Goal: Task Accomplishment & Management: Manage account settings

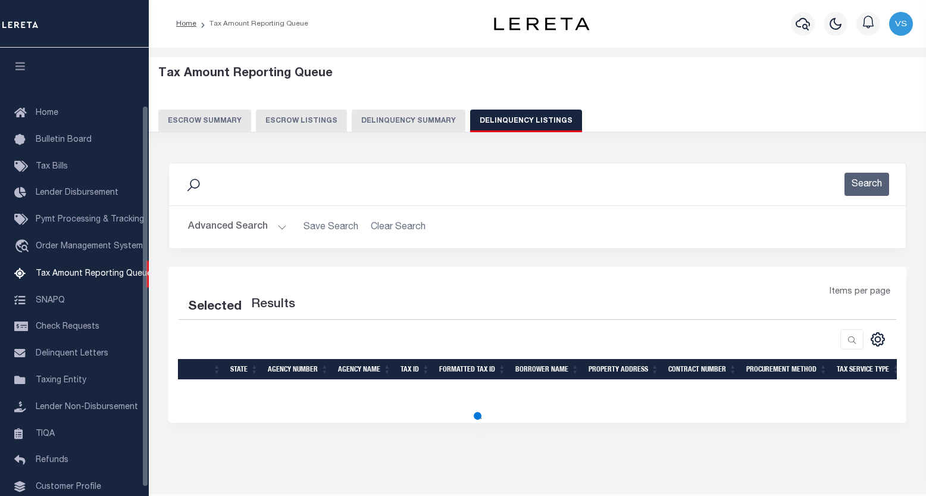
select select
select select "100"
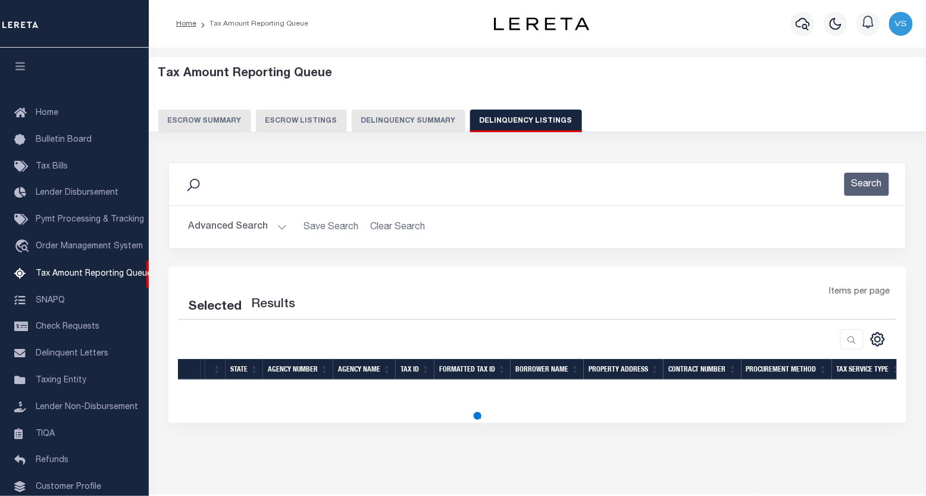
click at [246, 229] on button "Advanced Search" at bounding box center [237, 226] width 99 height 23
select select "100"
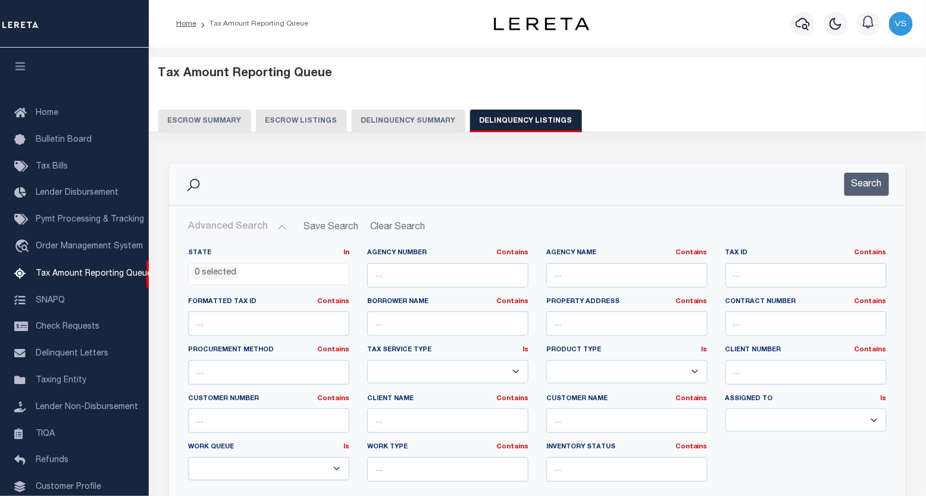
scroll to position [68, 0]
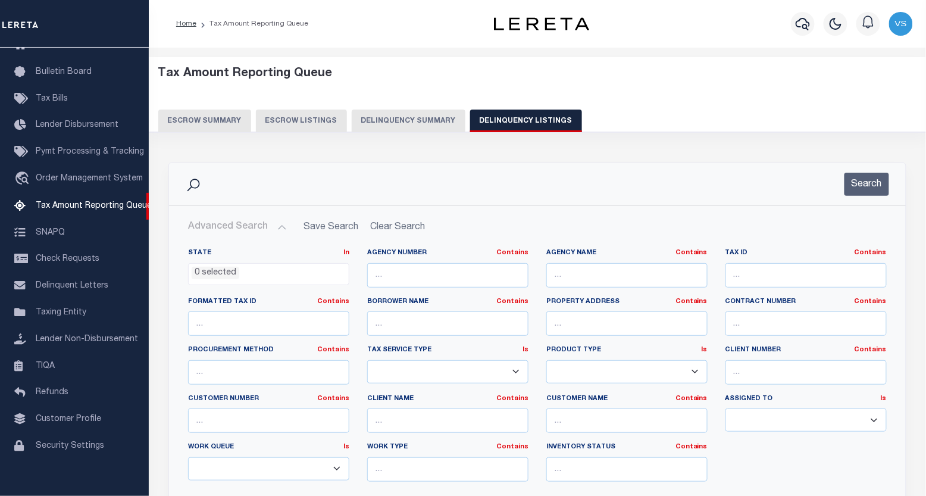
click at [249, 270] on ul "0 selected" at bounding box center [269, 272] width 160 height 16
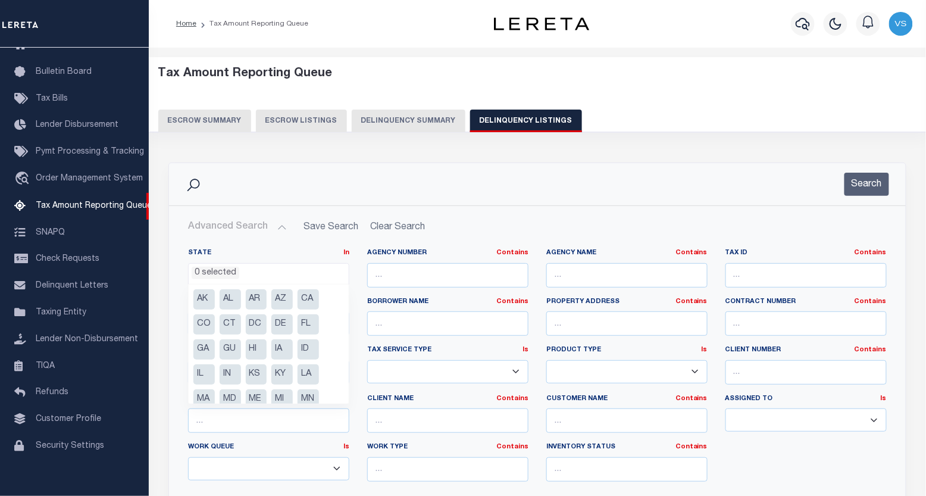
scroll to position [66, 0]
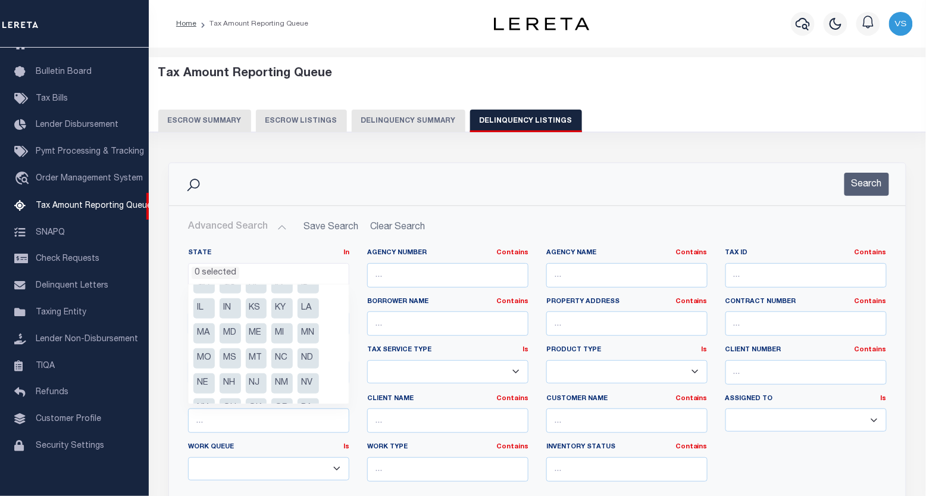
click at [307, 382] on li "NV" at bounding box center [308, 383] width 21 height 20
select select "NV"
click at [745, 277] on input "text" at bounding box center [806, 275] width 161 height 24
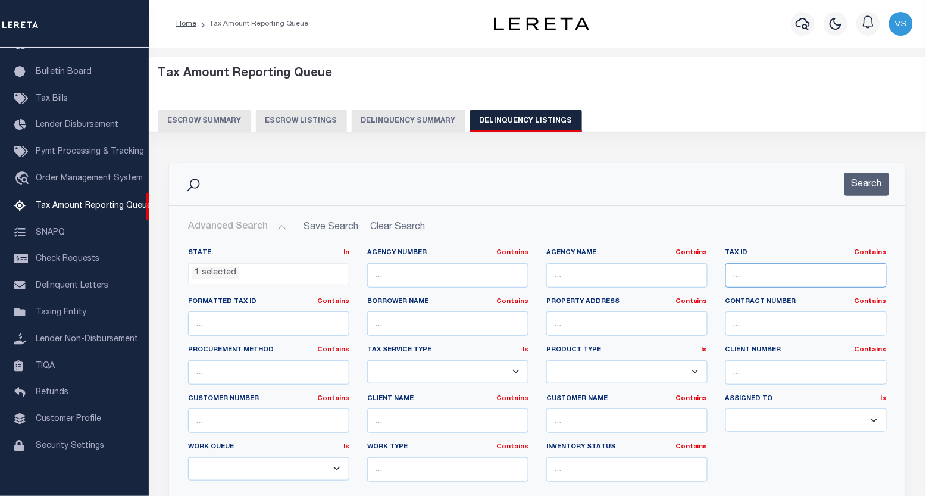
paste input "00117416078"
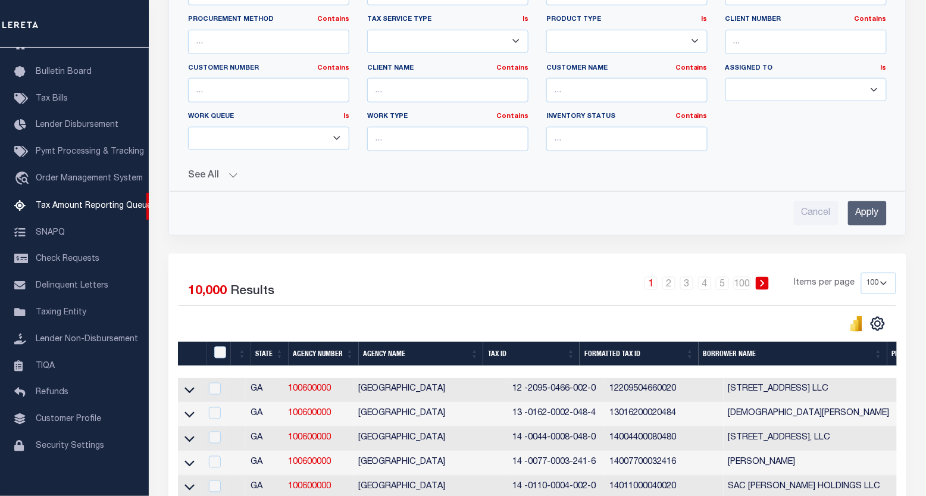
type input "00117416078"
click at [871, 214] on input "Apply" at bounding box center [867, 213] width 39 height 24
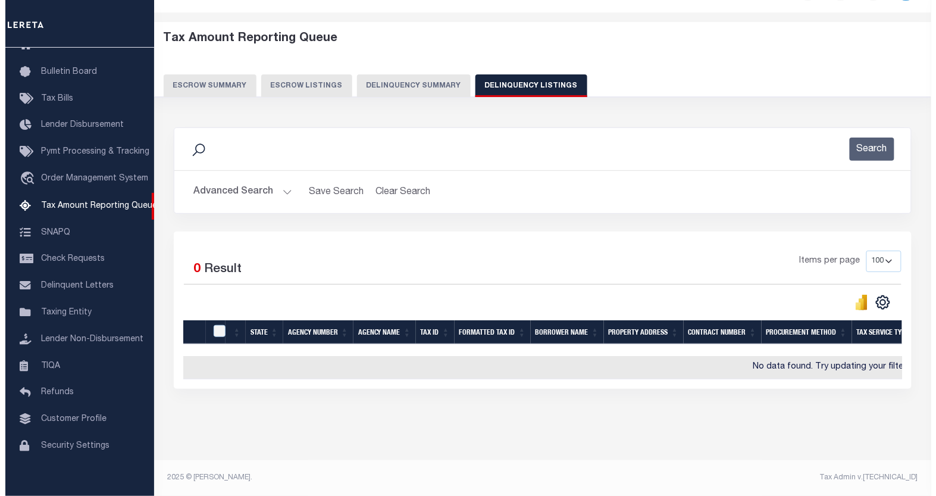
scroll to position [0, 0]
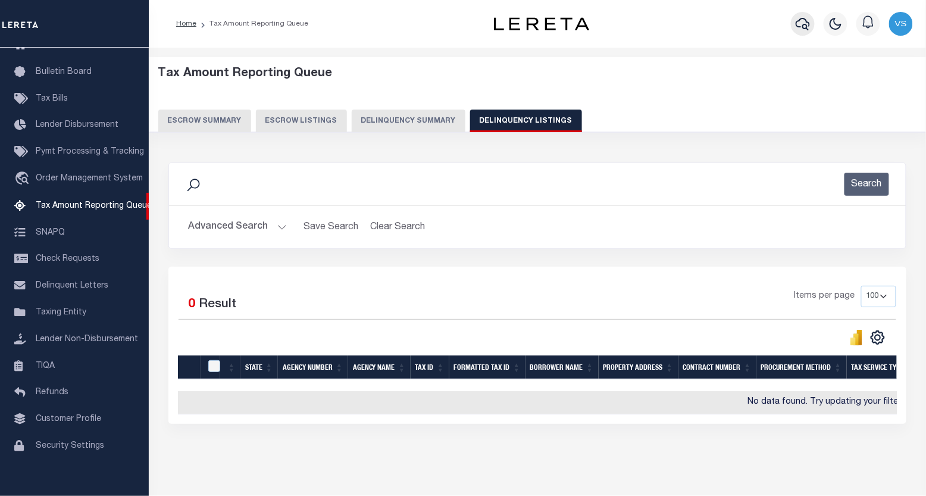
click at [802, 21] on icon "button" at bounding box center [803, 24] width 14 height 14
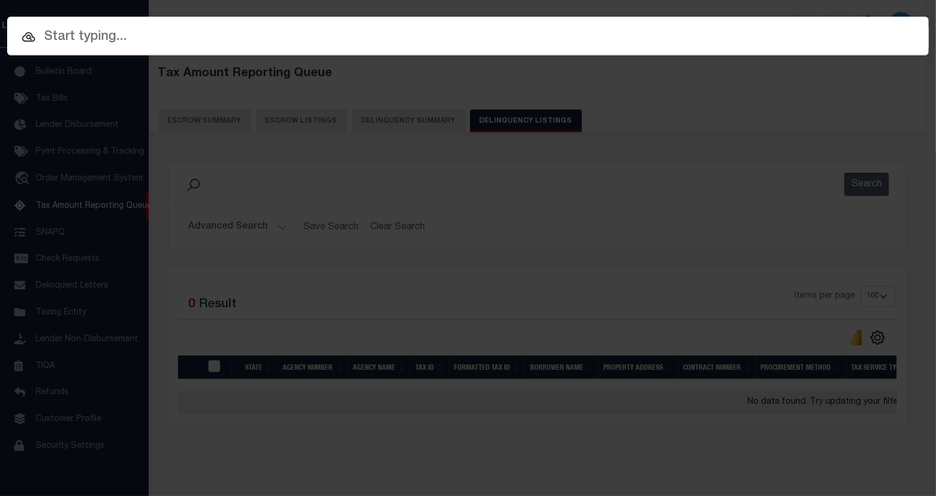
paste input "00117416078"
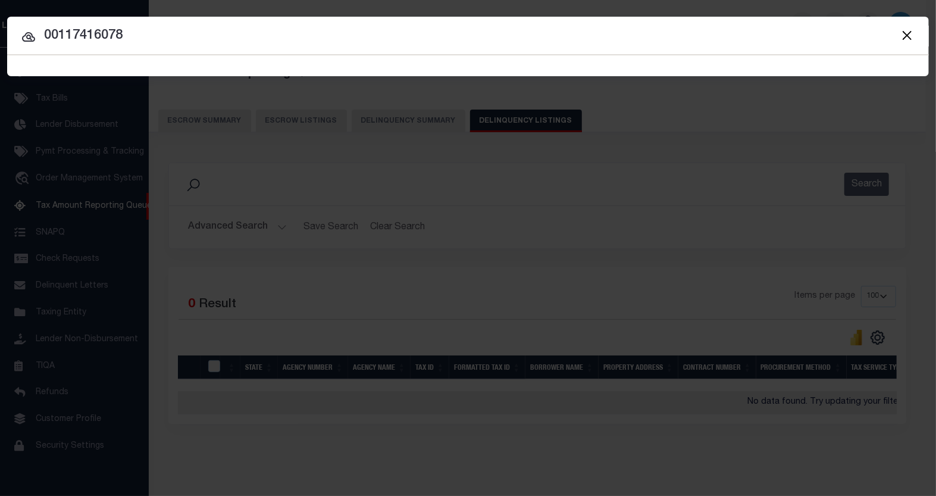
type input "00117416078"
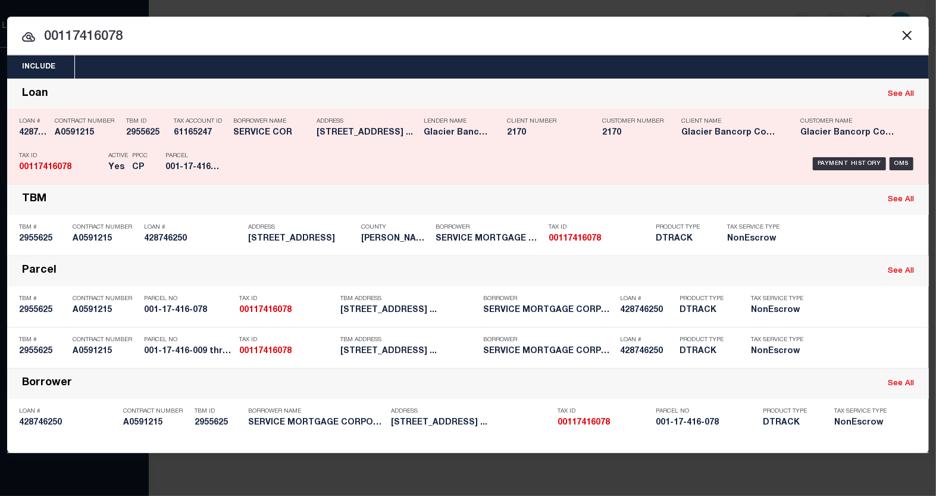
click at [834, 156] on div "Payment History OMS" at bounding box center [577, 163] width 680 height 35
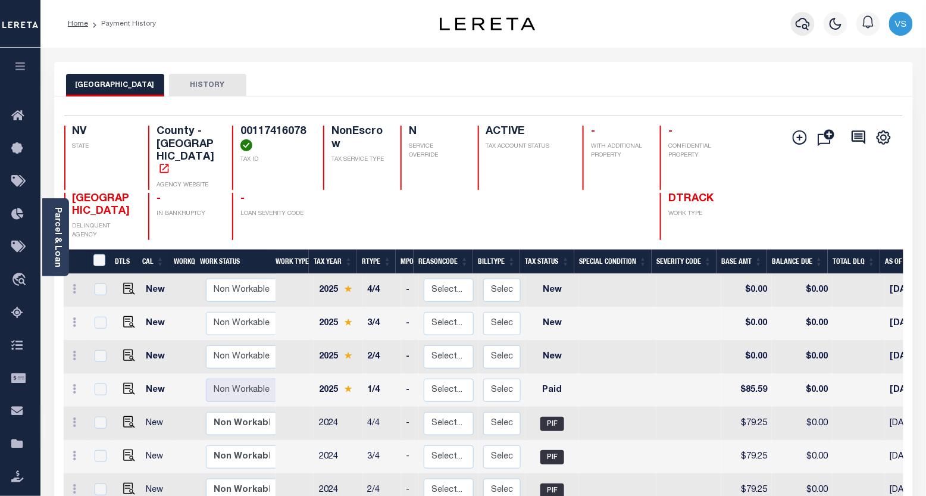
click at [805, 23] on icon "button" at bounding box center [803, 24] width 14 height 14
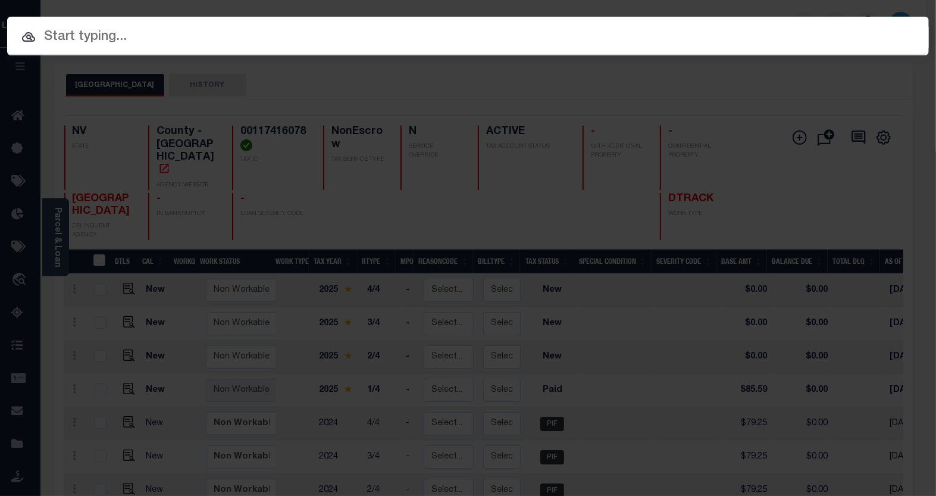
paste input "428746250"
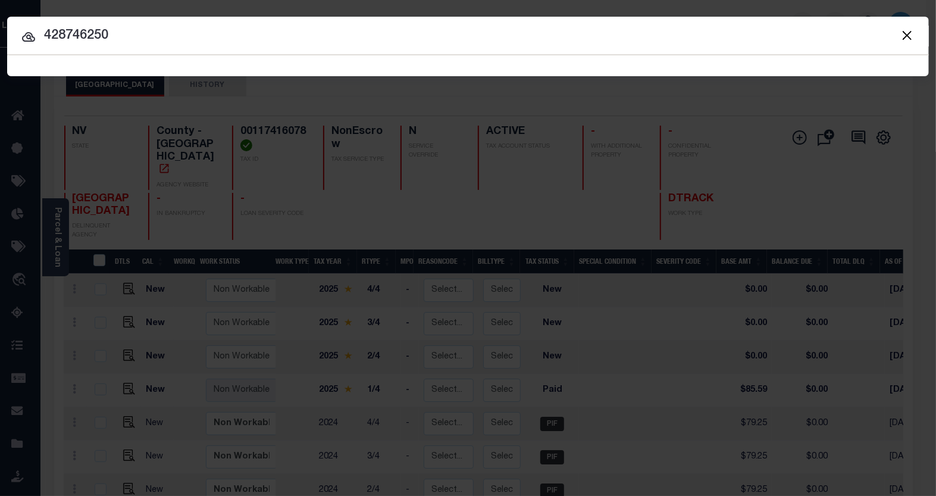
type input "428746250"
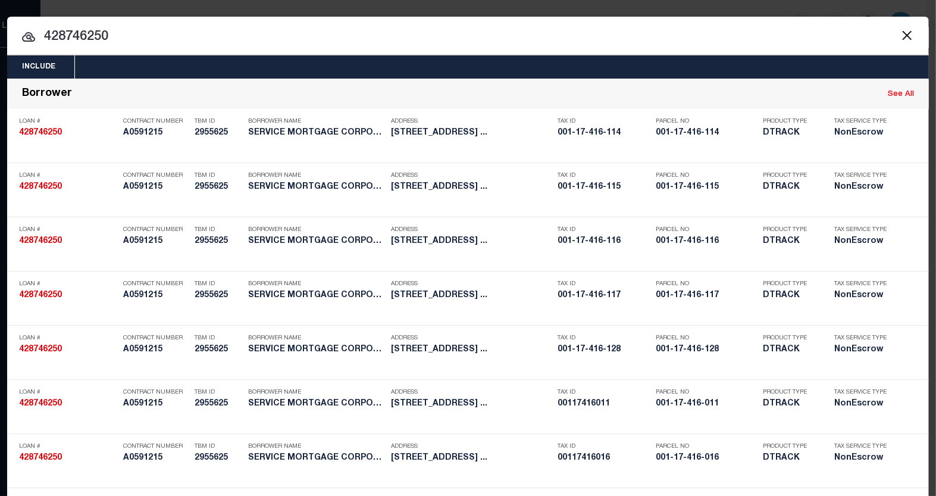
scroll to position [481, 0]
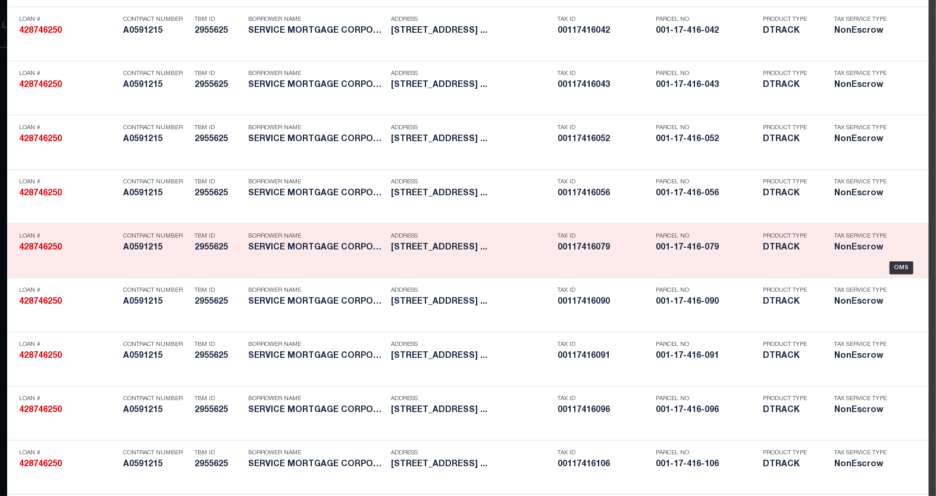
click at [549, 246] on div "Tax ID 00117416079" at bounding box center [598, 244] width 98 height 35
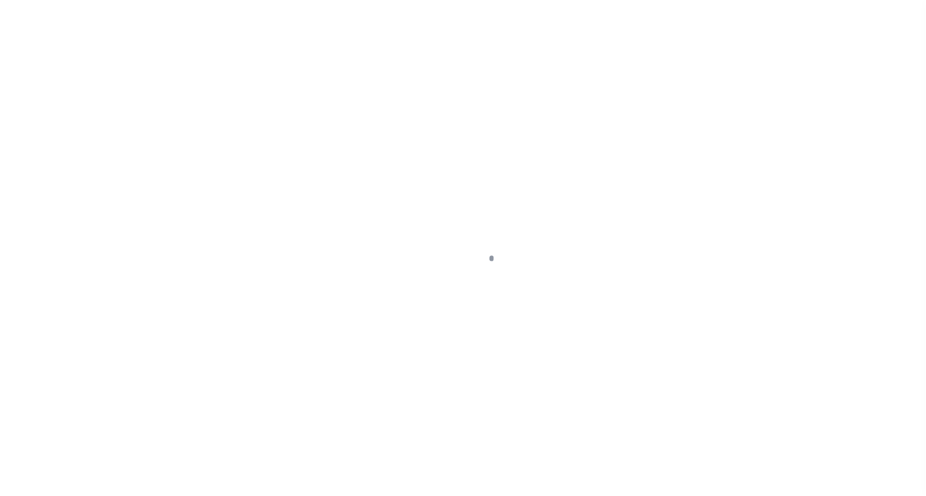
type input "428746250"
type input "SERVICE MORTGAGE CORPORATION"
select select
type input "[STREET_ADDRESS]"
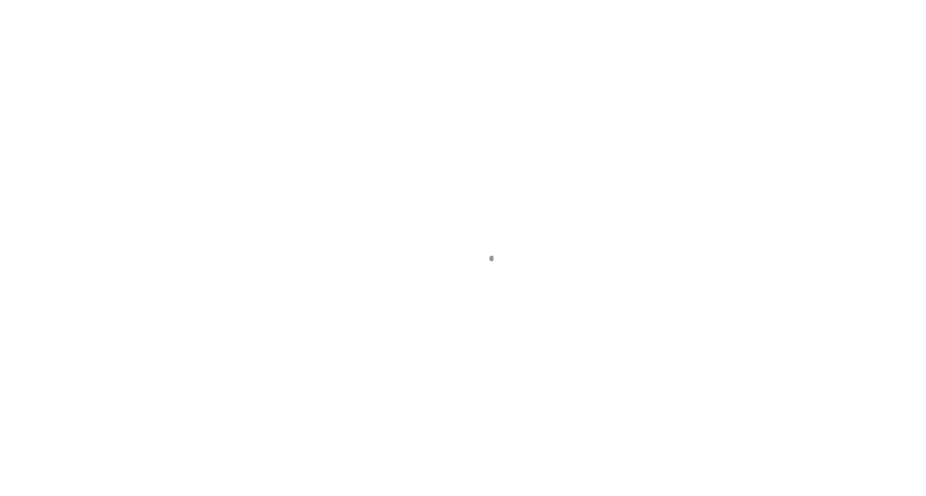
type input "LAYTON UT 84041-2205"
select select "10"
select select "NonEscrow"
type input "[STREET_ADDRESS]"
type input "001-17-416-009 thru 001-17-416-016; 001-17-416-041 thru 001-17-416-056; 001-17-…"
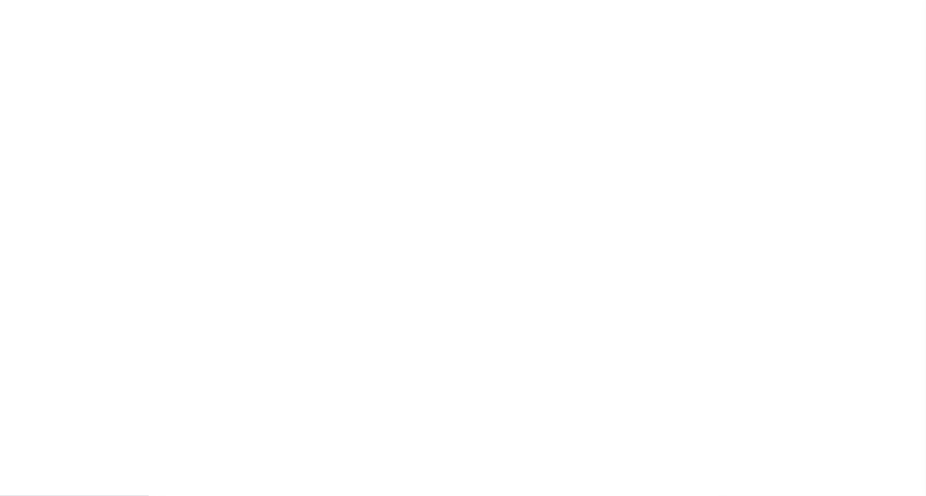
select select
type input "MESQUITE NV 89027"
type input "NV"
select select
type textarea "PARCEL ONE (1): UNITS A THROUGH H, INCLUSIVE IN BUILDINGS TWO, SIX, SEVEN, TEN,…"
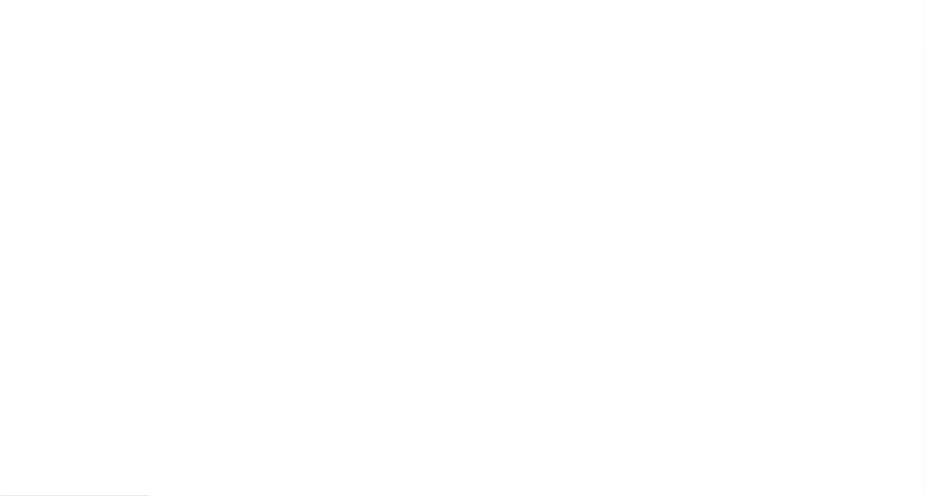
type textarea "Liability limited to information provided"
select select "4583"
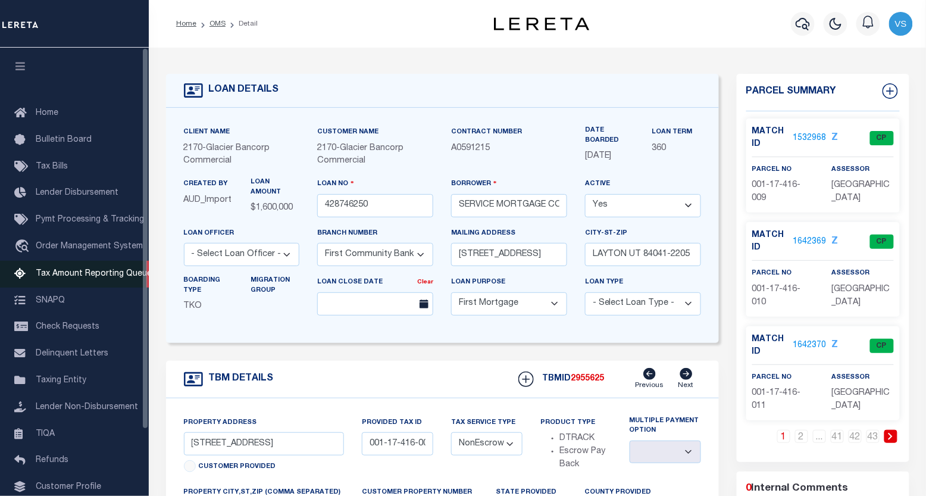
click at [67, 274] on span "Tax Amount Reporting Queue" at bounding box center [94, 274] width 116 height 8
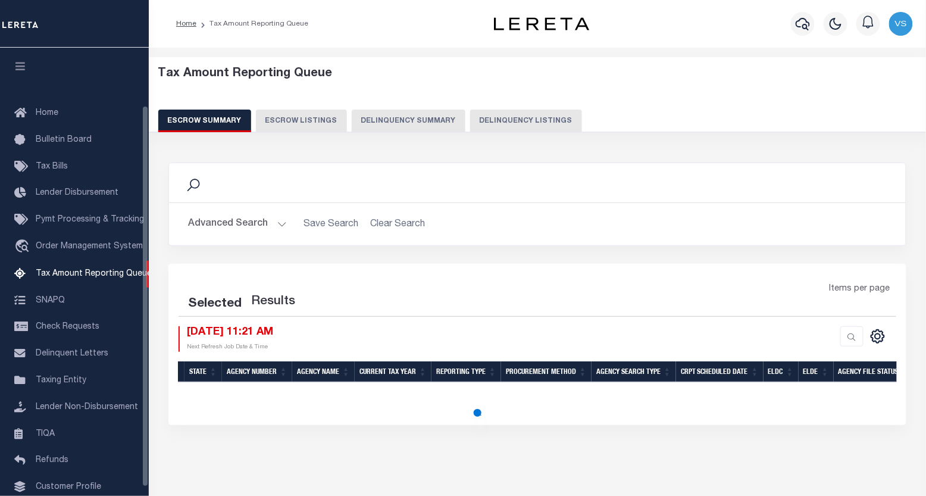
click at [523, 115] on button "Delinquency Listings" at bounding box center [526, 121] width 112 height 23
select select "100"
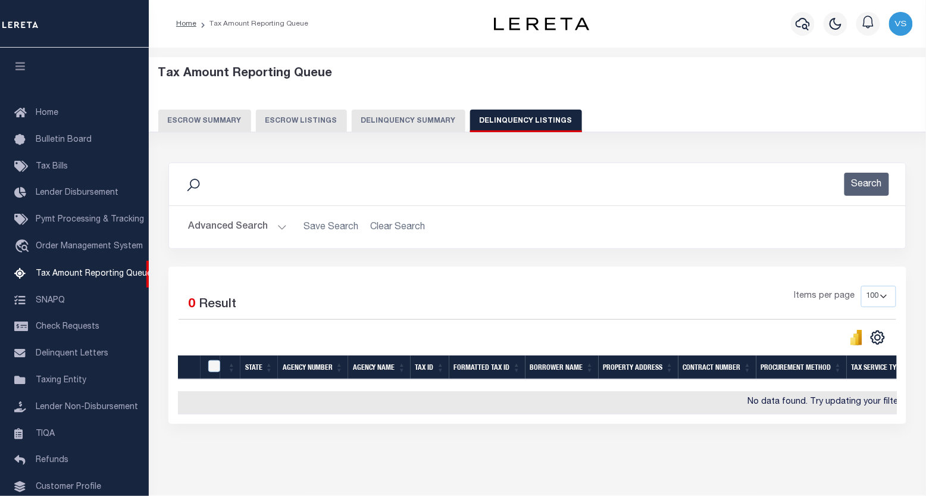
scroll to position [68, 0]
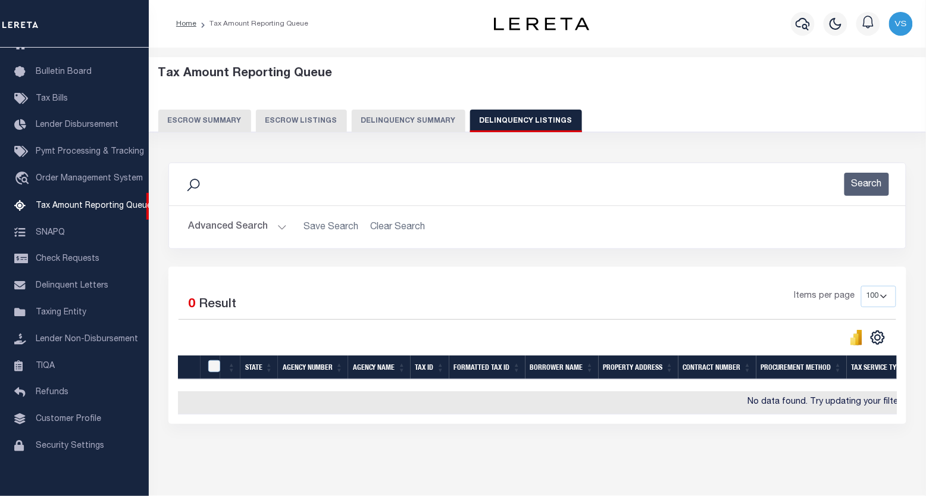
click at [211, 222] on button "Advanced Search" at bounding box center [237, 226] width 99 height 23
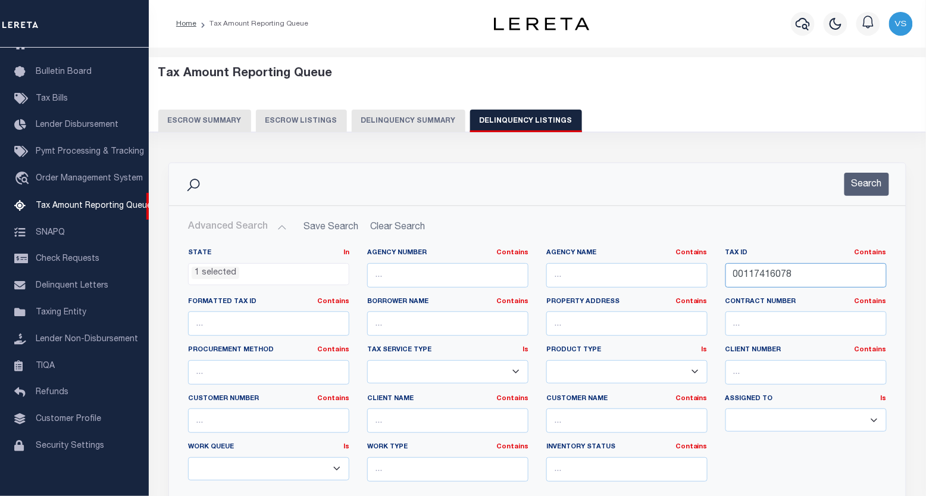
click at [764, 280] on input "00117416078" at bounding box center [806, 275] width 161 height 24
paste input "9"
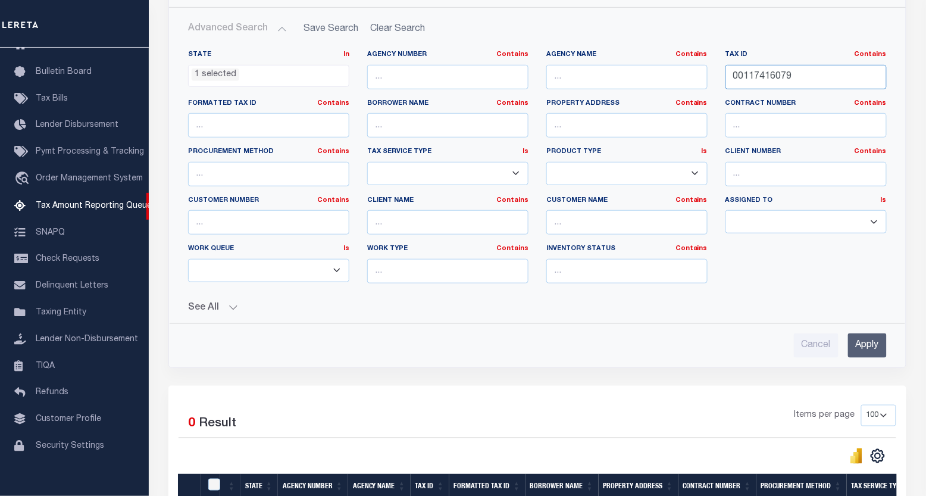
scroll to position [330, 0]
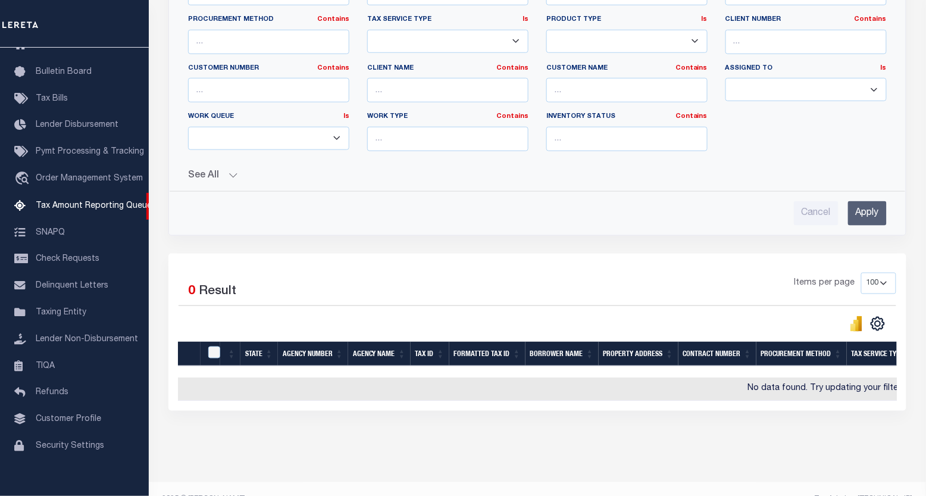
type input "00117416079"
click at [860, 221] on input "Apply" at bounding box center [867, 213] width 39 height 24
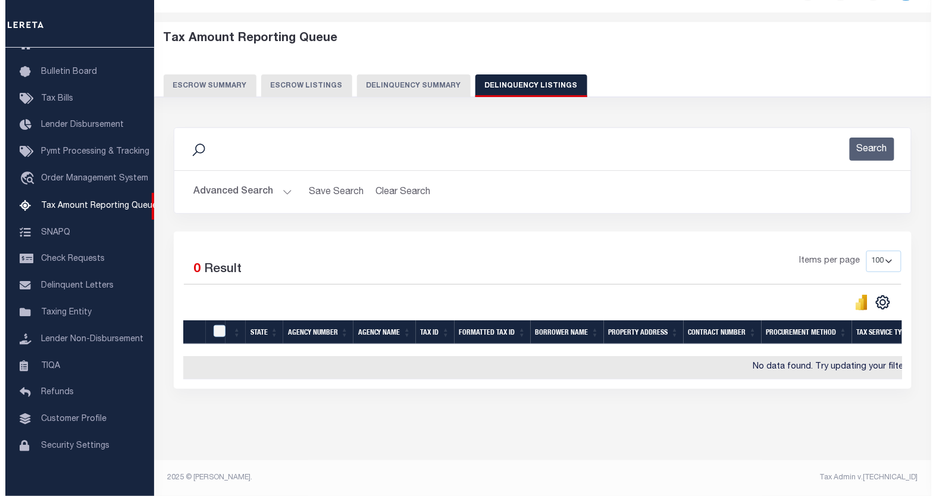
scroll to position [0, 0]
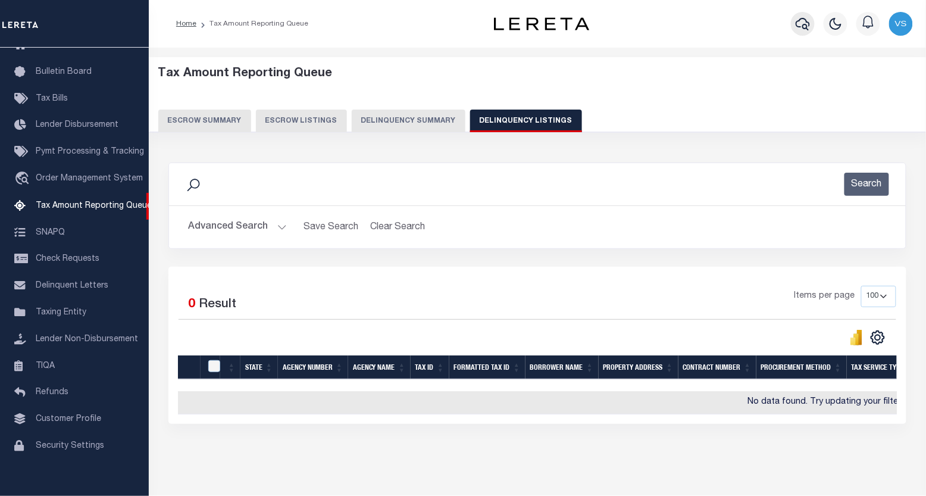
click at [799, 20] on icon "button" at bounding box center [803, 24] width 14 height 14
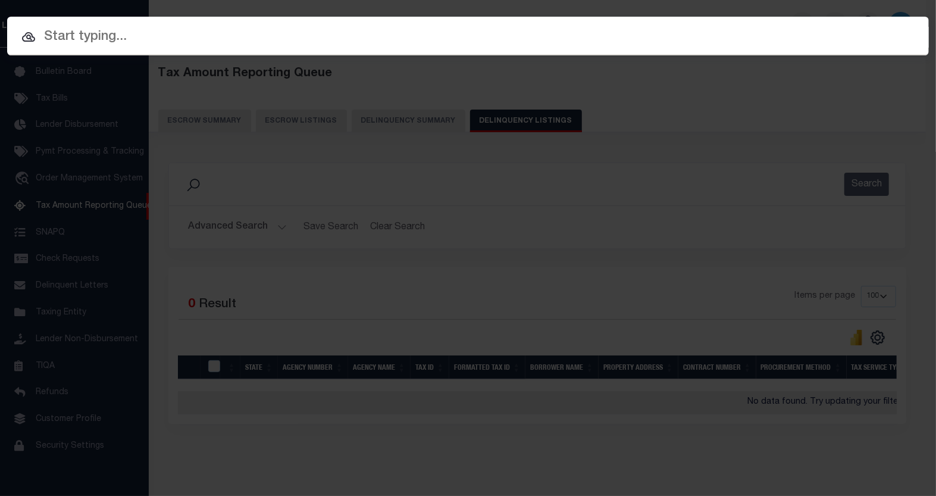
paste input "428746250"
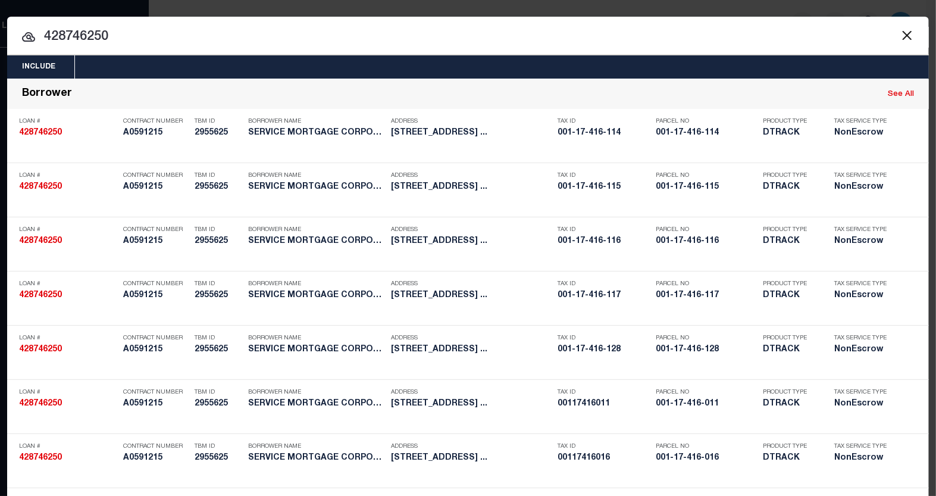
click at [92, 37] on input "428746250" at bounding box center [468, 37] width 922 height 21
click at [168, 45] on input "428746250" at bounding box center [468, 37] width 922 height 21
paste input "0011741608"
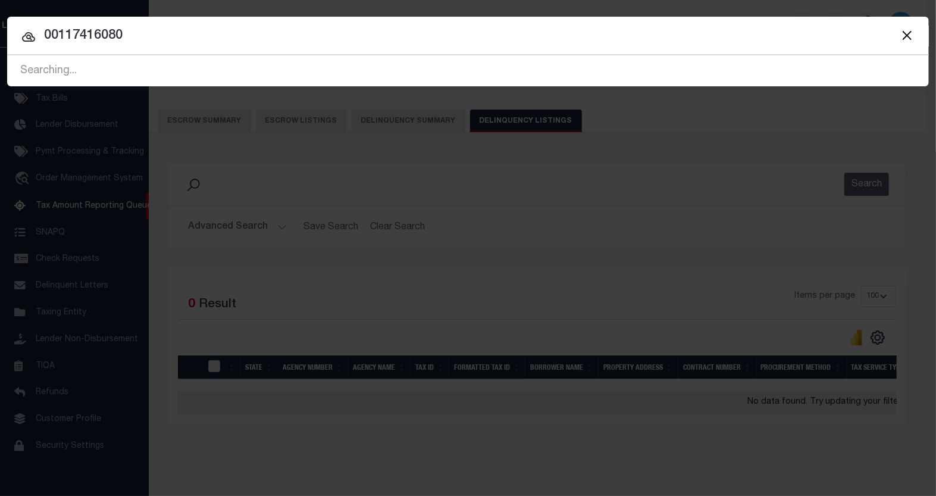
type input "00117416080"
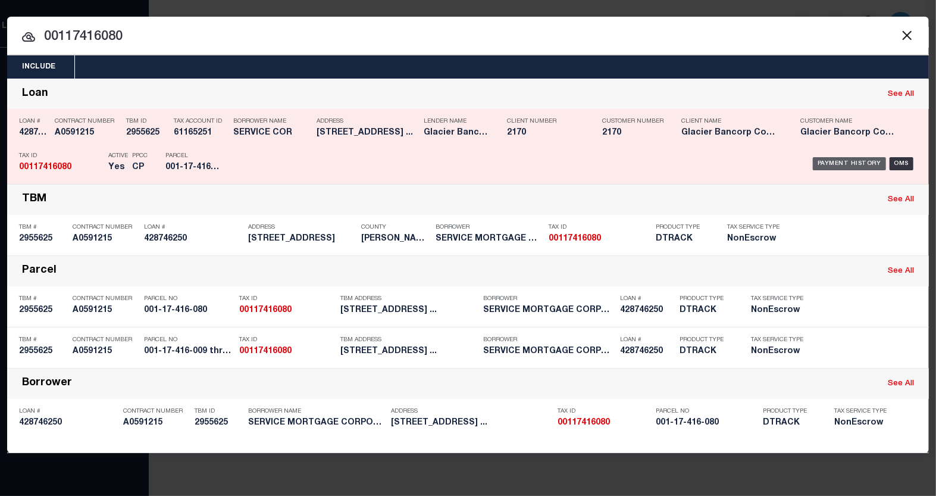
click at [825, 158] on div "Payment History" at bounding box center [849, 163] width 73 height 13
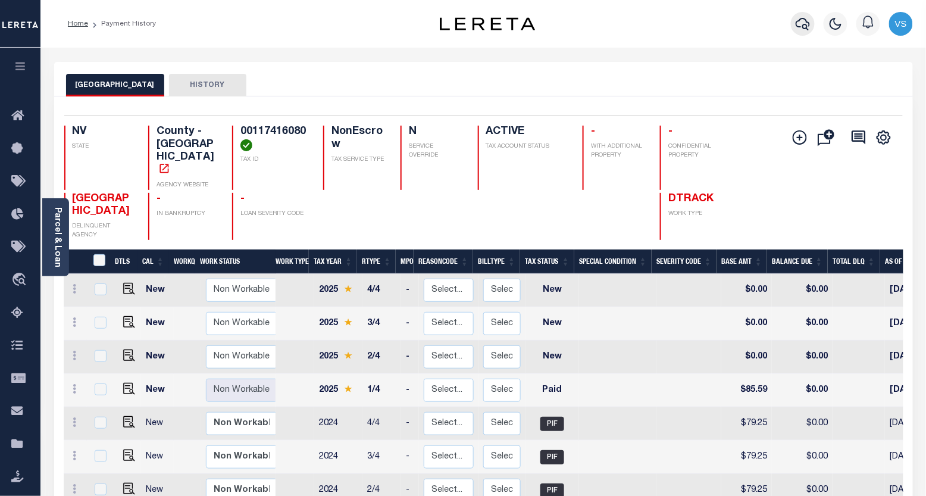
click at [804, 25] on icon "button" at bounding box center [803, 24] width 14 height 13
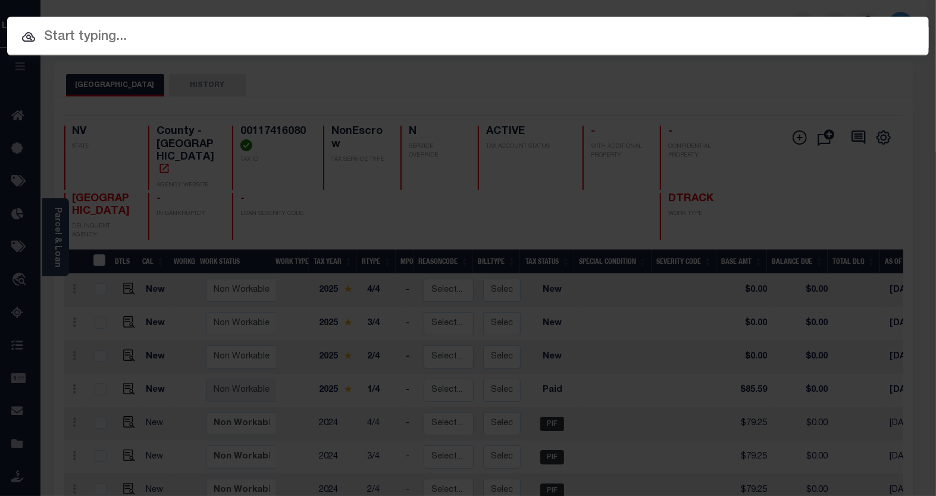
paste input "3075276001"
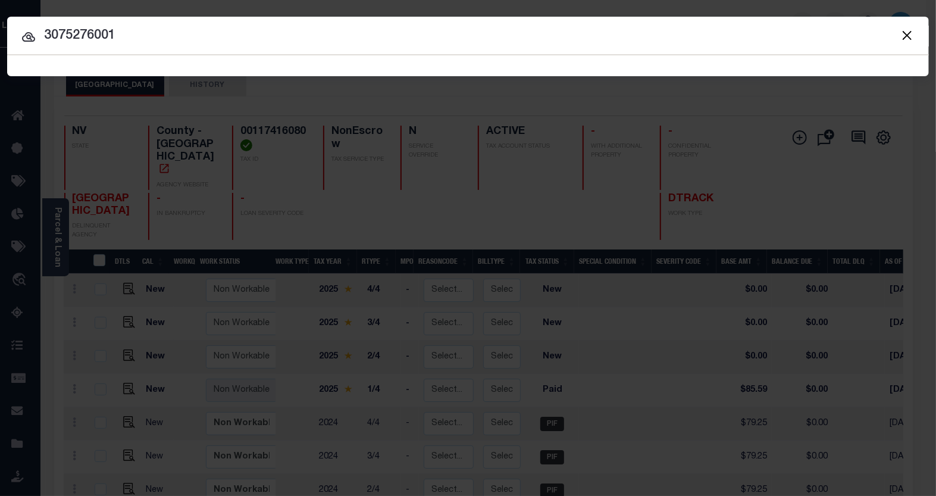
type input "3075276001"
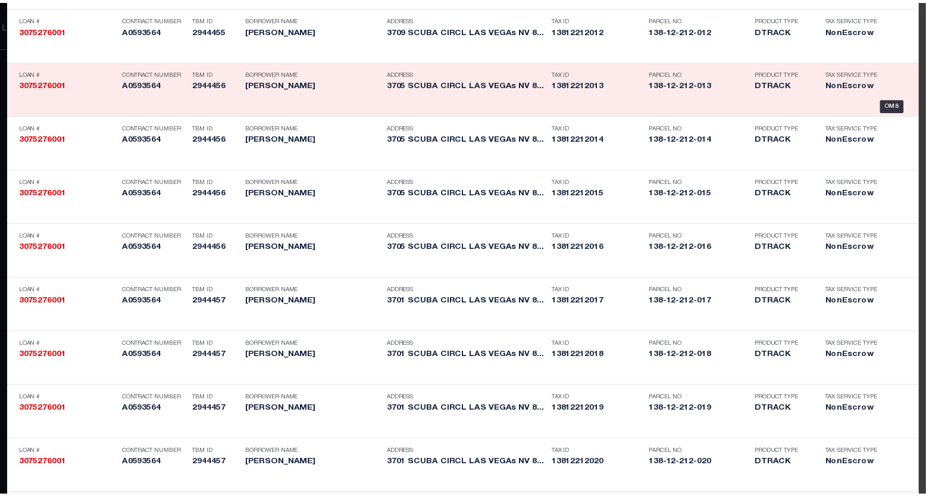
scroll to position [1654, 0]
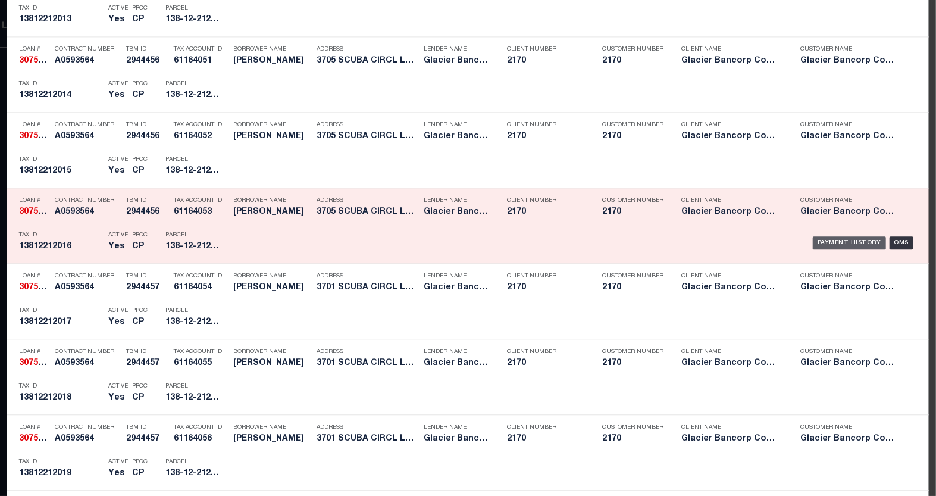
click at [832, 247] on div "Payment History" at bounding box center [849, 242] width 73 height 13
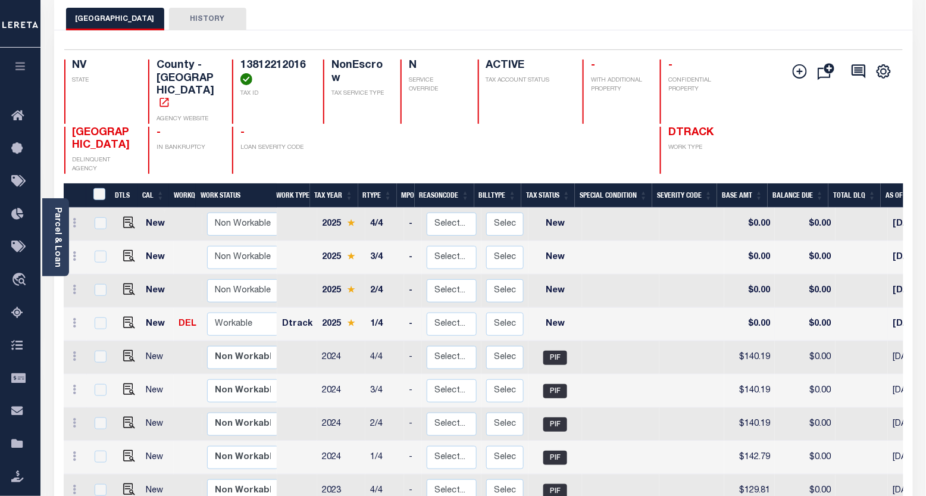
scroll to position [132, 0]
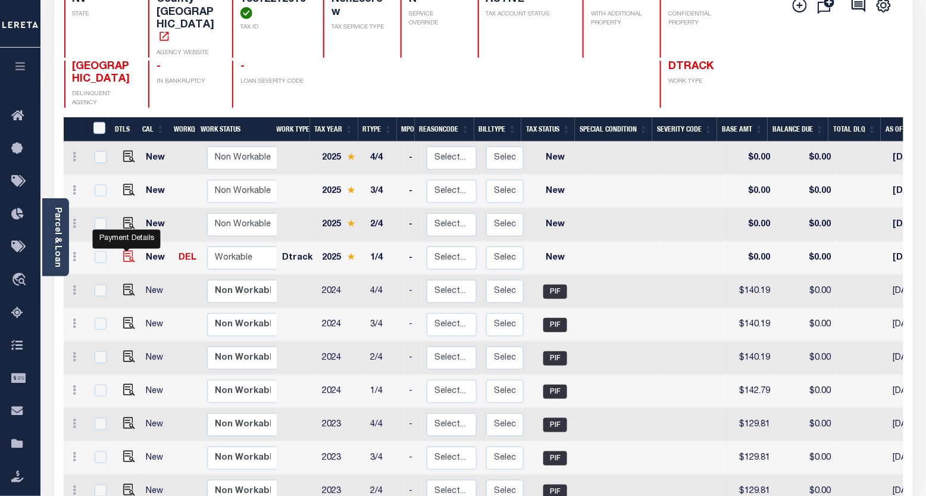
click at [123, 251] on img "" at bounding box center [129, 257] width 12 height 12
checkbox input "true"
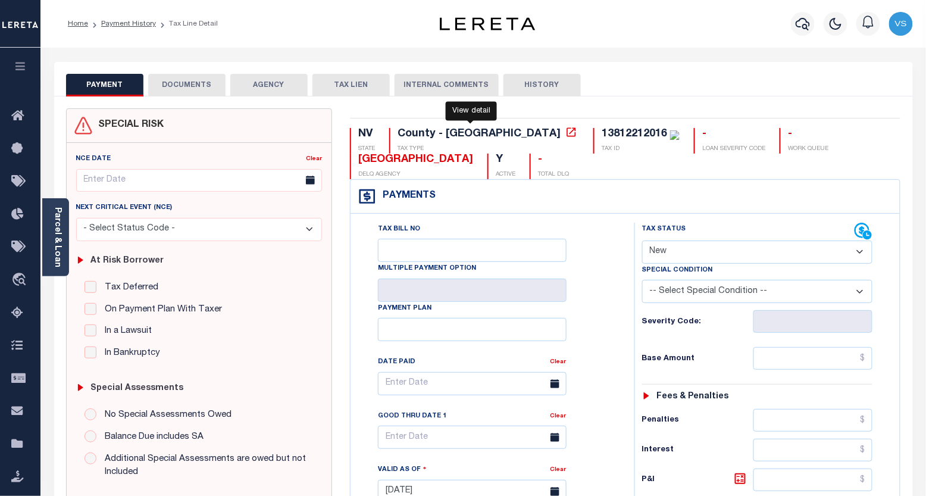
click at [567, 135] on icon at bounding box center [571, 131] width 9 height 9
click at [602, 131] on div "13812212016" at bounding box center [634, 134] width 65 height 11
drag, startPoint x: 534, startPoint y: 131, endPoint x: 539, endPoint y: 138, distance: 8.6
click at [602, 131] on div "13812212016" at bounding box center [634, 134] width 65 height 11
copy div "13812212016"
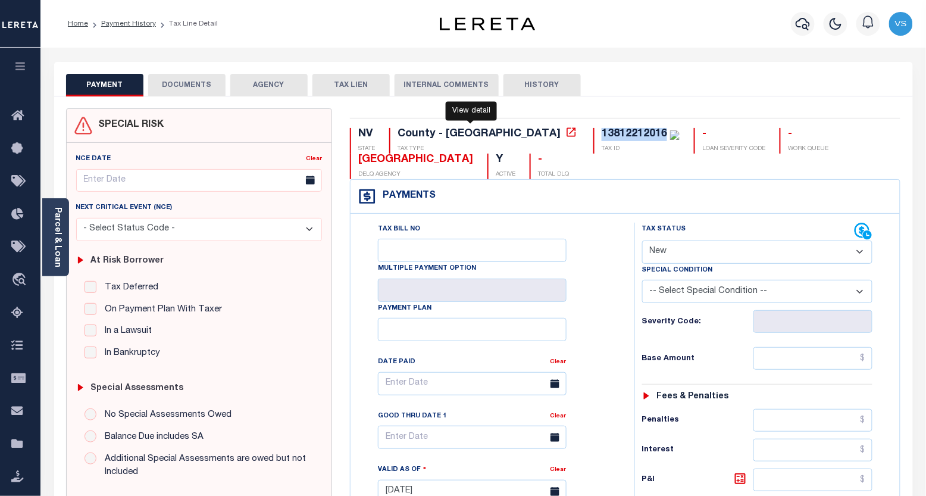
click at [566, 135] on icon at bounding box center [572, 132] width 12 height 12
click at [566, 134] on icon at bounding box center [572, 132] width 12 height 12
click at [701, 252] on select "- Select Status Code - Open Due/Unpaid Paid Incomplete No Tax Due Internal Refu…" at bounding box center [757, 252] width 231 height 23
select select "DUE"
click at [642, 241] on select "- Select Status Code - Open Due/Unpaid Paid Incomplete No Tax Due Internal Refu…" at bounding box center [757, 252] width 231 height 23
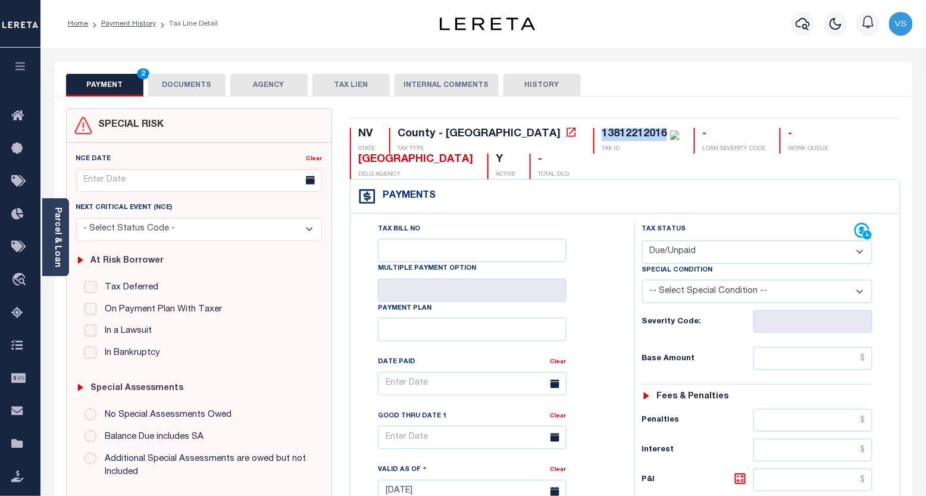
type input "[DATE]"
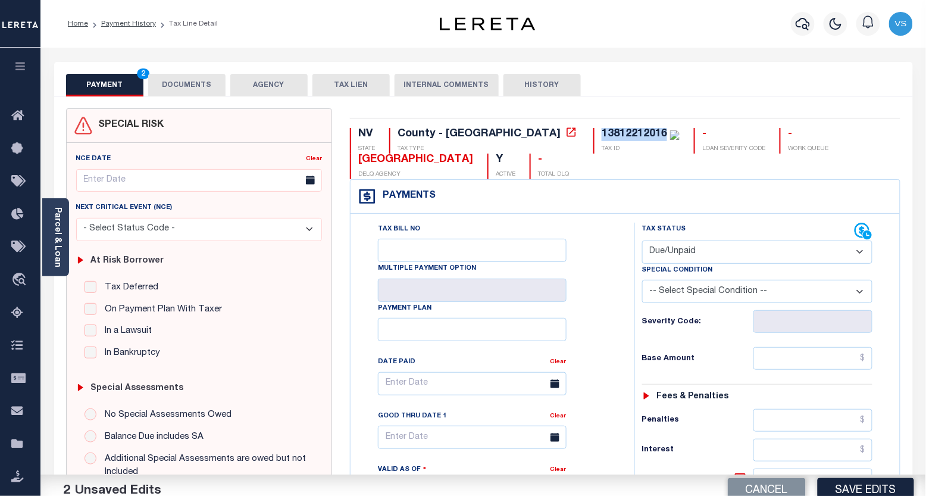
scroll to position [264, 0]
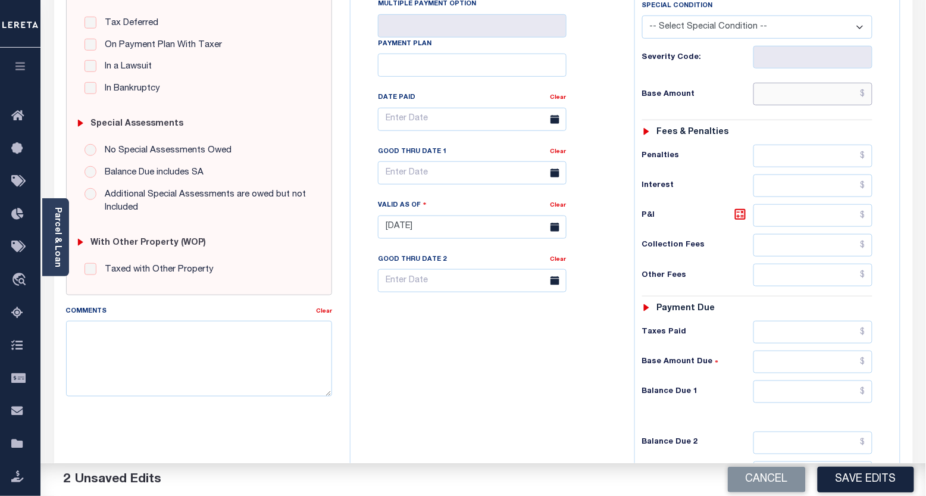
click at [799, 104] on input "text" at bounding box center [814, 94] width 120 height 23
paste input "151.39"
type input "$151.39"
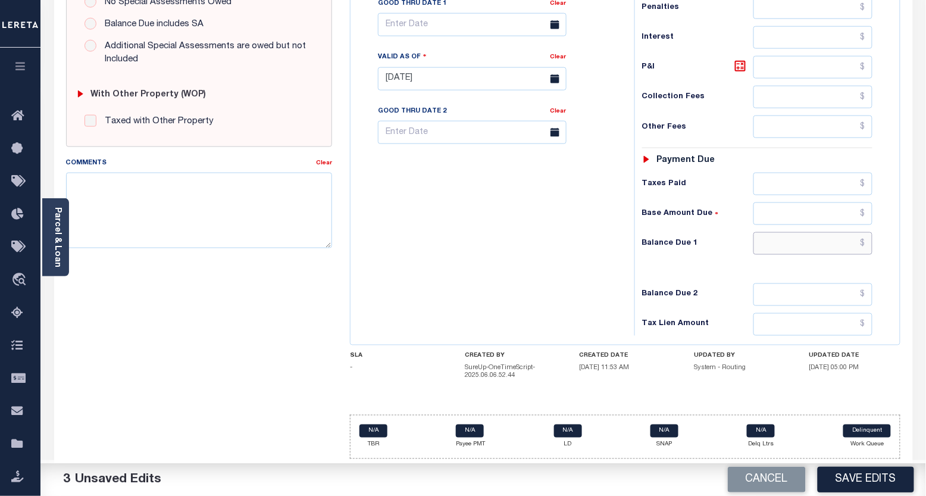
click at [823, 236] on input "text" at bounding box center [814, 243] width 120 height 23
paste input "154.29"
type input "$154.29"
click at [737, 66] on icon at bounding box center [740, 66] width 14 height 14
type input "$2.90"
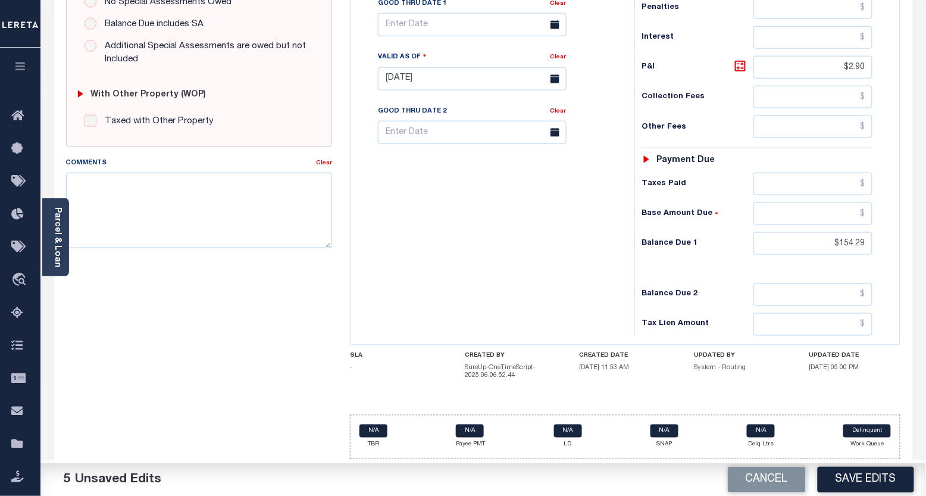
scroll to position [283, 0]
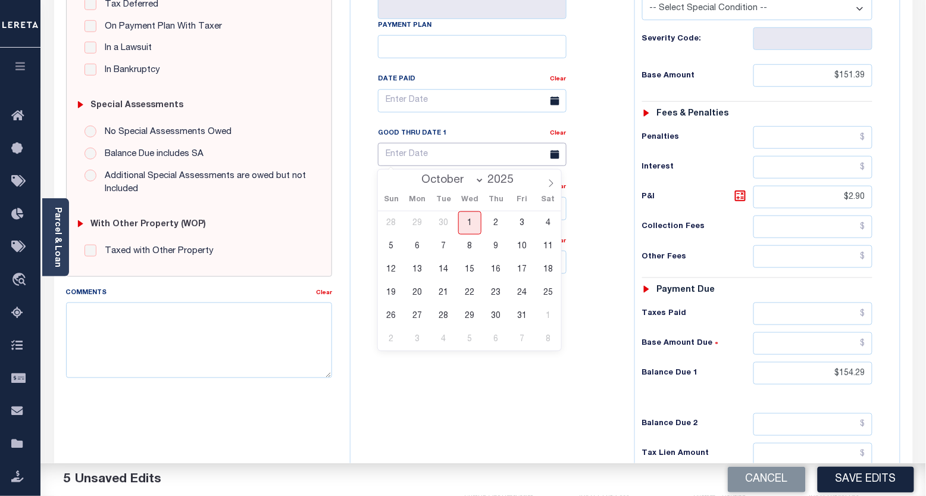
click at [401, 154] on input "text" at bounding box center [472, 154] width 189 height 23
click at [520, 311] on span "31" at bounding box center [522, 315] width 23 height 23
type input "[DATE]"
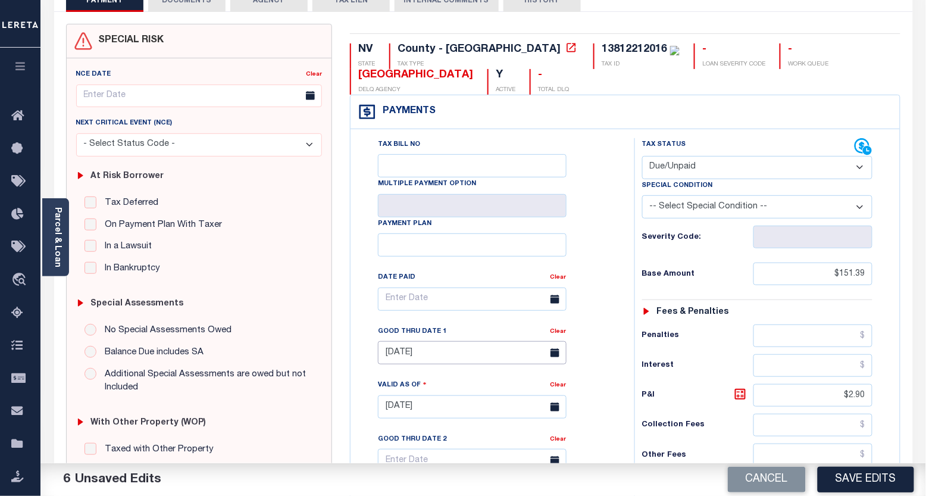
scroll to position [18, 0]
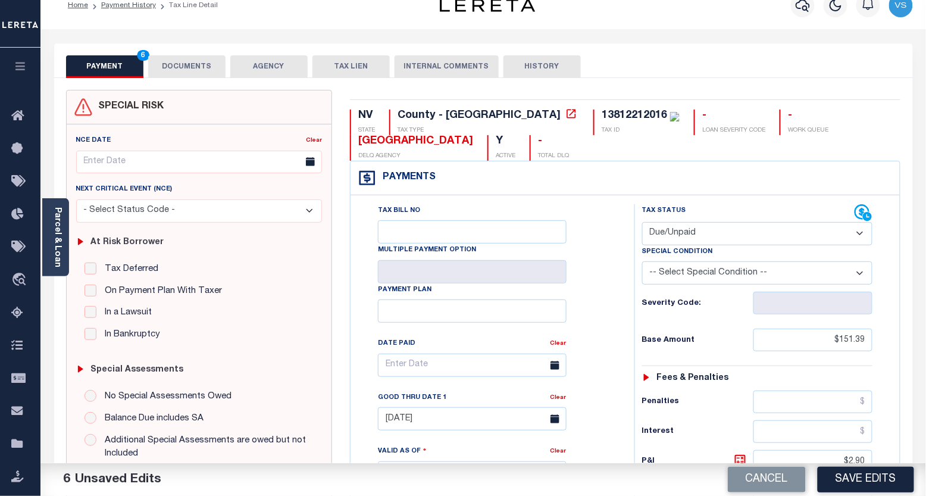
click at [205, 67] on button "DOCUMENTS" at bounding box center [186, 66] width 77 height 23
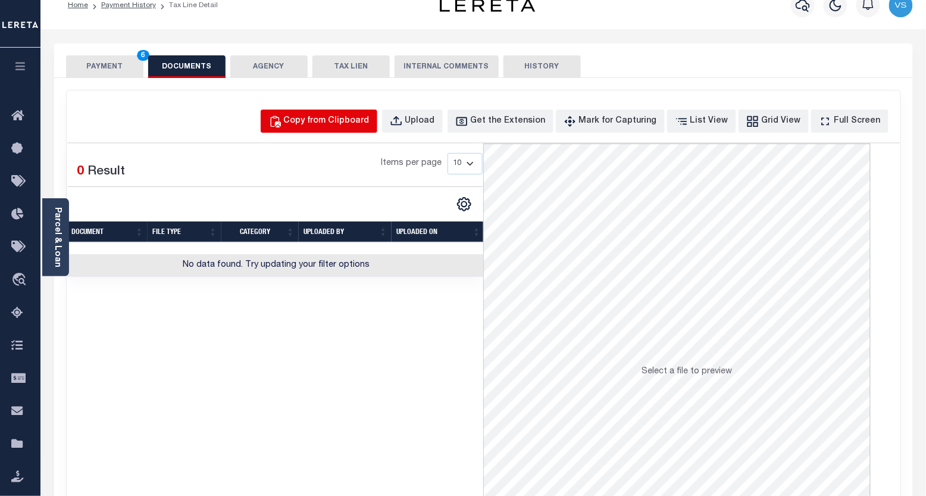
click at [351, 123] on div "Copy from Clipboard" at bounding box center [327, 121] width 86 height 13
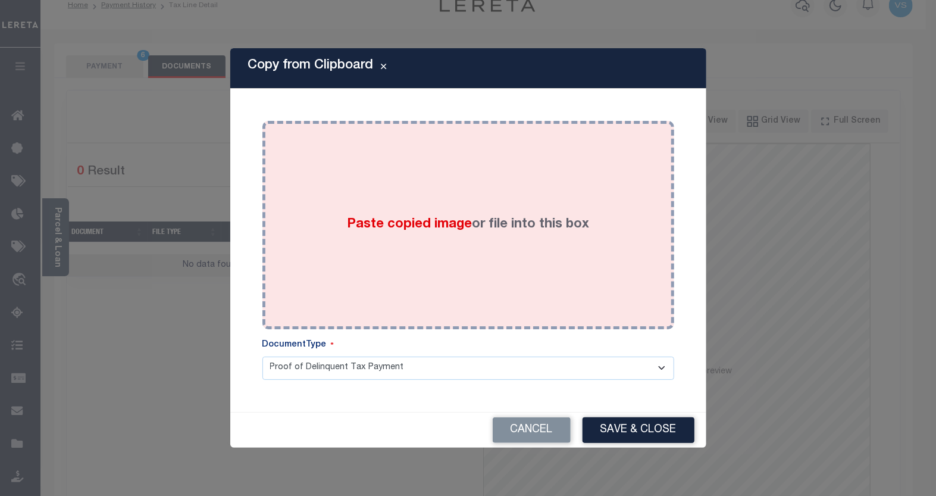
click at [338, 182] on div "Paste copied image or file into this box" at bounding box center [468, 225] width 394 height 190
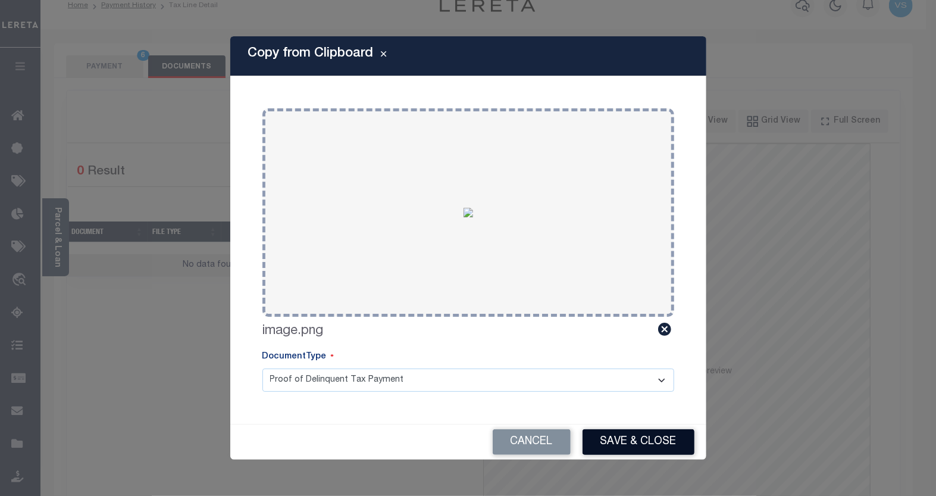
click at [607, 441] on button "Save & Close" at bounding box center [639, 442] width 112 height 26
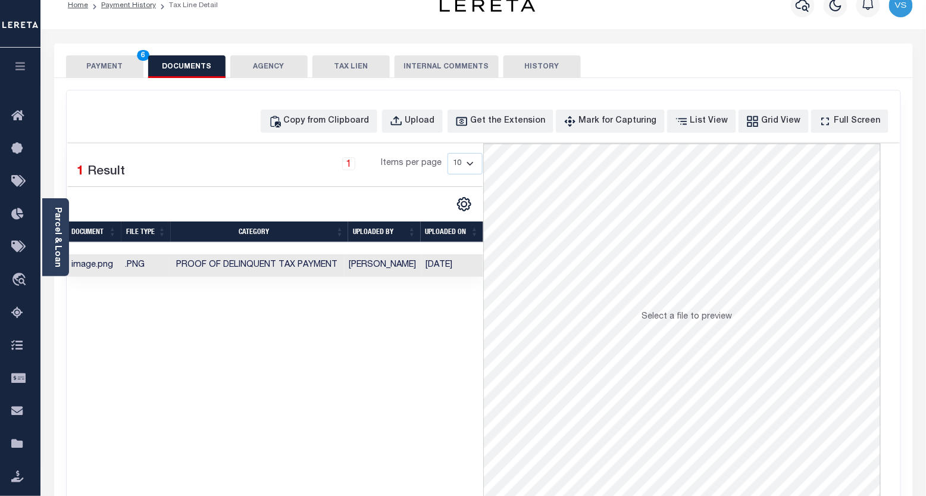
click at [95, 68] on button "PAYMENT 6" at bounding box center [104, 66] width 77 height 23
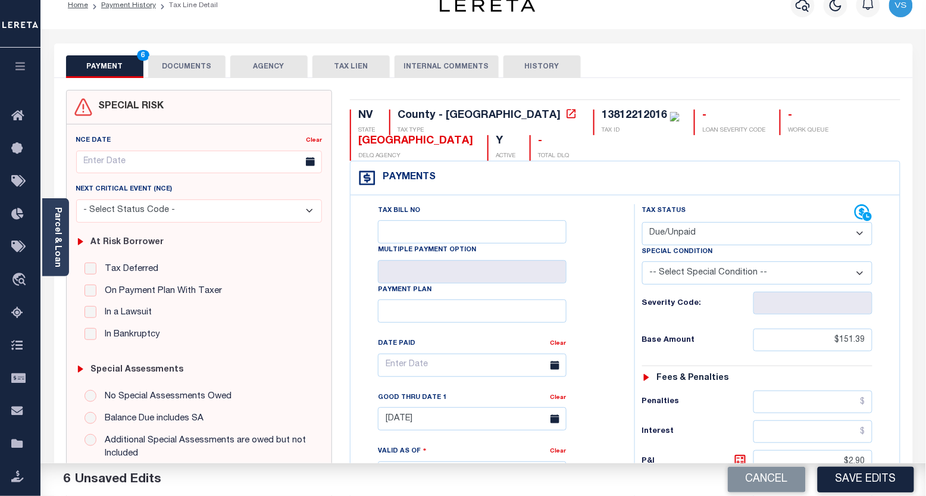
click at [167, 70] on button "DOCUMENTS" at bounding box center [186, 66] width 77 height 23
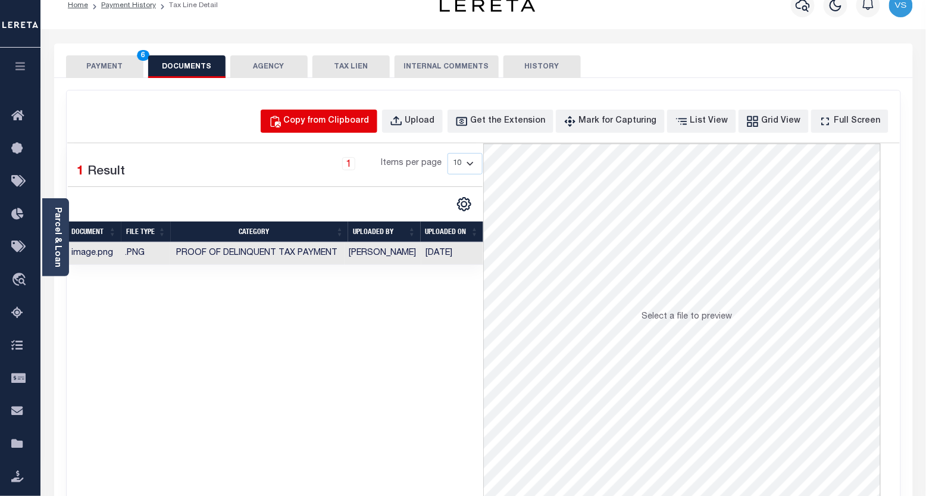
click at [314, 123] on div "Copy from Clipboard" at bounding box center [327, 121] width 86 height 13
select select "POP"
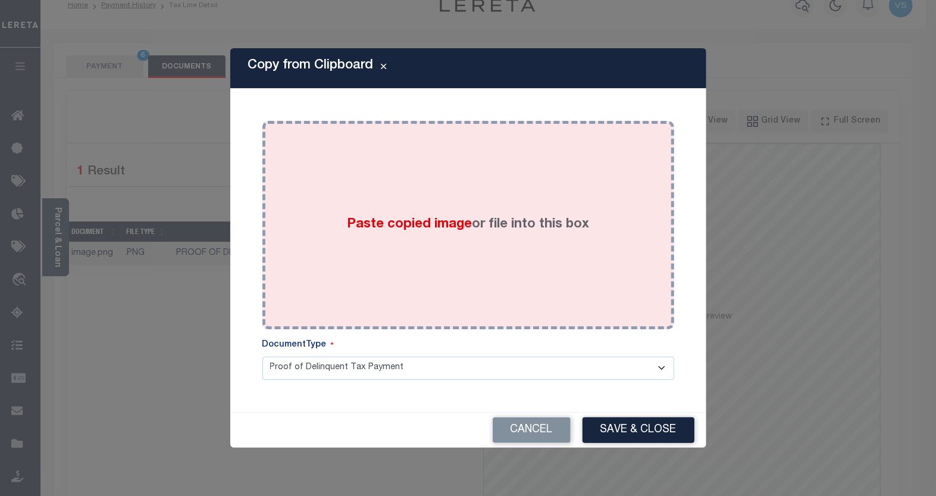
click at [335, 203] on div "Paste copied image or file into this box" at bounding box center [468, 225] width 394 height 190
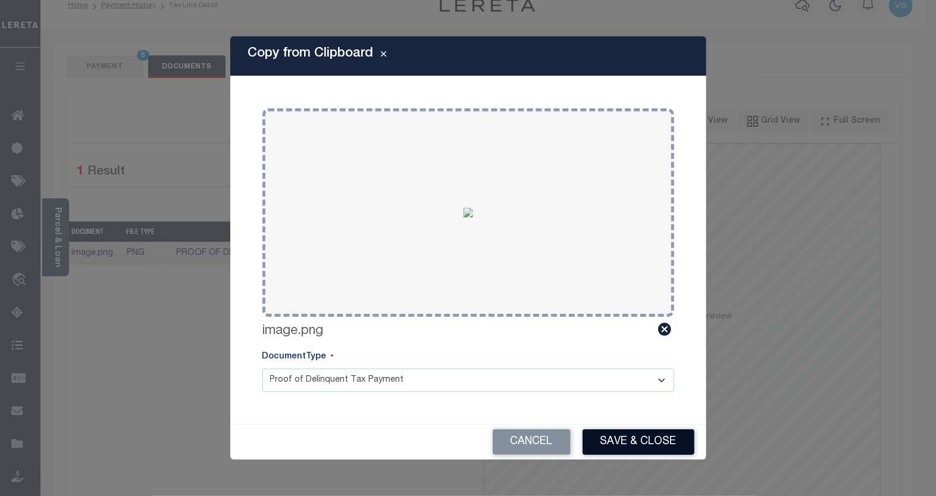
click at [596, 436] on button "Save & Close" at bounding box center [639, 442] width 112 height 26
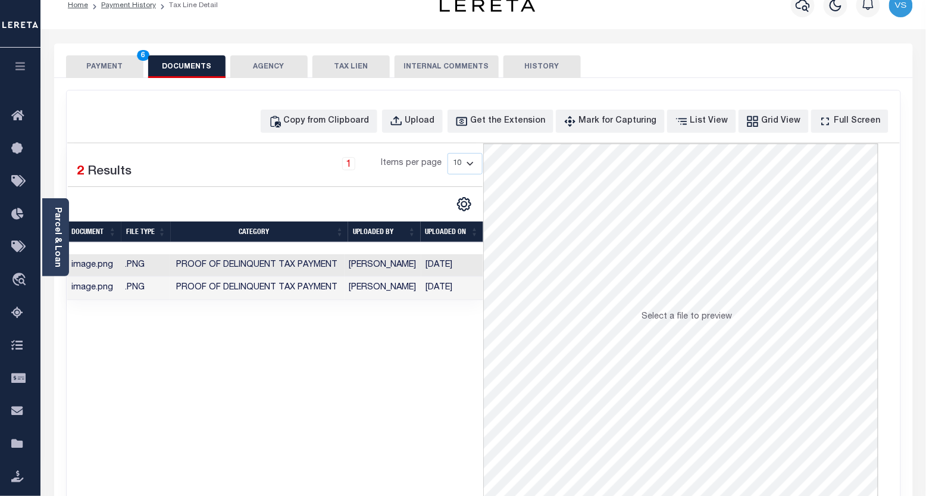
click at [106, 68] on button "PAYMENT 6" at bounding box center [104, 66] width 77 height 23
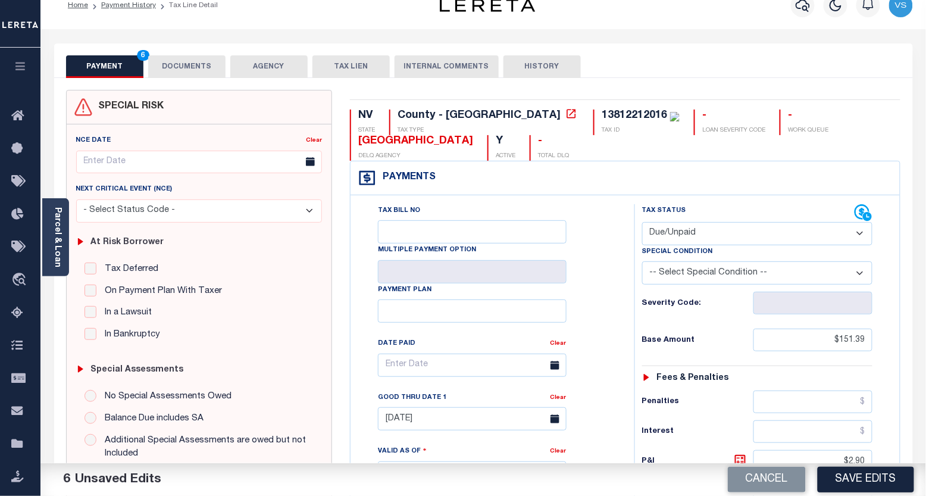
click at [174, 58] on button "DOCUMENTS" at bounding box center [186, 66] width 77 height 23
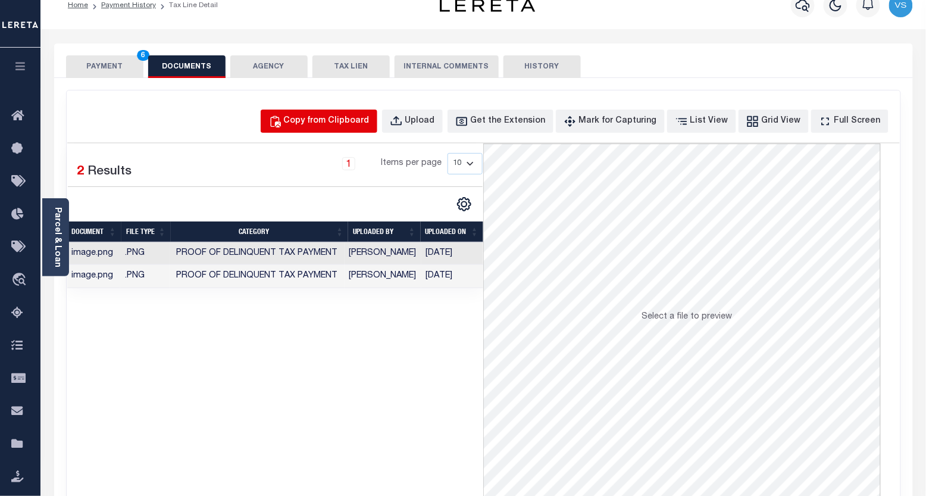
click at [324, 126] on div "Copy from Clipboard" at bounding box center [327, 121] width 86 height 13
select select "POP"
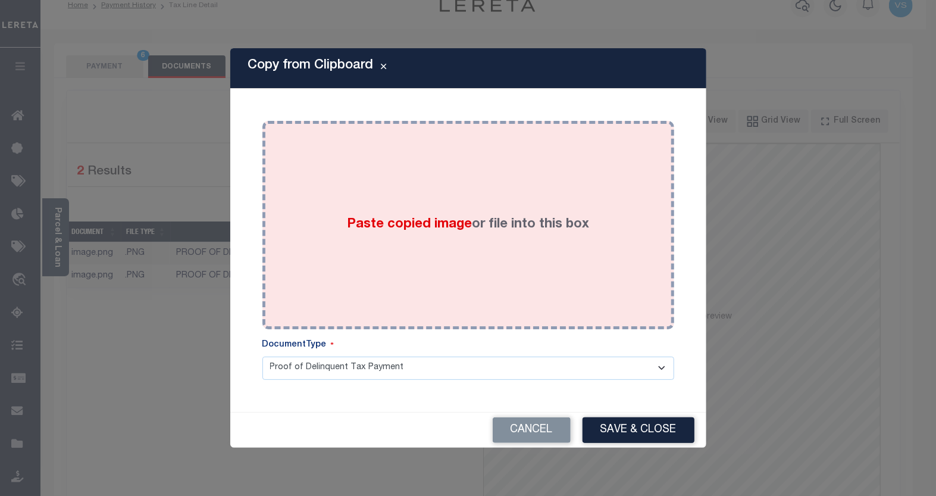
click at [337, 207] on div "Paste copied image or file into this box" at bounding box center [468, 225] width 394 height 190
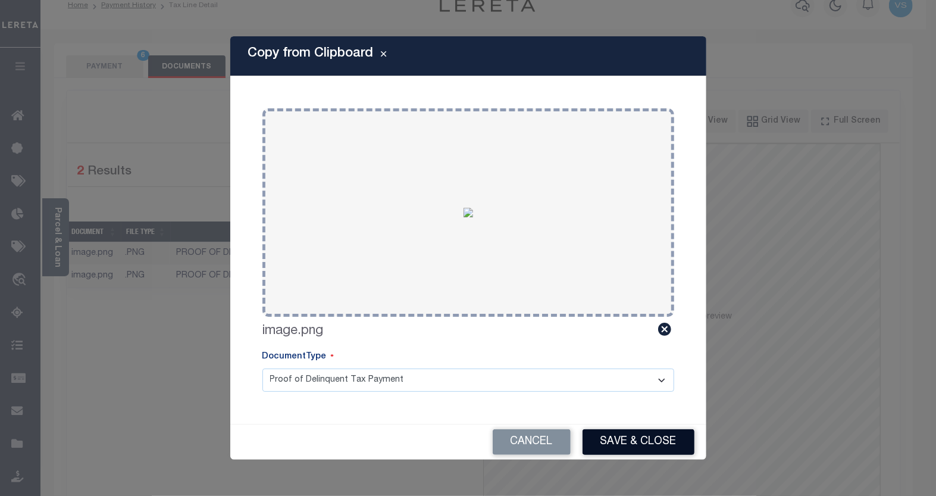
click at [627, 438] on button "Save & Close" at bounding box center [639, 442] width 112 height 26
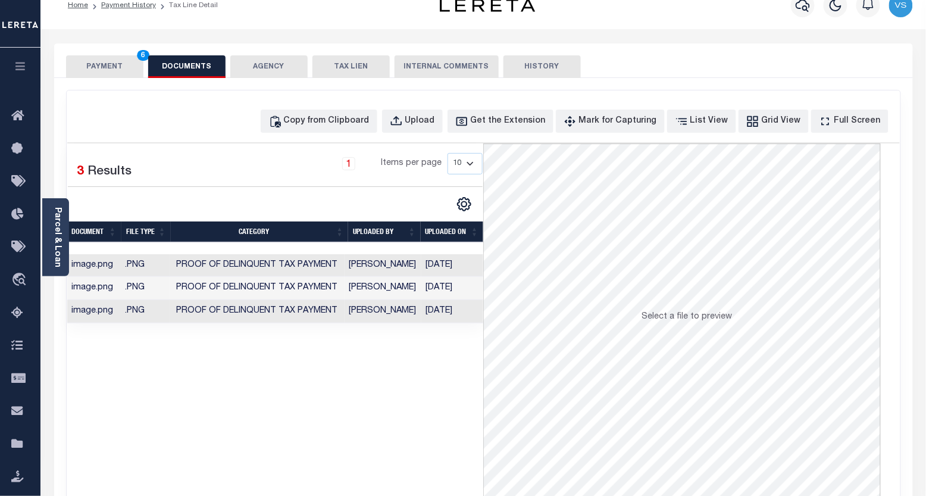
click at [108, 65] on button "PAYMENT 6" at bounding box center [104, 66] width 77 height 23
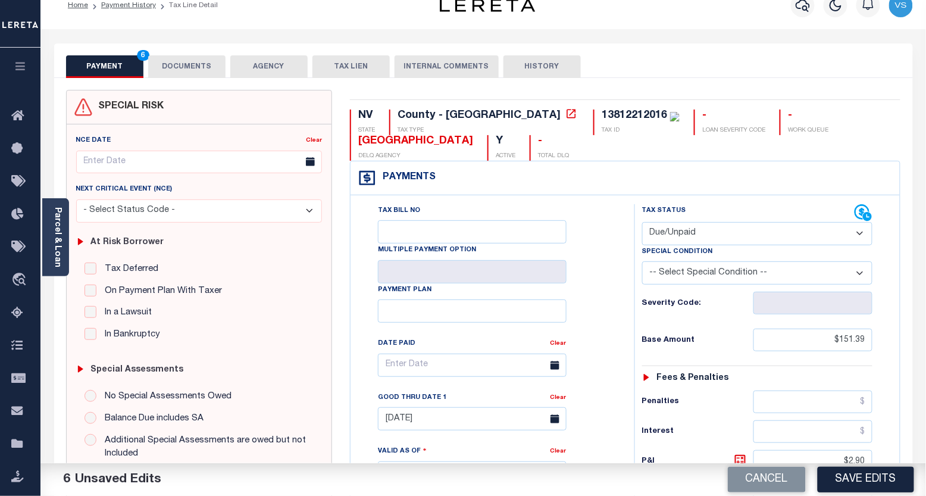
scroll to position [217, 0]
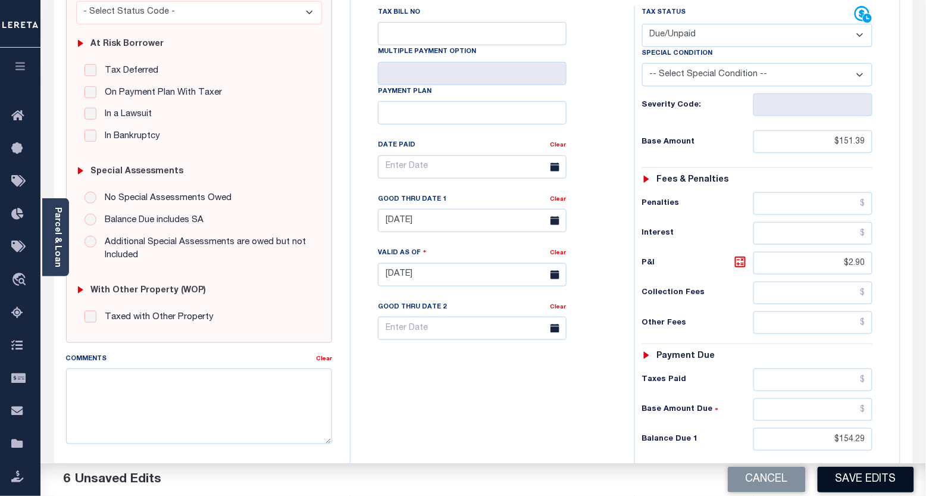
click at [848, 477] on button "Save Edits" at bounding box center [866, 480] width 96 height 26
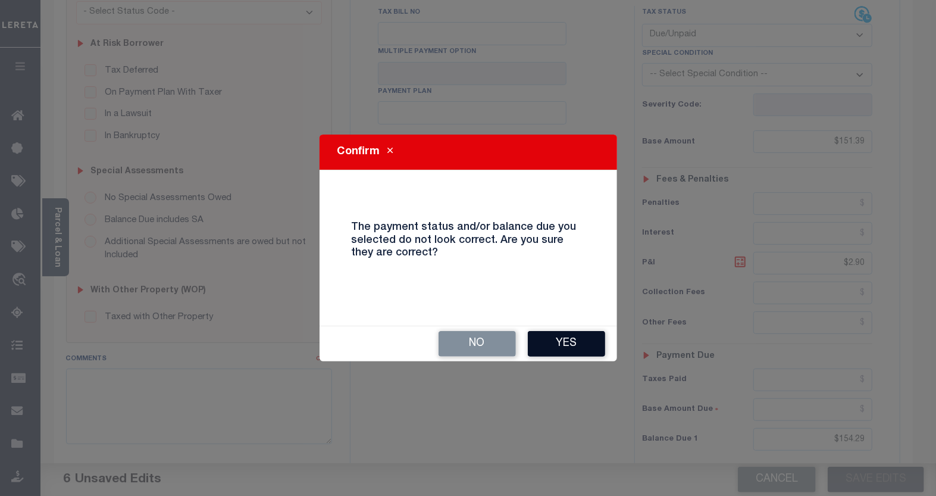
click at [566, 352] on button "Yes" at bounding box center [566, 344] width 77 height 26
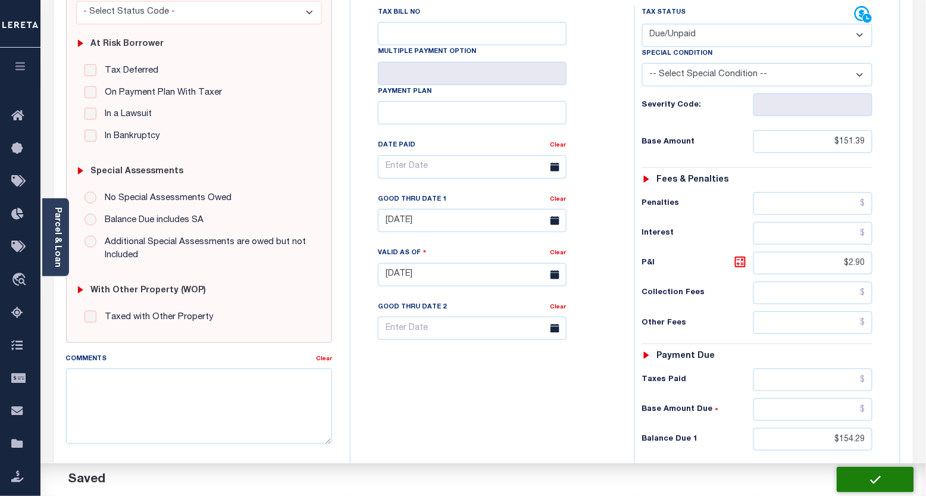
checkbox input "false"
type input "$151.39"
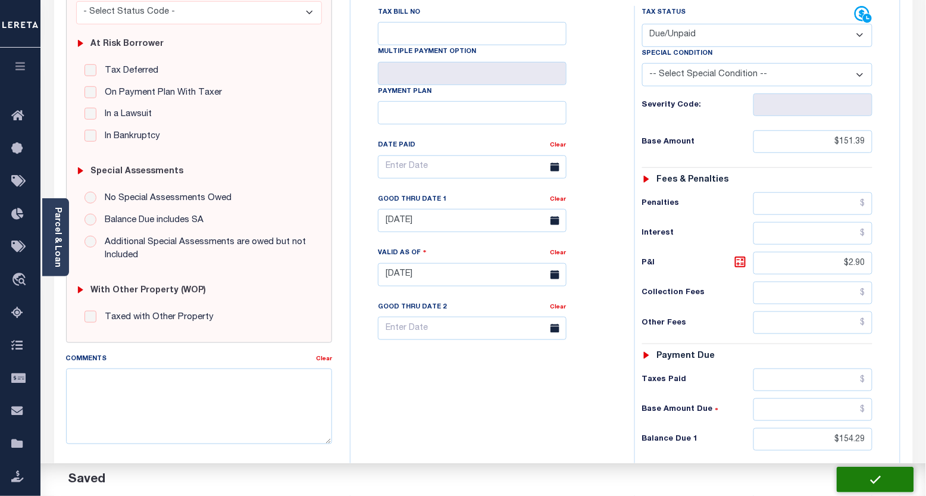
type input "$2.9"
type input "$154.29"
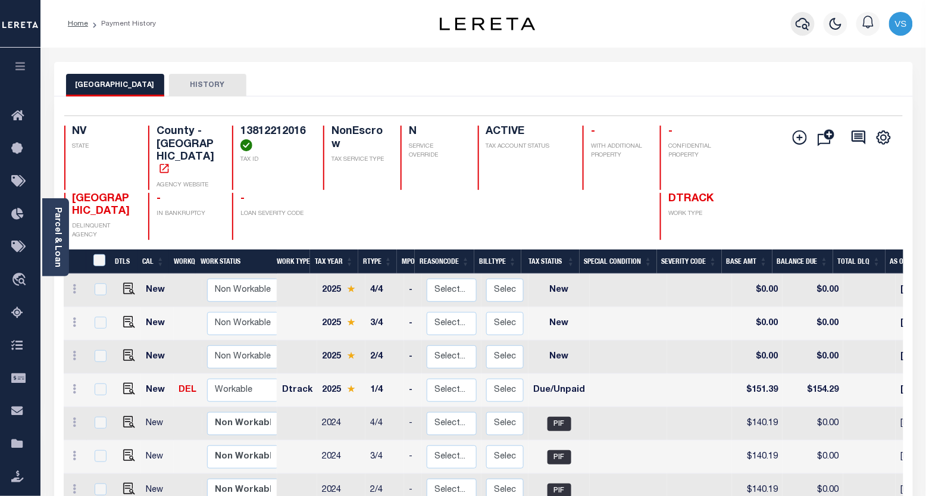
click at [807, 27] on icon "button" at bounding box center [803, 24] width 14 height 13
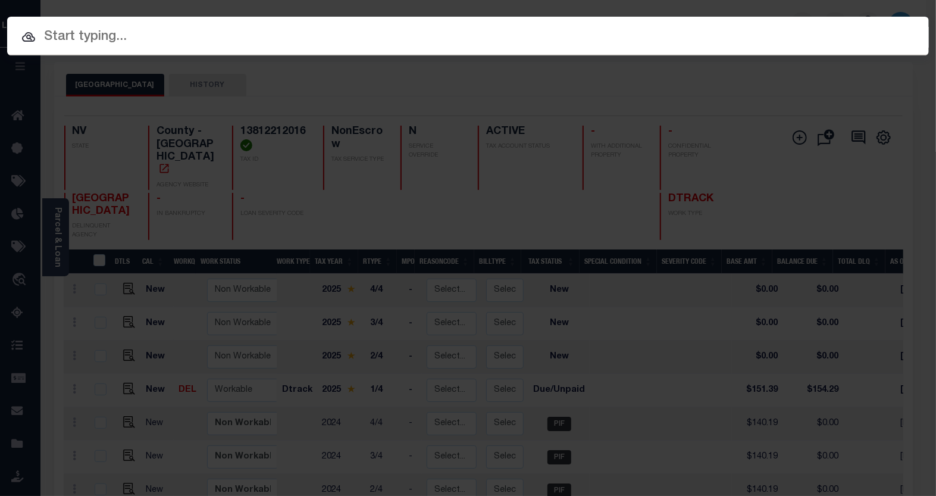
paste input "428746250"
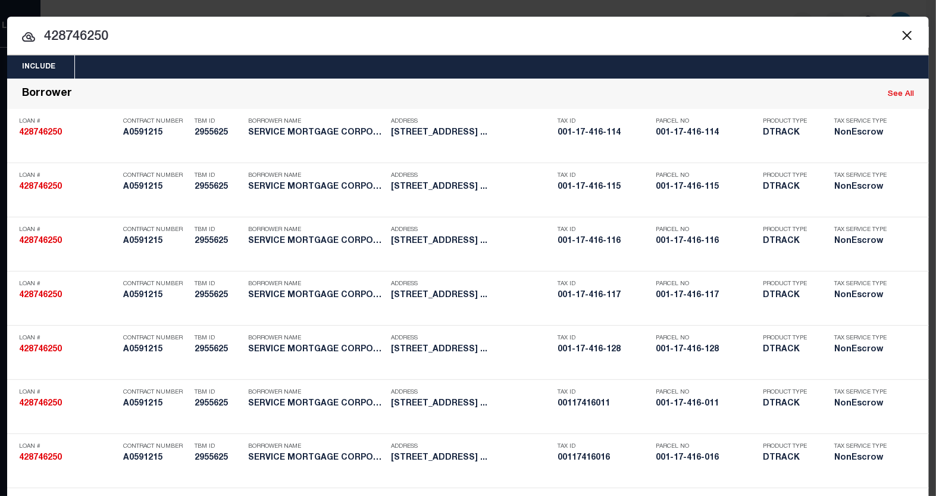
click at [79, 28] on input "428746250" at bounding box center [468, 37] width 922 height 21
paste input "0011741608"
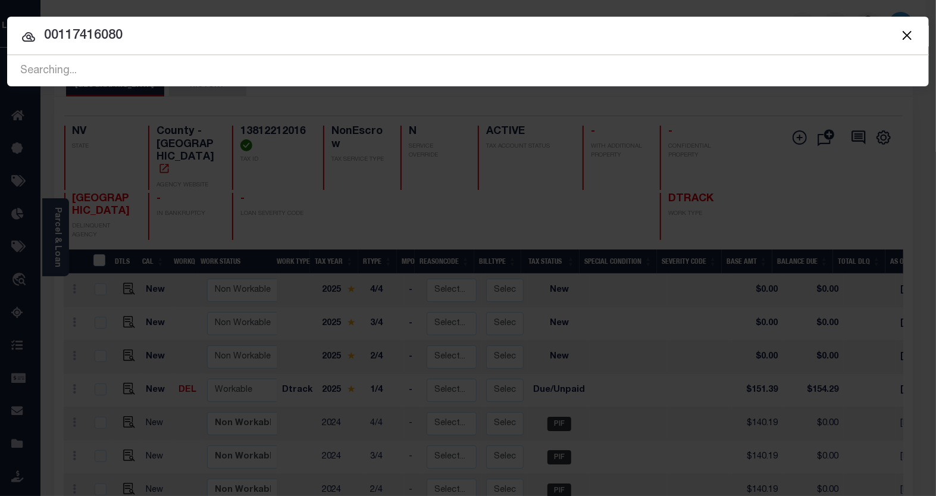
type input "00117416080"
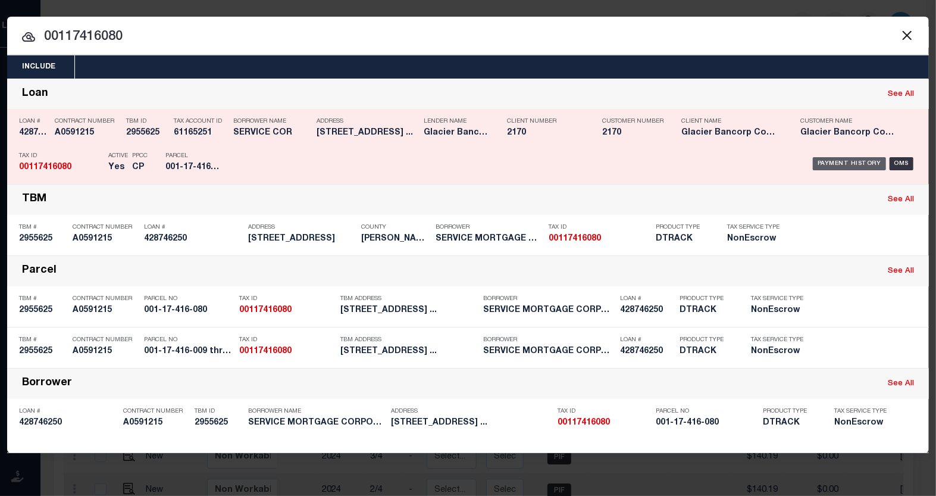
click at [846, 160] on div "Payment History" at bounding box center [849, 163] width 73 height 13
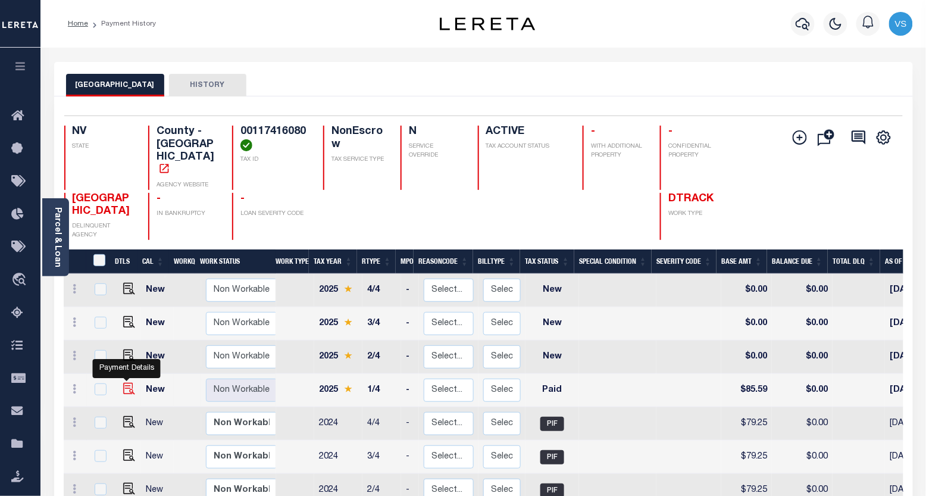
click at [126, 383] on img "" at bounding box center [129, 389] width 12 height 12
checkbox input "true"
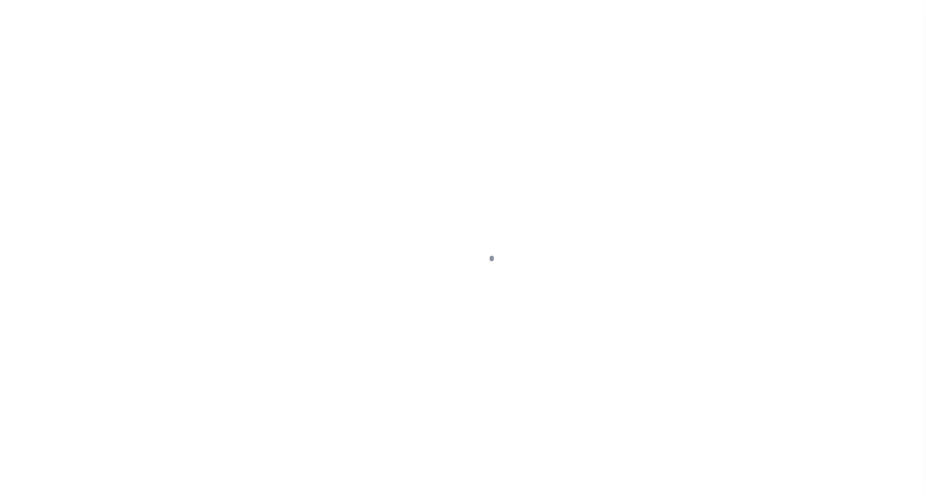
select select "PYD"
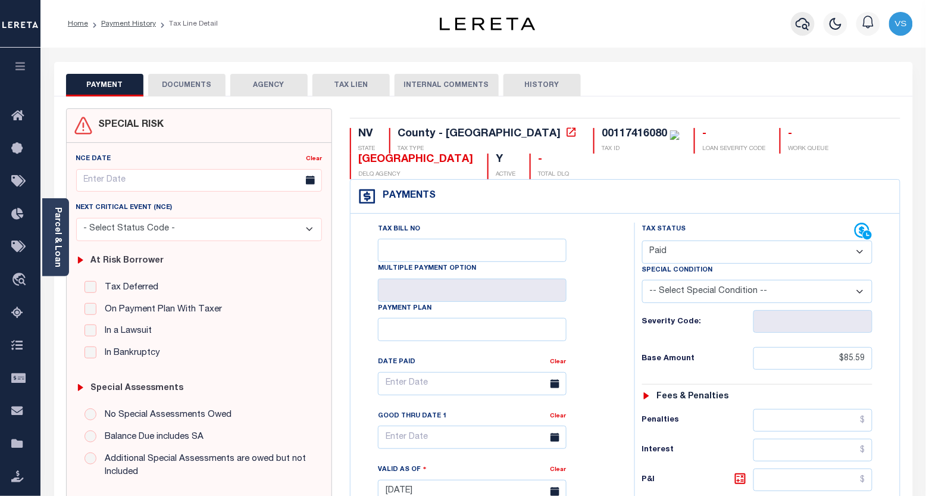
click at [805, 20] on icon "button" at bounding box center [803, 24] width 14 height 13
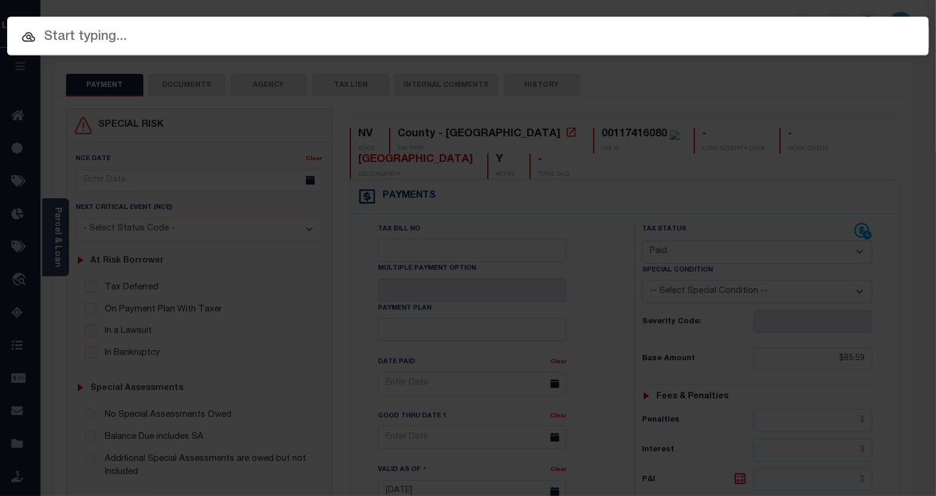
paste input "428746250"
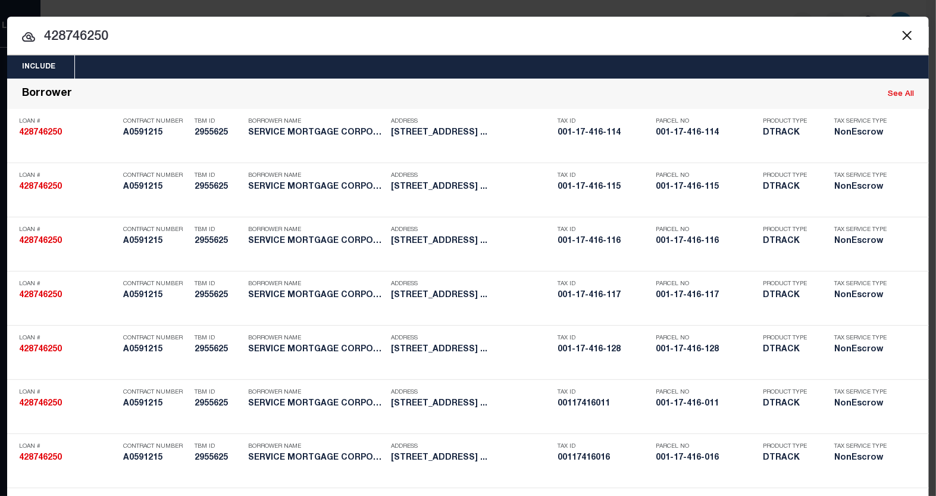
click at [93, 33] on input "428746250" at bounding box center [468, 37] width 922 height 21
paste input "00117416081"
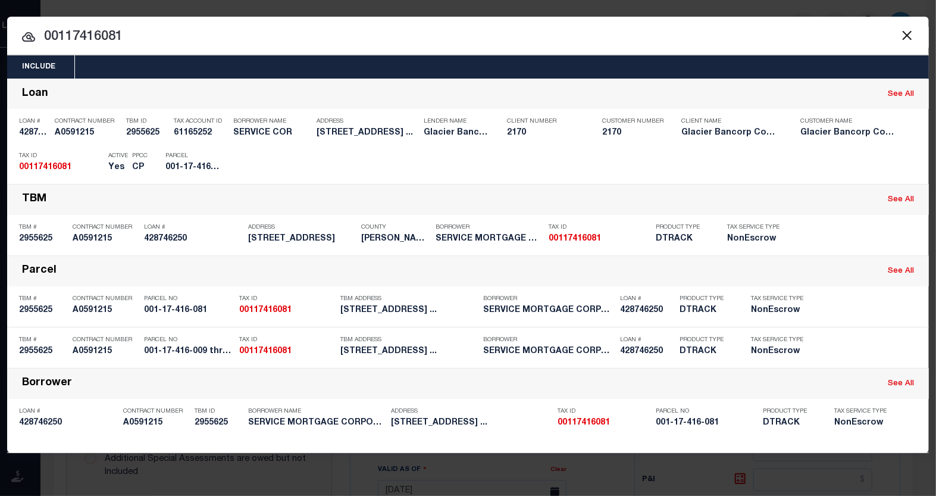
type input "00117416081"
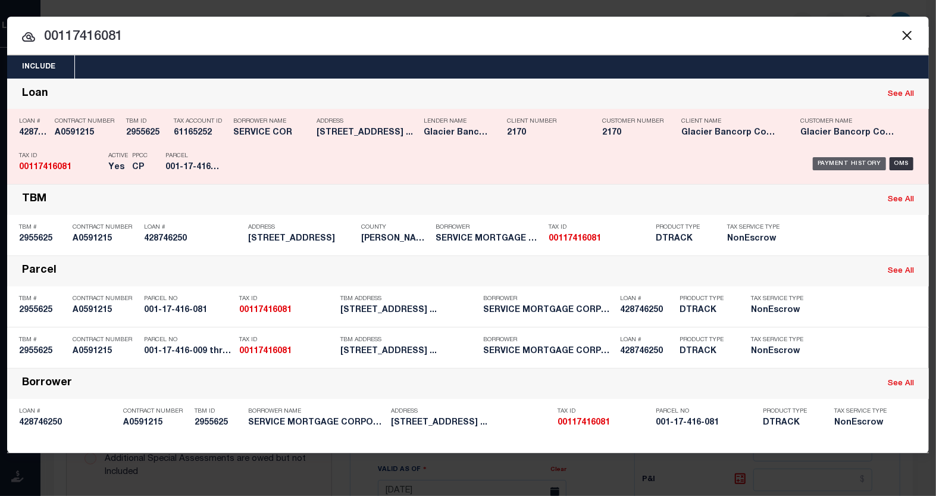
click at [822, 160] on div "Payment History" at bounding box center [849, 163] width 73 height 13
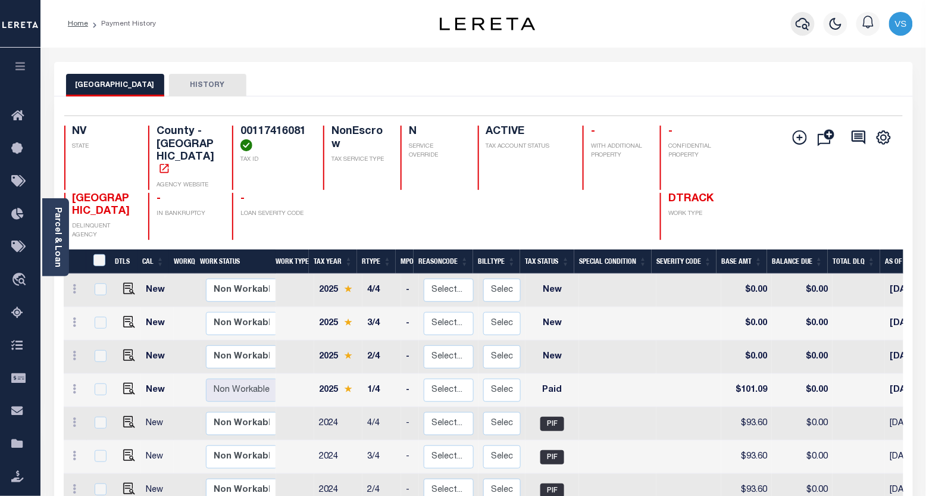
click at [796, 29] on icon "button" at bounding box center [803, 24] width 14 height 14
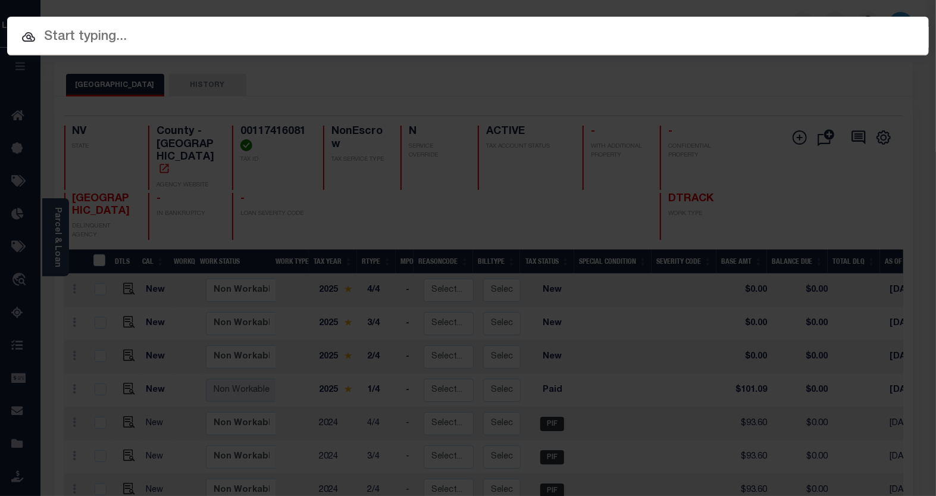
paste input "428746250"
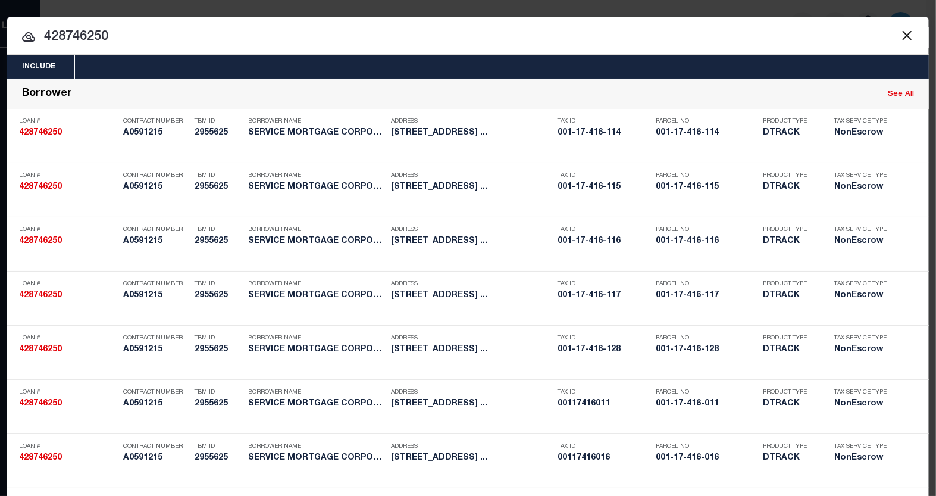
click at [105, 35] on input "428746250" at bounding box center [468, 37] width 922 height 21
paste input "00117416097"
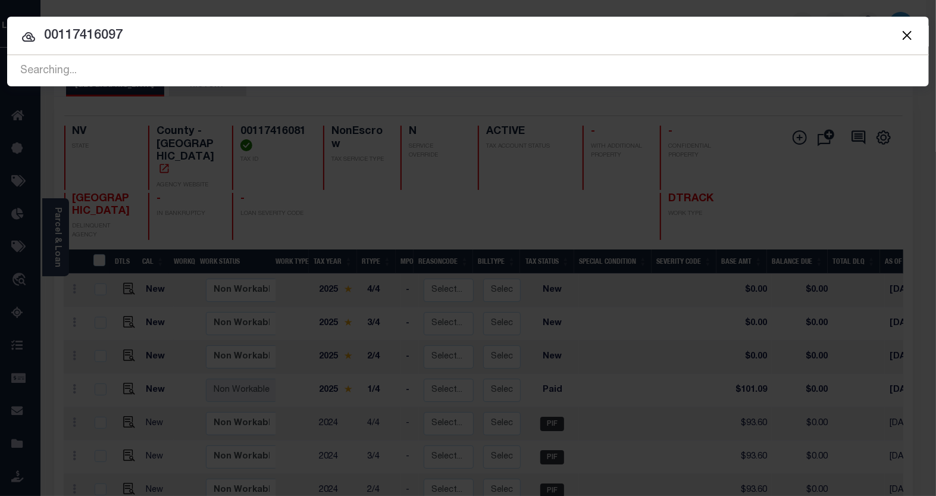
type input "00117416097"
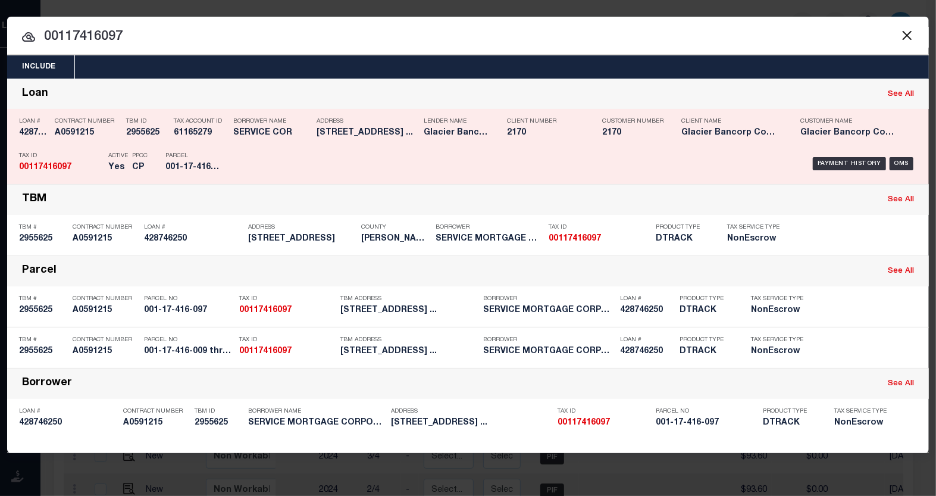
click at [832, 157] on div "Payment History OMS" at bounding box center [577, 163] width 680 height 35
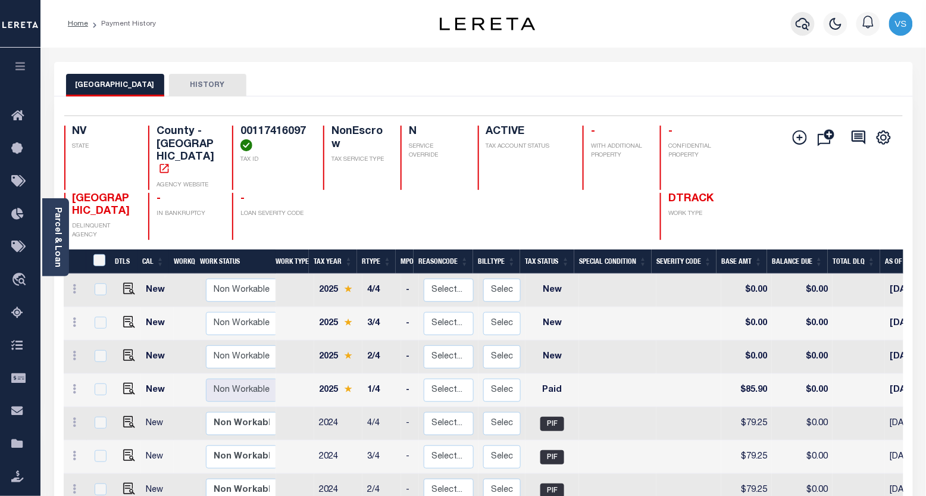
click at [807, 21] on icon "button" at bounding box center [803, 24] width 14 height 14
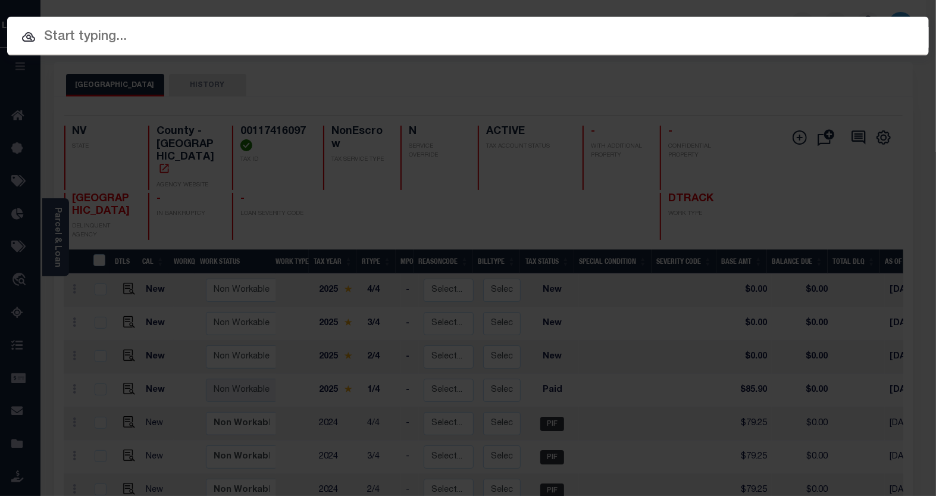
paste input "428746250"
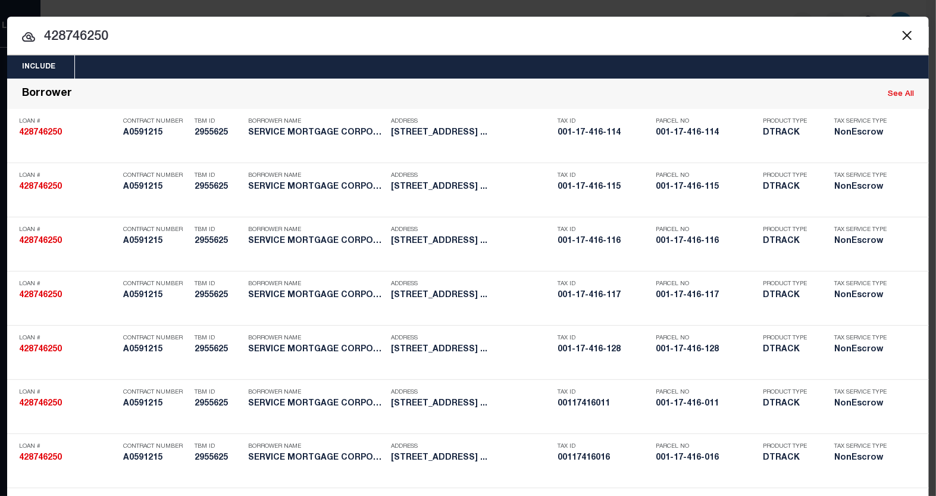
click at [68, 37] on input "428746250" at bounding box center [468, 37] width 922 height 21
paste input "00117416098"
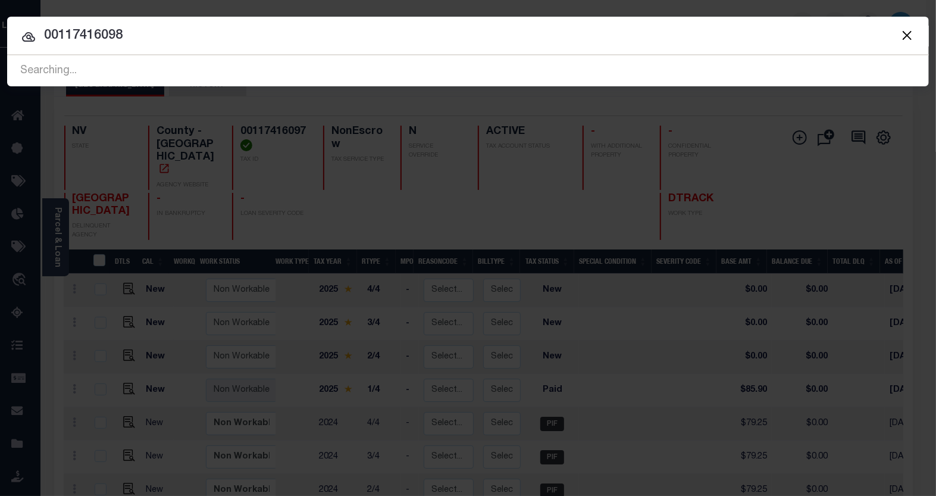
type input "00117416098"
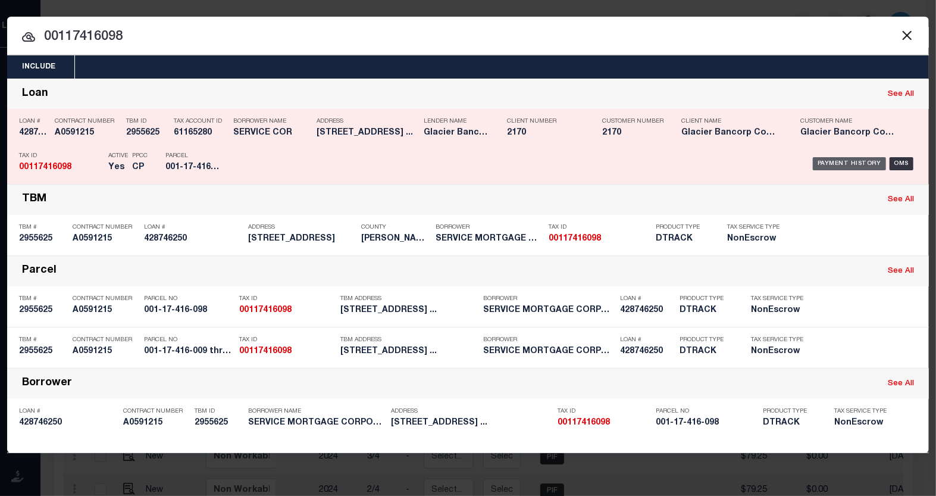
click at [835, 165] on div "Payment History" at bounding box center [849, 163] width 73 height 13
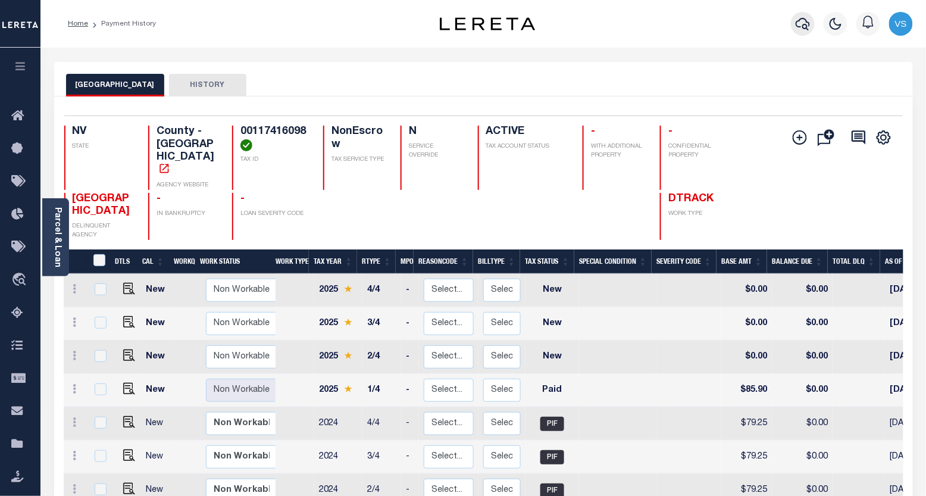
click at [801, 24] on icon "button" at bounding box center [803, 24] width 14 height 14
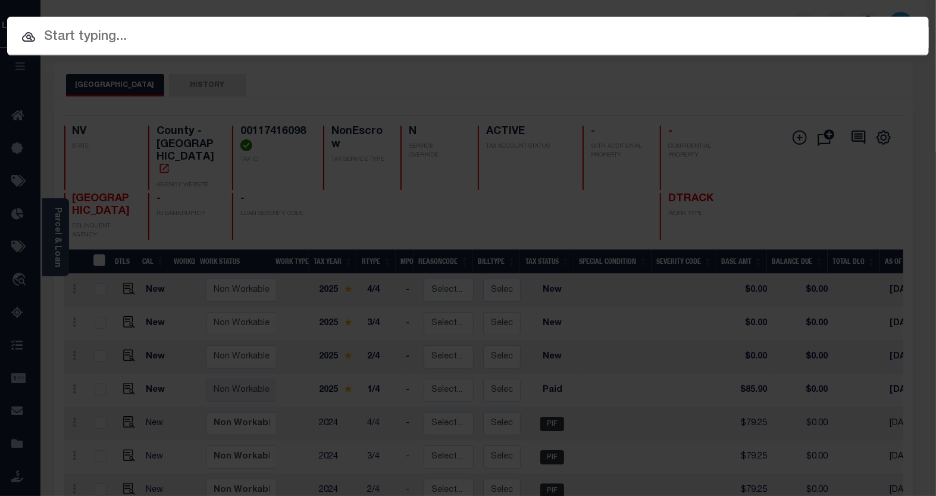
paste input "00117416099"
type input "00117416099"
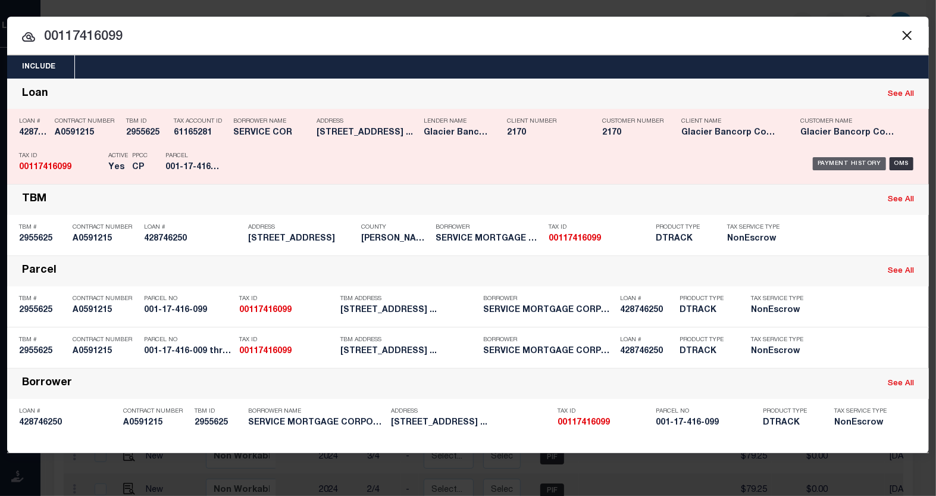
click at [820, 160] on div "Payment History" at bounding box center [849, 163] width 73 height 13
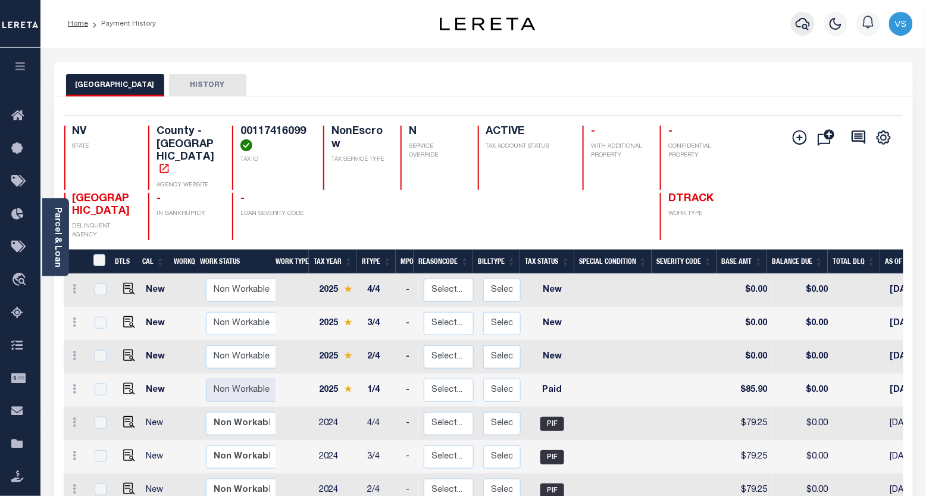
click at [799, 23] on icon "button" at bounding box center [803, 24] width 14 height 14
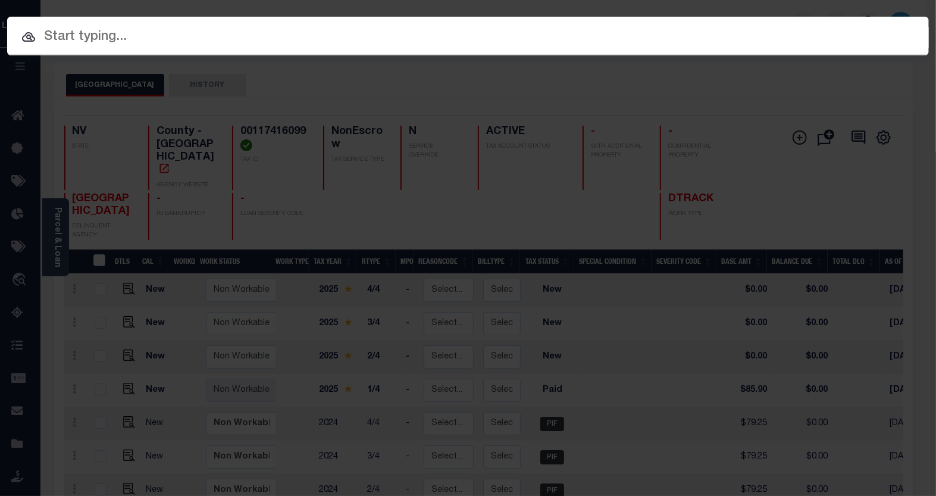
paste input "00117416100"
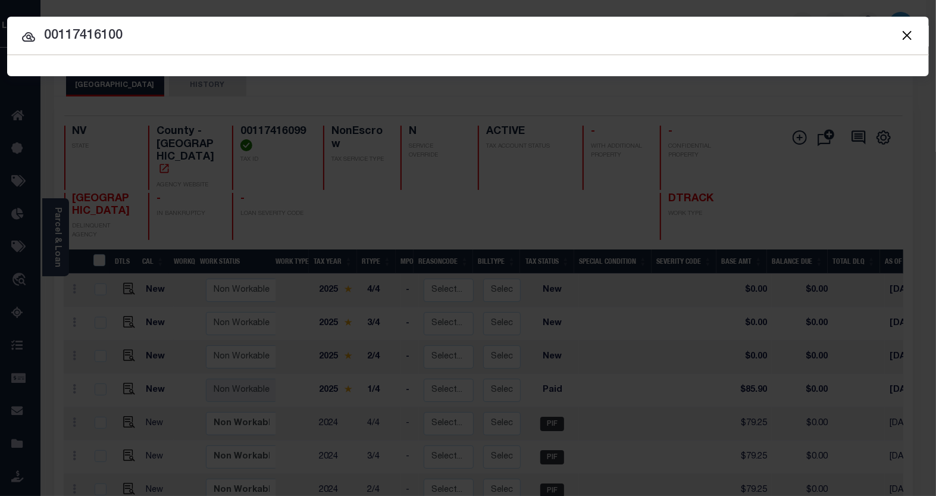
type input "00117416100"
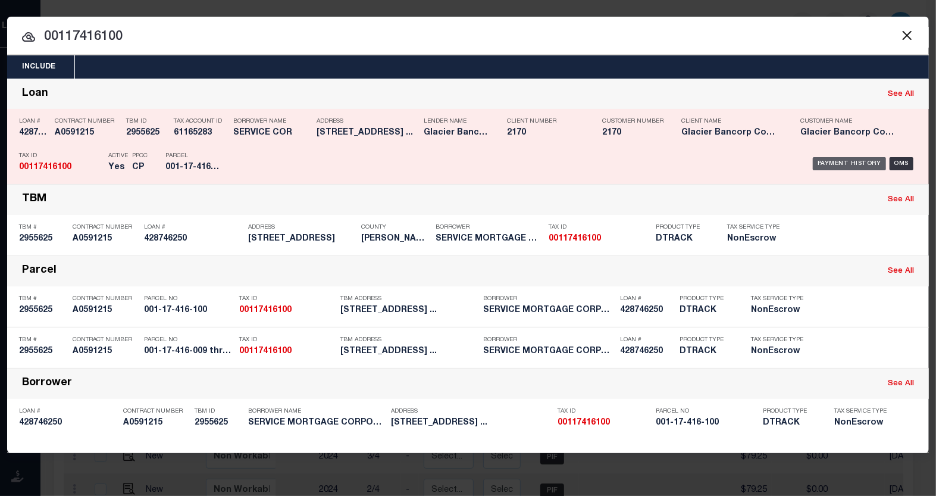
click at [827, 164] on div "Payment History" at bounding box center [849, 163] width 73 height 13
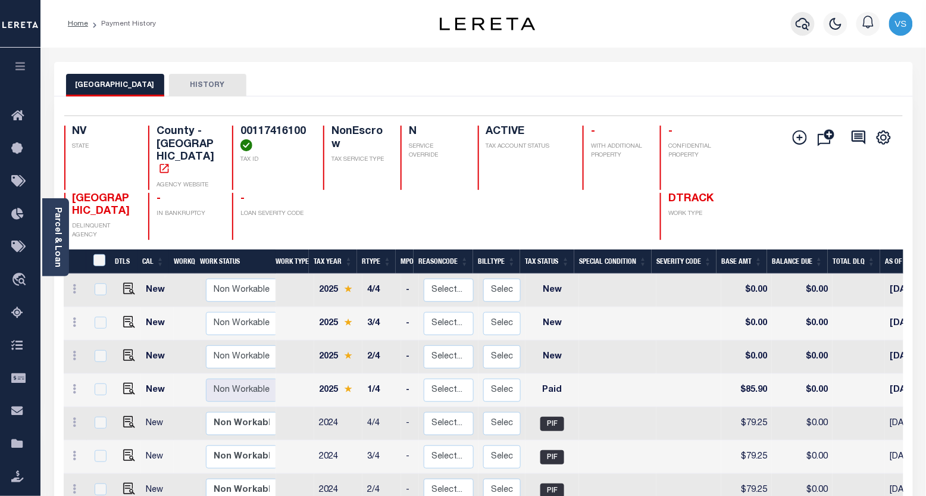
click at [806, 27] on icon "button" at bounding box center [803, 24] width 14 height 14
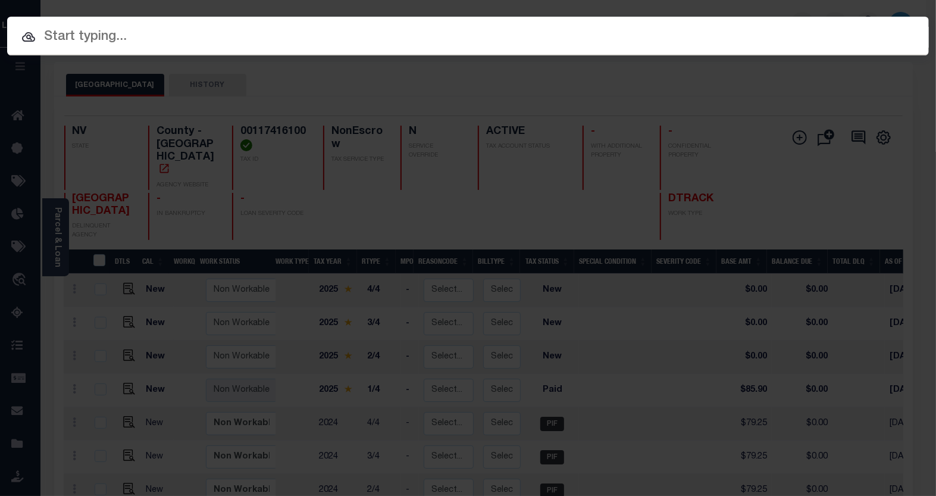
paste input "00117416101"
type input "00117416101"
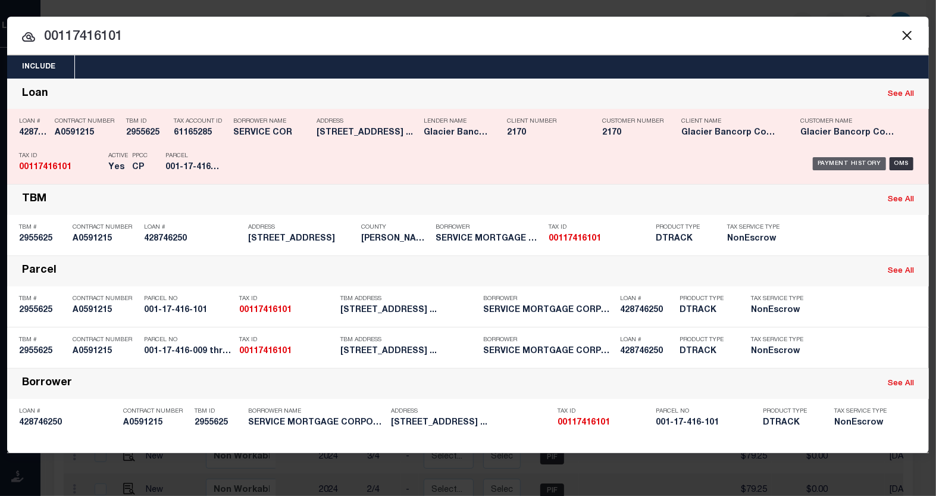
click at [835, 163] on div "Payment History" at bounding box center [849, 163] width 73 height 13
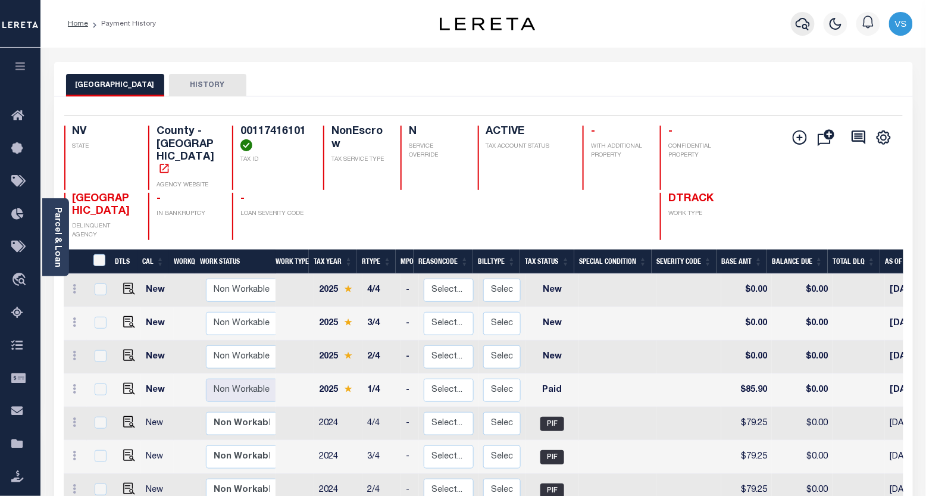
click at [799, 23] on icon "button" at bounding box center [803, 24] width 14 height 14
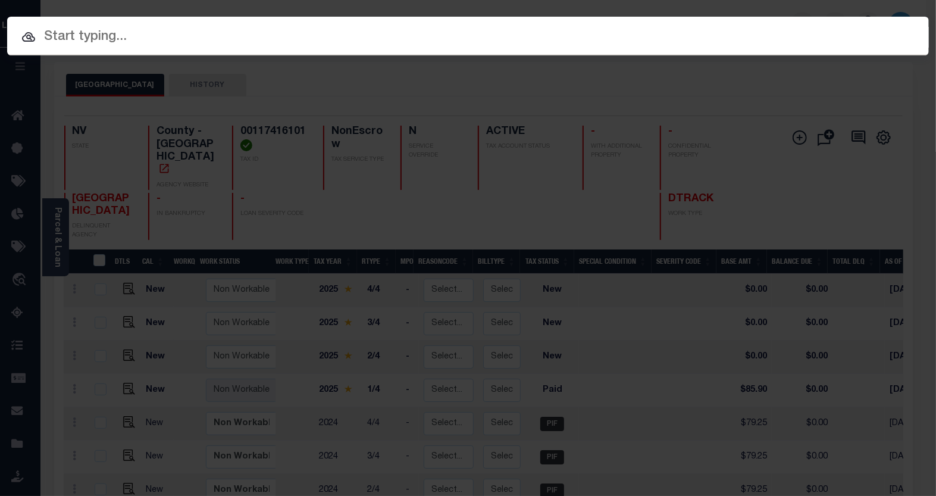
paste input "00117416102"
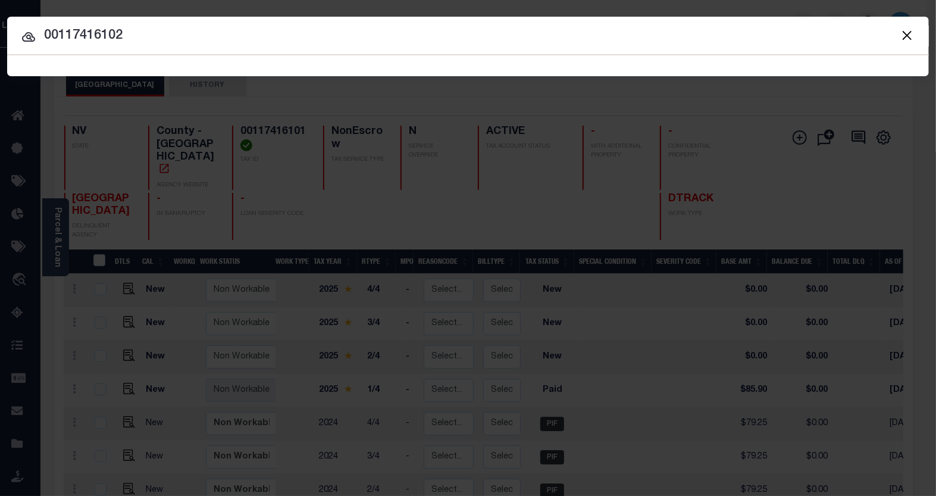
type input "00117416102"
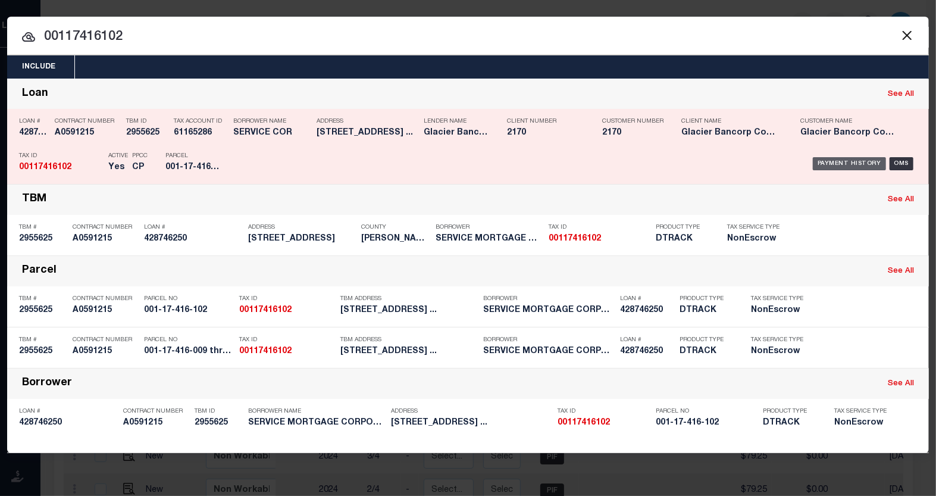
click at [841, 158] on div "Payment History" at bounding box center [849, 163] width 73 height 13
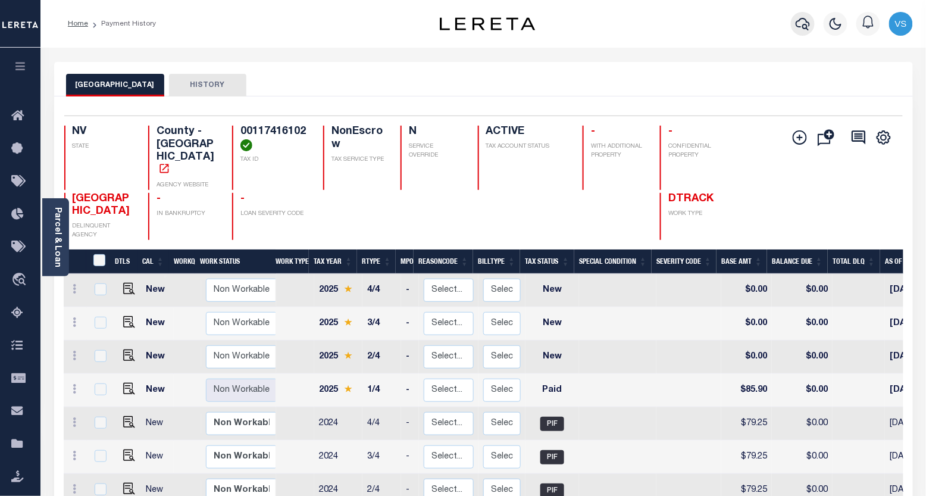
click at [796, 26] on icon "button" at bounding box center [803, 24] width 14 height 14
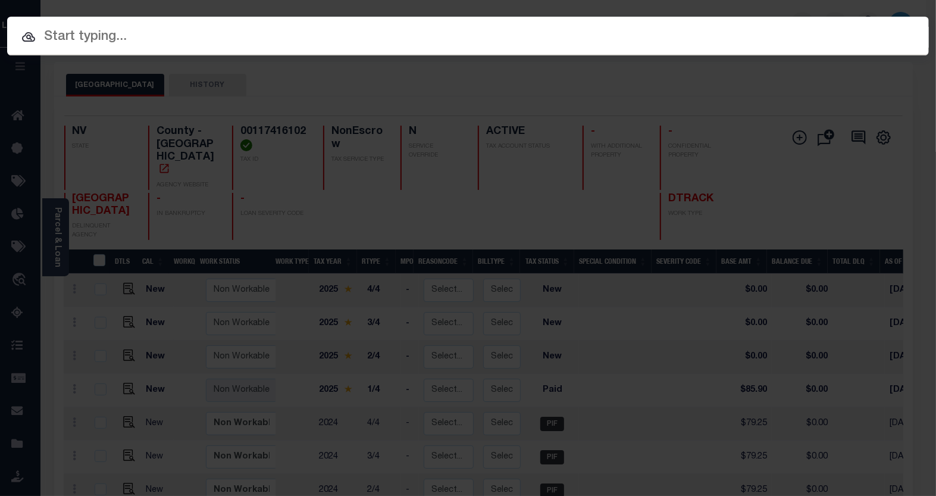
paste input "00117416103"
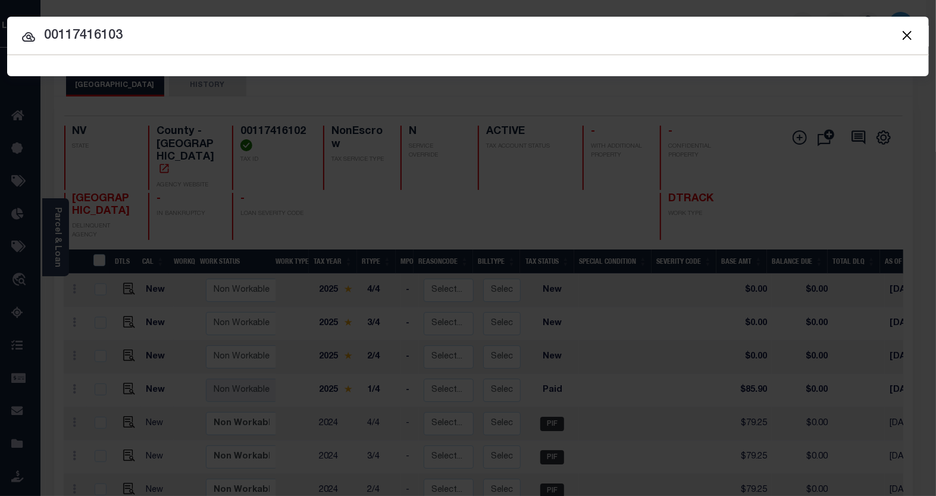
type input "00117416103"
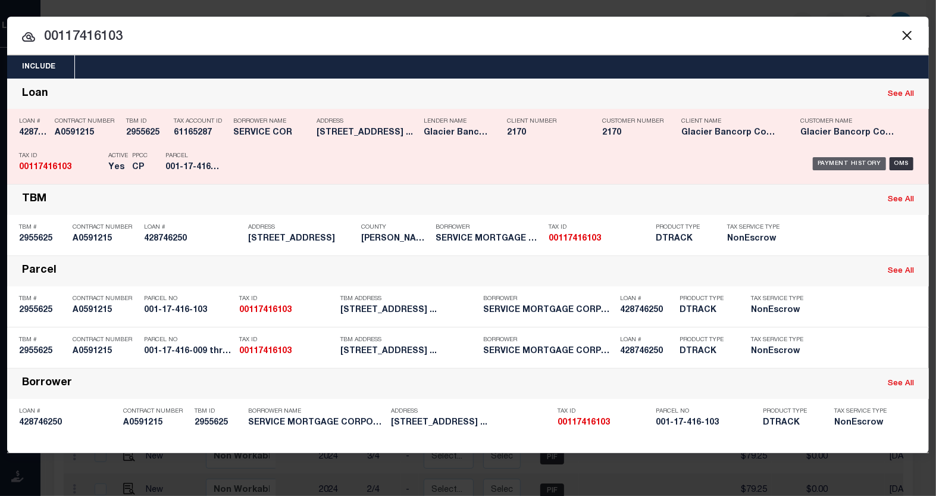
click at [826, 164] on div "Payment History" at bounding box center [849, 163] width 73 height 13
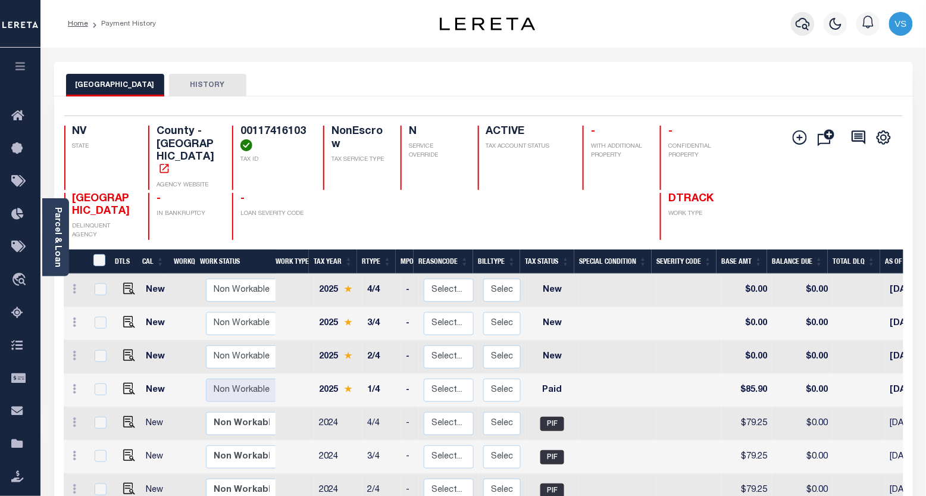
click at [802, 23] on icon "button" at bounding box center [803, 24] width 14 height 14
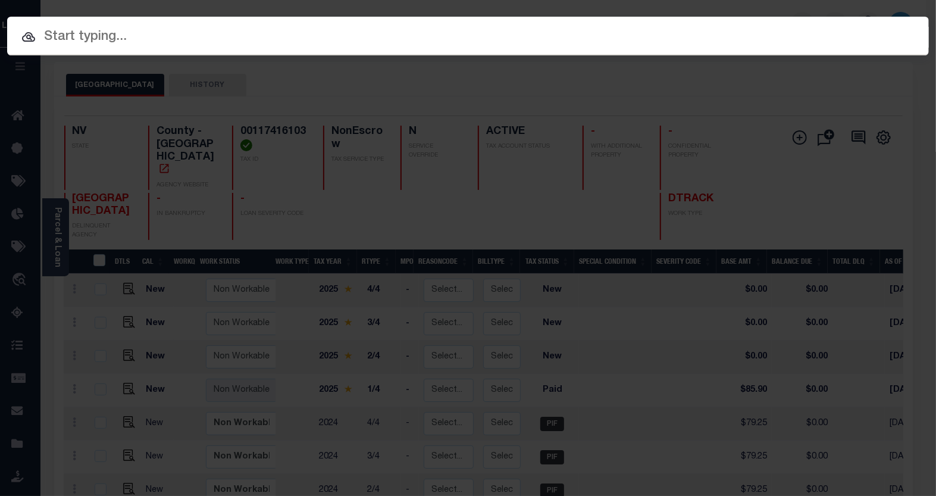
paste input "00117416104"
type input "00117416104"
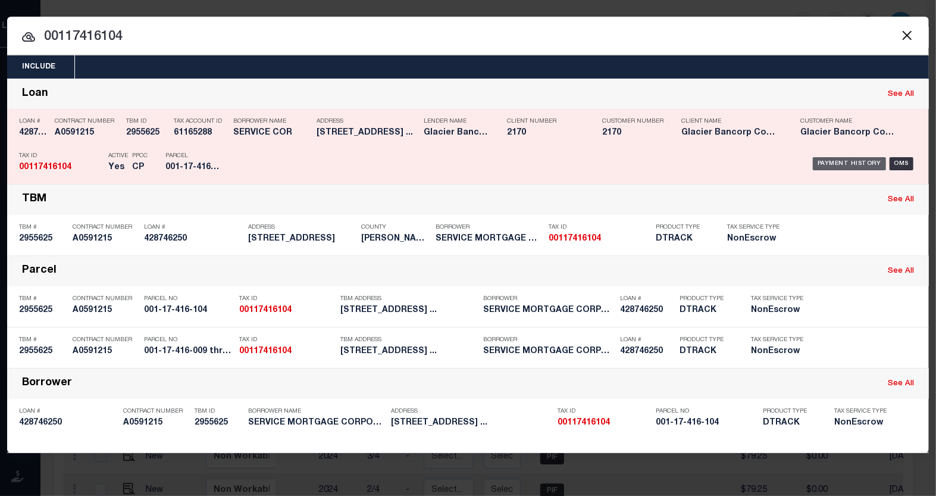
click at [842, 163] on div "Payment History" at bounding box center [849, 163] width 73 height 13
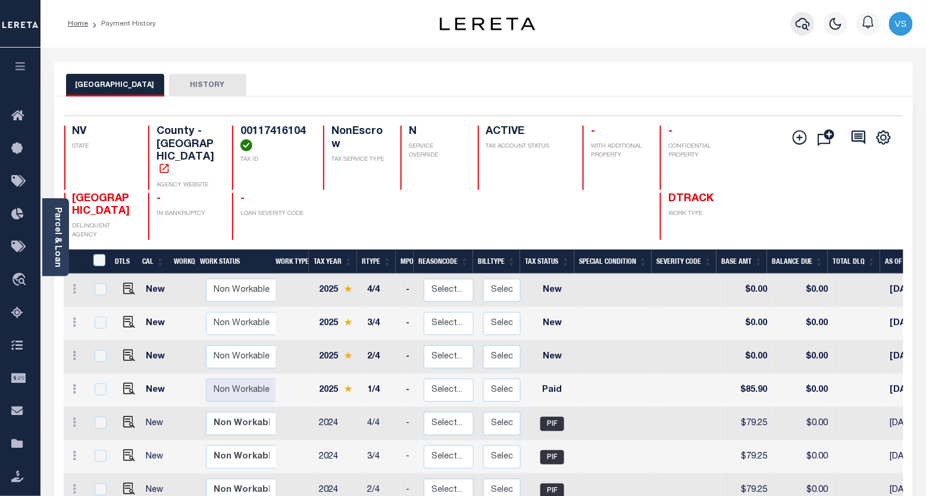
click at [798, 23] on icon "button" at bounding box center [803, 24] width 14 height 14
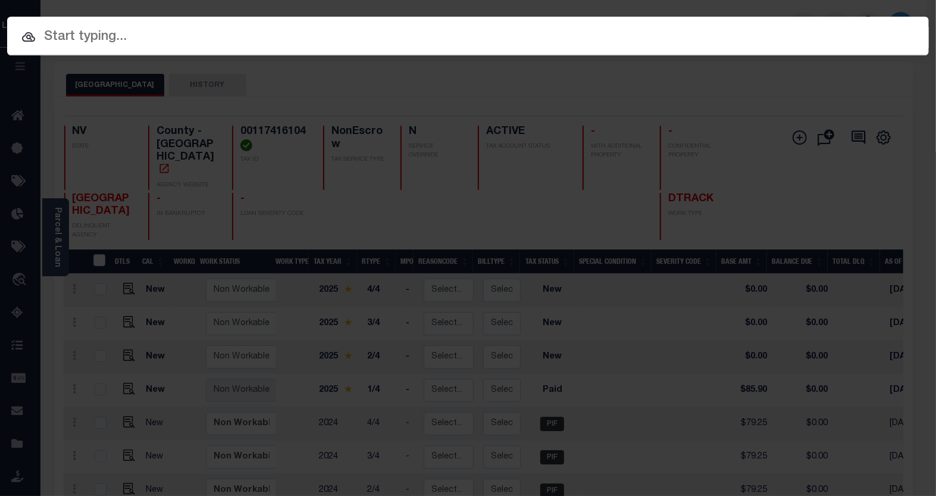
paste input "00117416105"
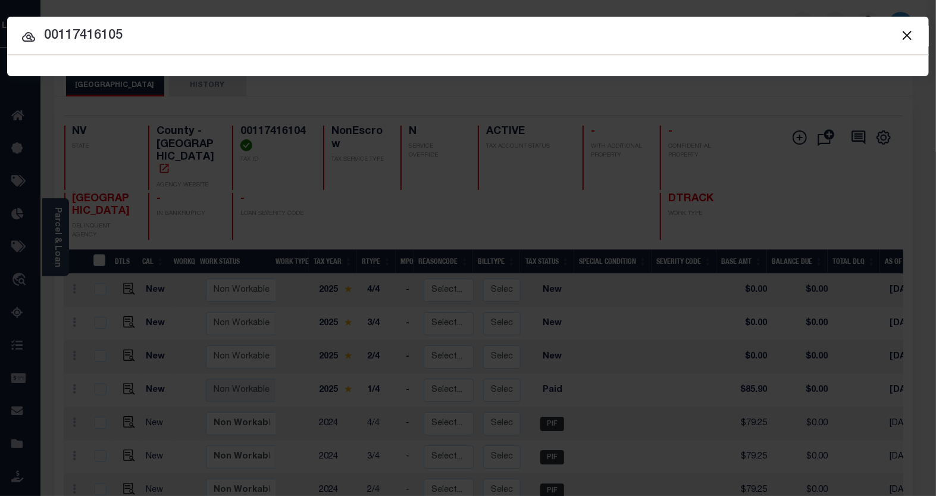
type input "00117416105"
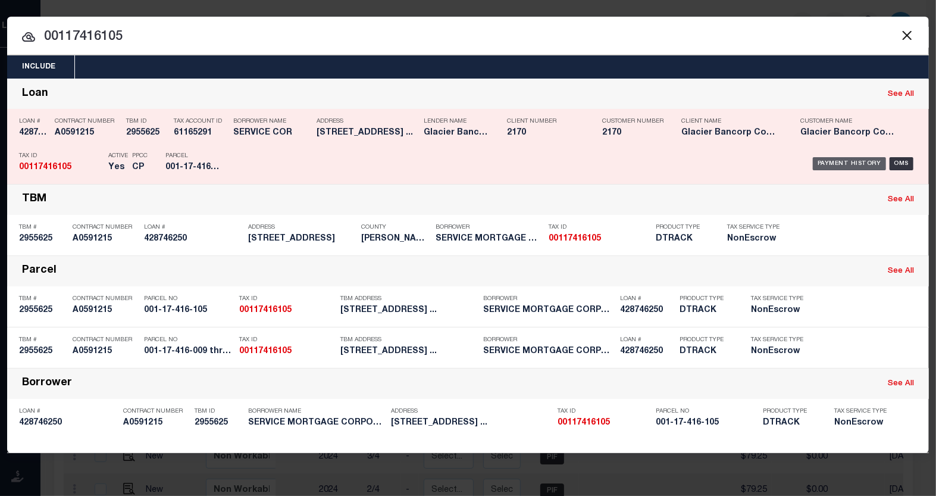
click at [836, 162] on div "Payment History" at bounding box center [849, 163] width 73 height 13
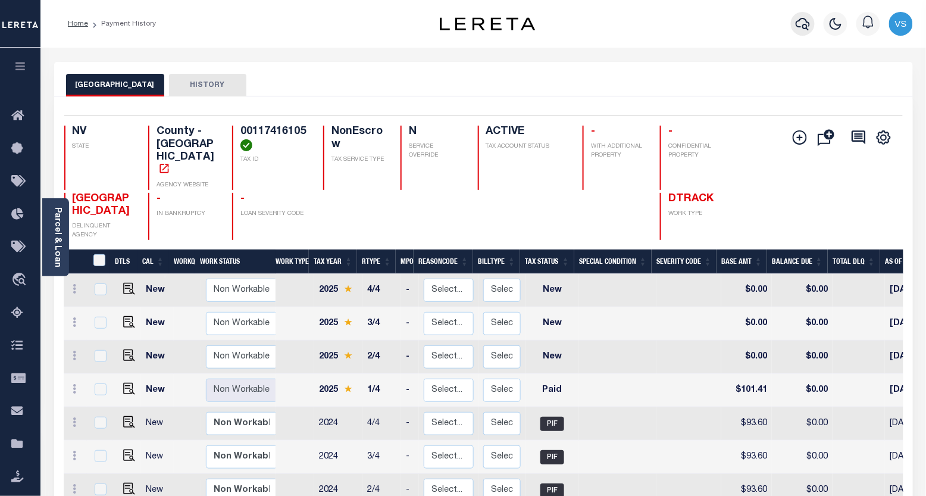
click at [804, 20] on icon "button" at bounding box center [803, 24] width 14 height 14
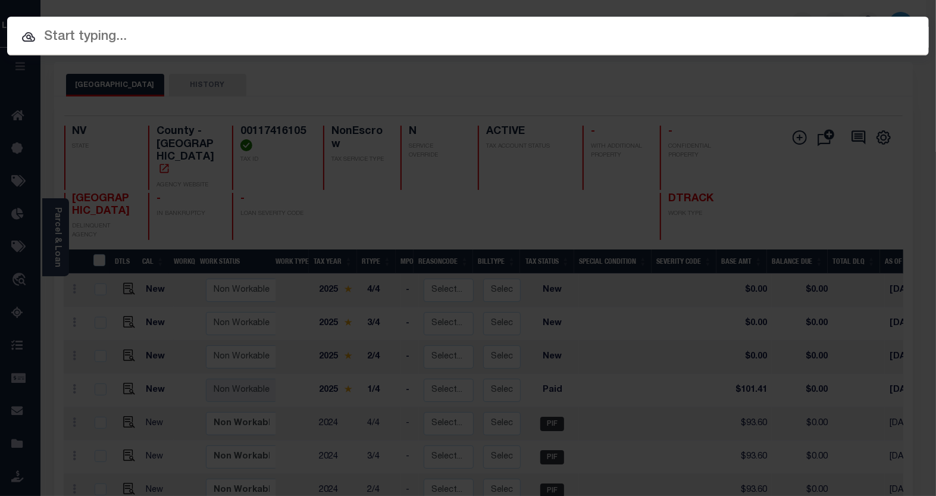
paste input "00117416106"
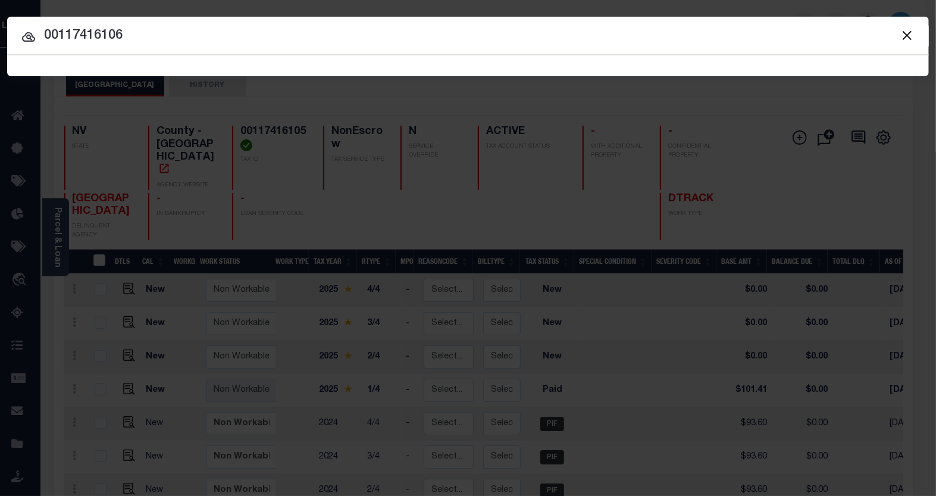
type input "00117416106"
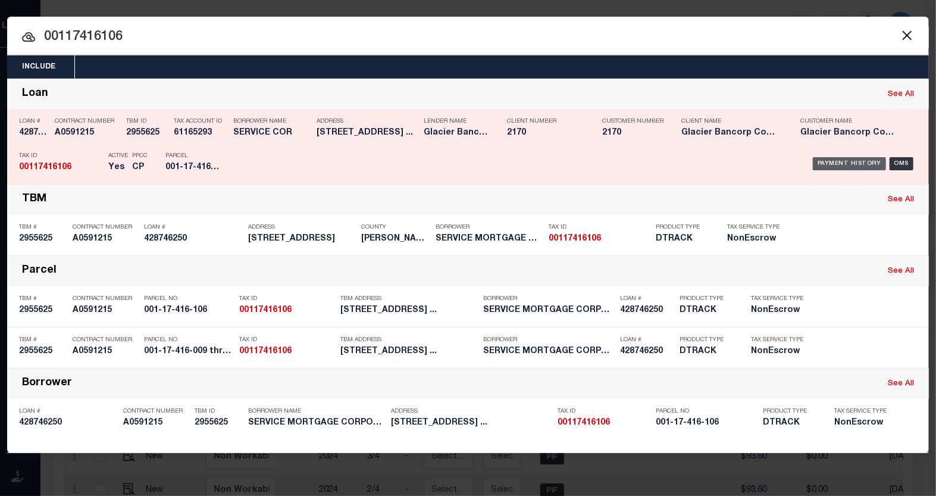
click at [838, 167] on div "Payment History" at bounding box center [849, 163] width 73 height 13
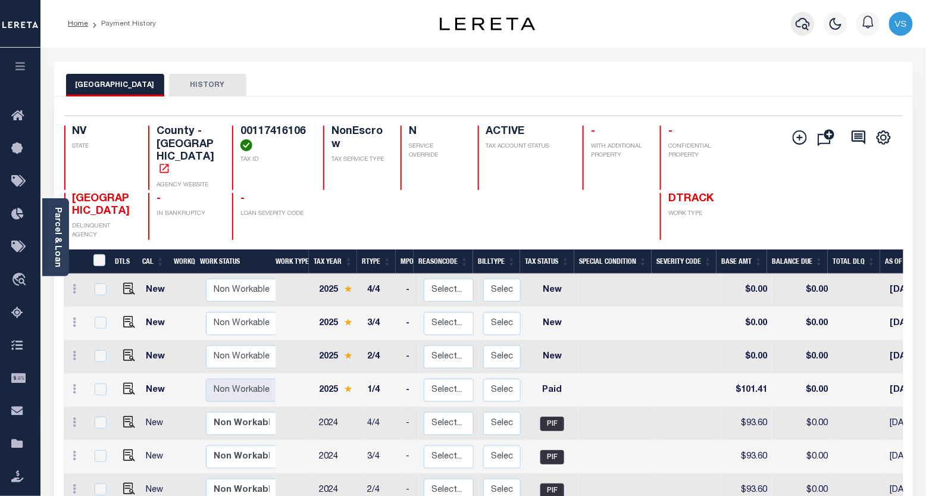
click at [796, 27] on icon "button" at bounding box center [803, 24] width 14 height 14
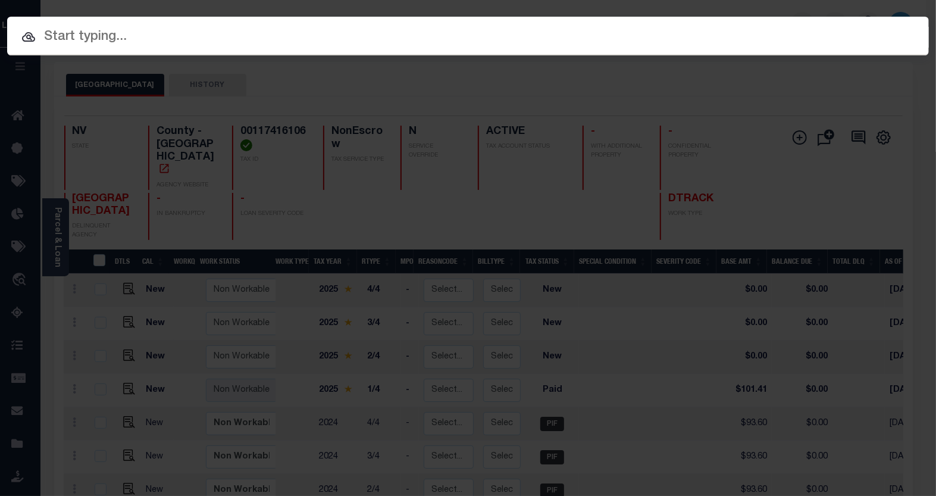
paste input "00117416107"
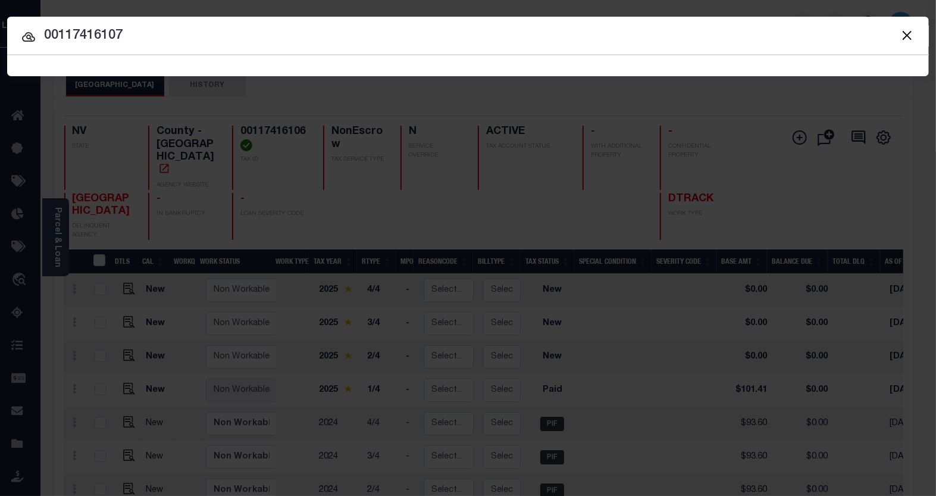
type input "00117416107"
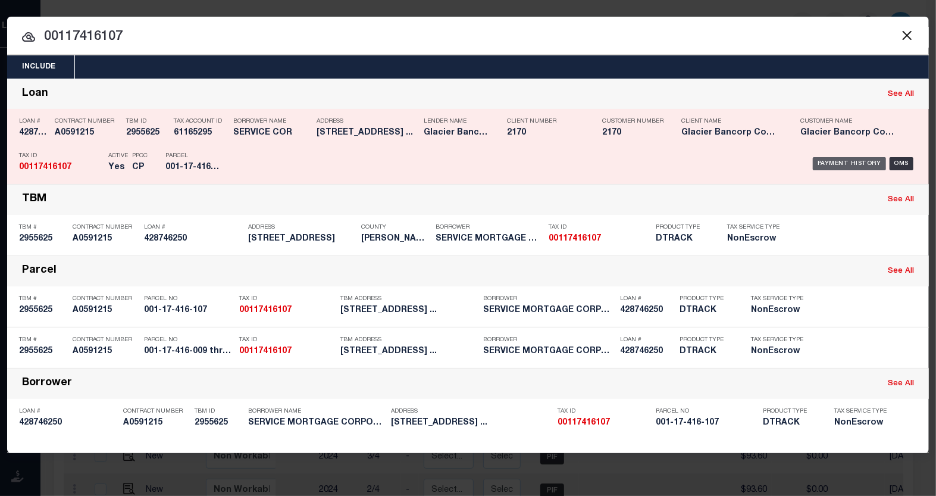
click at [849, 162] on div "Payment History" at bounding box center [849, 163] width 73 height 13
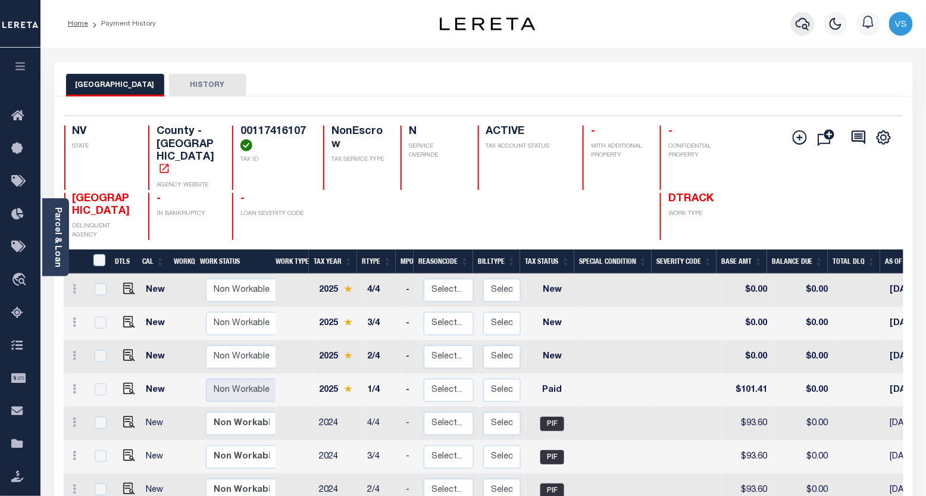
click at [808, 26] on icon "button" at bounding box center [803, 24] width 14 height 14
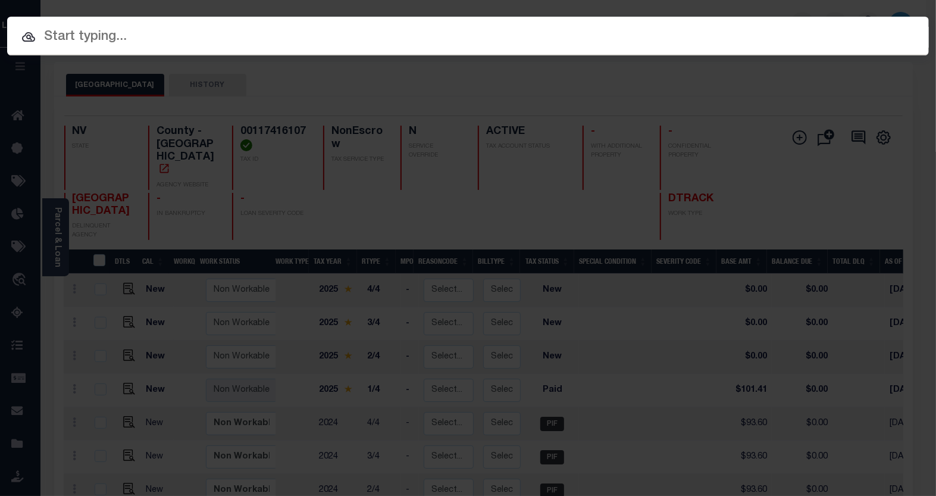
paste input "00117416108"
type input "00117416108"
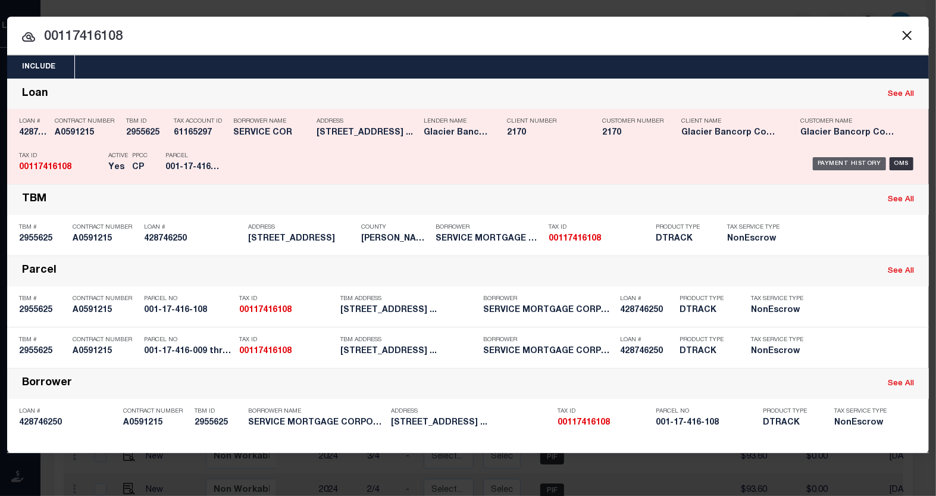
click at [824, 159] on div "Payment History" at bounding box center [849, 163] width 73 height 13
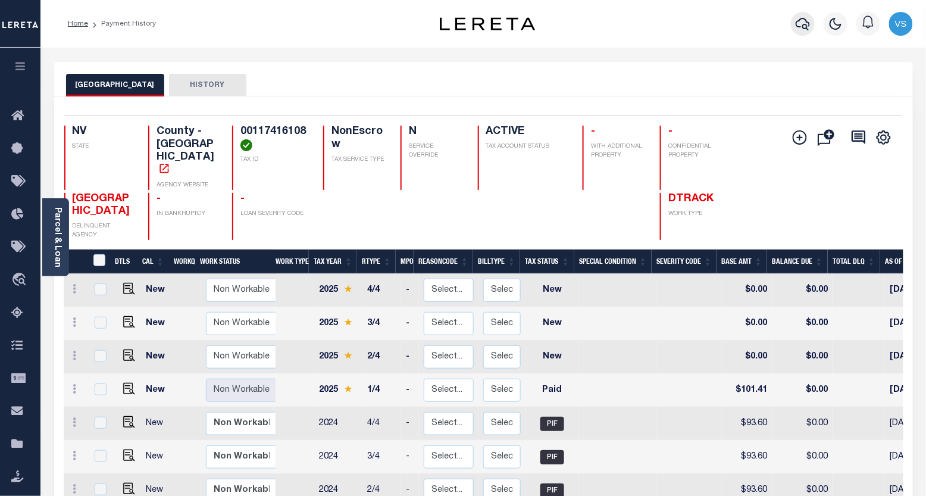
click at [799, 27] on icon "button" at bounding box center [803, 24] width 14 height 13
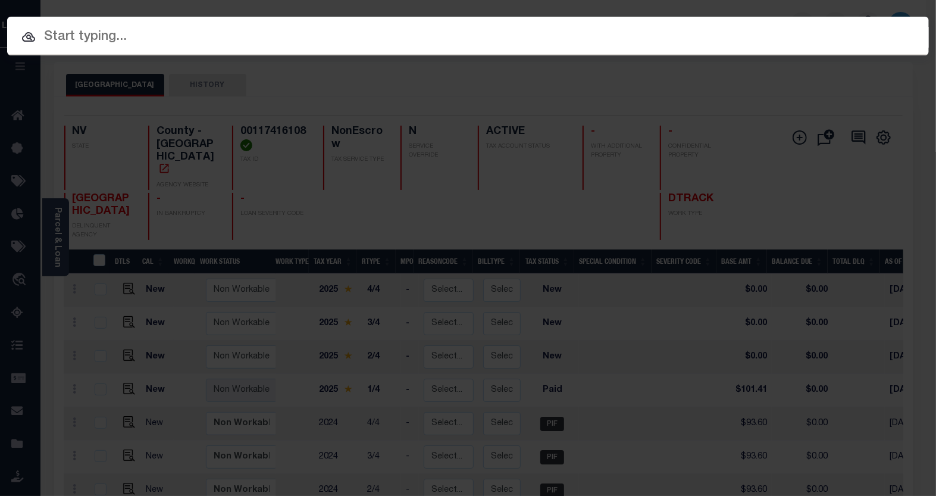
paste input "00117416109"
type input "00117416109"
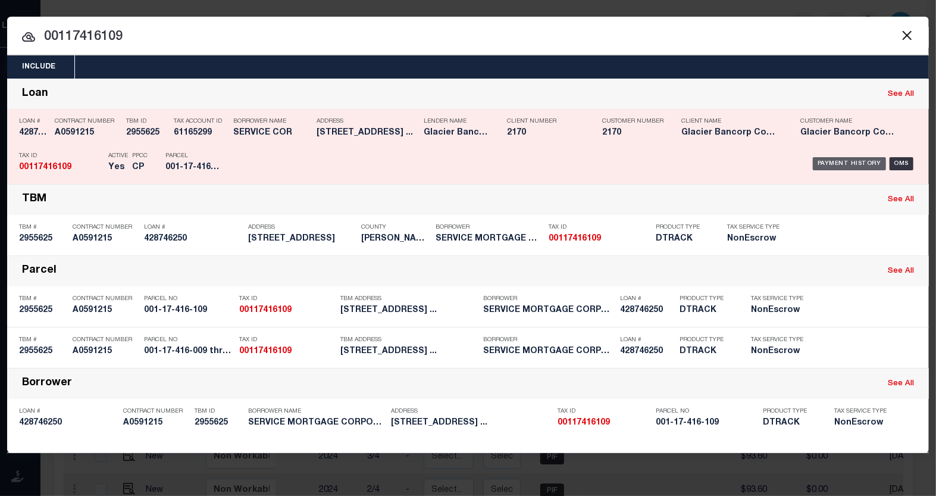
click at [824, 159] on div "Payment History" at bounding box center [849, 163] width 73 height 13
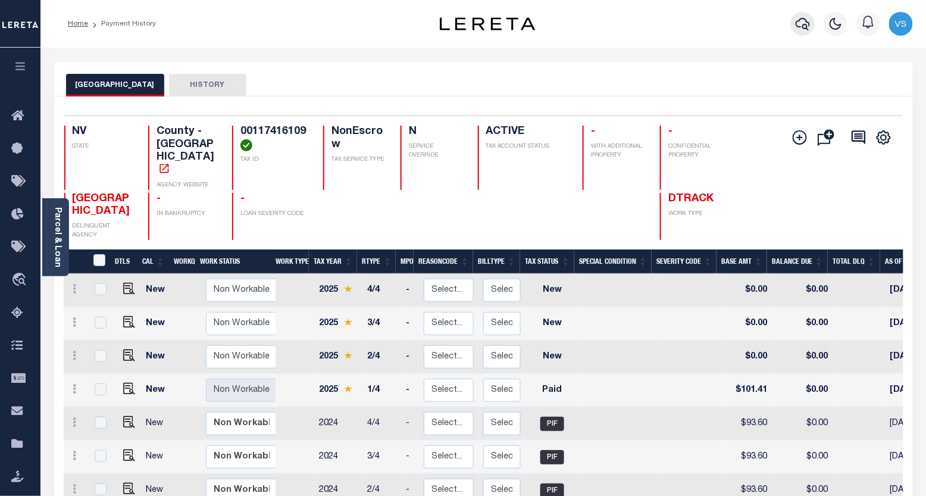
click at [797, 26] on icon "button" at bounding box center [803, 24] width 14 height 13
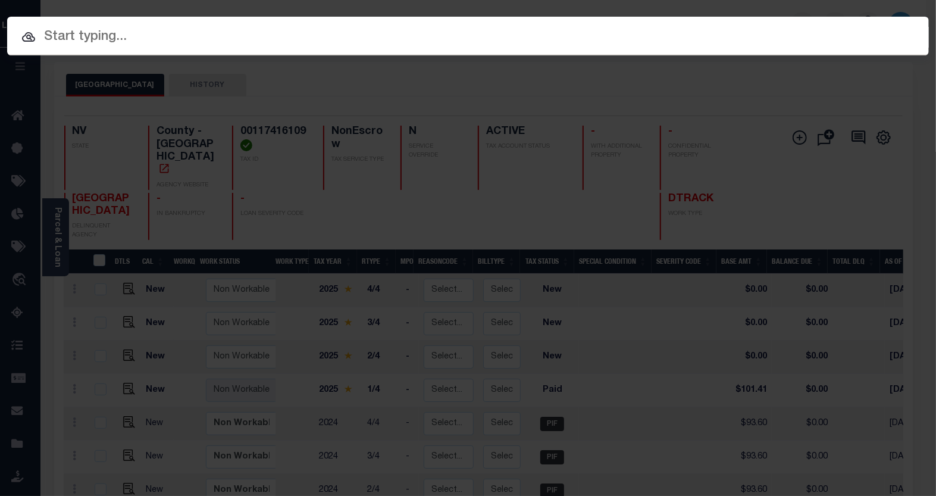
paste input "00117416110"
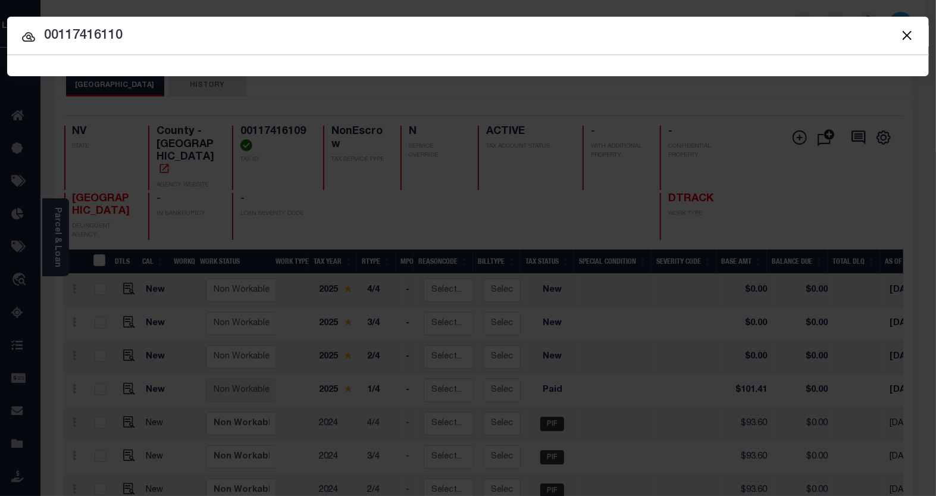
type input "00117416110"
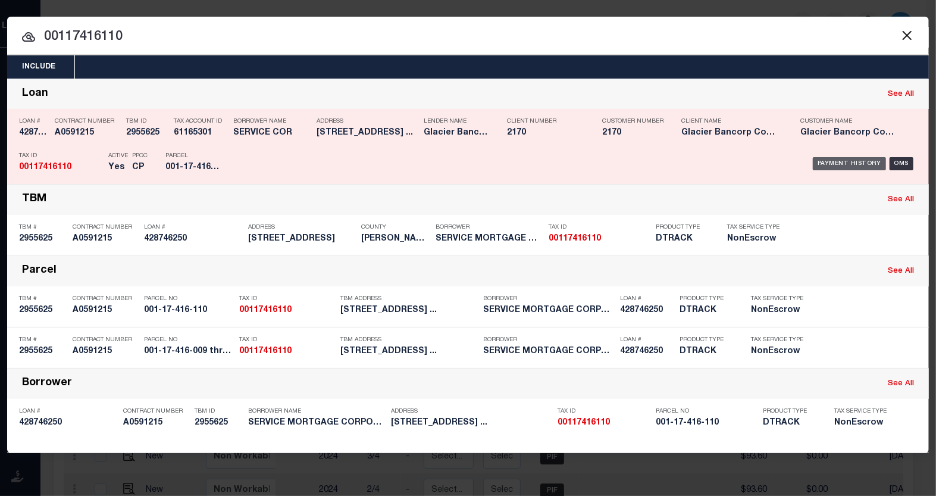
click at [827, 164] on div "Payment History" at bounding box center [849, 163] width 73 height 13
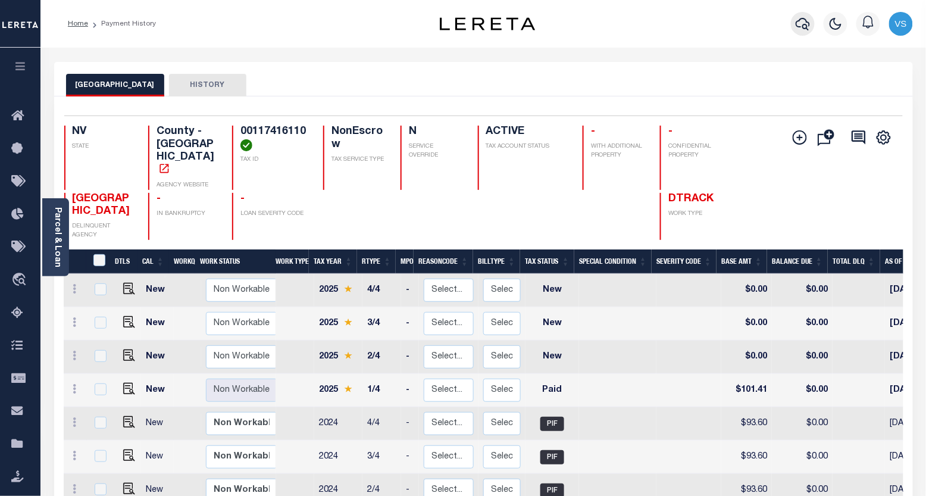
click at [796, 24] on icon "button" at bounding box center [803, 24] width 14 height 13
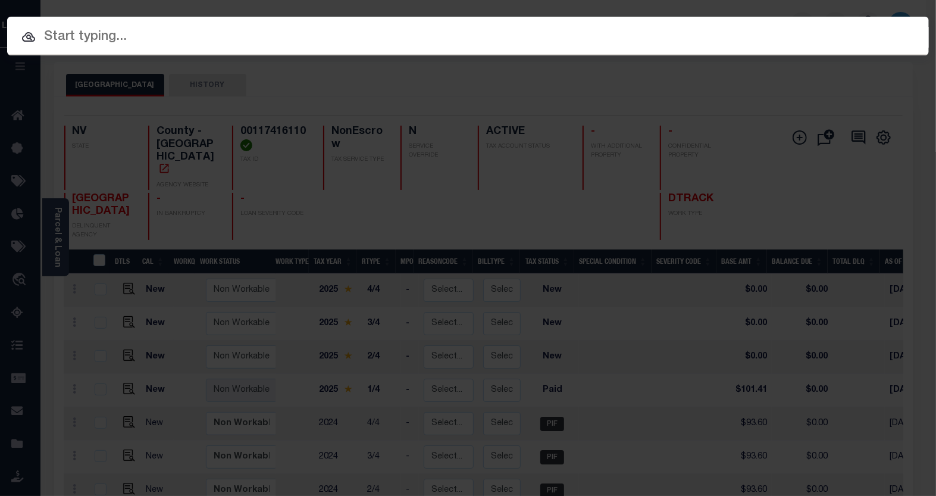
paste input "00117416112"
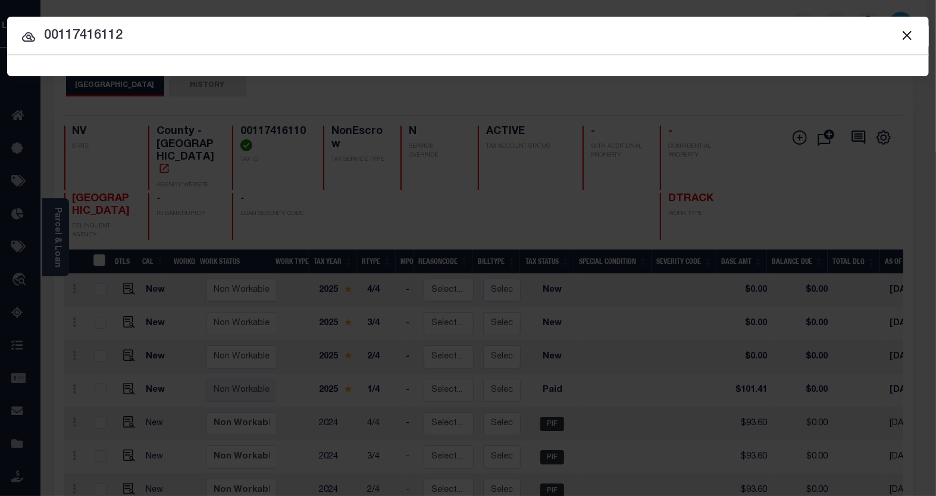
type input "00117416112"
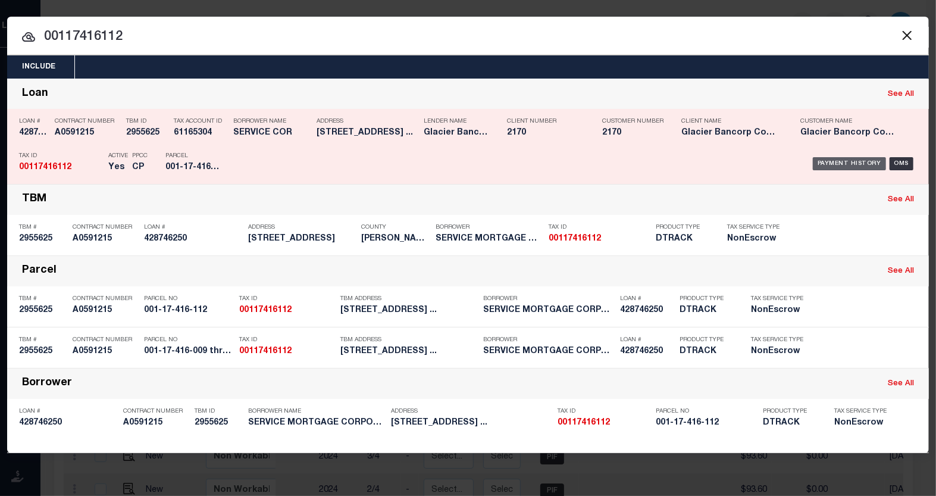
click at [841, 167] on div "Payment History" at bounding box center [849, 163] width 73 height 13
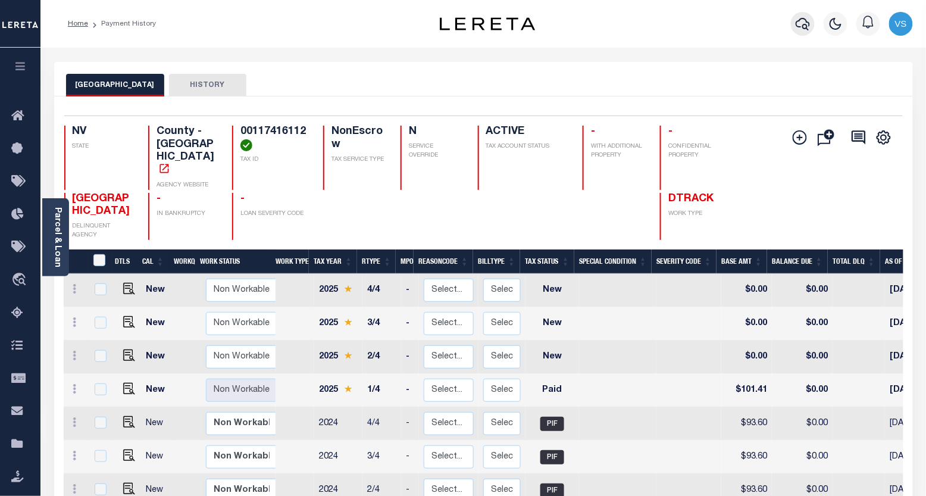
click at [801, 21] on icon "button" at bounding box center [803, 24] width 14 height 14
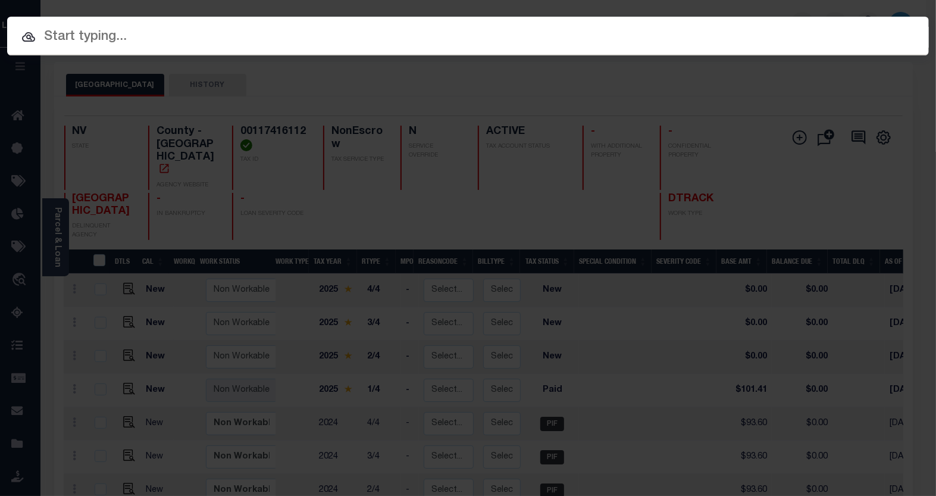
paste input "00117416129"
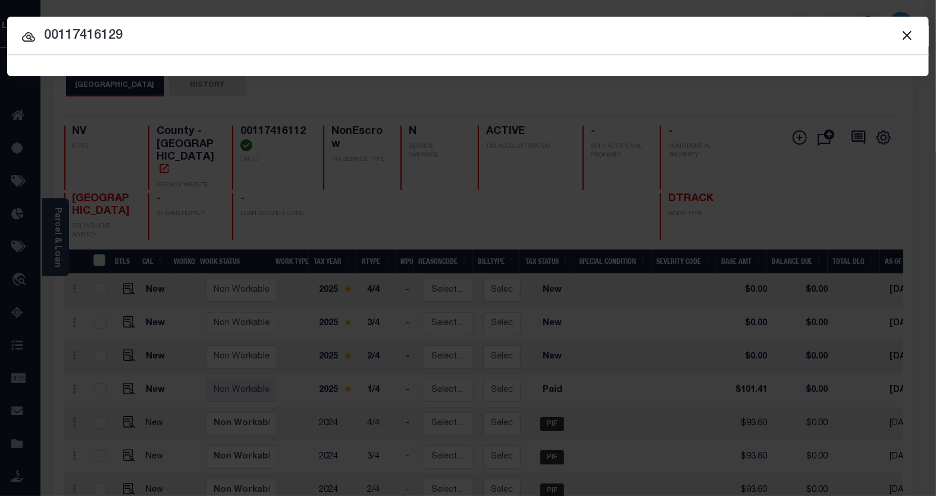
type input "00117416129"
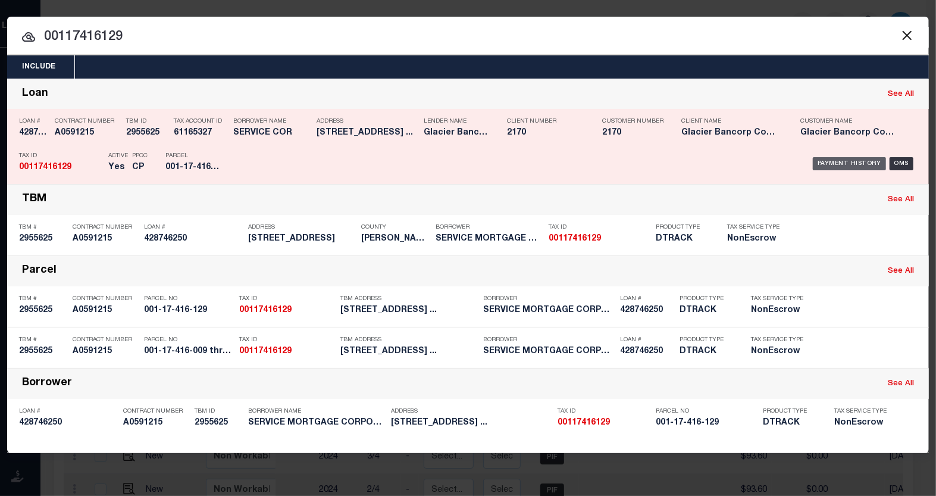
click at [842, 161] on div "Payment History" at bounding box center [849, 163] width 73 height 13
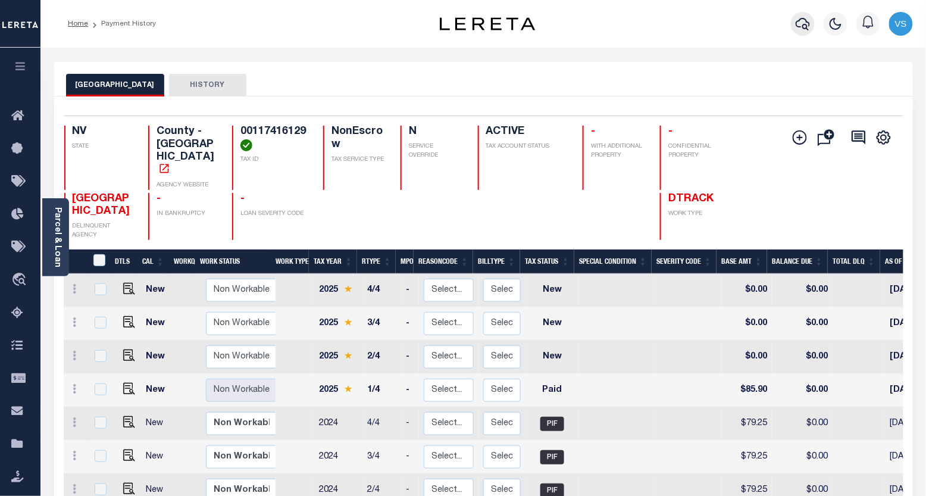
click at [800, 21] on icon "button" at bounding box center [803, 24] width 14 height 14
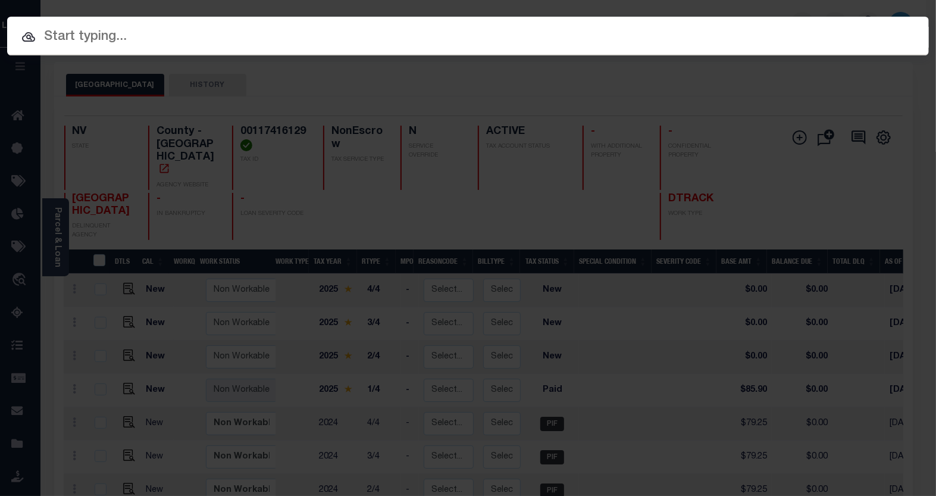
paste input "00117416130"
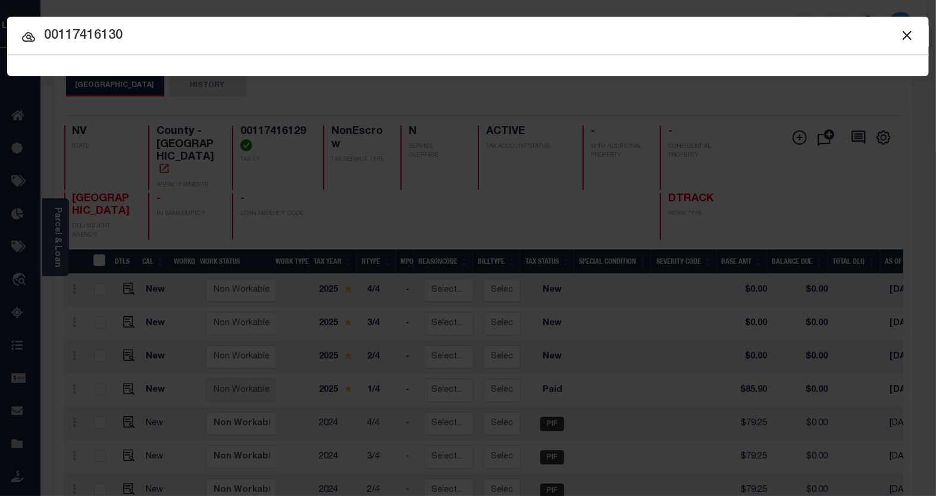
type input "00117416130"
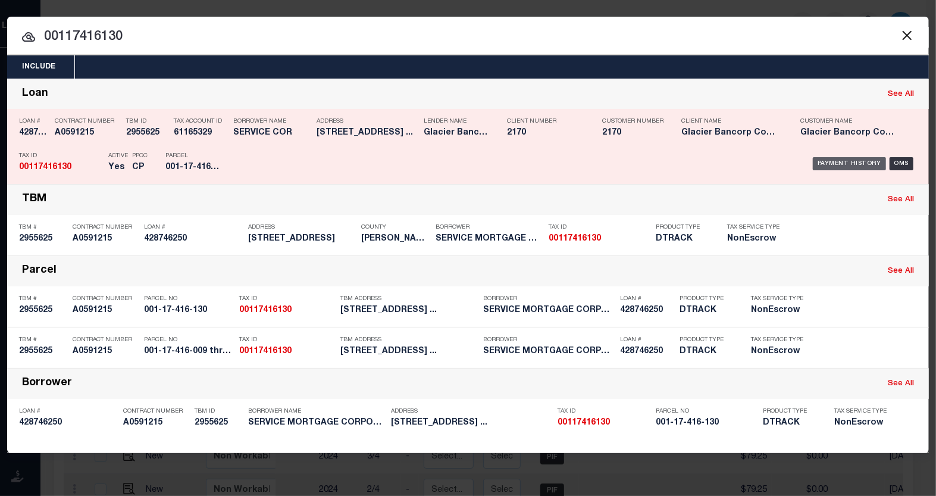
click at [854, 163] on div "Payment History" at bounding box center [849, 163] width 73 height 13
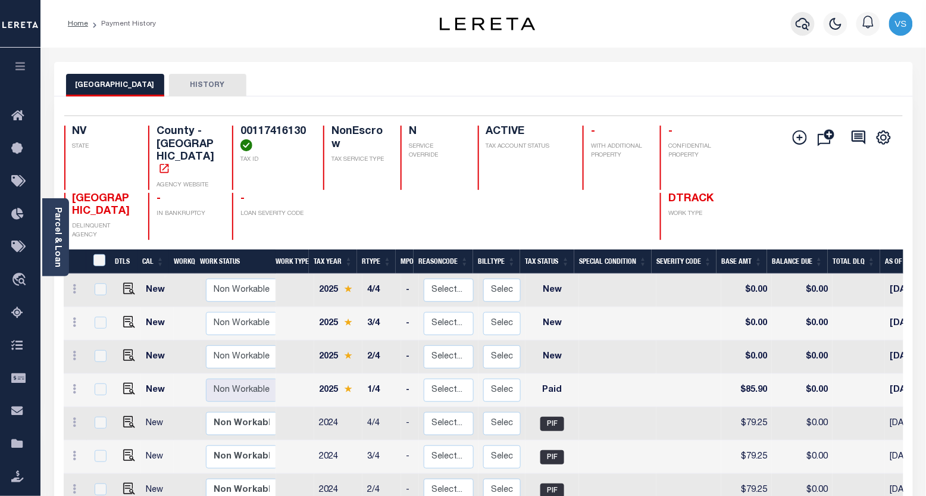
click at [798, 21] on icon "button" at bounding box center [803, 24] width 14 height 13
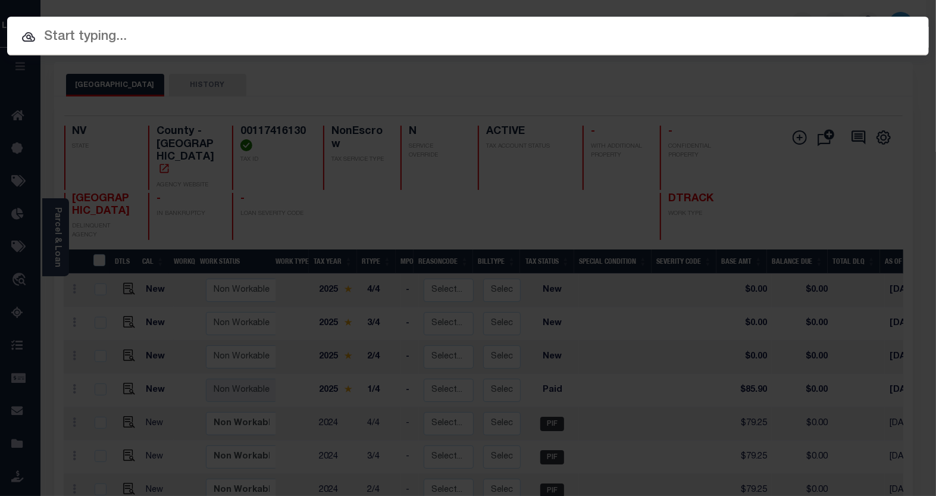
paste input "00117416132"
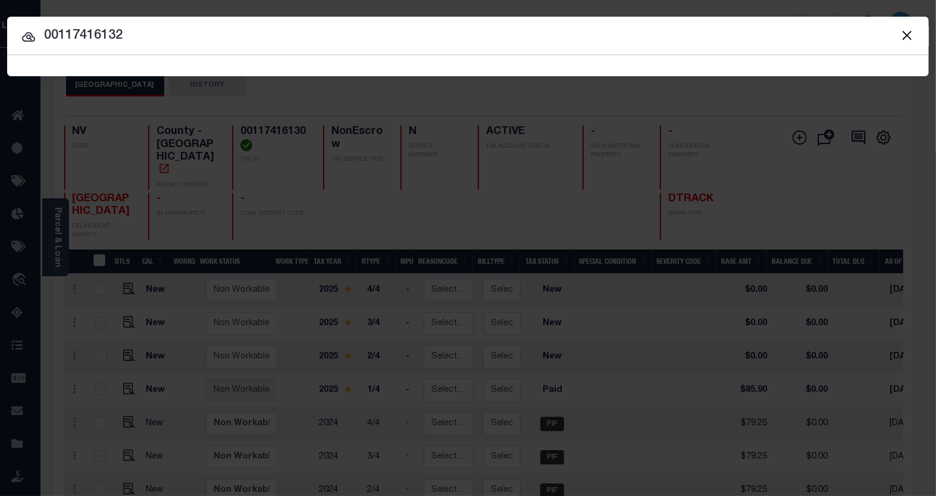
type input "00117416132"
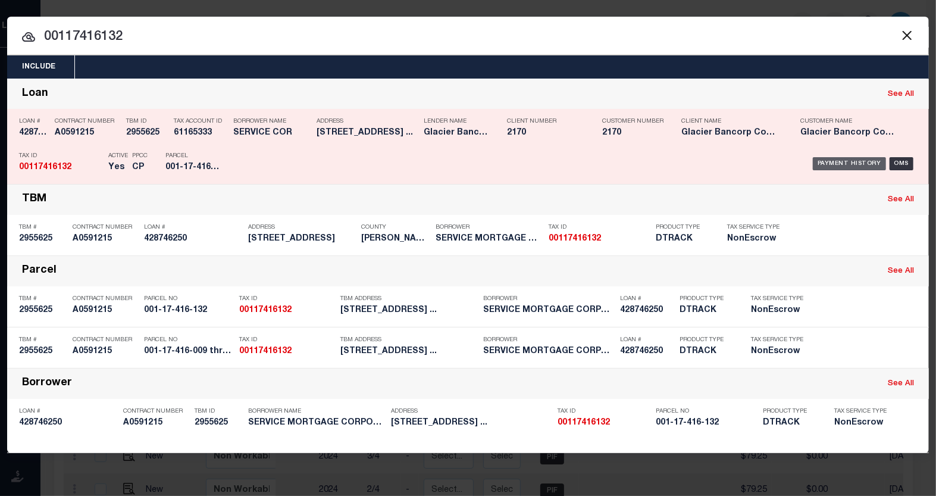
click at [829, 163] on div "Payment History" at bounding box center [849, 163] width 73 height 13
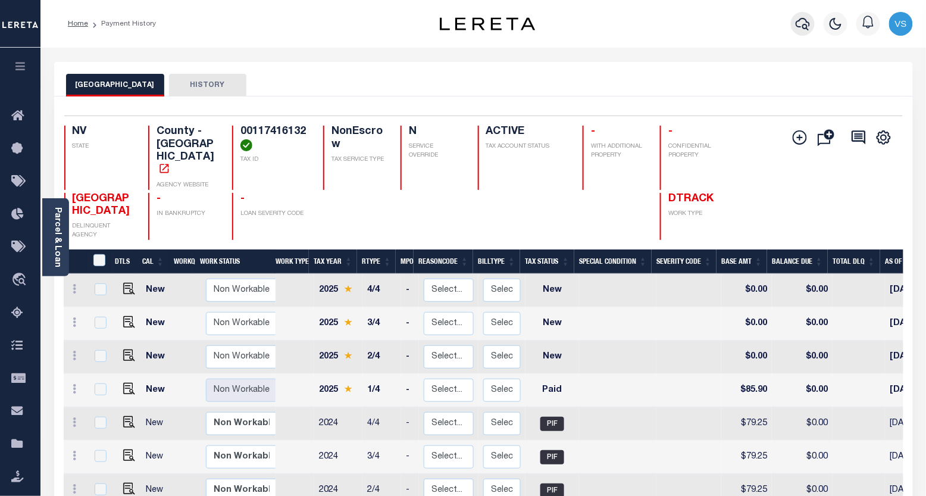
click at [802, 21] on icon "button" at bounding box center [803, 24] width 14 height 14
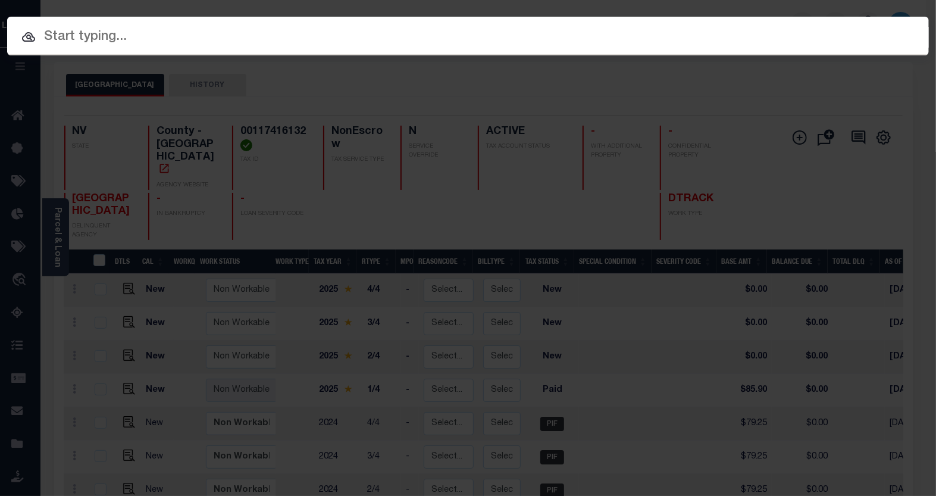
paste input "13812212016"
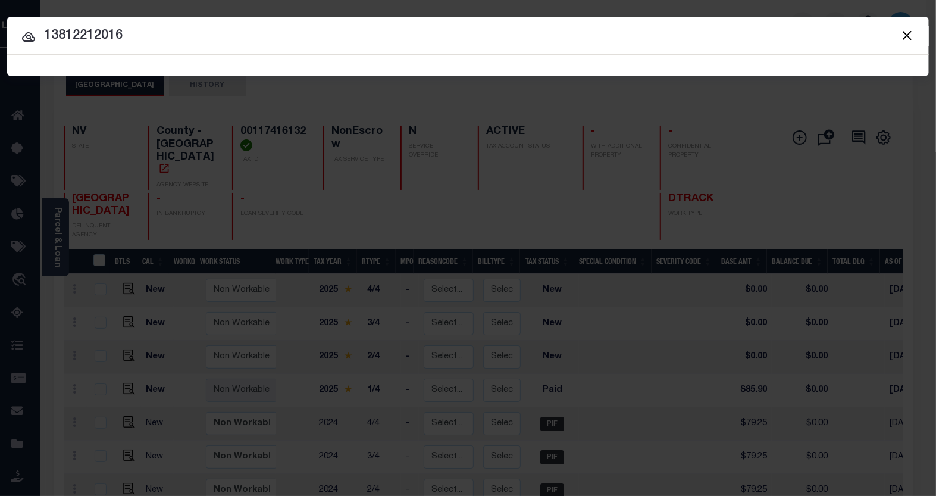
type input "13812212016"
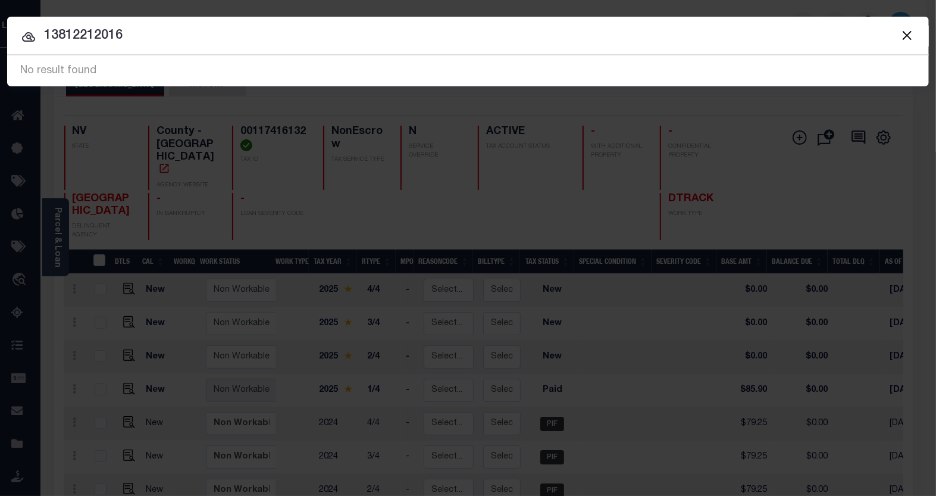
click at [907, 35] on button "Close" at bounding box center [907, 34] width 15 height 15
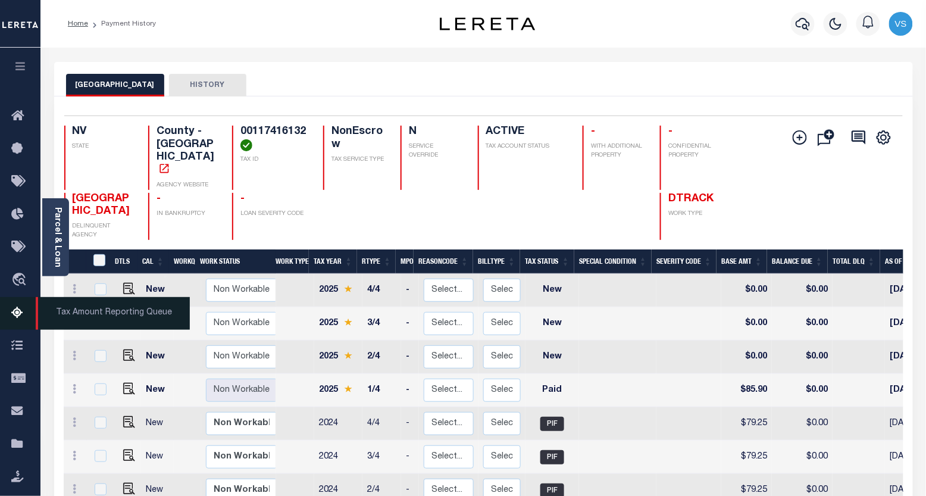
click at [82, 311] on span "Tax Amount Reporting Queue" at bounding box center [113, 313] width 154 height 33
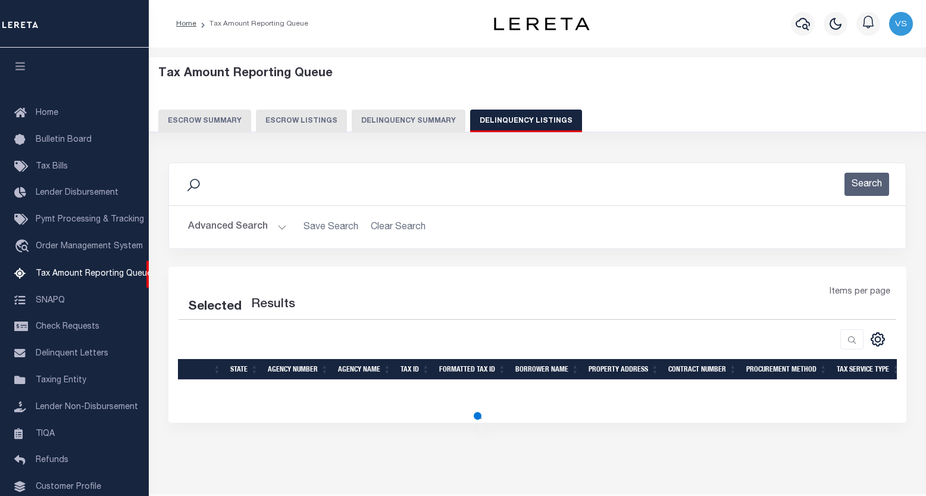
click at [510, 116] on button "Delinquency Listings" at bounding box center [526, 121] width 112 height 23
select select
select select "100"
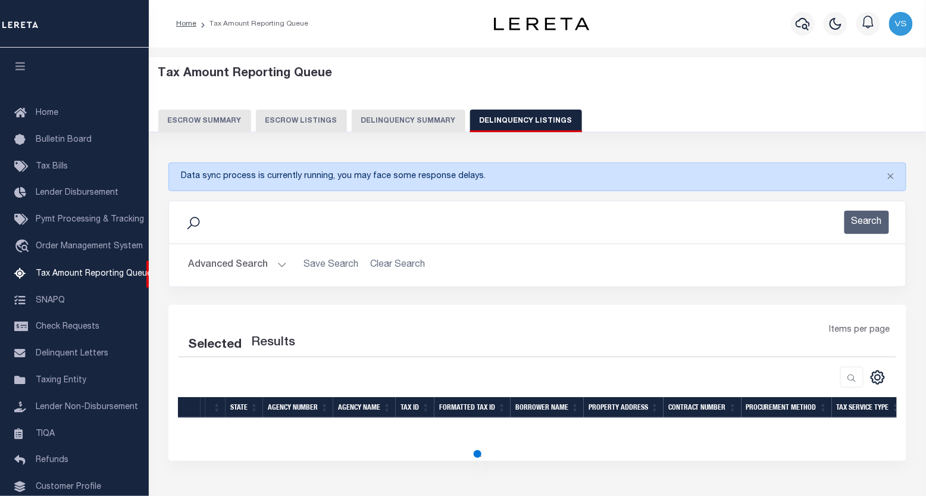
scroll to position [68, 0]
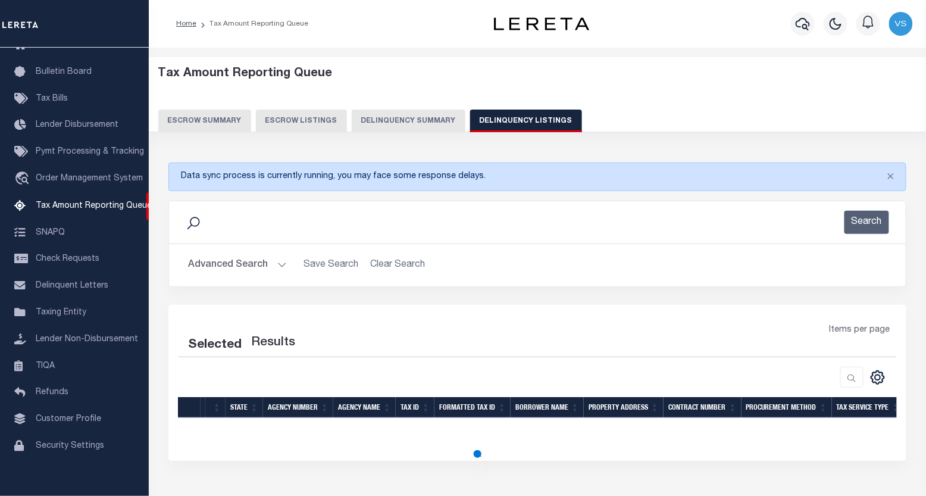
click at [216, 266] on button "Advanced Search" at bounding box center [237, 265] width 99 height 23
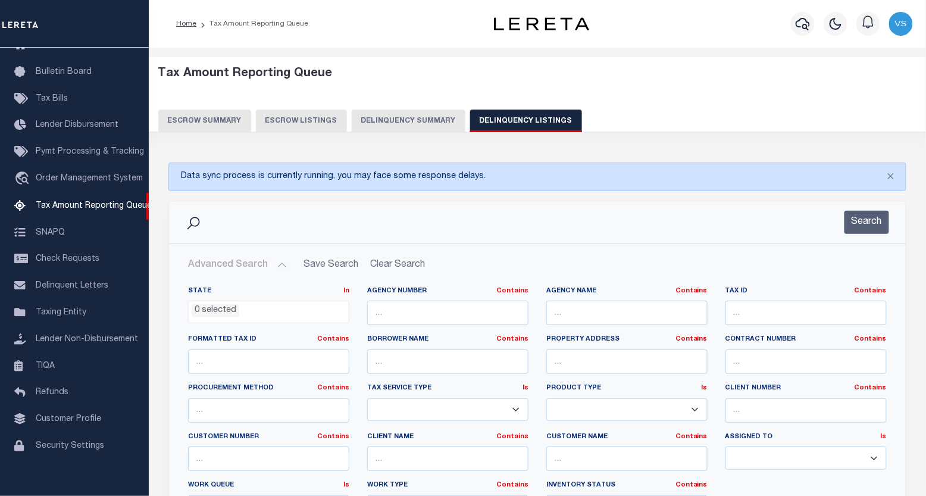
select select "100"
click at [251, 305] on ul "0 selected" at bounding box center [269, 309] width 160 height 16
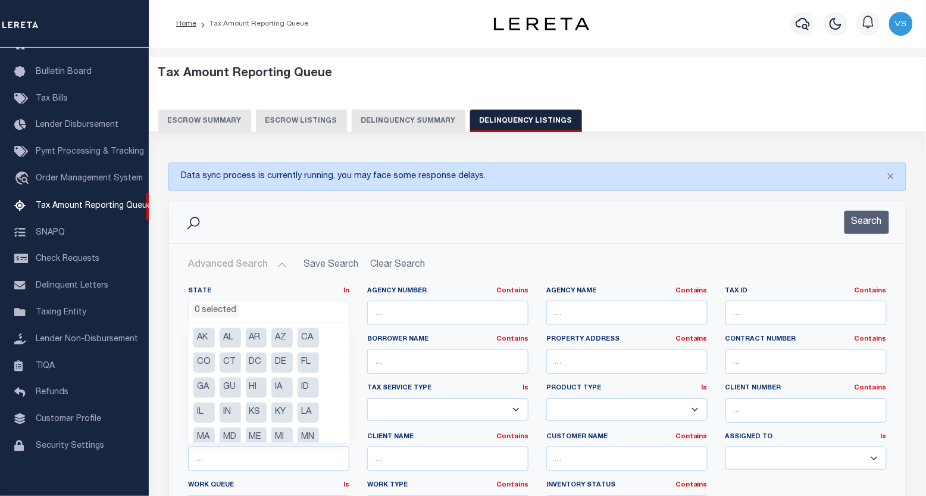
scroll to position [160, 0]
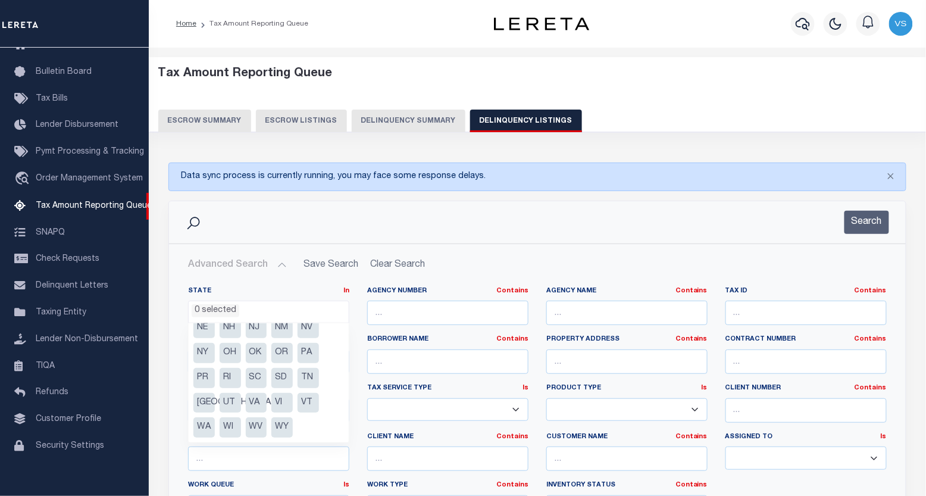
click at [307, 328] on li "NV" at bounding box center [308, 328] width 21 height 20
select select "NV"
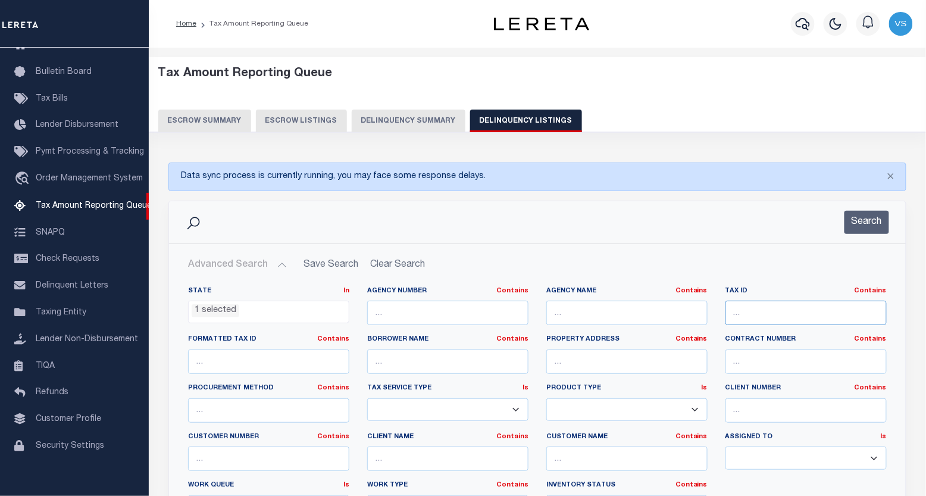
click at [774, 320] on input "text" at bounding box center [806, 313] width 161 height 24
paste input "13812212016"
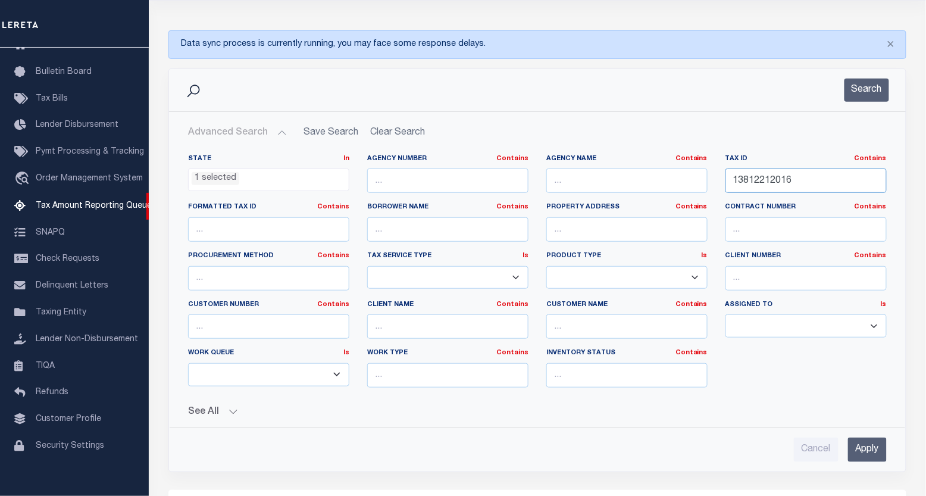
type input "13812212016"
click at [858, 448] on input "Apply" at bounding box center [867, 450] width 39 height 24
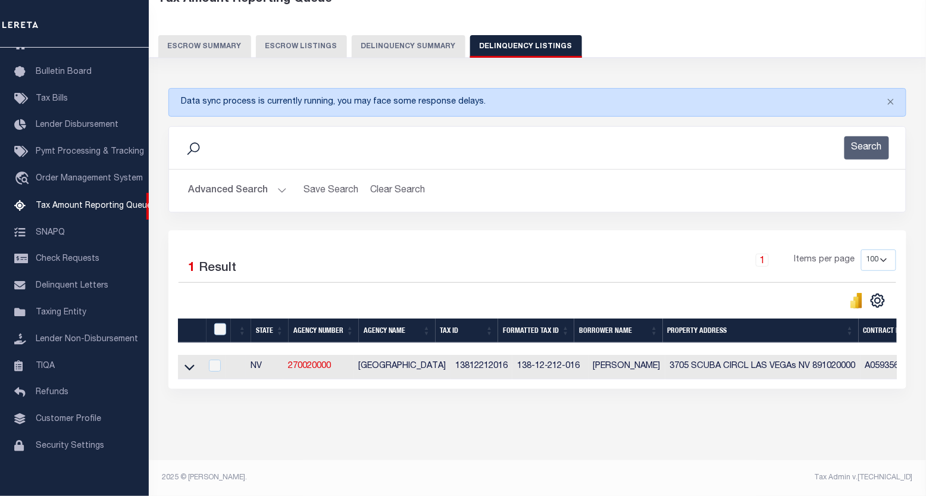
scroll to position [84, 0]
click at [186, 361] on icon at bounding box center [190, 367] width 10 height 13
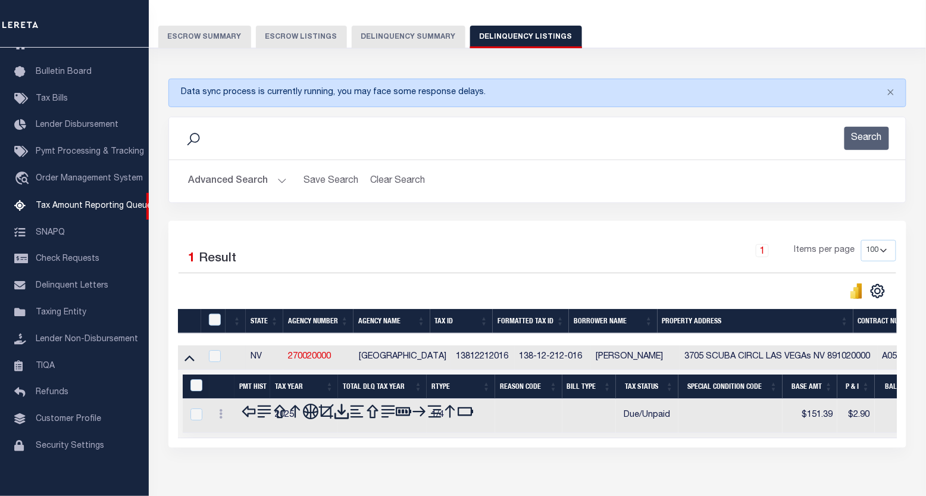
scroll to position [145, 0]
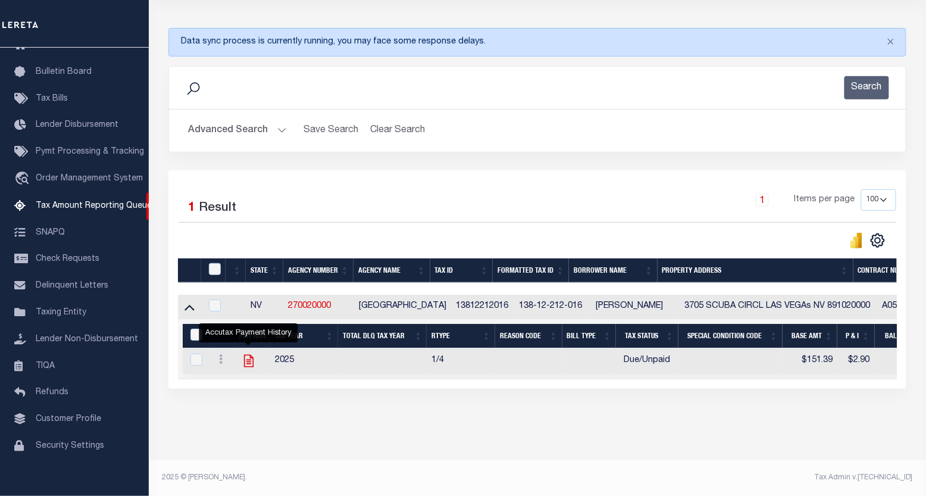
click at [254, 354] on icon "" at bounding box center [248, 360] width 15 height 15
checkbox input "true"
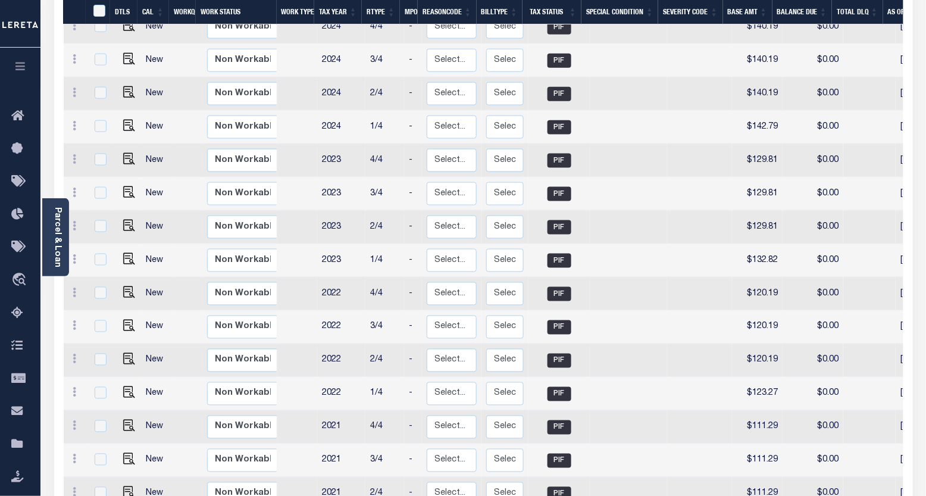
scroll to position [132, 0]
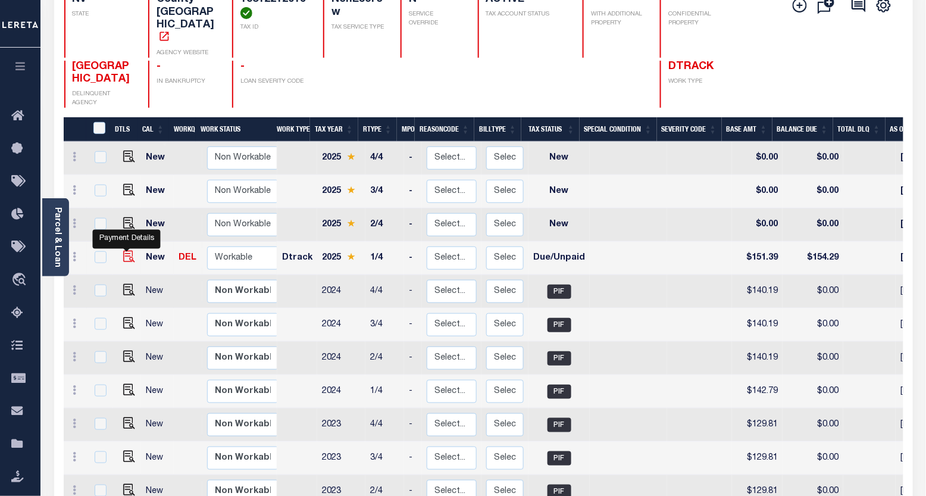
click at [129, 251] on img "" at bounding box center [129, 257] width 12 height 12
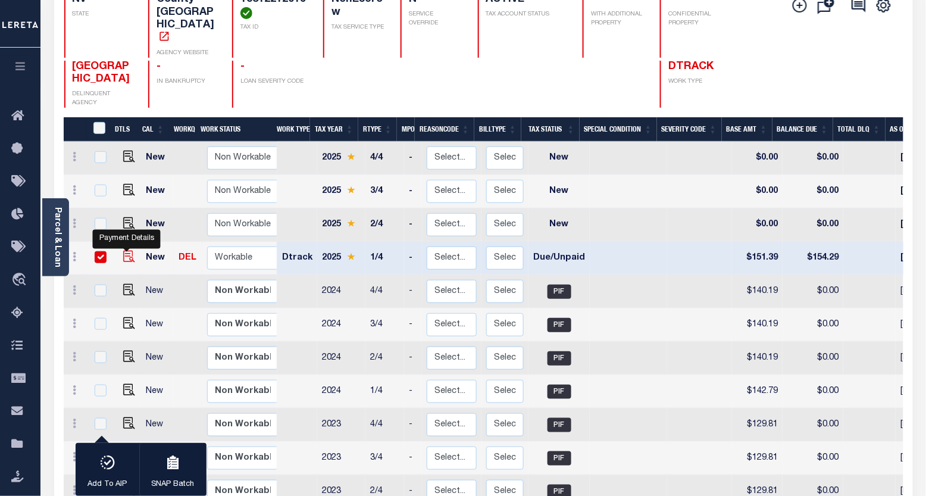
checkbox input "true"
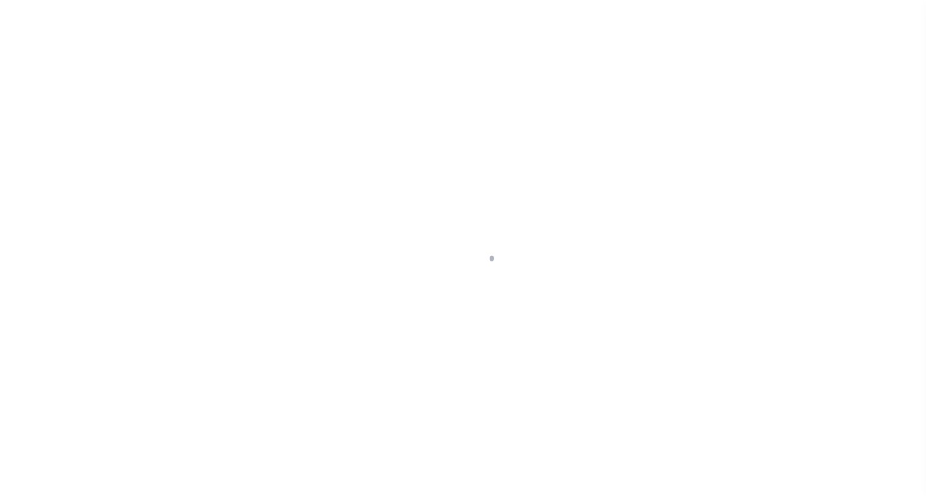
select select "DUE"
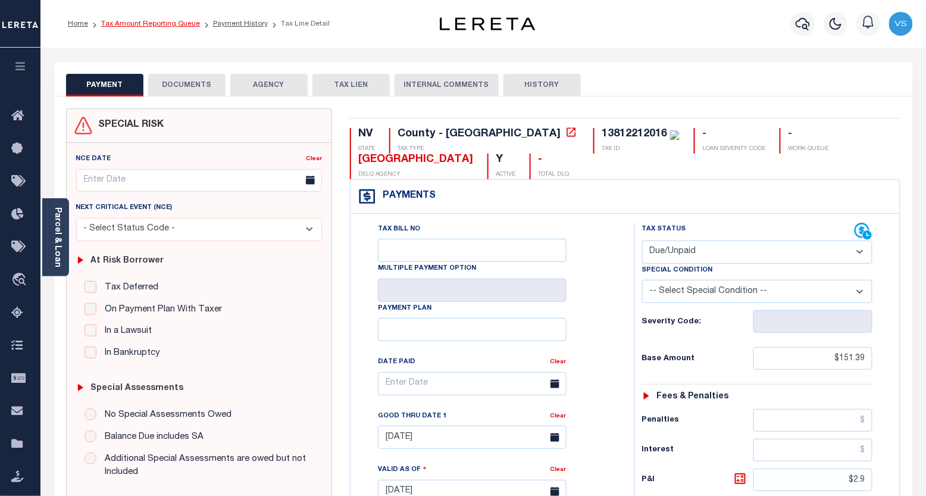
click at [119, 27] on link "Tax Amount Reporting Queue" at bounding box center [150, 23] width 99 height 7
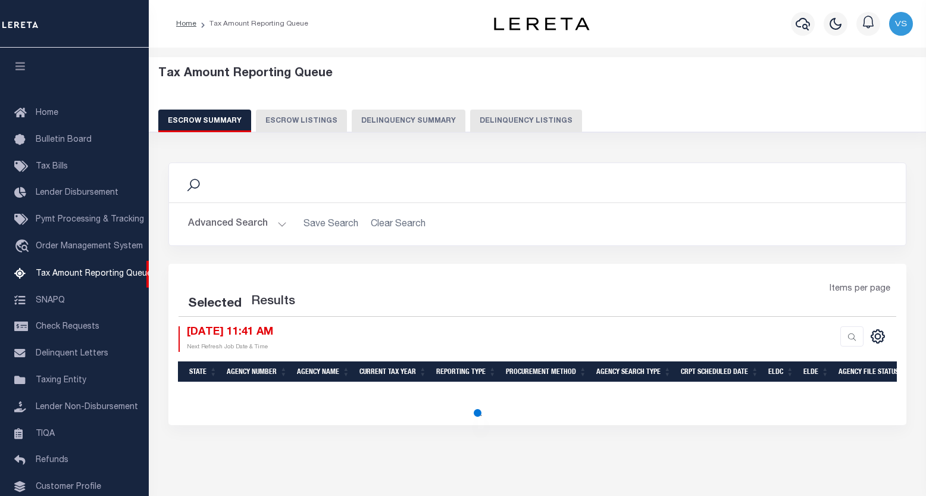
select select "100"
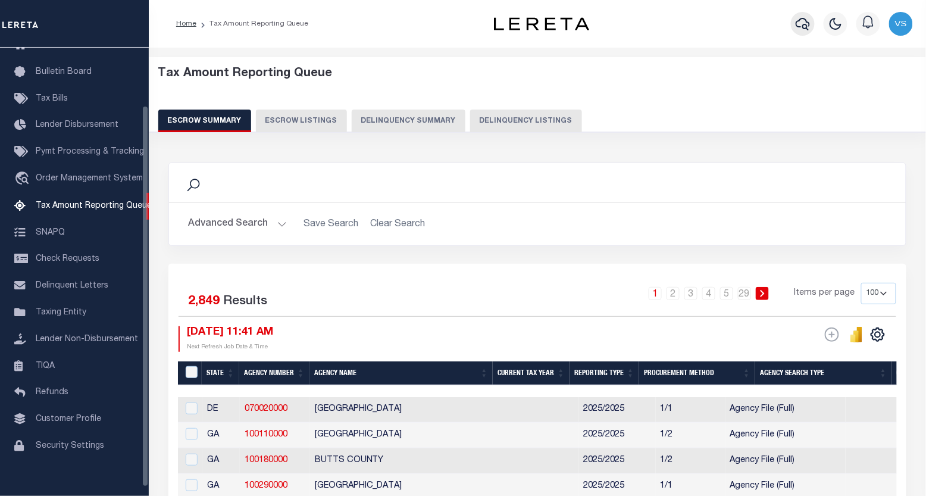
click at [798, 25] on icon "button" at bounding box center [803, 24] width 14 height 14
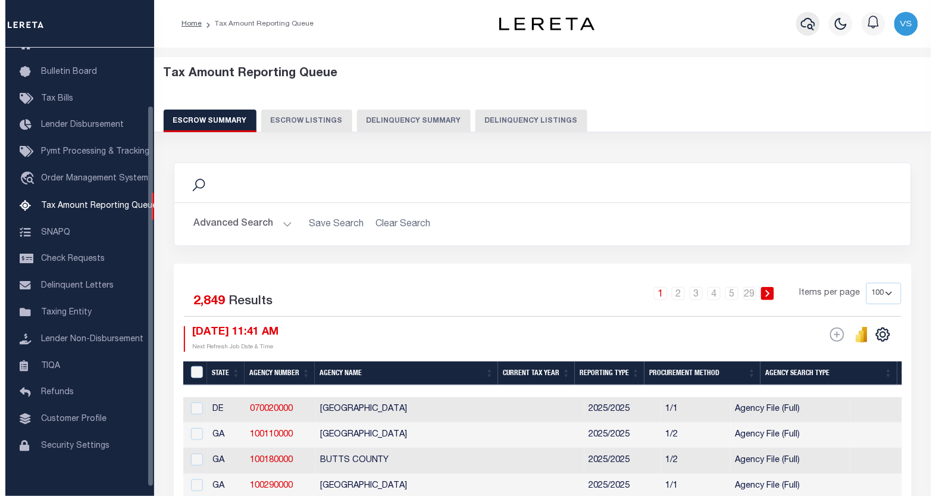
scroll to position [68, 0]
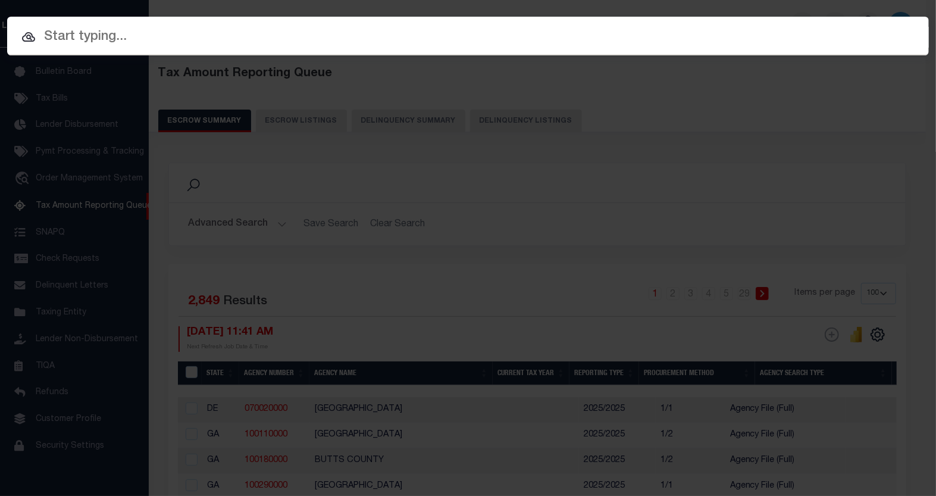
paste input "2022-RE23"
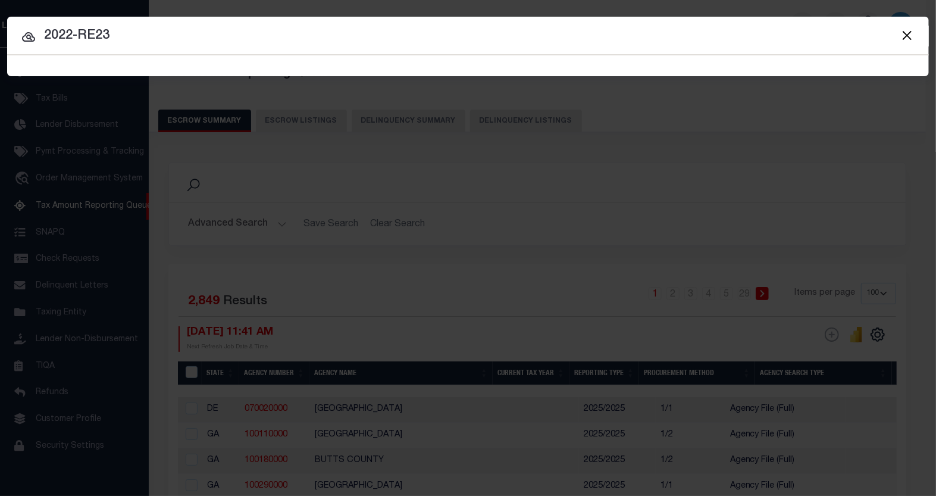
type input "2022-RE23"
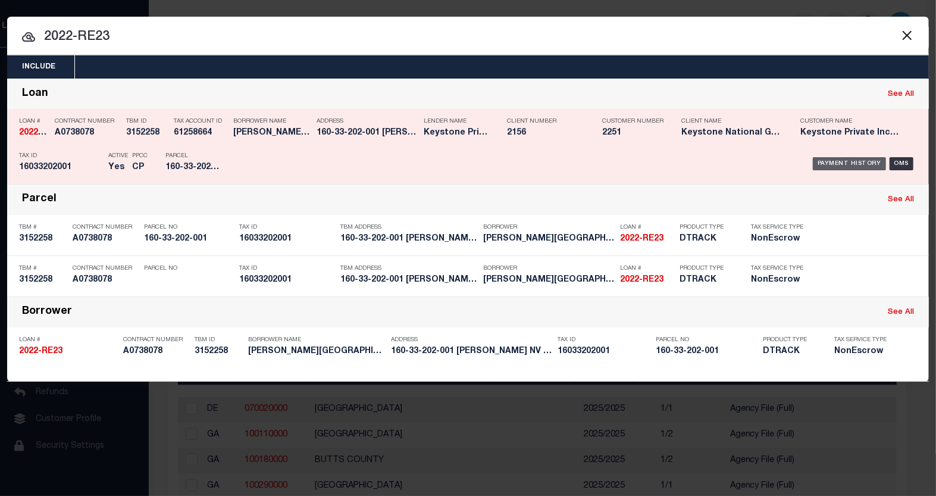
click at [824, 167] on div "Payment History" at bounding box center [849, 163] width 73 height 13
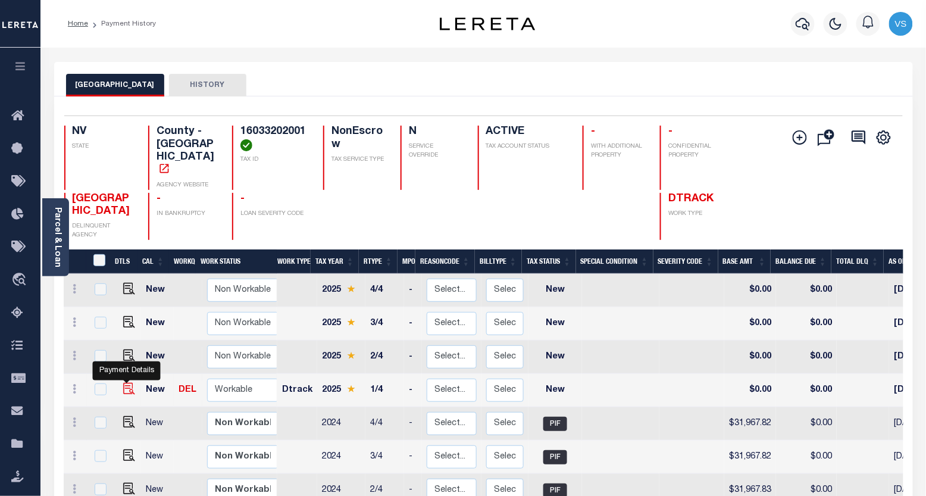
click at [124, 383] on img "" at bounding box center [129, 389] width 12 height 12
checkbox input "true"
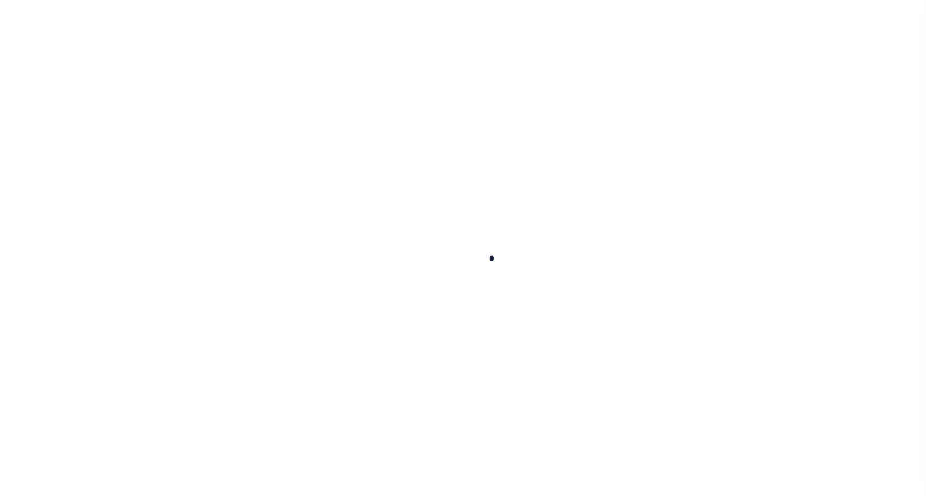
select select "NW2"
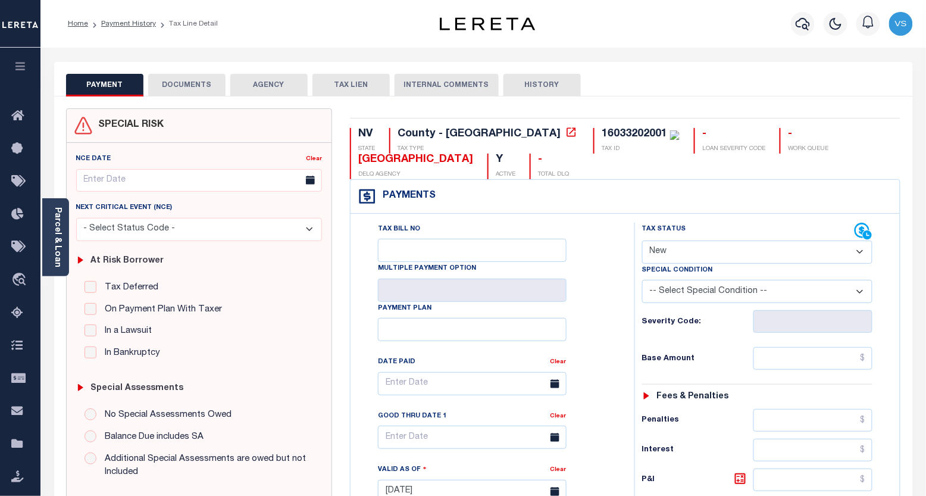
click at [163, 82] on button "DOCUMENTS" at bounding box center [186, 85] width 77 height 23
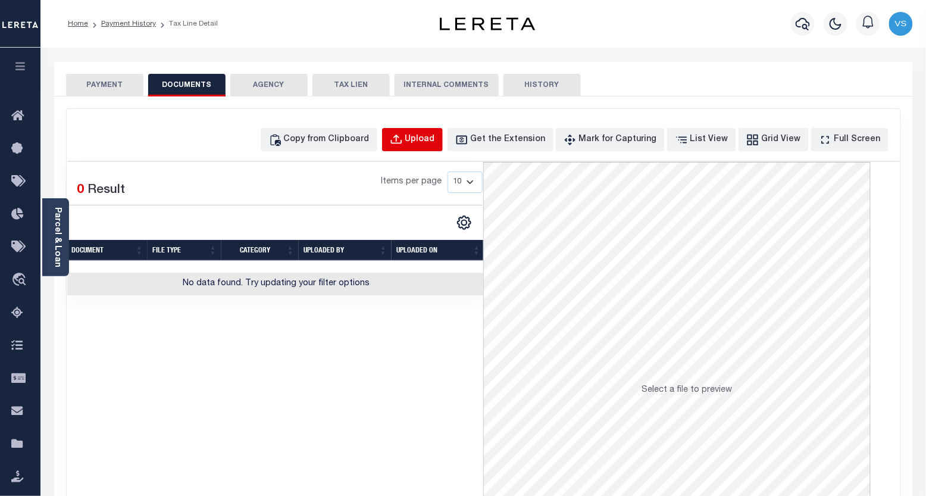
click at [426, 138] on button "Upload" at bounding box center [412, 139] width 61 height 23
select select "POP"
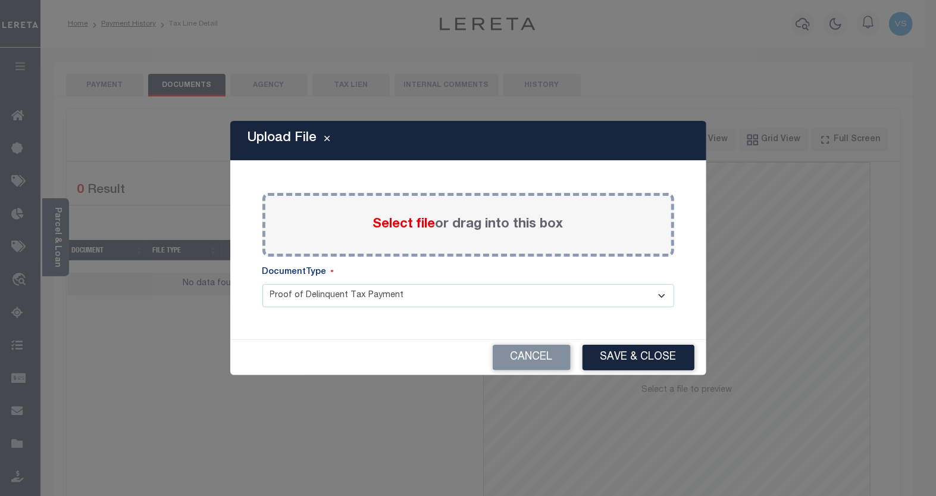
click at [385, 218] on span "Select file" at bounding box center [404, 224] width 63 height 13
click at [0, 0] on input "Select file or drag into this box" at bounding box center [0, 0] width 0 height 0
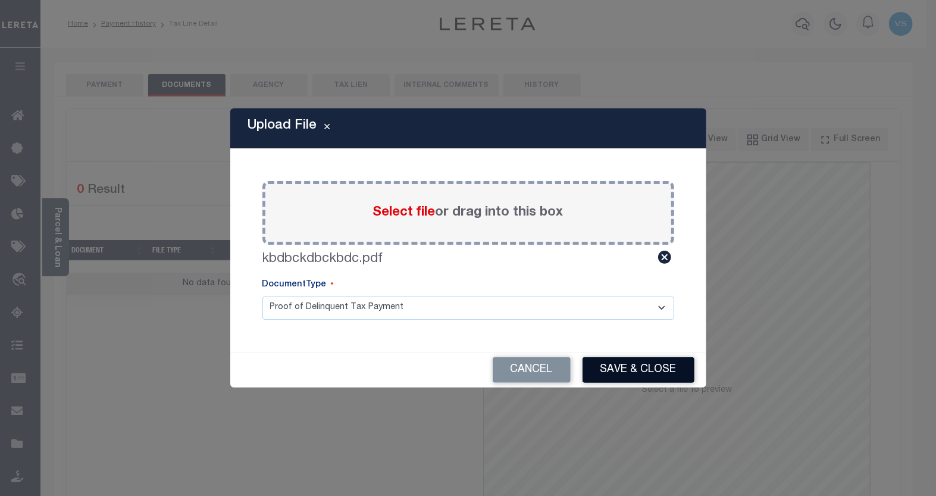
click at [625, 367] on button "Save & Close" at bounding box center [639, 370] width 112 height 26
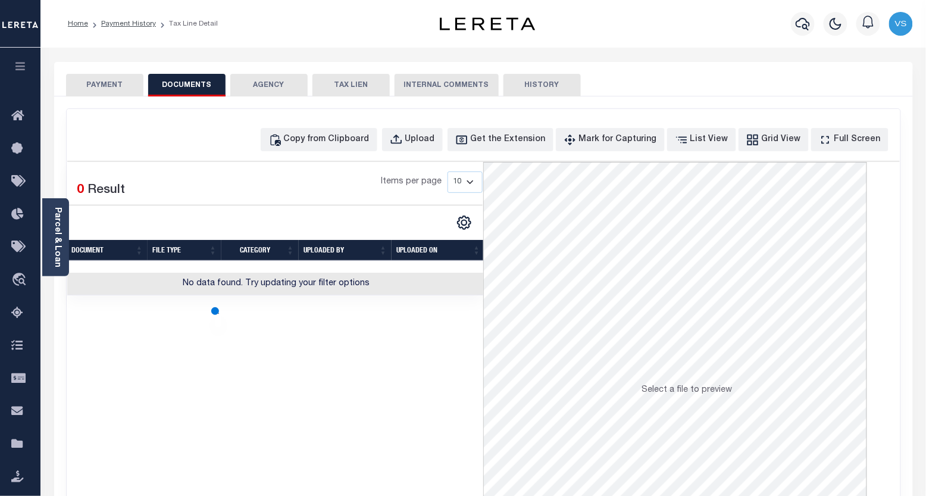
click at [94, 85] on button "PAYMENT" at bounding box center [104, 85] width 77 height 23
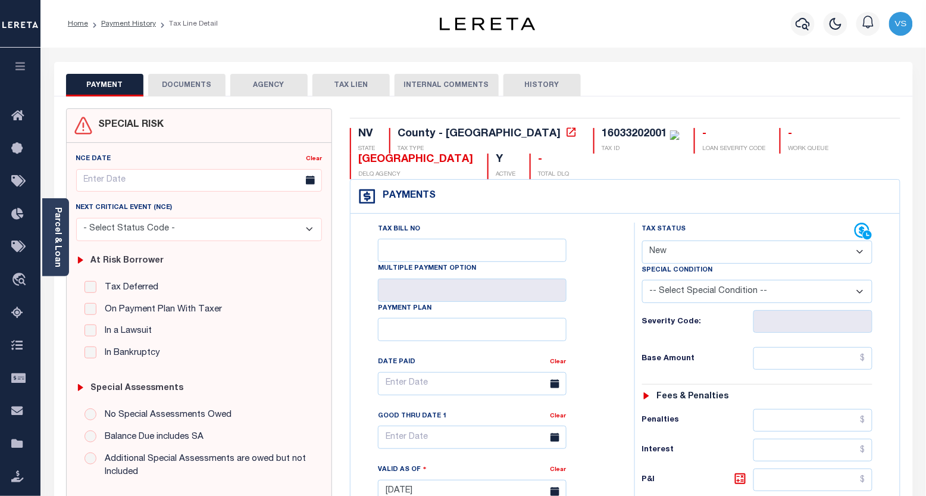
drag, startPoint x: 713, startPoint y: 254, endPoint x: 711, endPoint y: 263, distance: 9.8
click at [713, 254] on select "- Select Status Code - Open Due/Unpaid Paid Incomplete No Tax Due Internal Refu…" at bounding box center [757, 252] width 231 height 23
select select "PYD"
click at [642, 241] on select "- Select Status Code - Open Due/Unpaid Paid Incomplete No Tax Due Internal Refu…" at bounding box center [757, 252] width 231 height 23
type input "[DATE]"
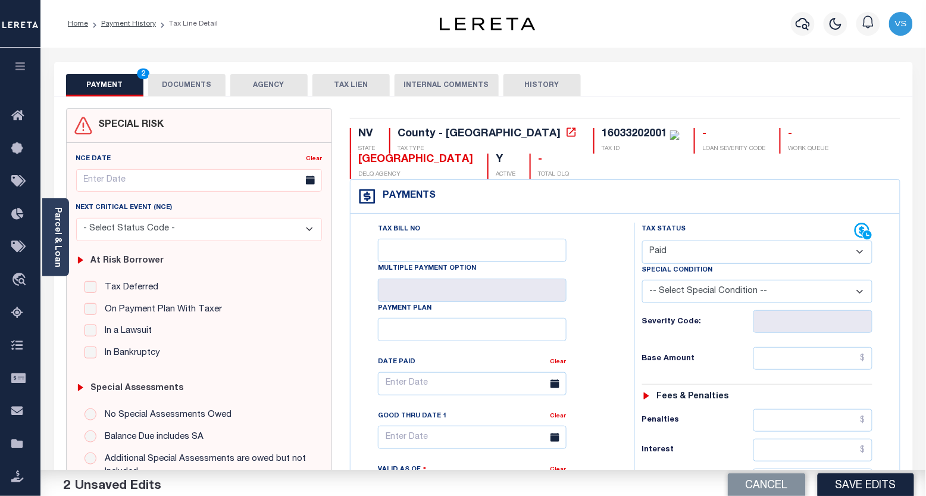
scroll to position [264, 0]
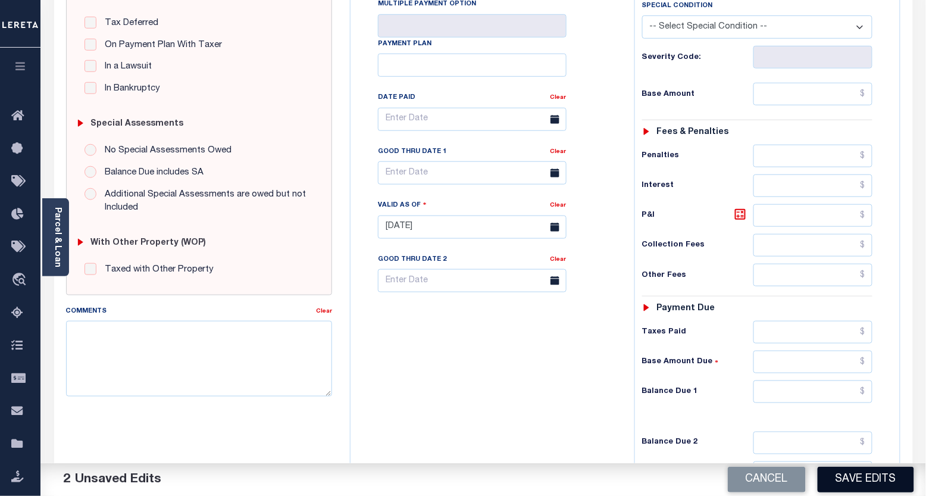
click at [838, 479] on button "Save Edits" at bounding box center [866, 480] width 96 height 26
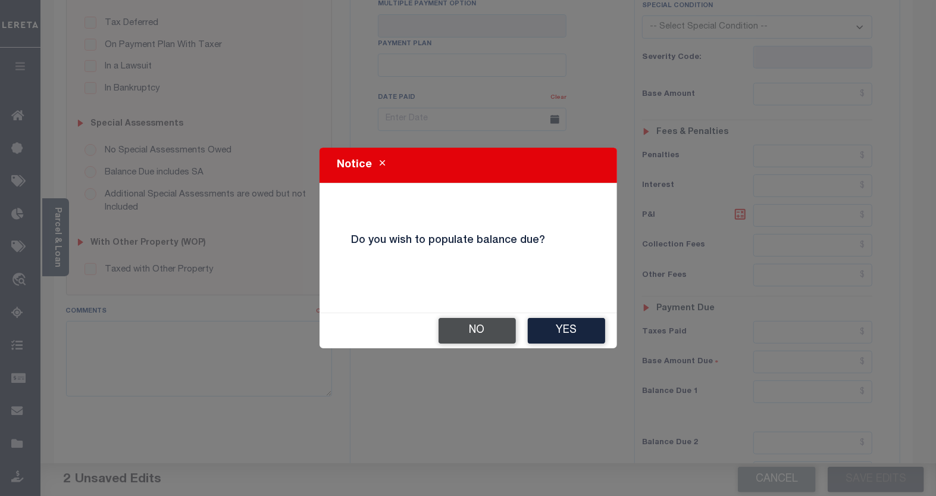
click at [460, 330] on button "No" at bounding box center [477, 331] width 77 height 26
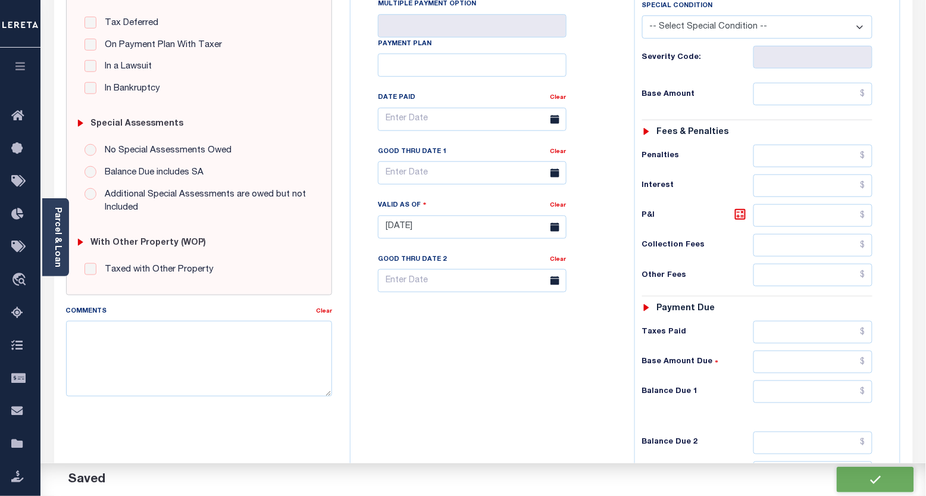
checkbox input "false"
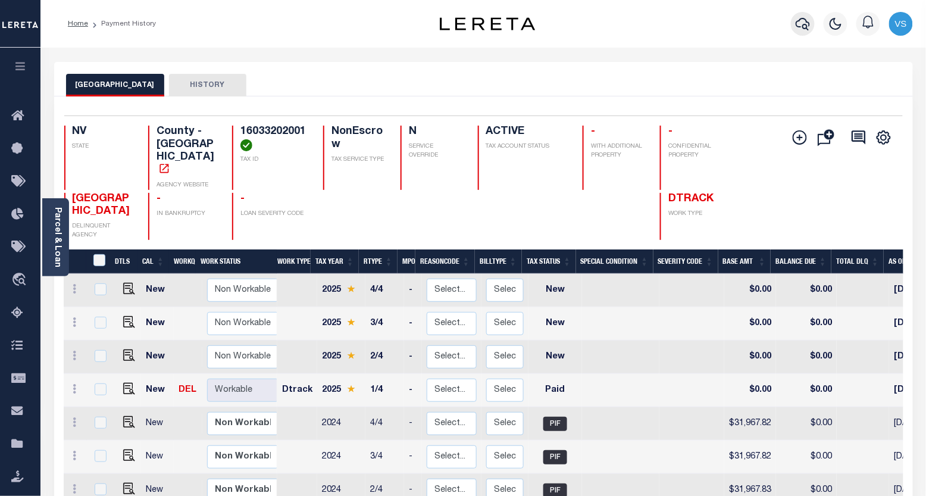
click at [805, 24] on icon "button" at bounding box center [803, 24] width 14 height 14
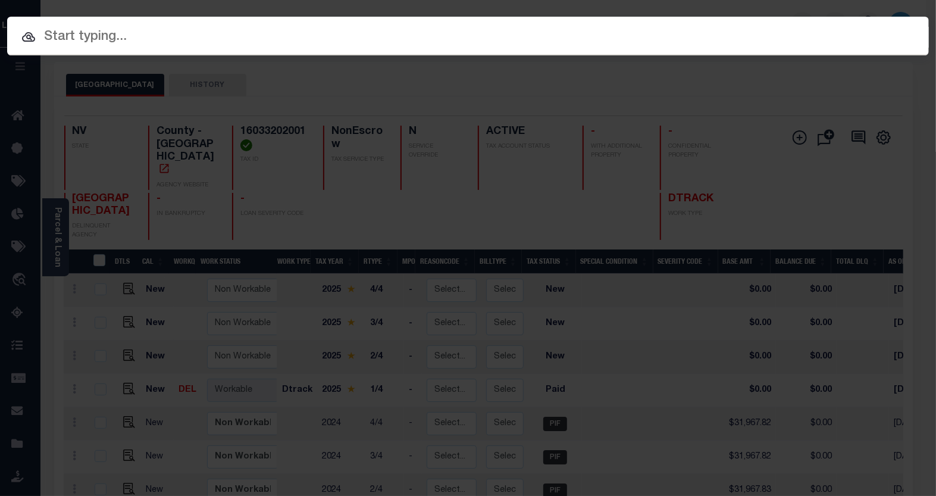
paste input "4005210035683"
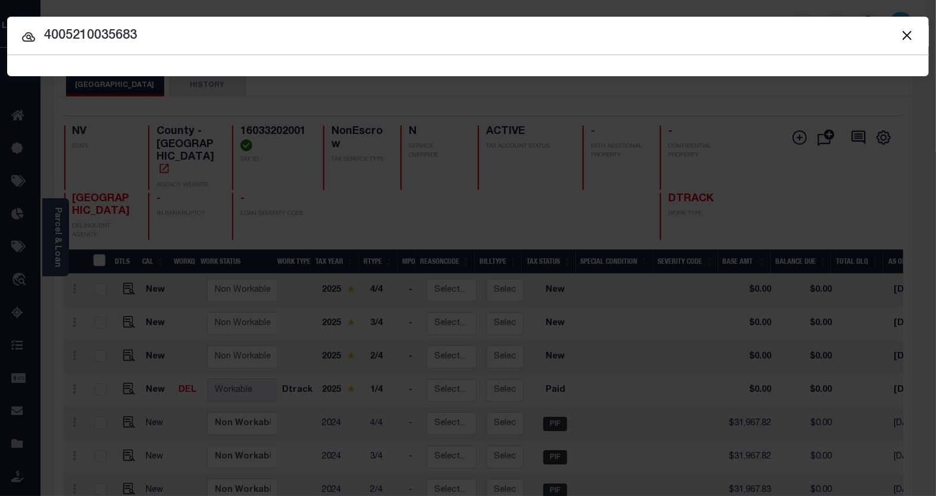
type input "4005210035683"
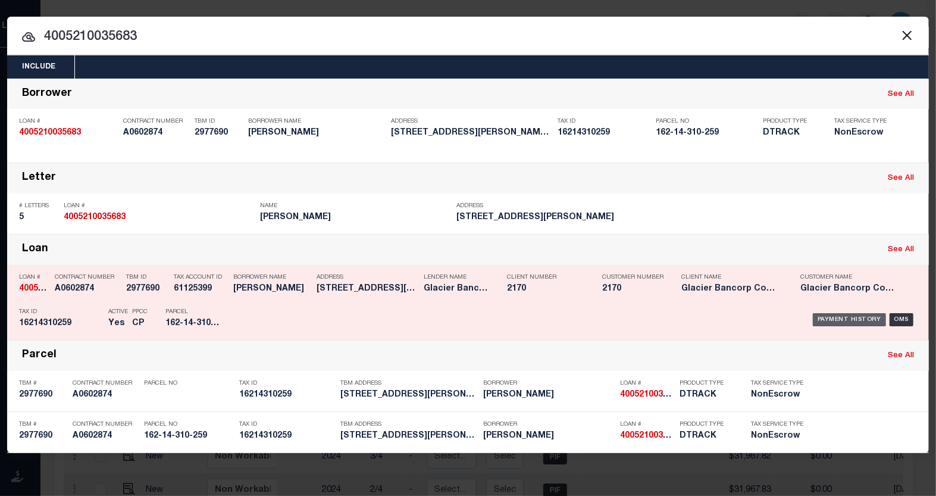
click at [838, 316] on div "Payment History" at bounding box center [849, 319] width 73 height 13
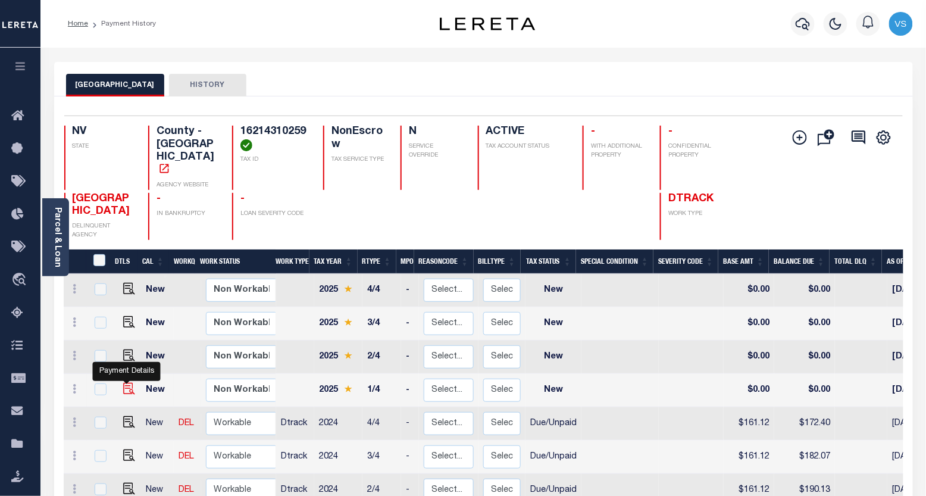
click at [127, 383] on img "" at bounding box center [129, 389] width 12 height 12
checkbox input "true"
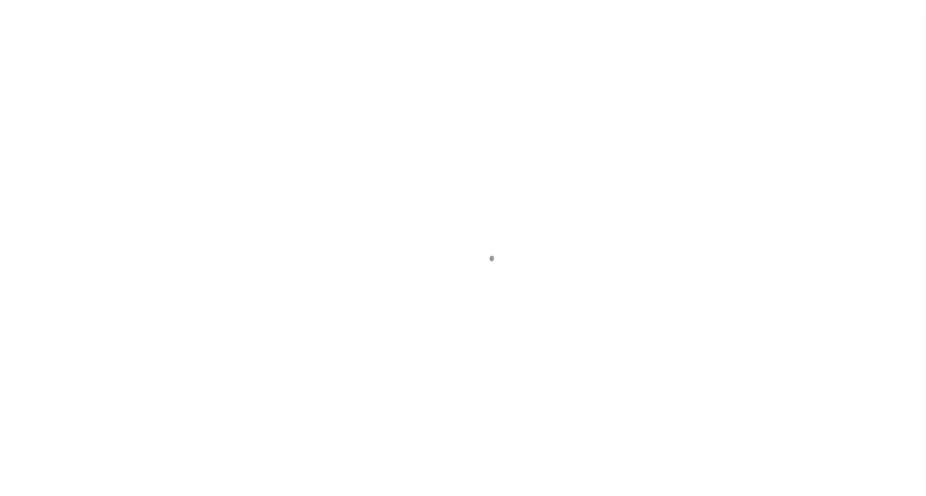
select select "NW2"
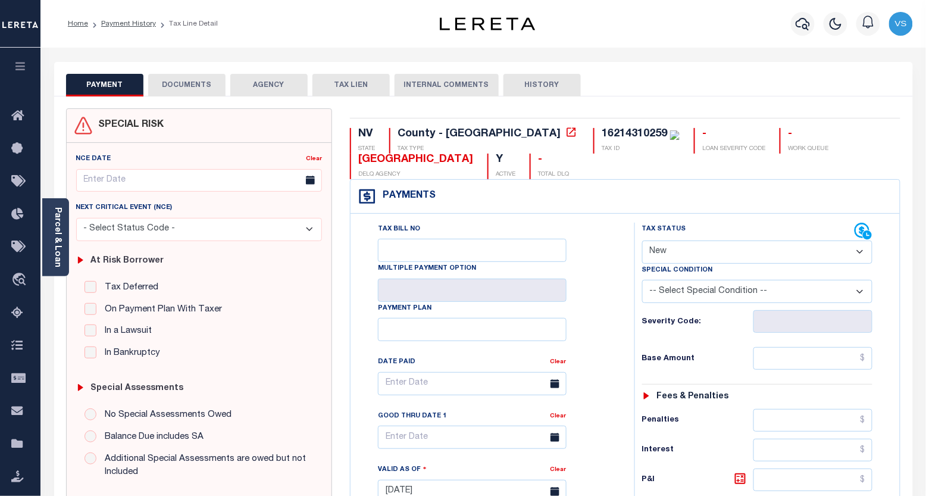
drag, startPoint x: 117, startPoint y: 24, endPoint x: 123, endPoint y: 39, distance: 15.5
click at [117, 24] on link "Payment History" at bounding box center [128, 23] width 55 height 7
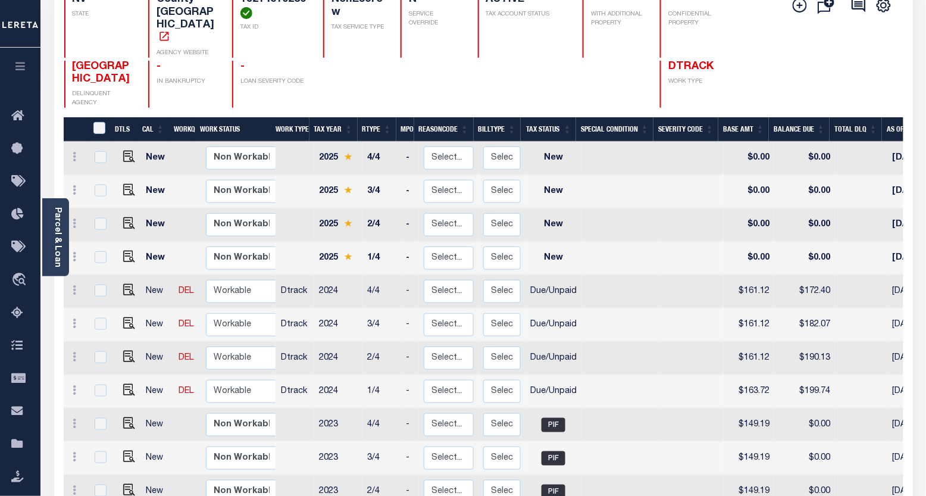
scroll to position [198, 0]
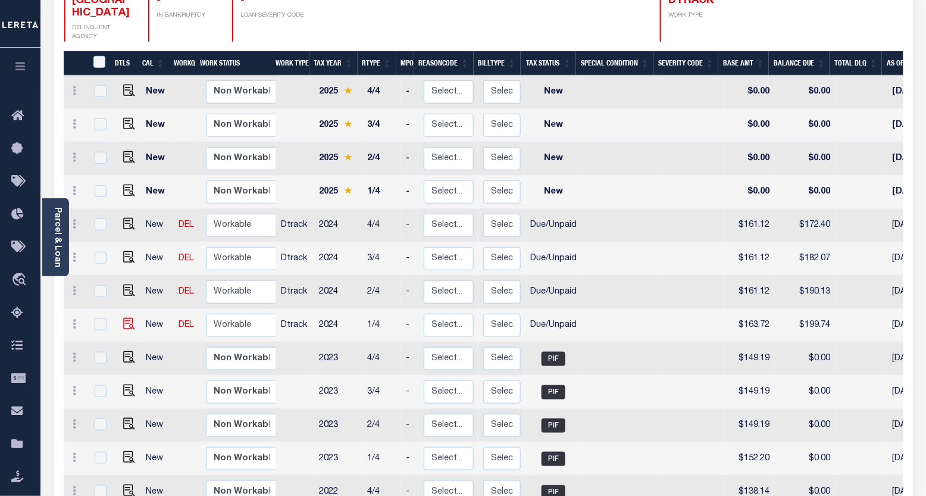
click at [126, 318] on img "" at bounding box center [129, 324] width 12 height 12
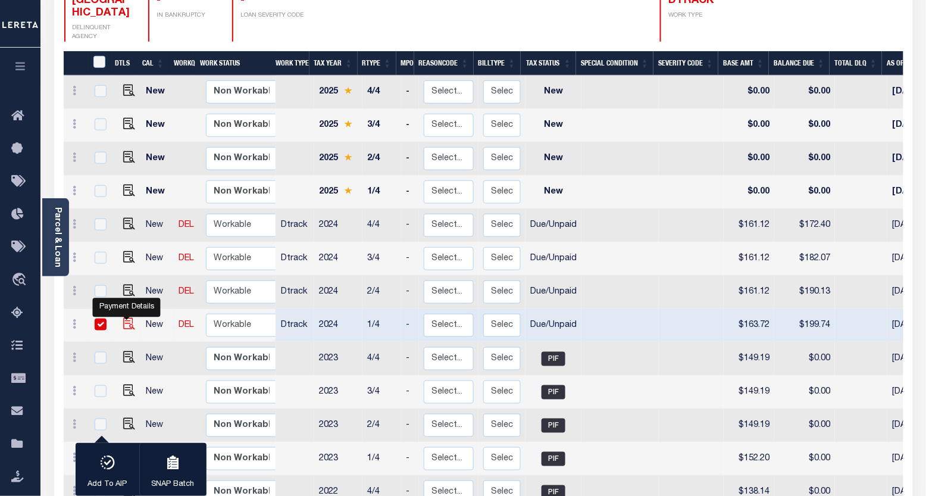
checkbox input "true"
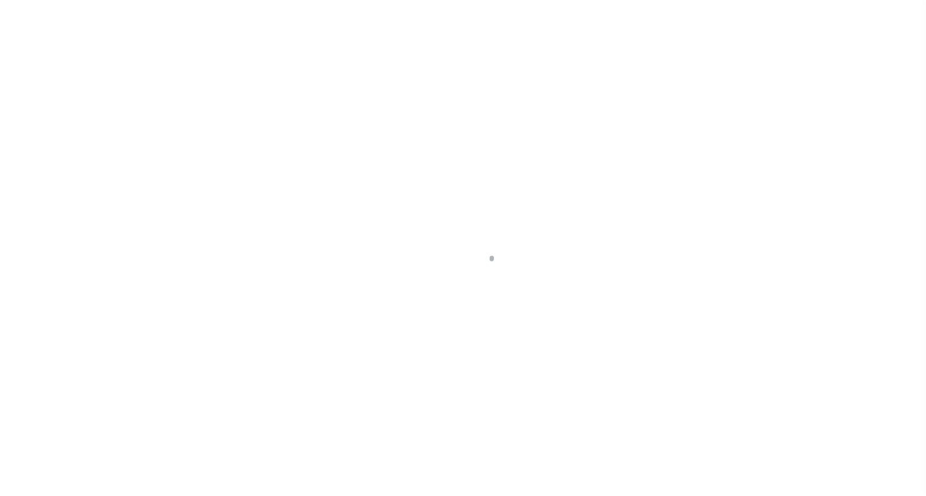
select select "DUE"
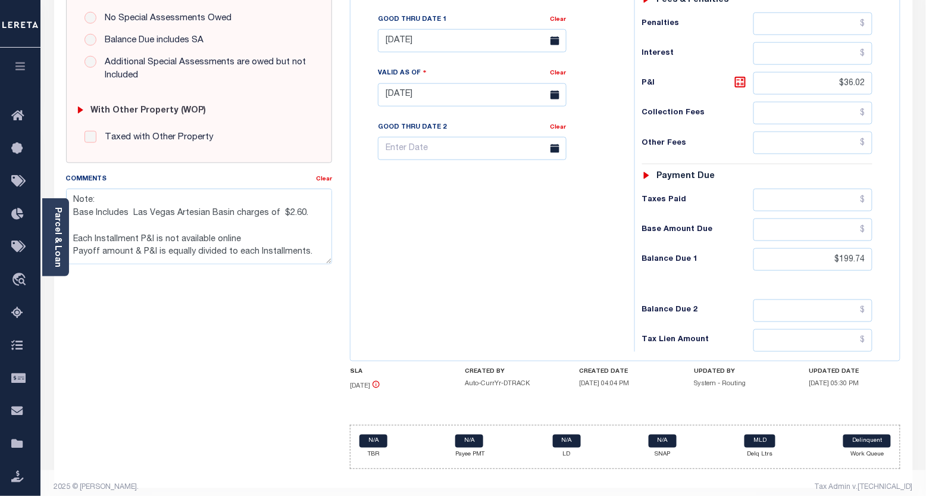
scroll to position [408, 0]
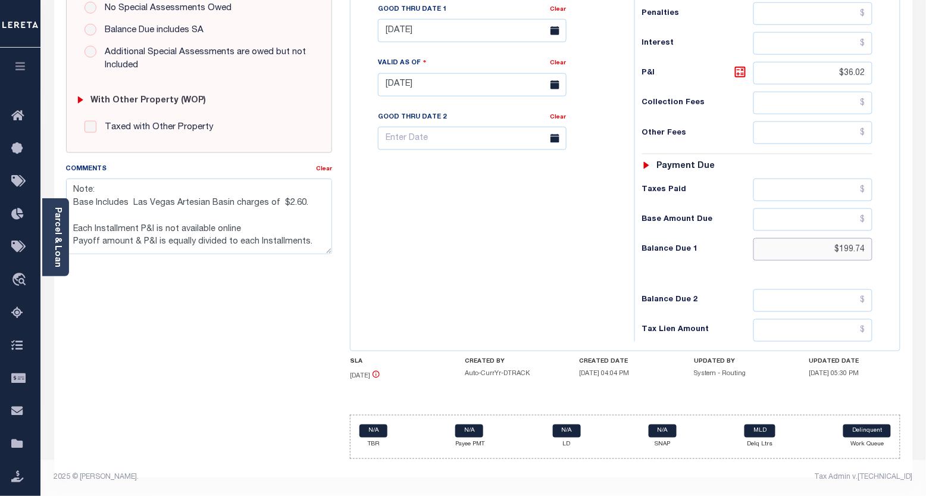
drag, startPoint x: 868, startPoint y: 248, endPoint x: 813, endPoint y: 245, distance: 54.8
click at [813, 245] on input "$199.74" at bounding box center [814, 249] width 120 height 23
paste input "205.10"
type input "$205.10"
type input "[DATE]"
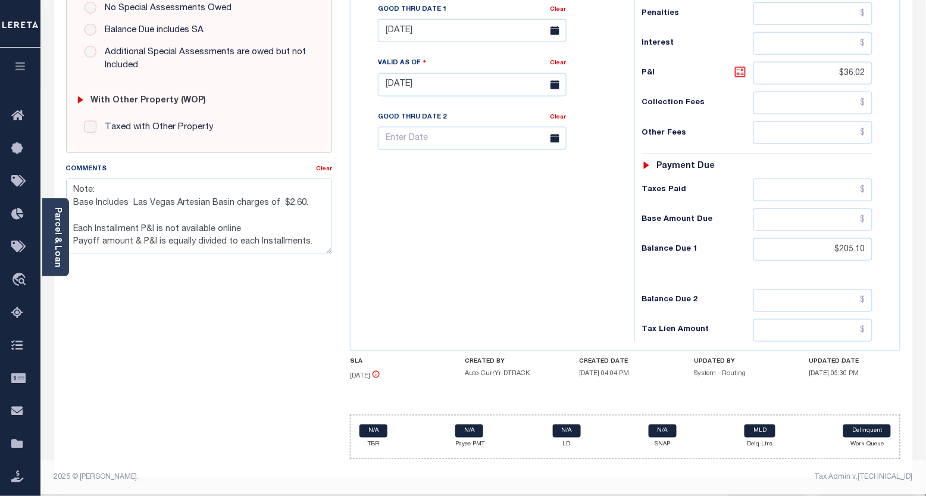
click at [739, 74] on icon at bounding box center [740, 71] width 7 height 7
type input "$41.38"
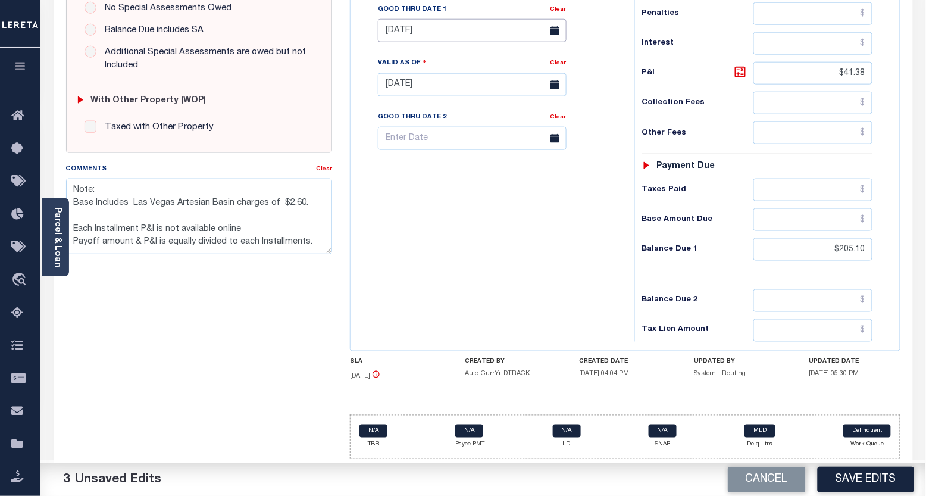
click at [431, 33] on input "04/30/2025" at bounding box center [472, 30] width 189 height 23
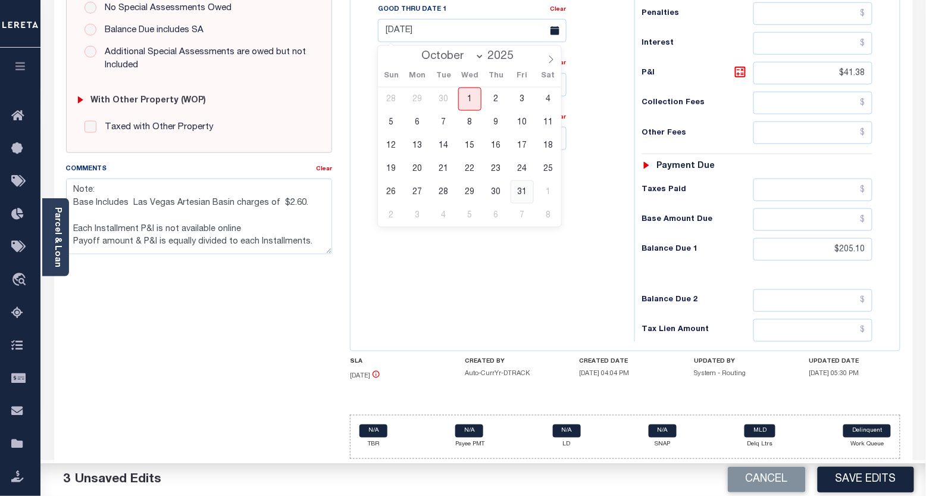
click at [524, 187] on span "31" at bounding box center [522, 191] width 23 height 23
type input "10/31/2025"
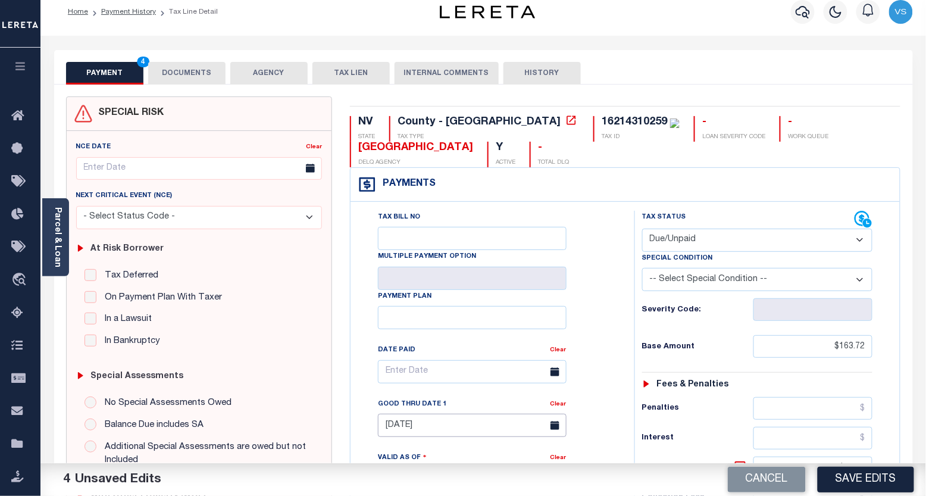
scroll to position [0, 0]
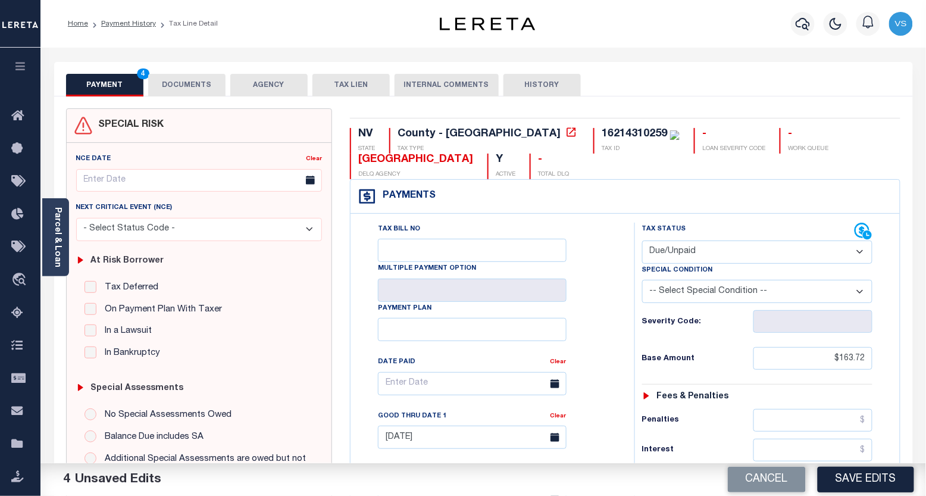
click at [181, 83] on button "DOCUMENTS" at bounding box center [186, 85] width 77 height 23
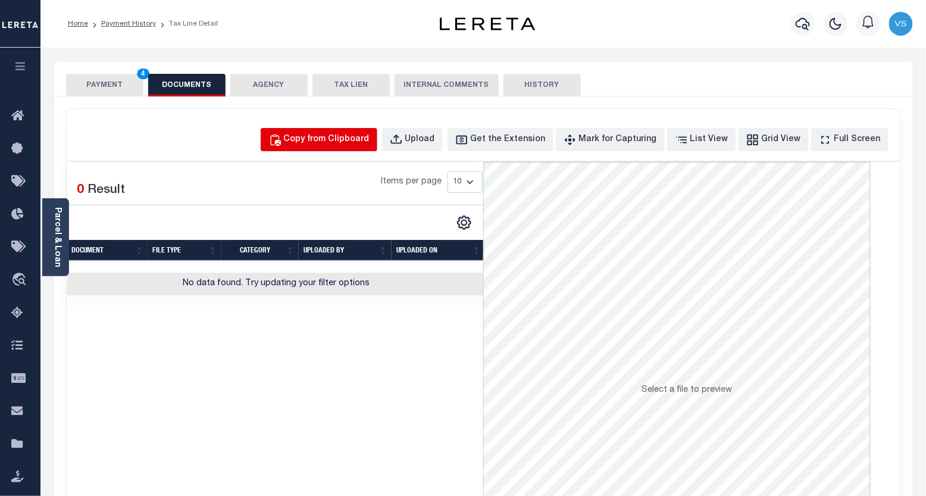
click at [348, 141] on div "Copy from Clipboard" at bounding box center [327, 139] width 86 height 13
select select "POP"
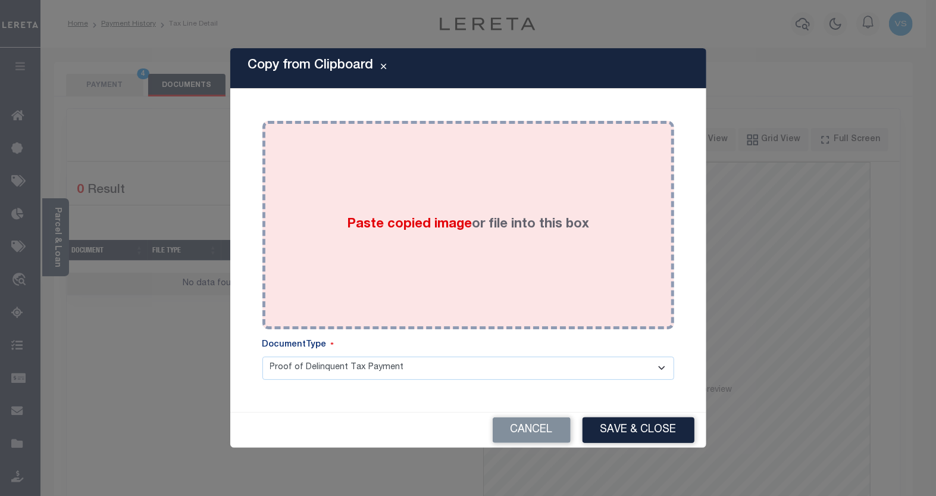
click at [393, 194] on div "Paste copied image or file into this box" at bounding box center [468, 225] width 394 height 190
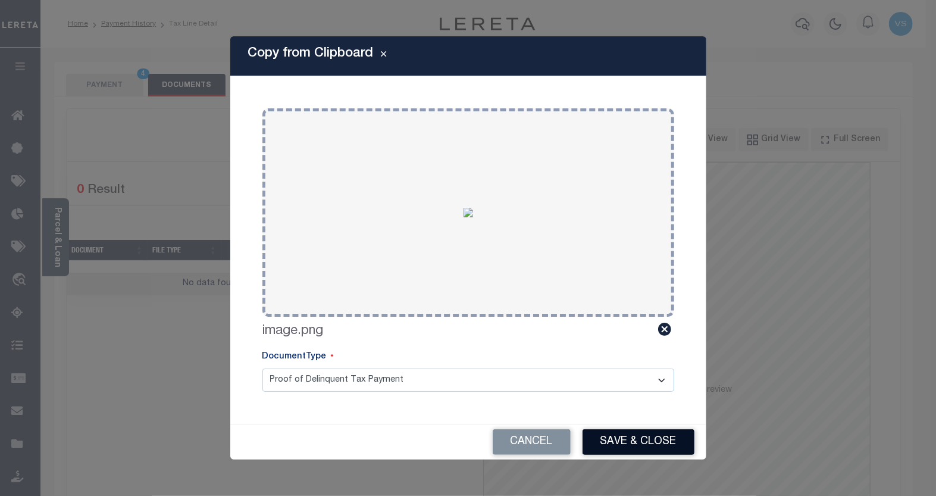
click at [606, 435] on button "Save & Close" at bounding box center [639, 442] width 112 height 26
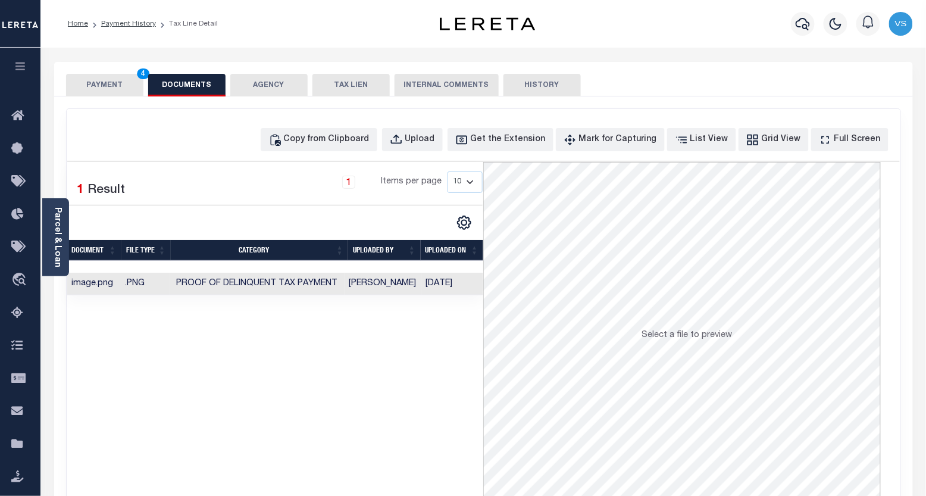
click at [110, 82] on button "PAYMENT 4" at bounding box center [104, 85] width 77 height 23
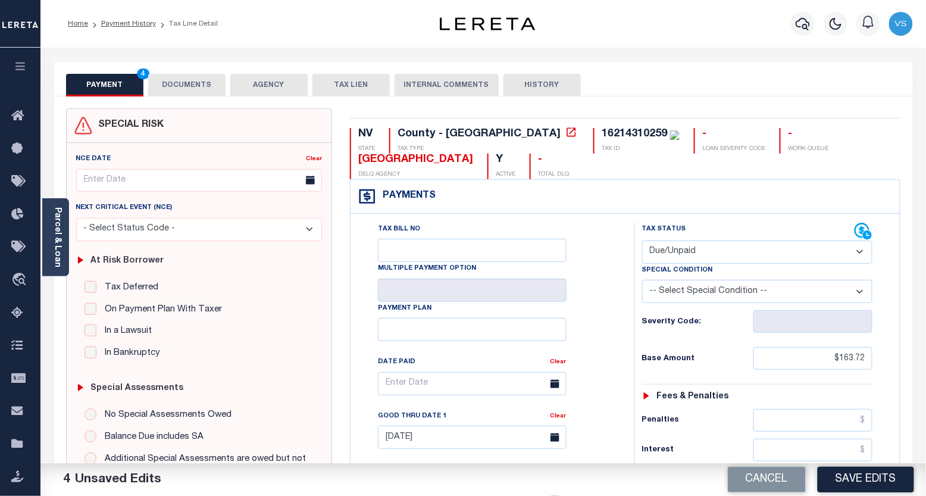
scroll to position [264, 0]
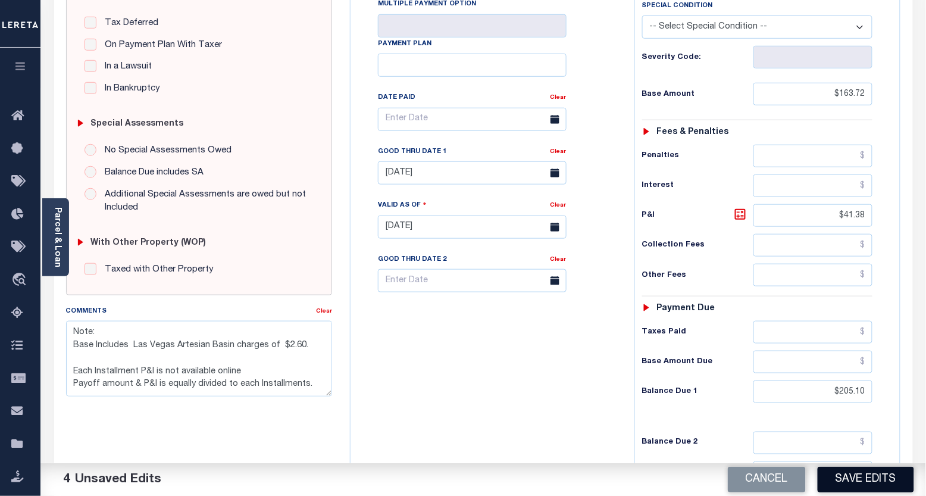
click at [858, 479] on button "Save Edits" at bounding box center [866, 480] width 96 height 26
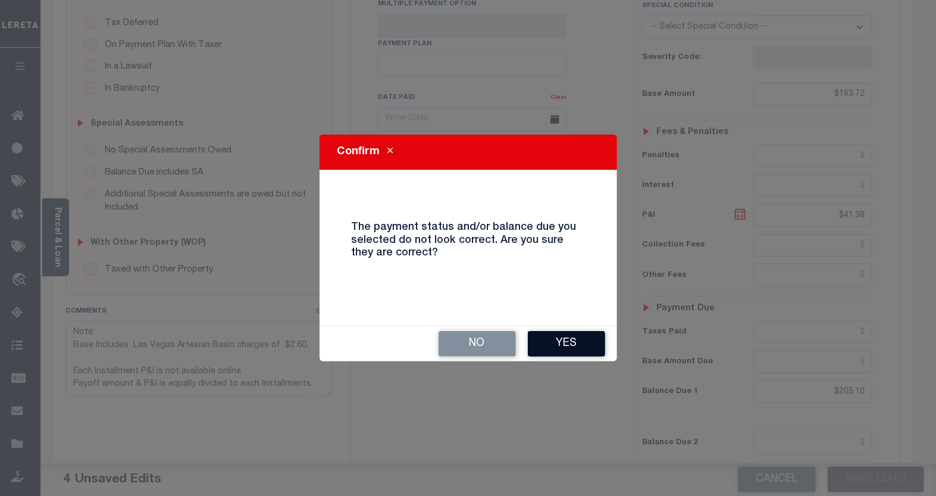
click at [554, 348] on button "Yes" at bounding box center [566, 344] width 77 height 26
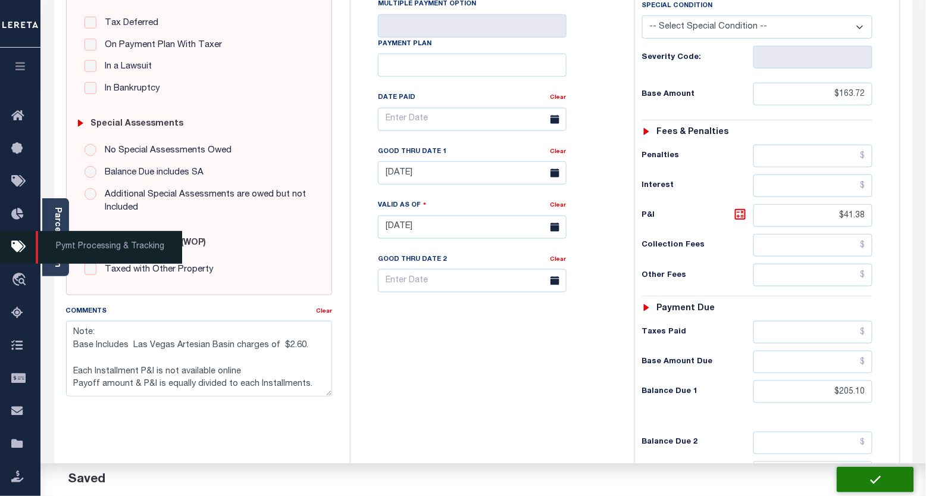
checkbox input "false"
type textarea "Note: Base Includes Las Vegas Artesian Basin charges of $2.60. Each Installment…"
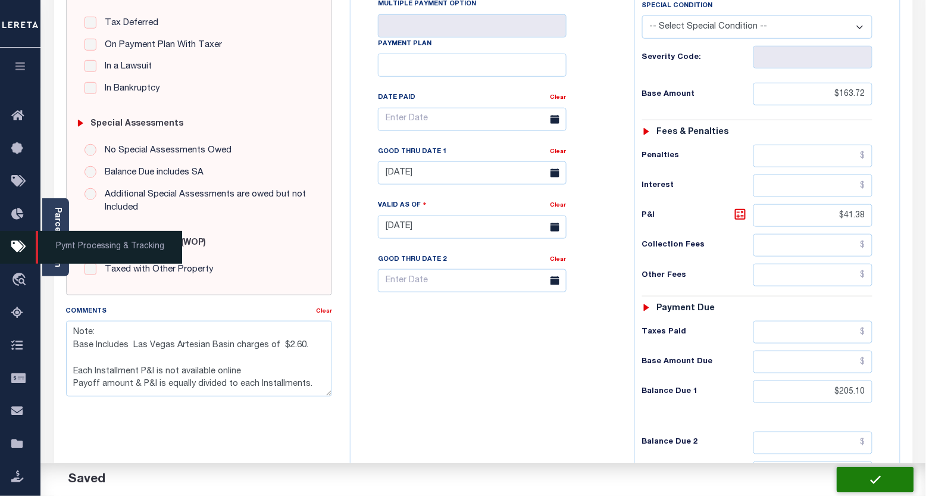
type input "$163.72"
type input "$41.38"
type input "$205.1"
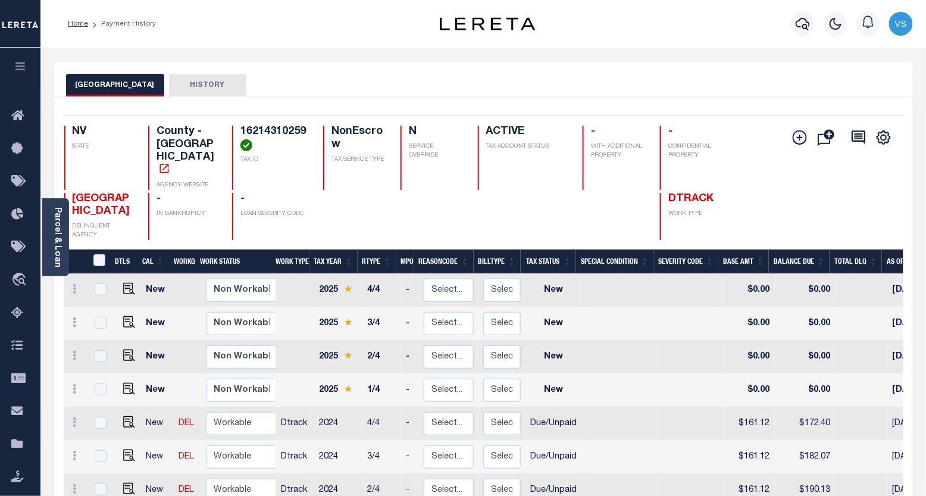
scroll to position [66, 0]
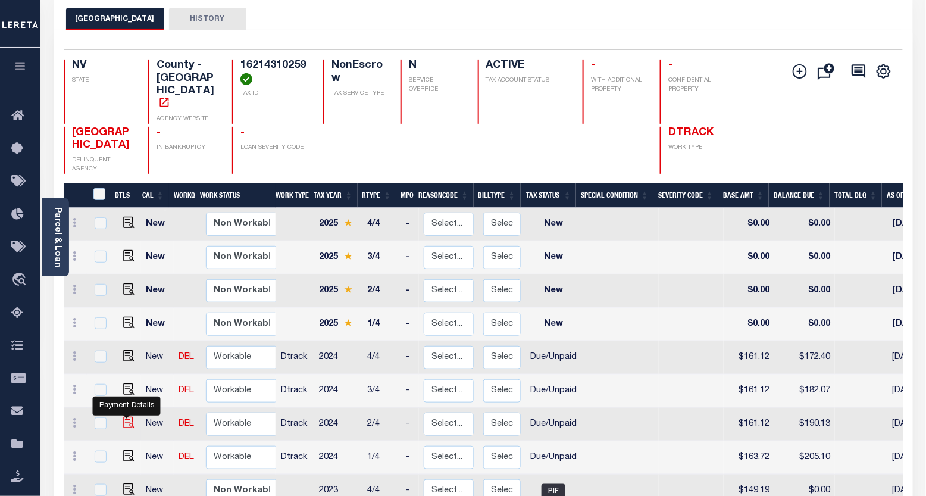
click at [123, 417] on img "" at bounding box center [129, 423] width 12 height 12
checkbox input "true"
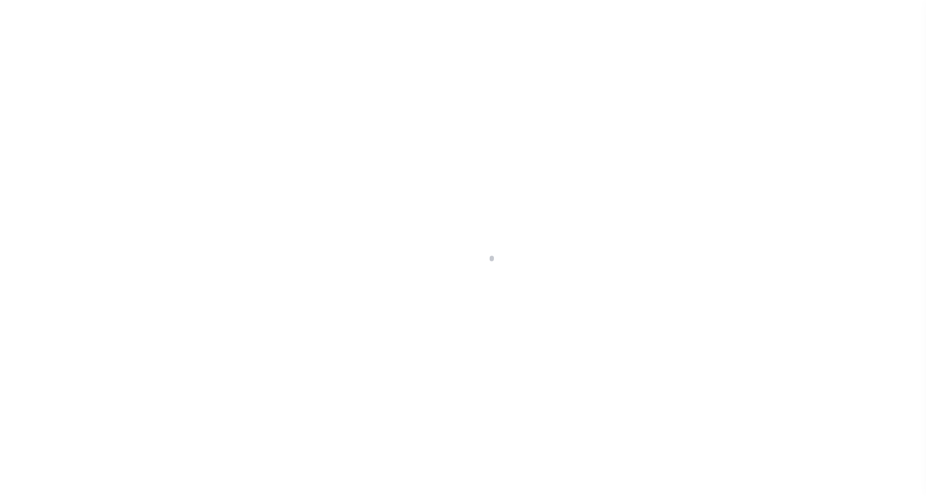
select select "DUE"
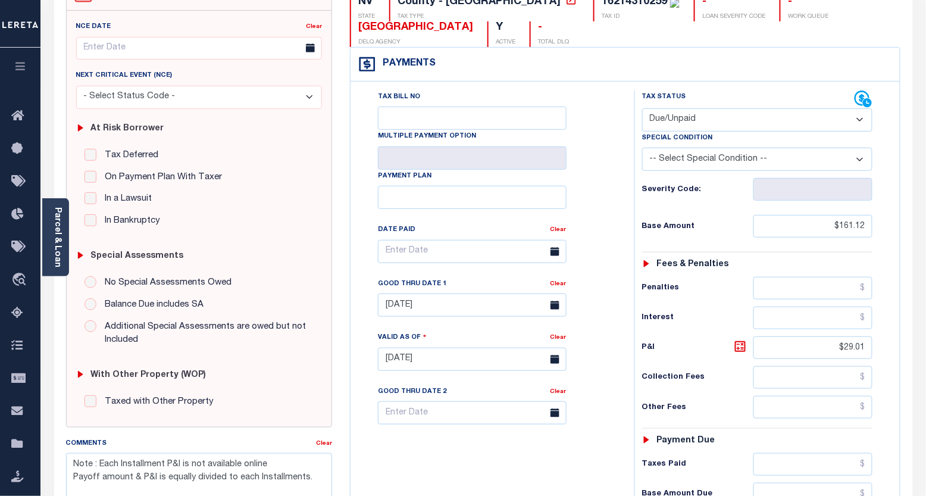
scroll to position [396, 0]
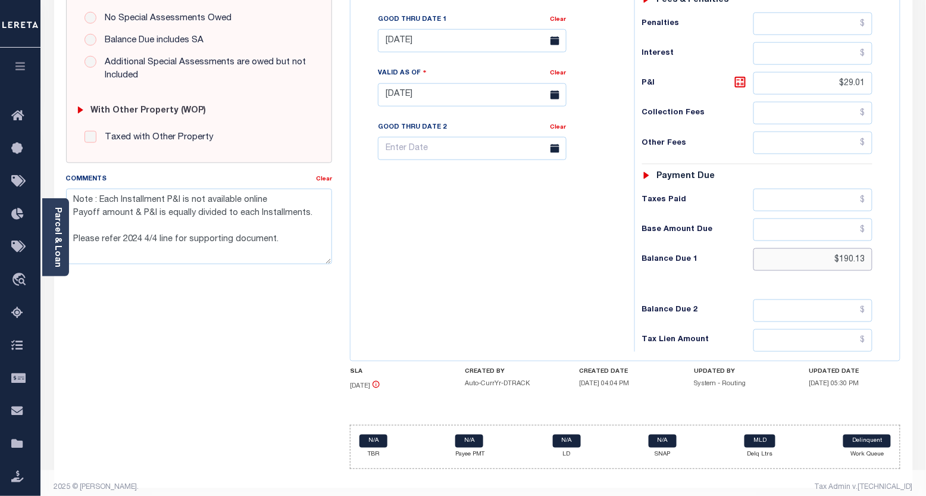
drag, startPoint x: 872, startPoint y: 260, endPoint x: 834, endPoint y: 257, distance: 37.6
click at [834, 257] on input "$190.13" at bounding box center [814, 259] width 120 height 23
paste input "205.11"
type input "$205.11"
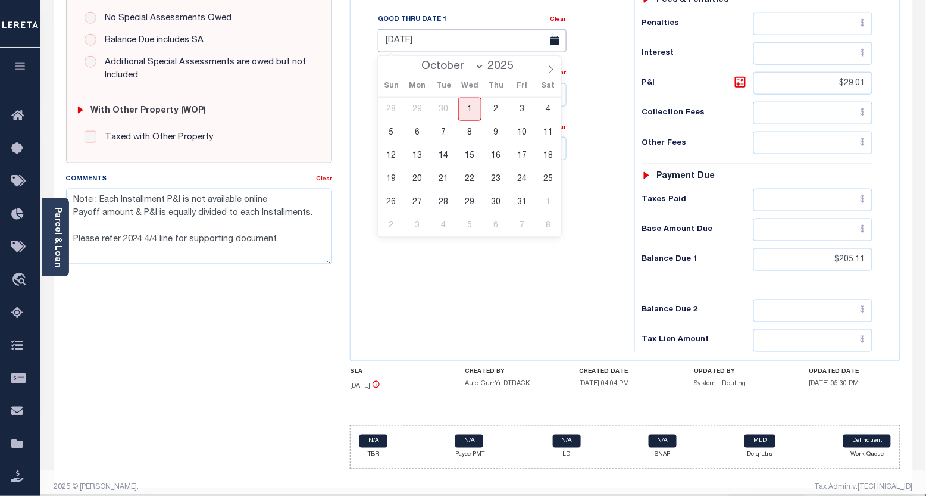
type input "[DATE]"
click at [404, 40] on input "04/30/2025" at bounding box center [472, 40] width 189 height 23
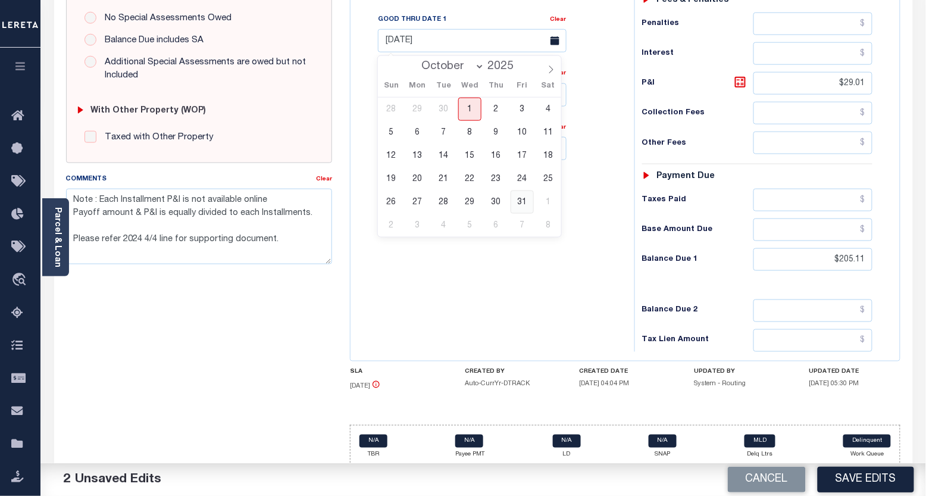
drag, startPoint x: 523, startPoint y: 201, endPoint x: 510, endPoint y: 206, distance: 14.2
click at [523, 200] on span "31" at bounding box center [522, 201] width 23 height 23
type input "[DATE]"
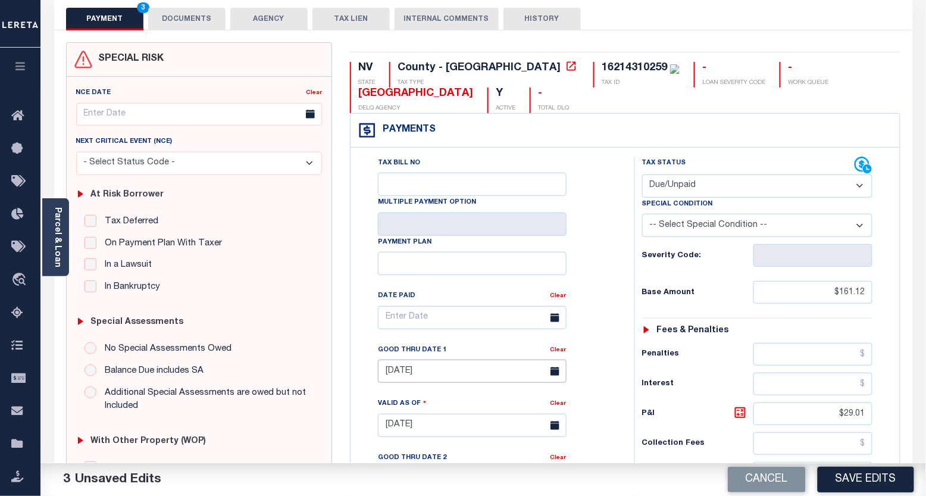
scroll to position [0, 0]
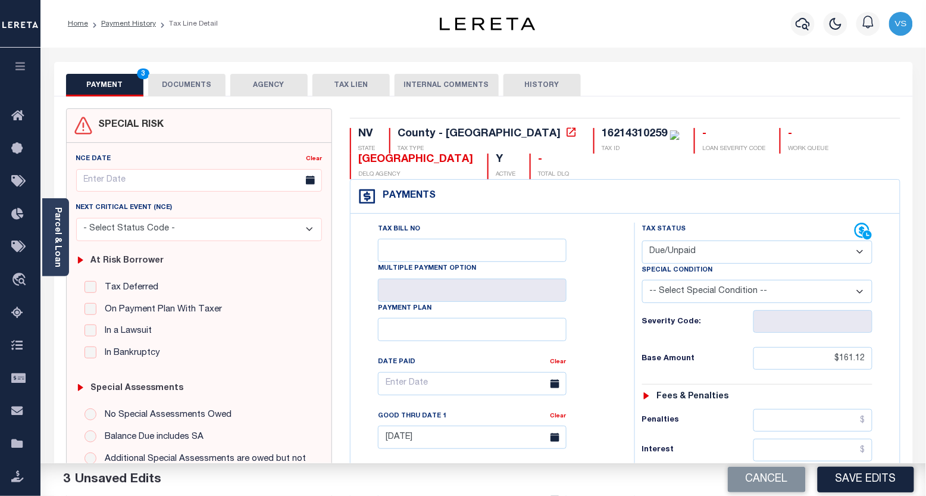
click at [176, 86] on button "DOCUMENTS" at bounding box center [186, 85] width 77 height 23
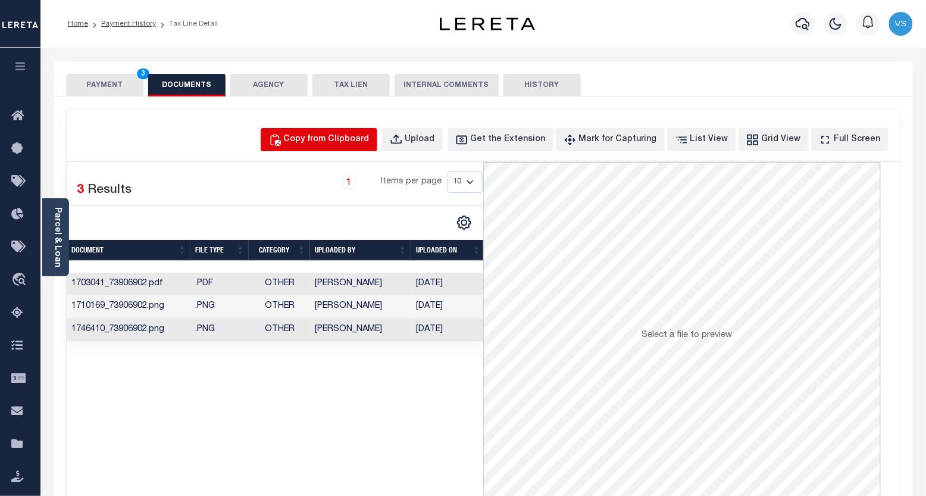
click at [337, 135] on div "Copy from Clipboard" at bounding box center [327, 139] width 86 height 13
select select "POP"
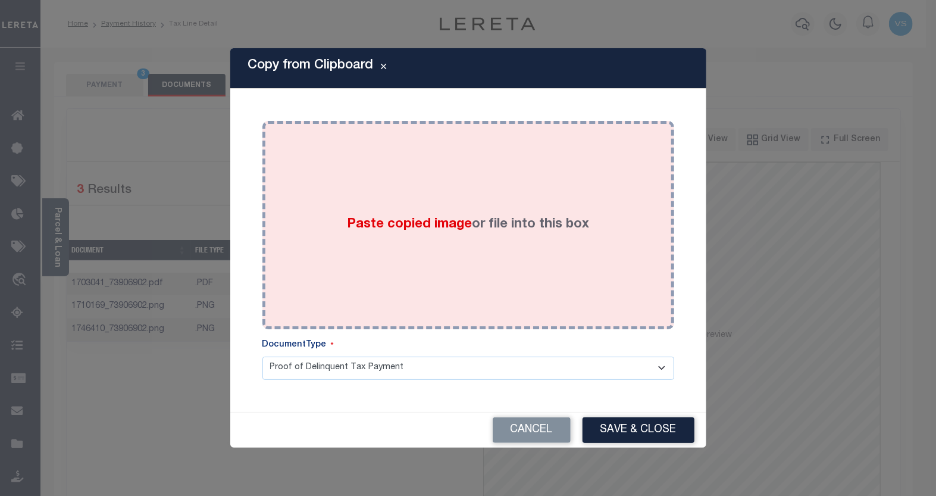
click at [403, 223] on span "Paste copied image" at bounding box center [409, 224] width 125 height 13
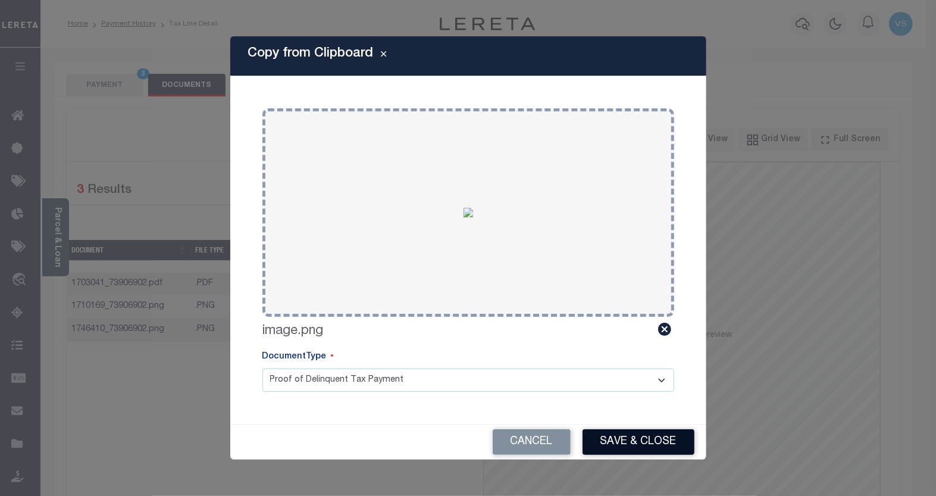
click at [620, 435] on button "Save & Close" at bounding box center [639, 442] width 112 height 26
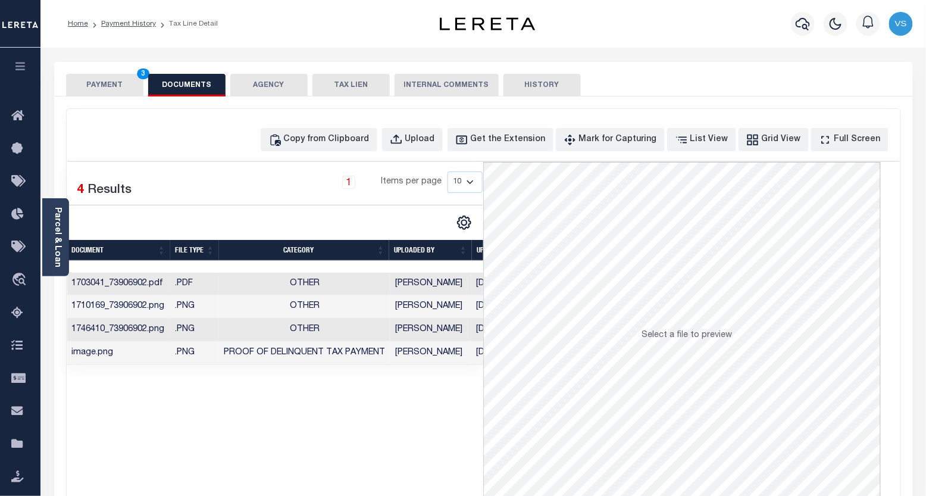
click at [110, 85] on button "PAYMENT 3" at bounding box center [104, 85] width 77 height 23
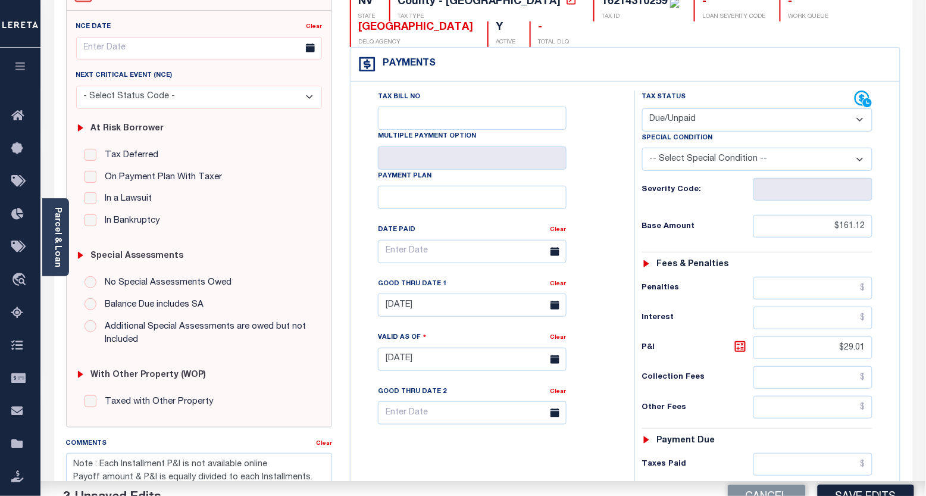
scroll to position [198, 0]
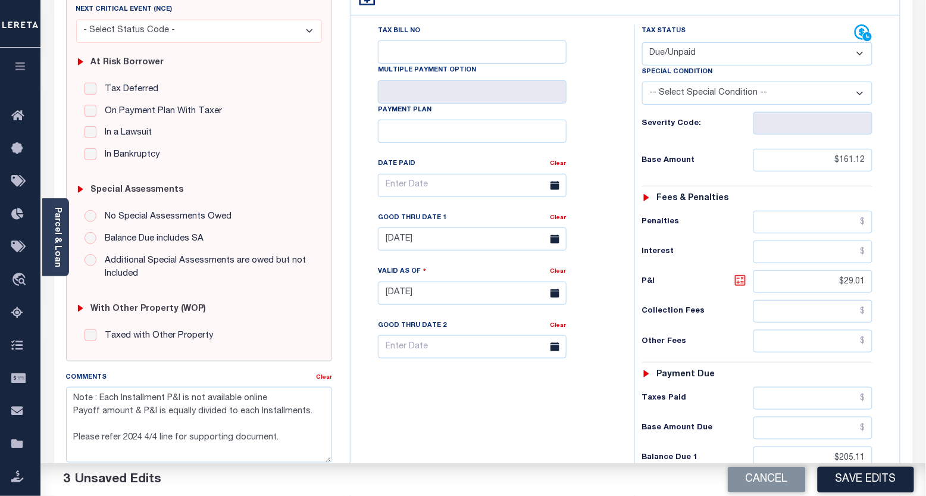
click at [739, 284] on icon at bounding box center [740, 280] width 7 height 7
type input "$43.99"
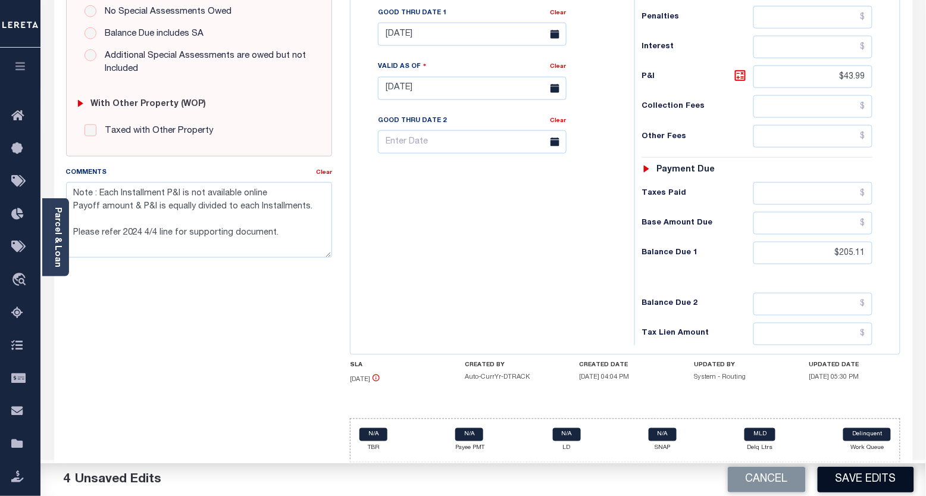
click at [866, 485] on button "Save Edits" at bounding box center [866, 480] width 96 height 26
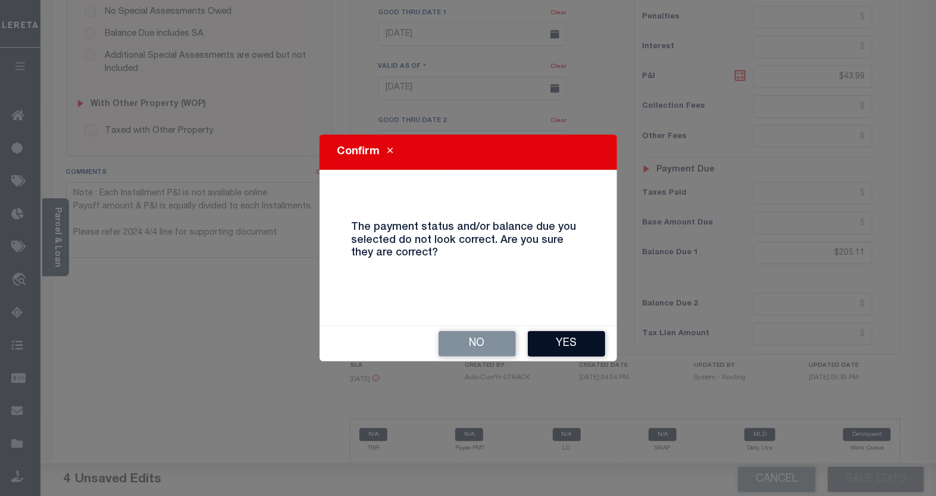
click at [566, 342] on button "Yes" at bounding box center [566, 344] width 77 height 26
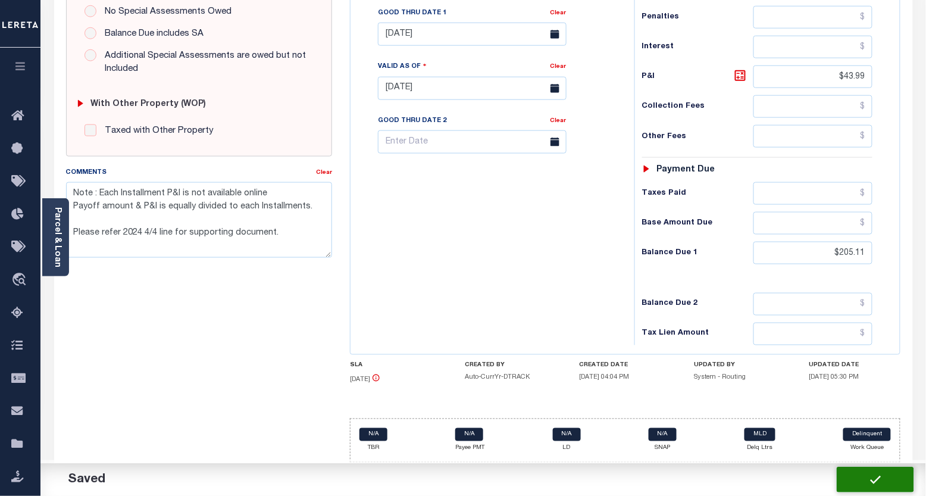
checkbox input "false"
type textarea "Note : Each Installment P&I is not available online Payoff amount & P&I is equa…"
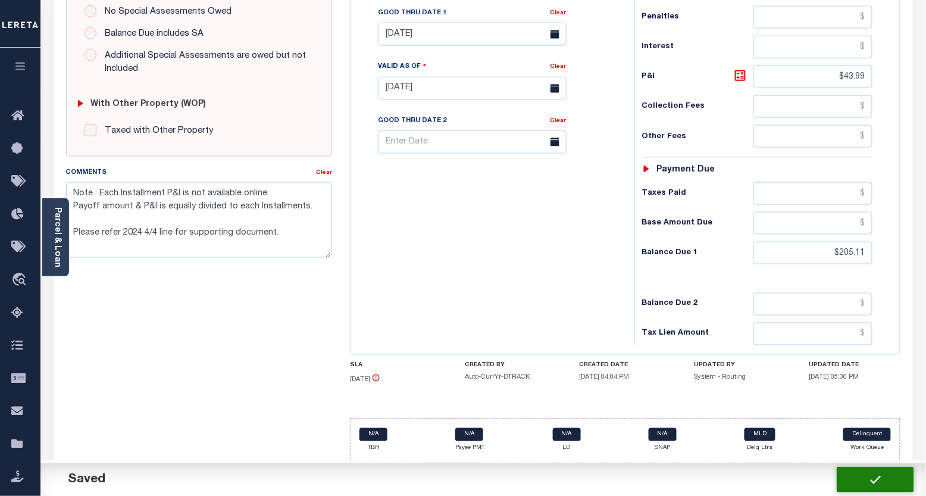
type input "$161.12"
type input "$43.99"
type input "$205.11"
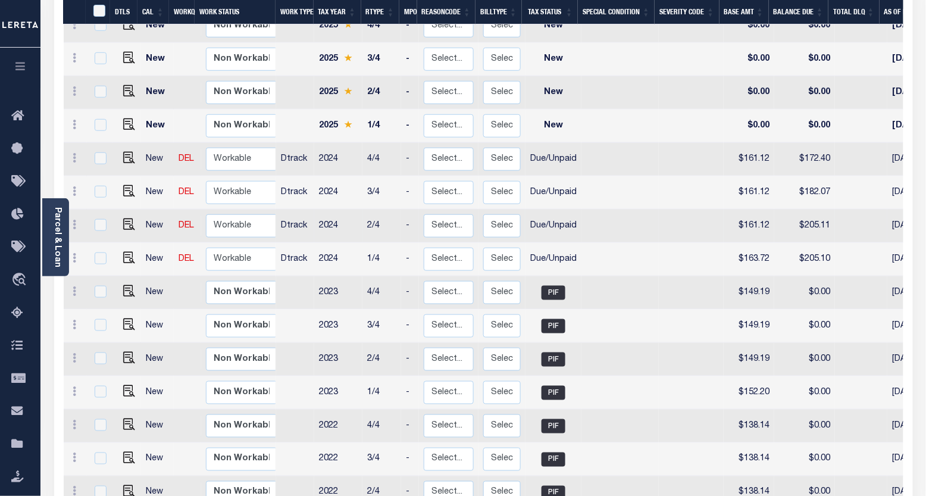
scroll to position [330, 0]
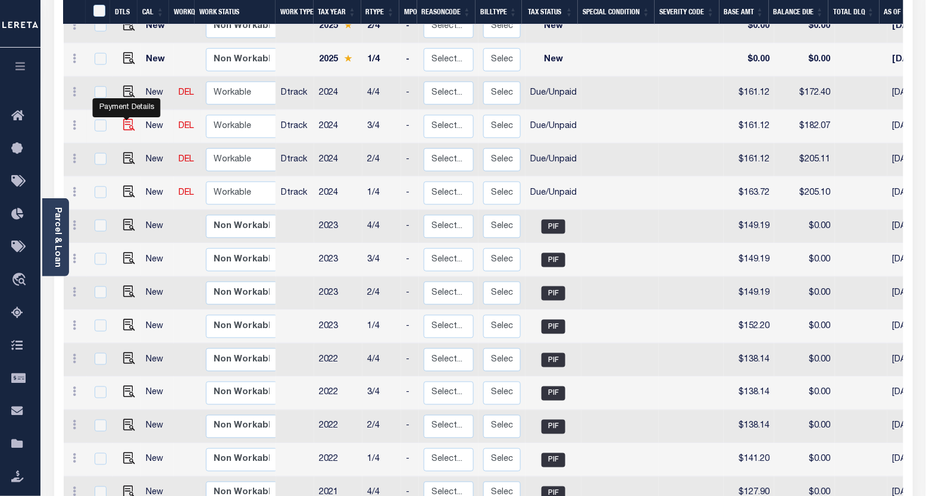
click at [126, 119] on img "" at bounding box center [129, 125] width 12 height 12
checkbox input "true"
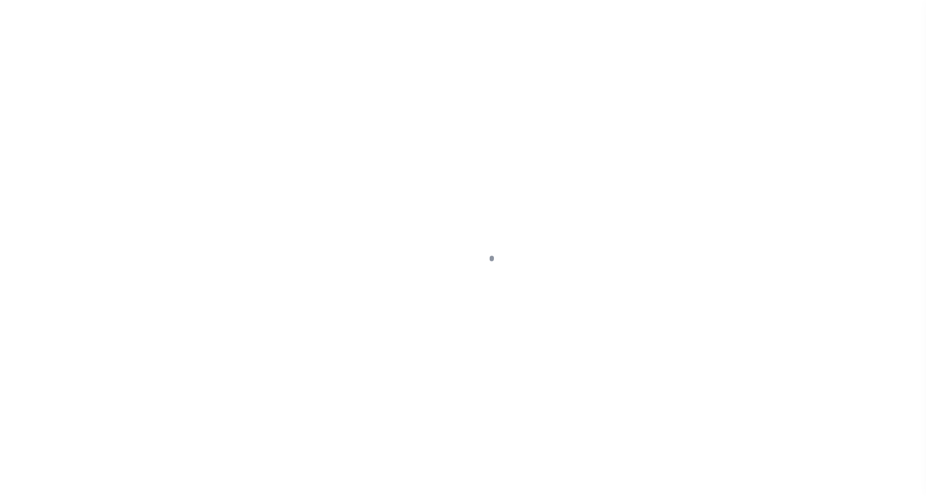
select select "DUE"
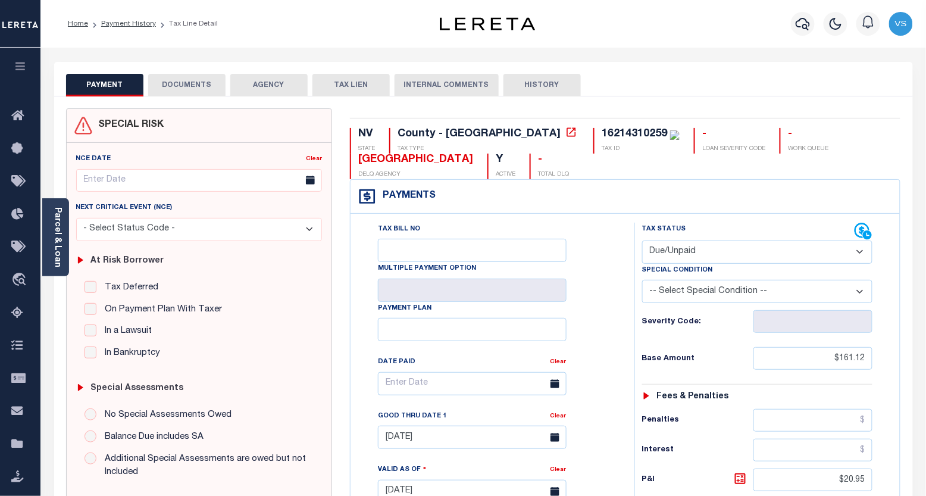
scroll to position [330, 0]
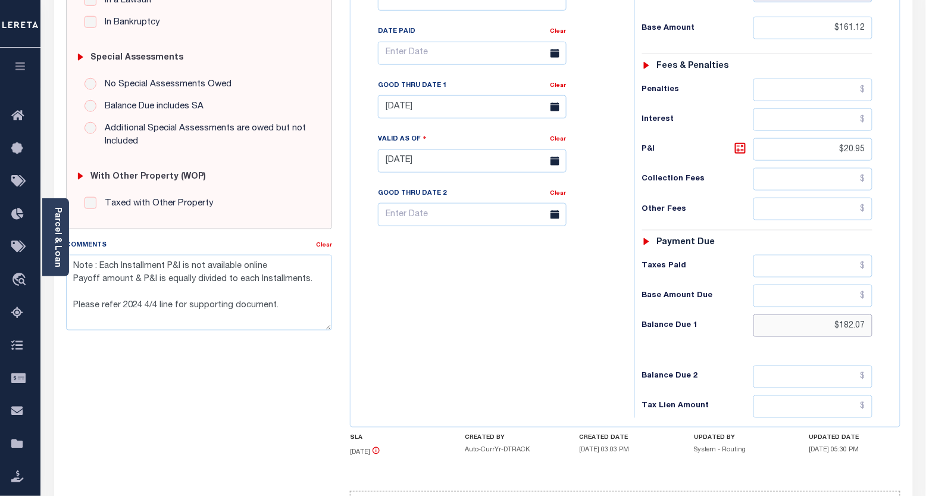
drag, startPoint x: 866, startPoint y: 326, endPoint x: 811, endPoint y: 329, distance: 54.8
click at [819, 328] on input "$182.07" at bounding box center [814, 325] width 120 height 23
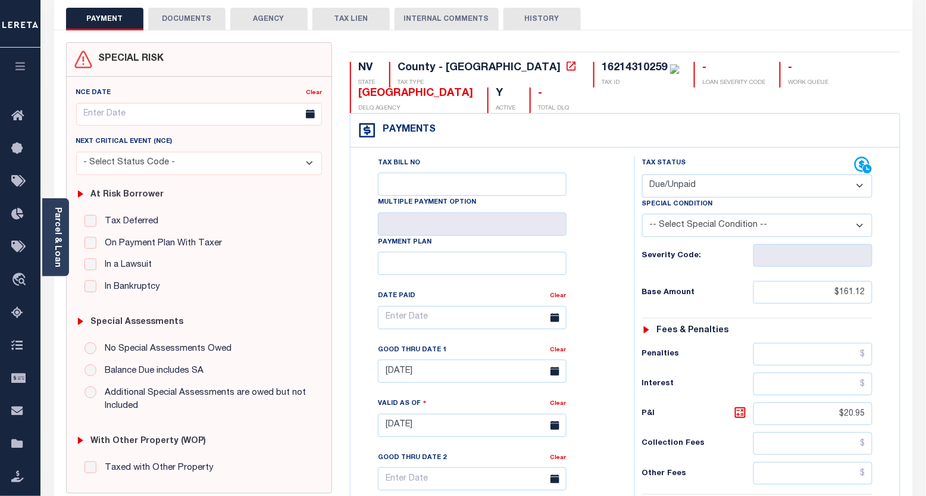
scroll to position [0, 0]
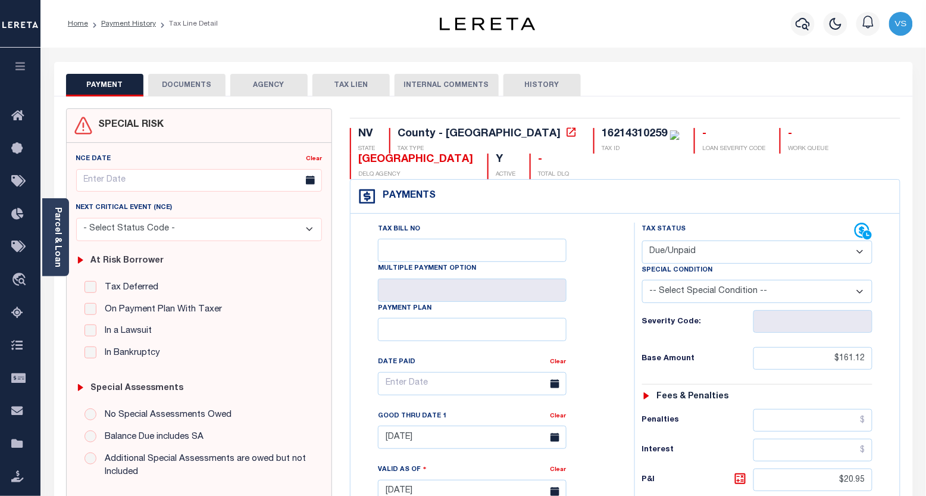
click at [176, 82] on button "DOCUMENTS" at bounding box center [186, 85] width 77 height 23
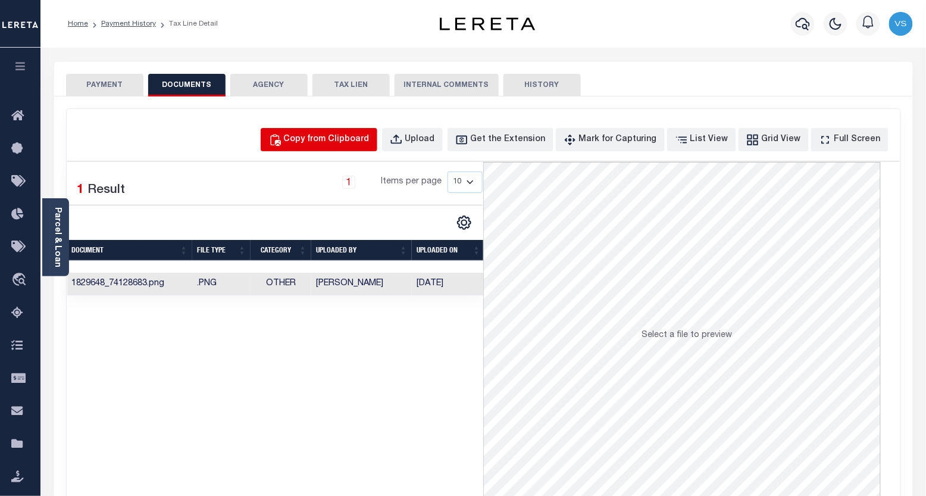
click at [327, 132] on button "Copy from Clipboard" at bounding box center [319, 139] width 117 height 23
select select "POP"
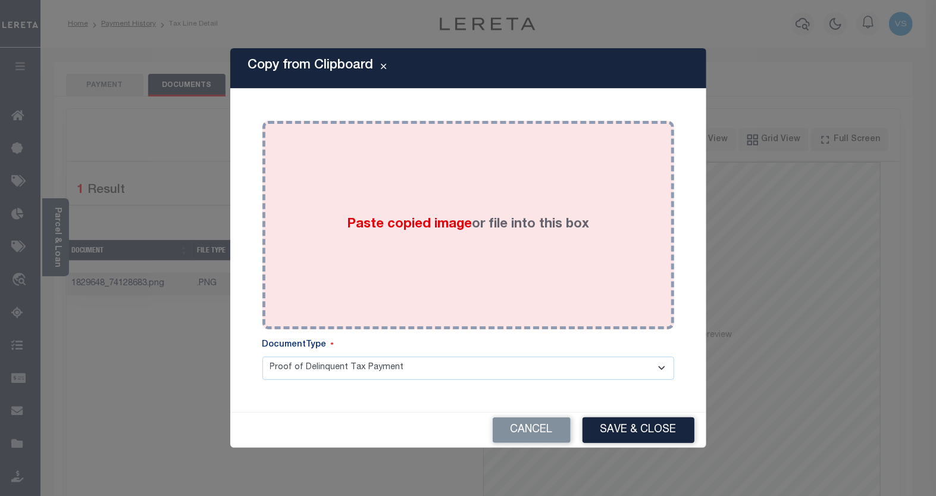
click at [344, 216] on div "Paste copied image or file into this box" at bounding box center [468, 225] width 394 height 190
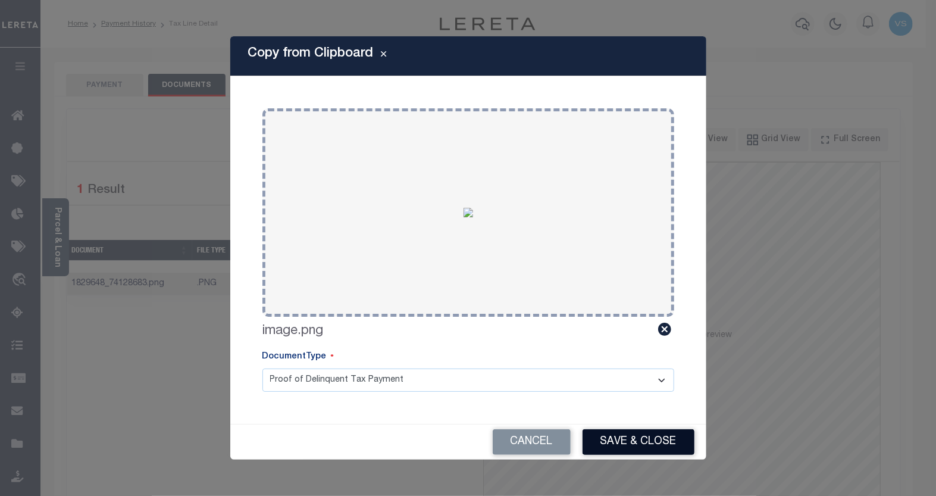
click at [605, 436] on button "Save & Close" at bounding box center [639, 442] width 112 height 26
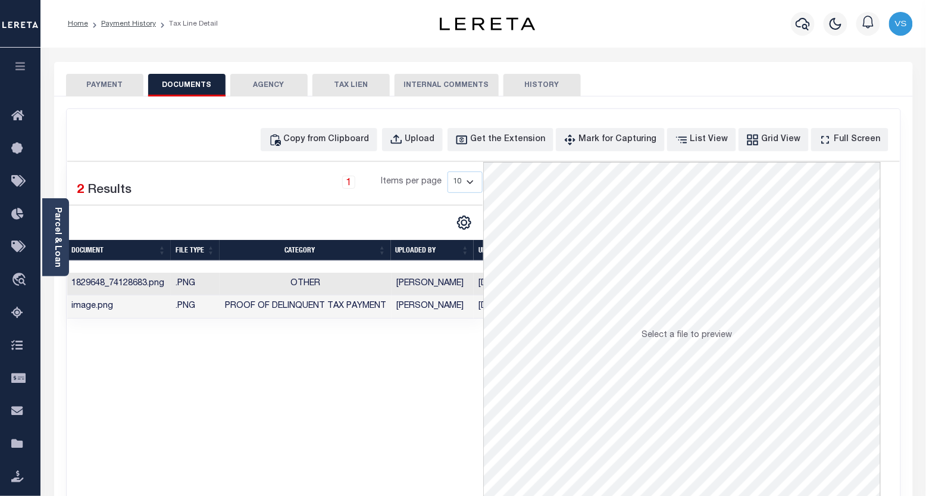
click at [101, 82] on button "PAYMENT" at bounding box center [104, 85] width 77 height 23
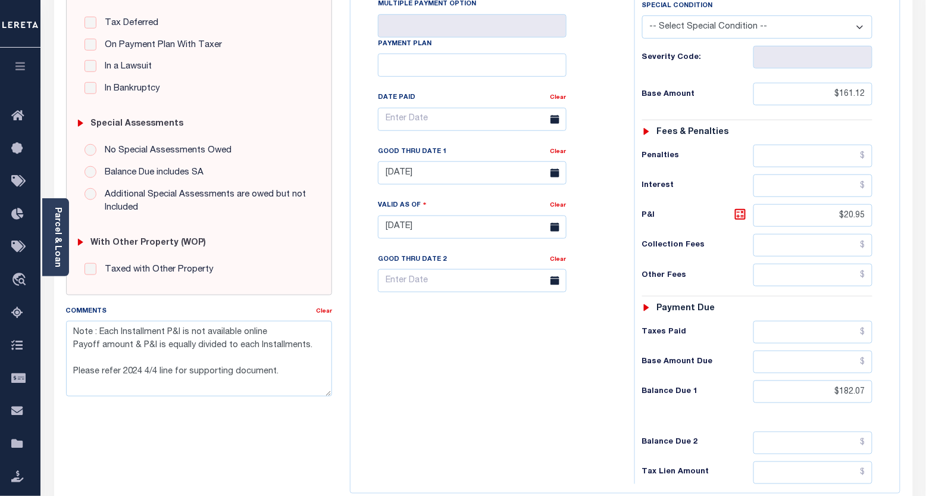
scroll to position [405, 0]
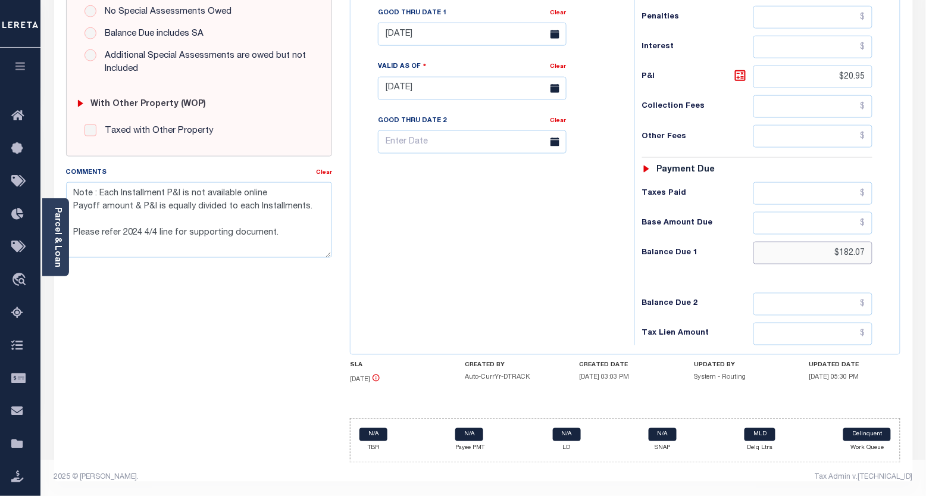
drag, startPoint x: 867, startPoint y: 252, endPoint x: 791, endPoint y: 252, distance: 76.2
click at [791, 252] on input "$182.07" at bounding box center [814, 253] width 120 height 23
paste input "205.11"
type input "$205.11"
type input "[DATE]"
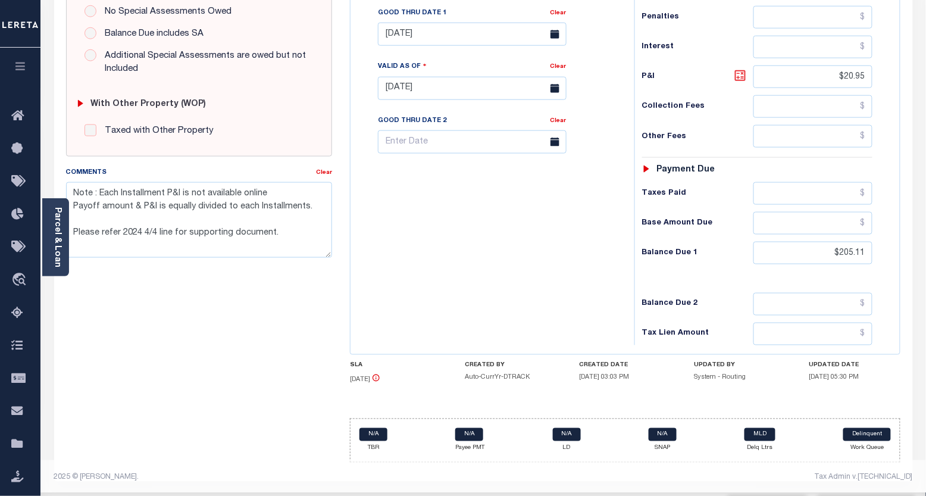
click at [739, 76] on icon at bounding box center [740, 75] width 14 height 14
type input "$43.99"
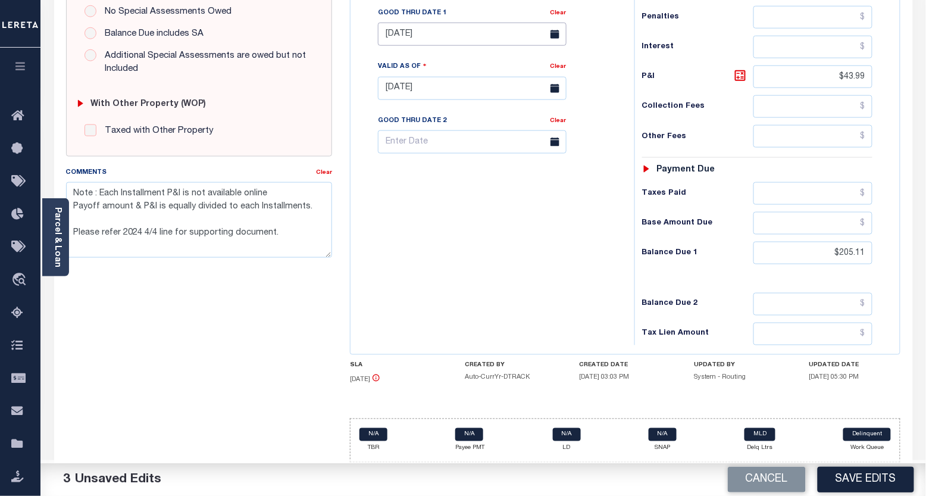
click at [402, 39] on input "04/15/2025" at bounding box center [472, 34] width 189 height 23
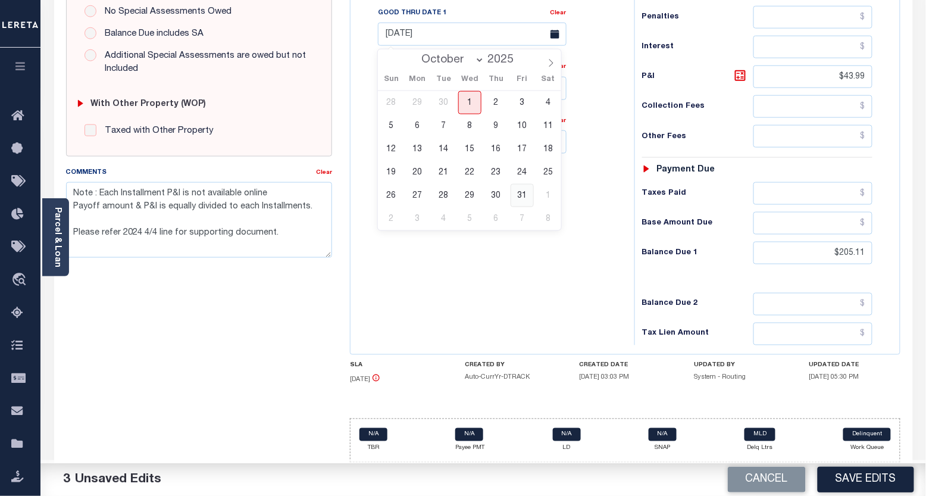
click at [519, 193] on span "31" at bounding box center [522, 195] width 23 height 23
type input "[DATE]"
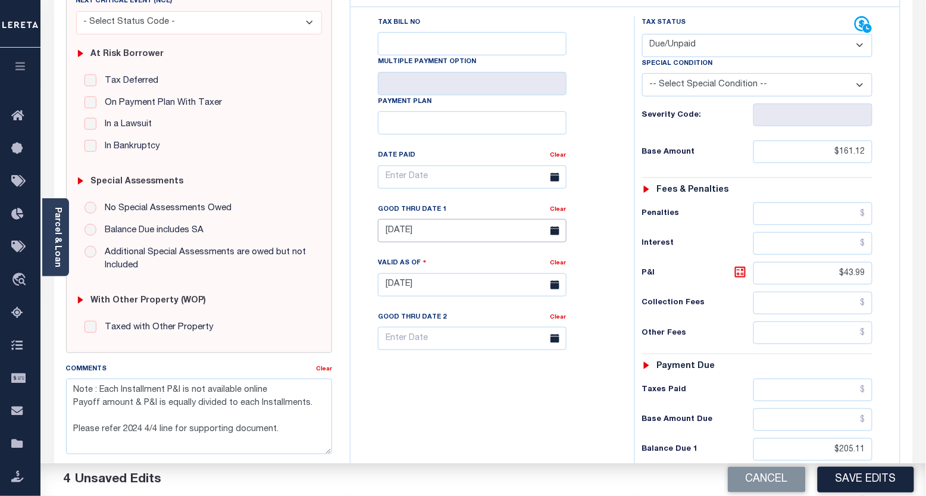
scroll to position [8, 0]
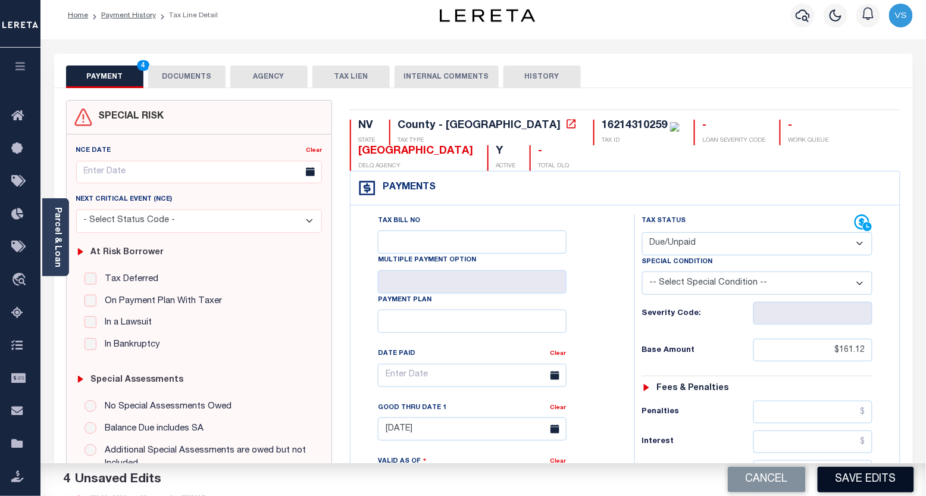
click at [849, 476] on button "Save Edits" at bounding box center [866, 480] width 96 height 26
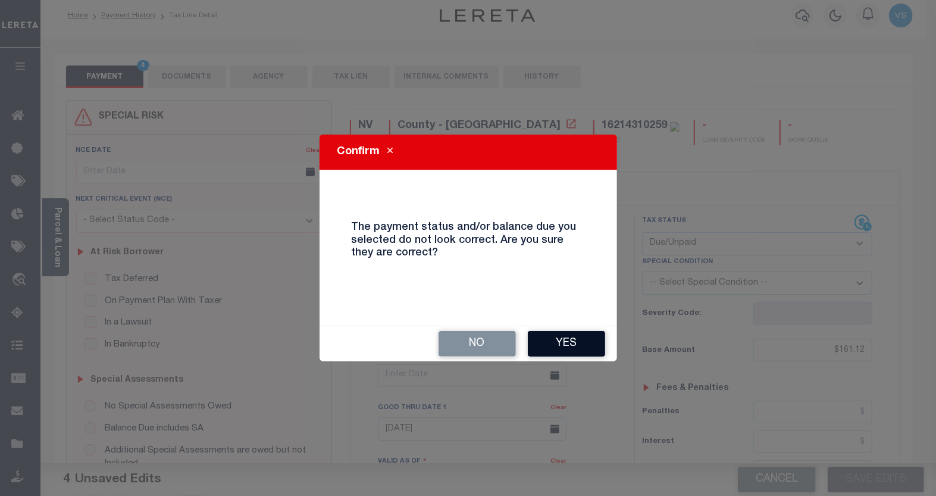
click at [536, 335] on button "Yes" at bounding box center [566, 344] width 77 height 26
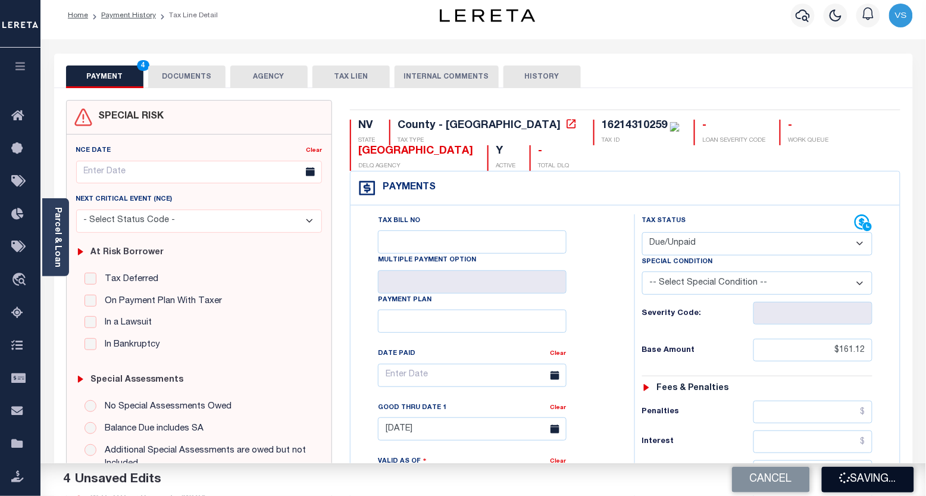
click at [840, 487] on button "Saving..." at bounding box center [868, 480] width 92 height 26
checkbox input "false"
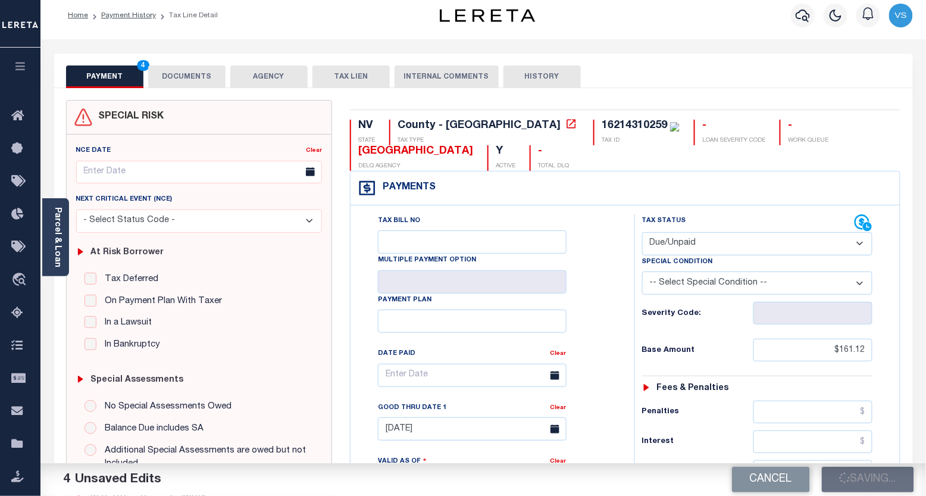
type textarea "Note : Each Installment P&I is not available online Payoff amount & P&I is equa…"
type input "$161.12"
type input "$43.99"
type input "$205.11"
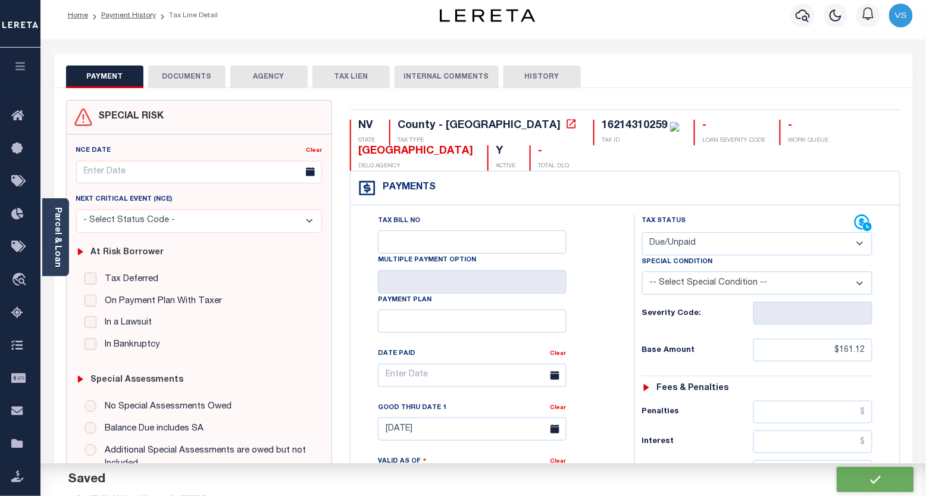
checkbox input "false"
type textarea "Note : Each Installment P&I is not available online Payoff amount & P&I is equa…"
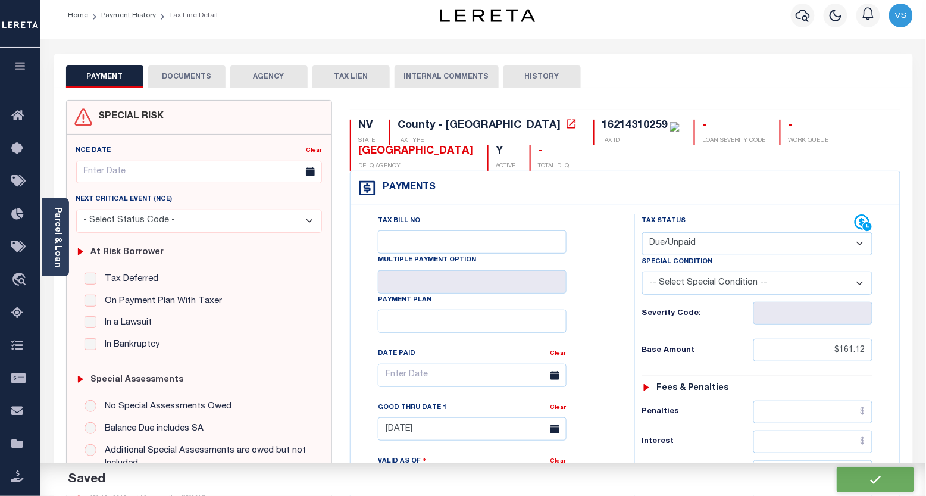
type input "$161.12"
type input "$43.99"
type input "$205.11"
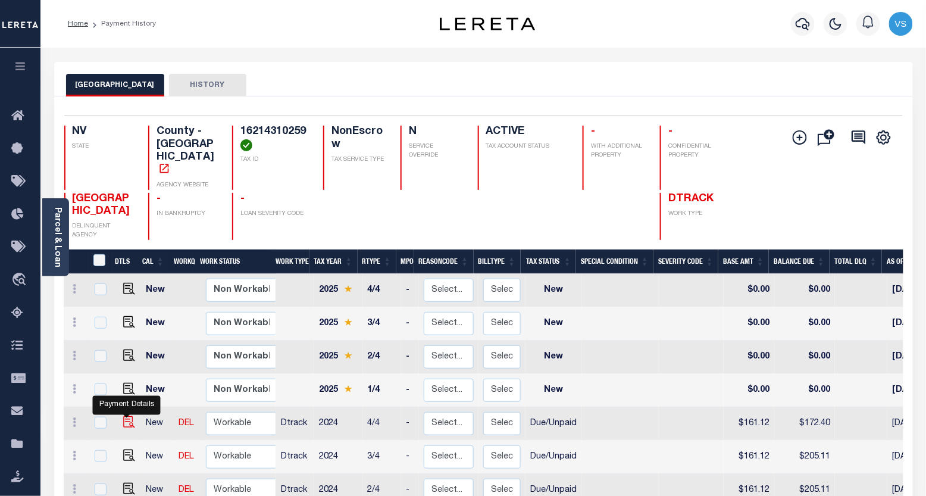
click at [124, 416] on img "" at bounding box center [129, 422] width 12 height 12
checkbox input "true"
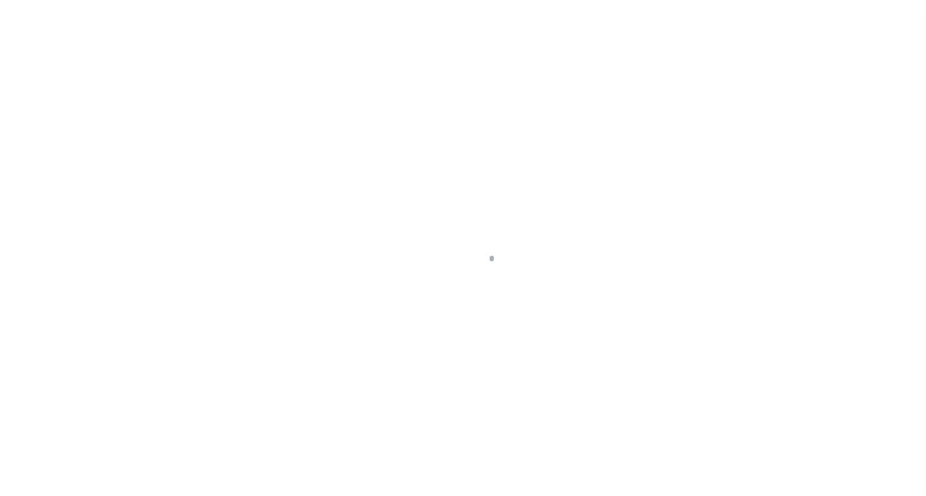
select select "DUE"
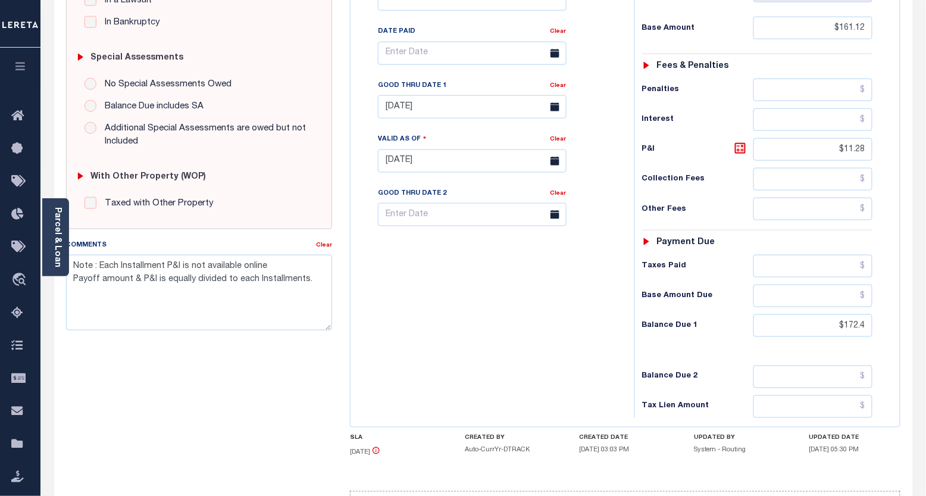
scroll to position [408, 0]
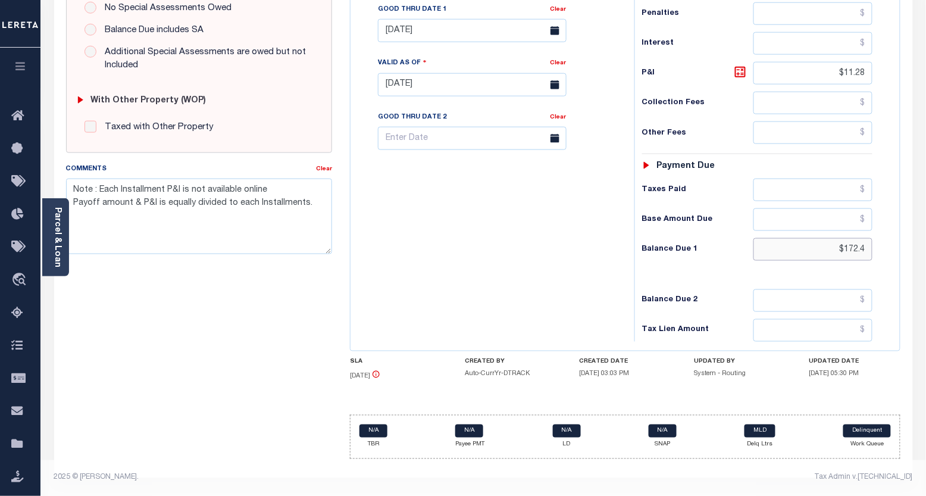
drag, startPoint x: 872, startPoint y: 248, endPoint x: 836, endPoint y: 252, distance: 36.0
click at [837, 252] on input "$172.4" at bounding box center [814, 249] width 120 height 23
paste input "205.11"
type input "$205.11"
type input "[DATE]"
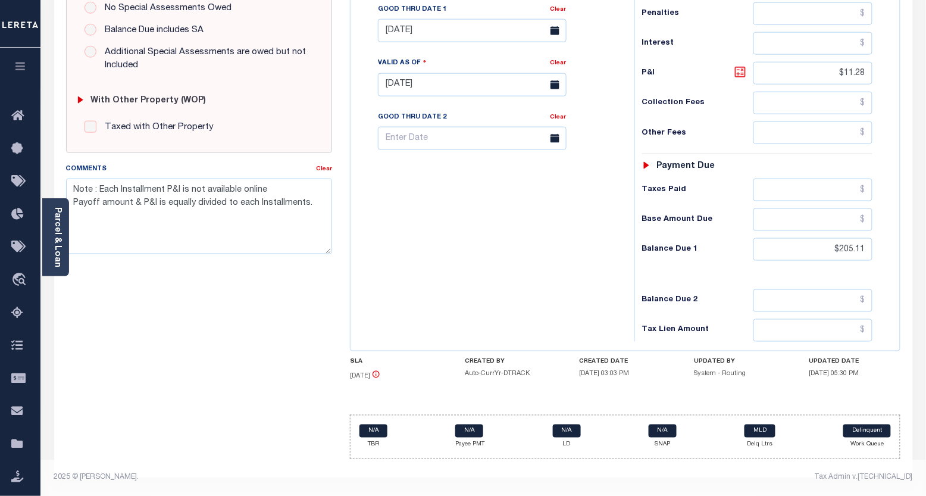
click at [740, 73] on icon at bounding box center [740, 72] width 14 height 14
type input "$43.99"
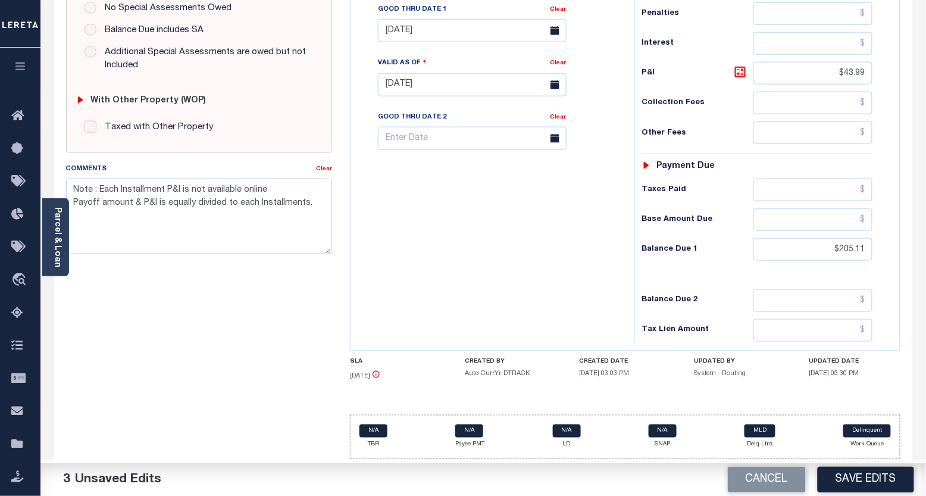
scroll to position [210, 0]
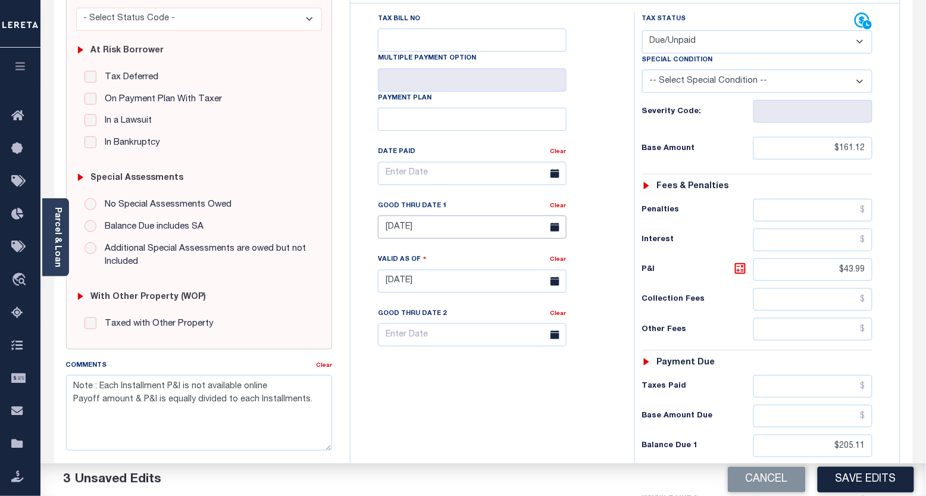
click at [394, 227] on input "[DATE]" at bounding box center [472, 226] width 189 height 23
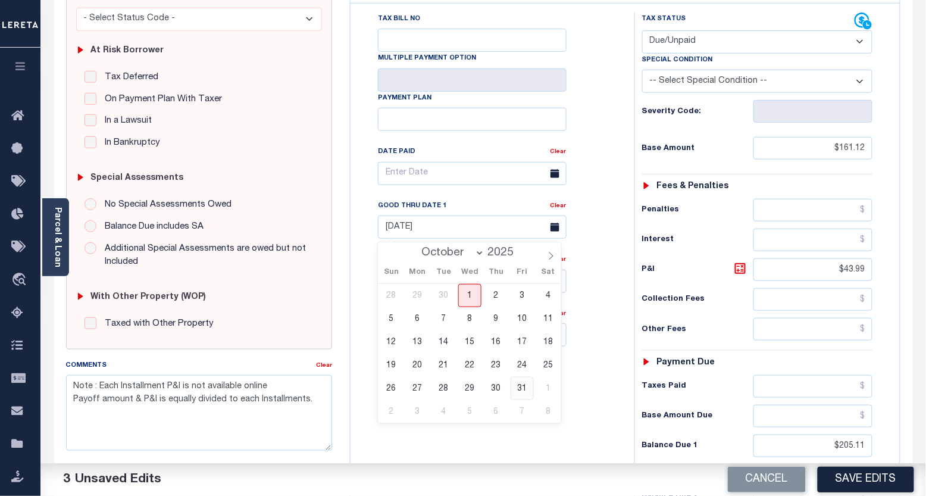
click at [524, 386] on span "31" at bounding box center [522, 388] width 23 height 23
type input "[DATE]"
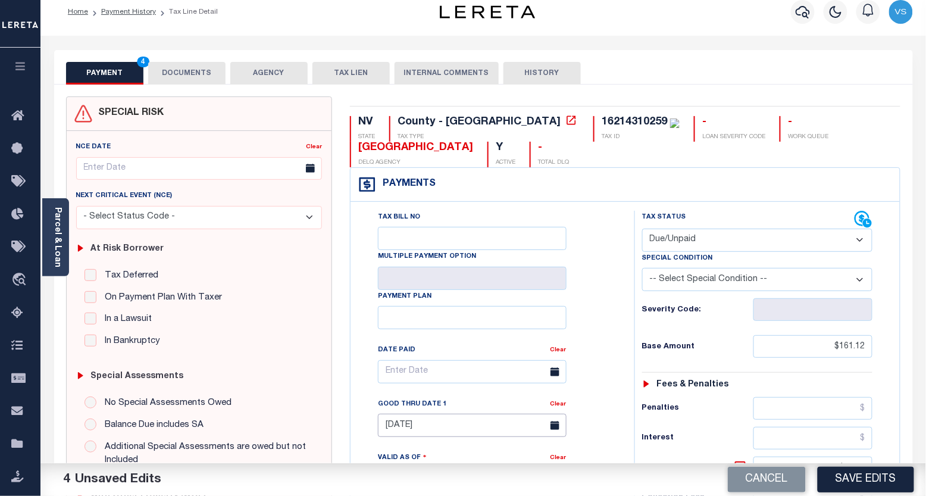
scroll to position [0, 0]
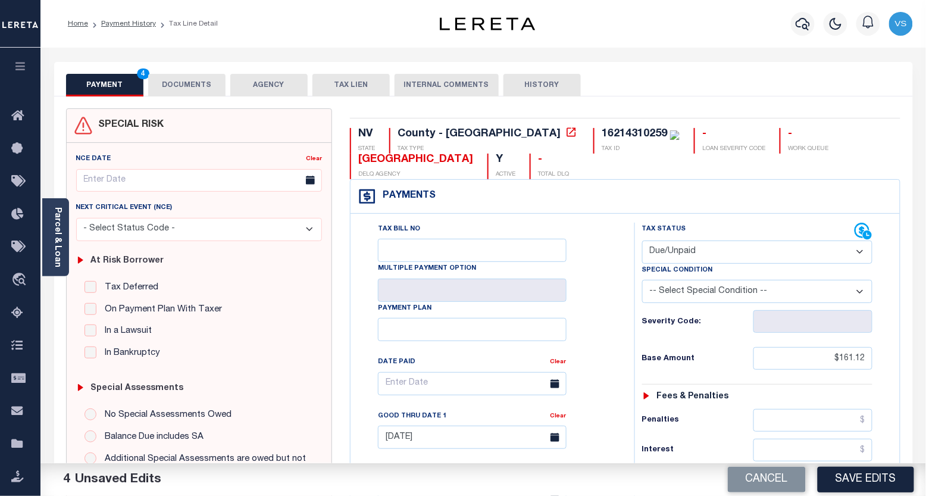
click at [192, 84] on button "DOCUMENTS" at bounding box center [186, 85] width 77 height 23
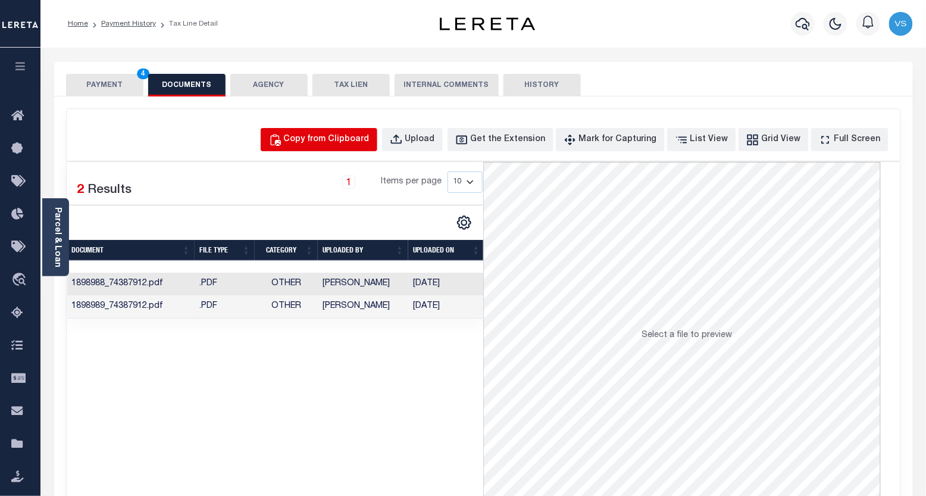
click at [358, 141] on div "Copy from Clipboard" at bounding box center [327, 139] width 86 height 13
select select "POP"
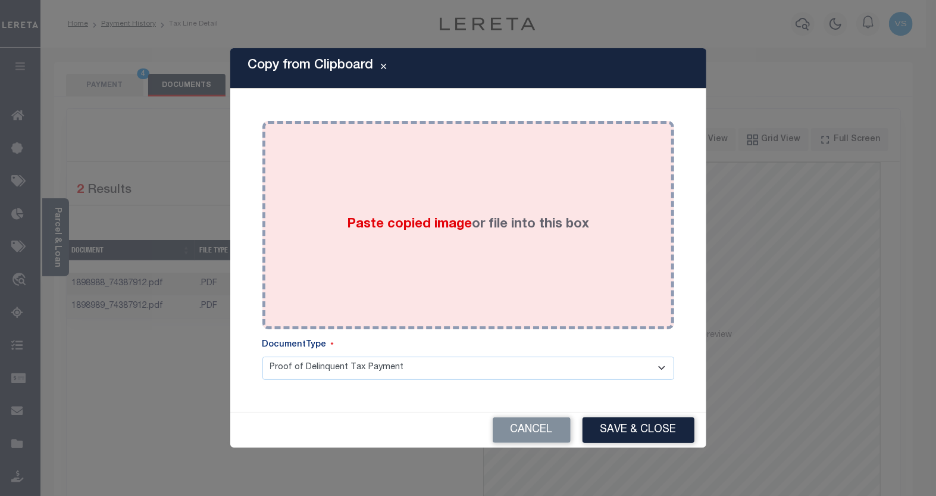
click at [387, 228] on span "Paste copied image" at bounding box center [409, 224] width 125 height 13
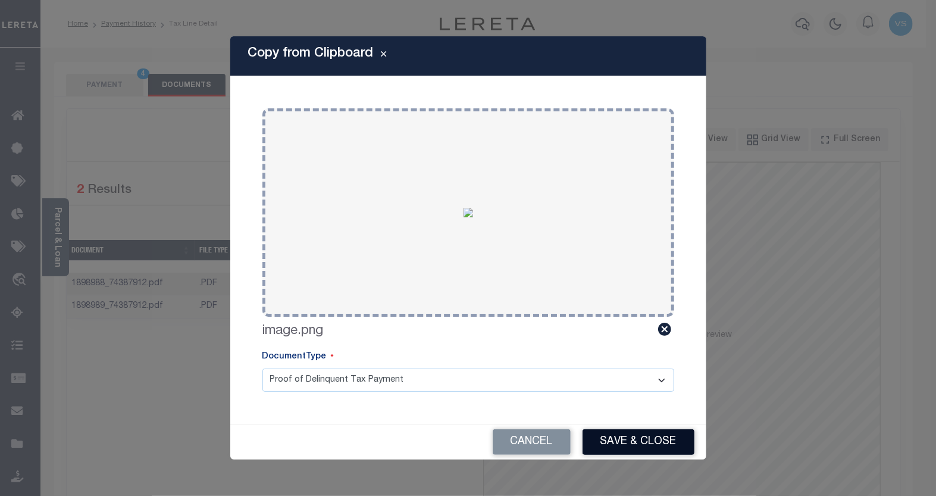
click at [623, 435] on button "Save & Close" at bounding box center [639, 442] width 112 height 26
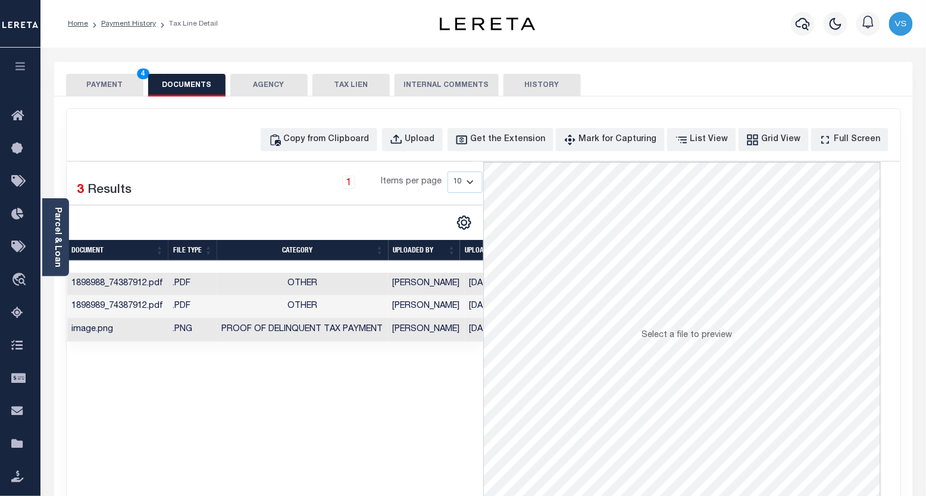
click at [92, 83] on button "PAYMENT 4" at bounding box center [104, 85] width 77 height 23
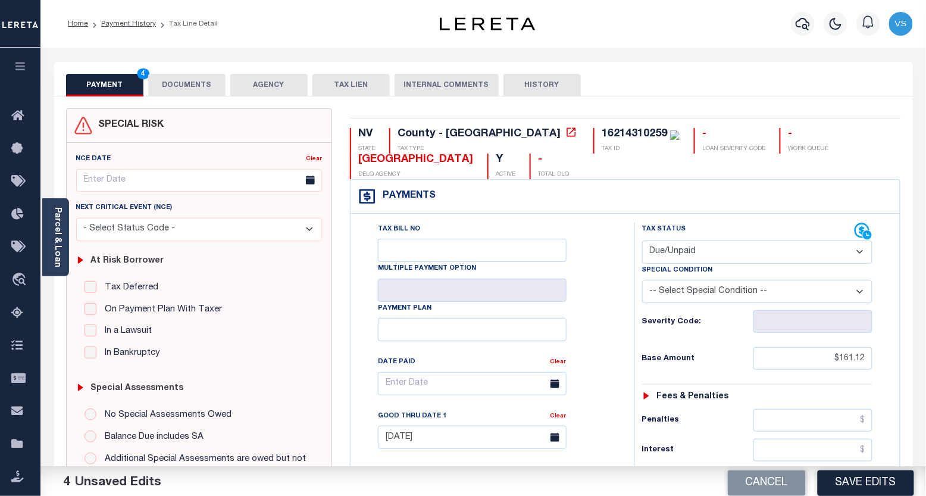
scroll to position [198, 0]
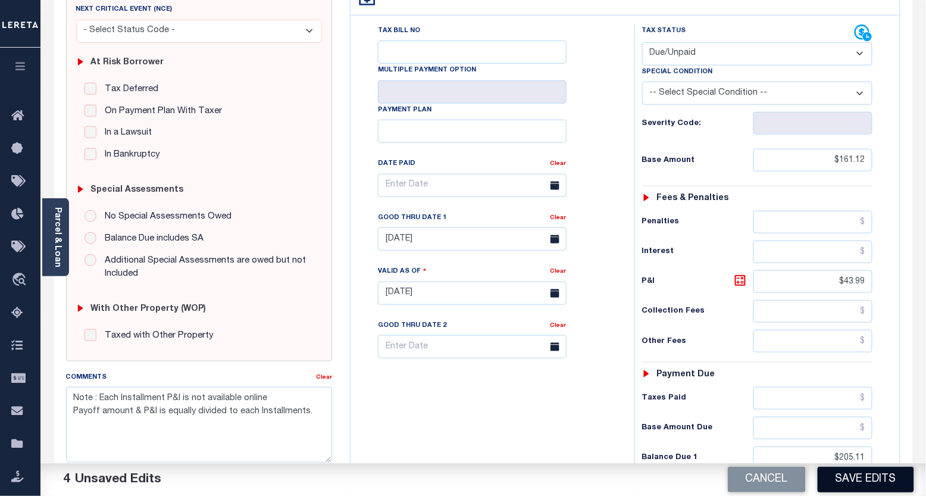
click at [867, 476] on button "Save Edits" at bounding box center [866, 480] width 96 height 26
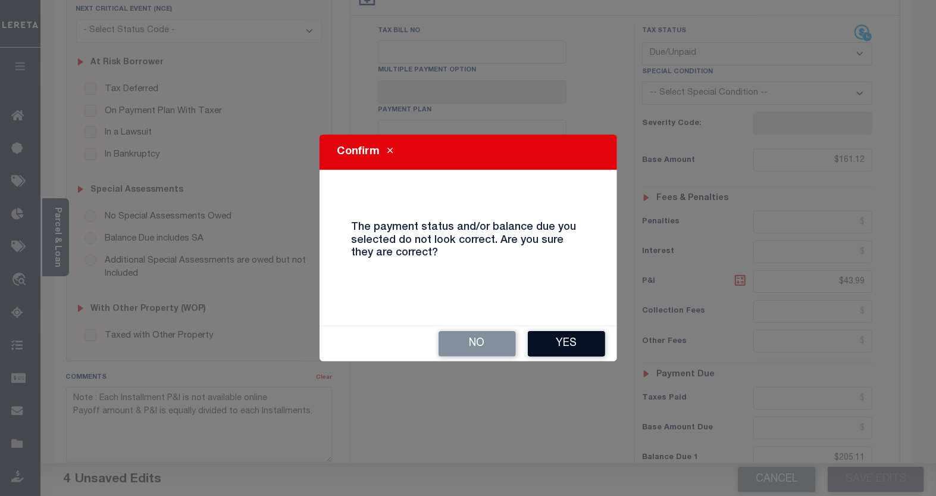
click at [545, 332] on button "Yes" at bounding box center [566, 344] width 77 height 26
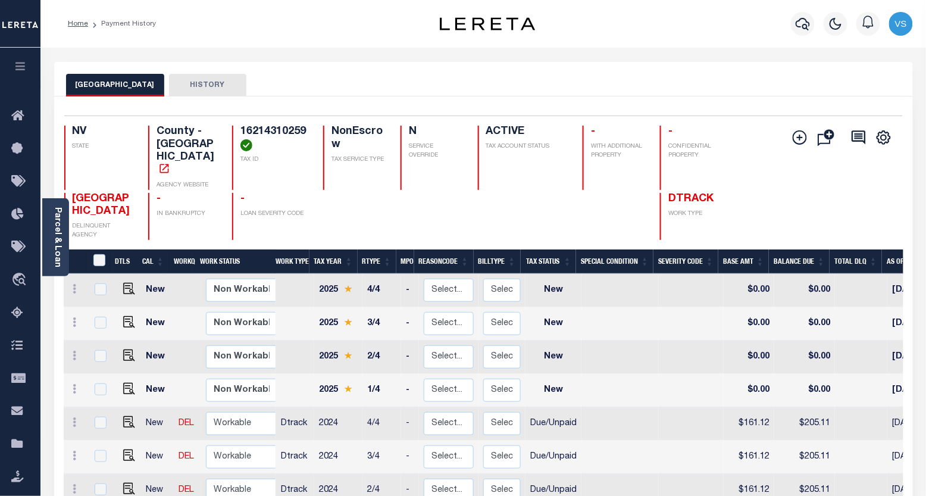
scroll to position [132, 0]
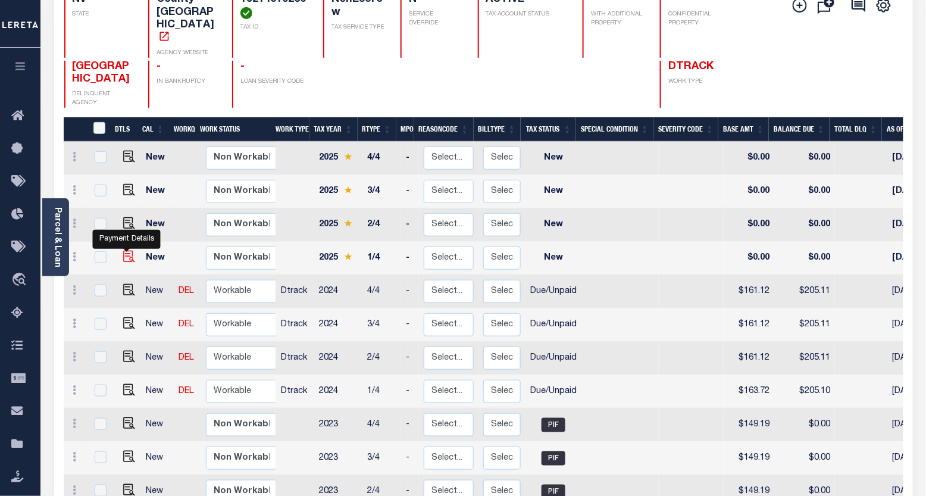
click at [124, 251] on img "" at bounding box center [129, 257] width 12 height 12
checkbox input "true"
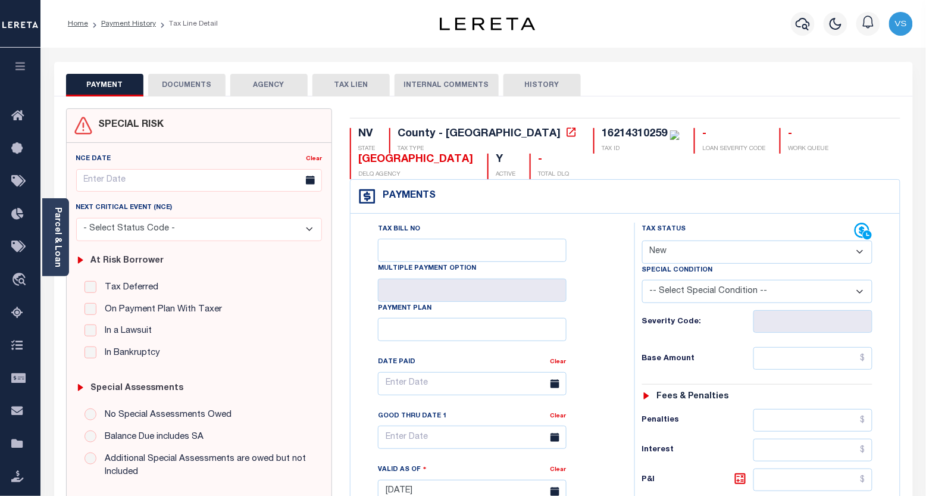
click at [676, 248] on select "- Select Status Code - Open Due/Unpaid Paid Incomplete No Tax Due Internal Refu…" at bounding box center [757, 252] width 231 height 23
select select "DUE"
click at [642, 241] on select "- Select Status Code - Open Due/Unpaid Paid Incomplete No Tax Due Internal Refu…" at bounding box center [757, 252] width 231 height 23
type input "[DATE]"
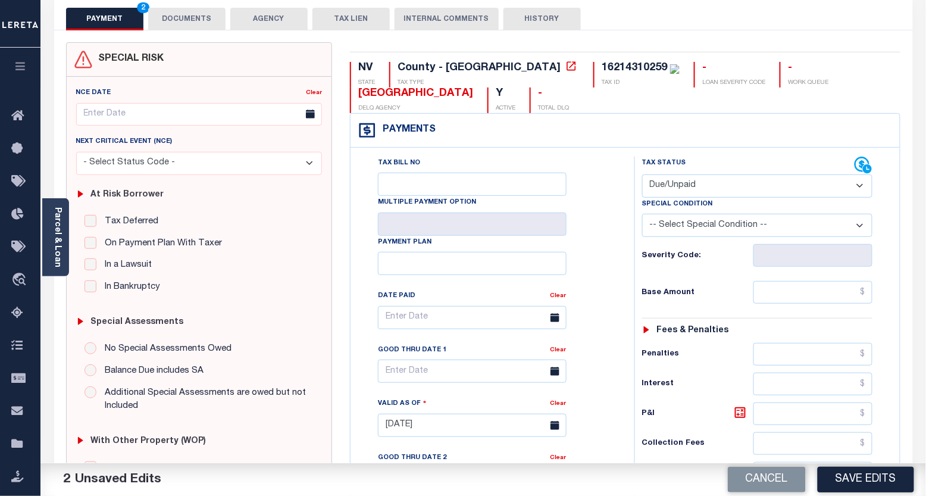
scroll to position [264, 0]
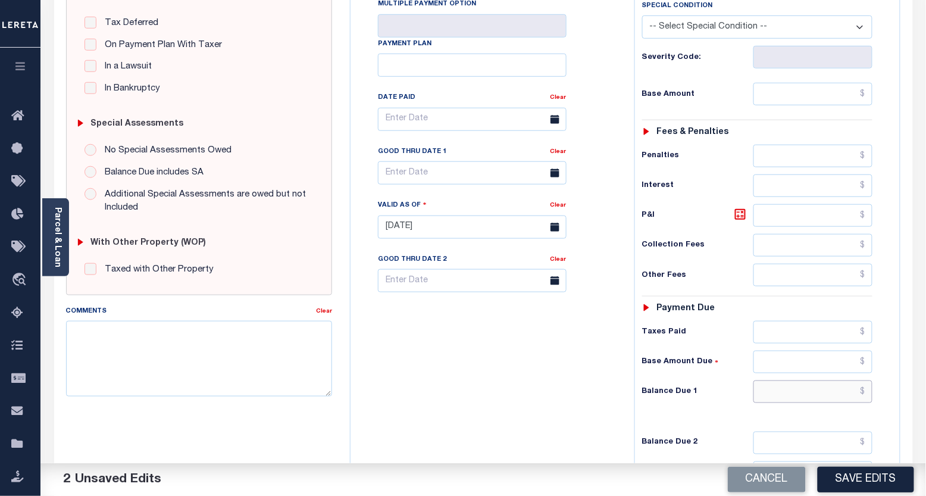
click at [780, 394] on input "text" at bounding box center [814, 391] width 120 height 23
paste input "183.99"
type input "$183.99"
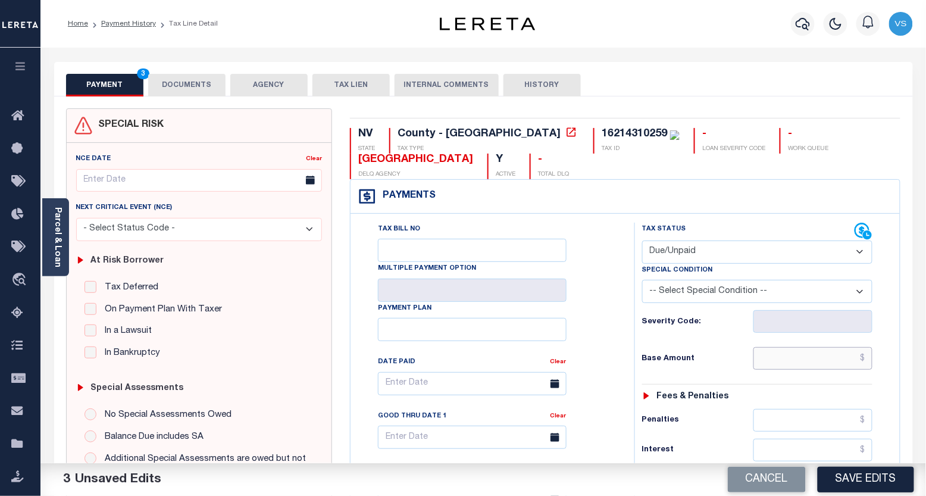
click at [780, 352] on input "text" at bounding box center [814, 358] width 120 height 23
paste input "176.91"
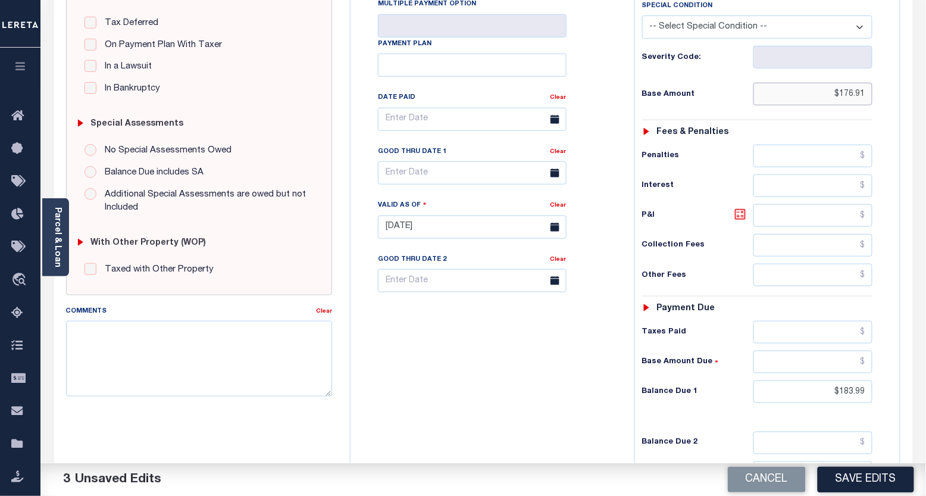
type input "$176.91"
click at [739, 217] on icon at bounding box center [740, 214] width 7 height 7
type input "$7.08"
click at [418, 179] on input "text" at bounding box center [472, 172] width 189 height 23
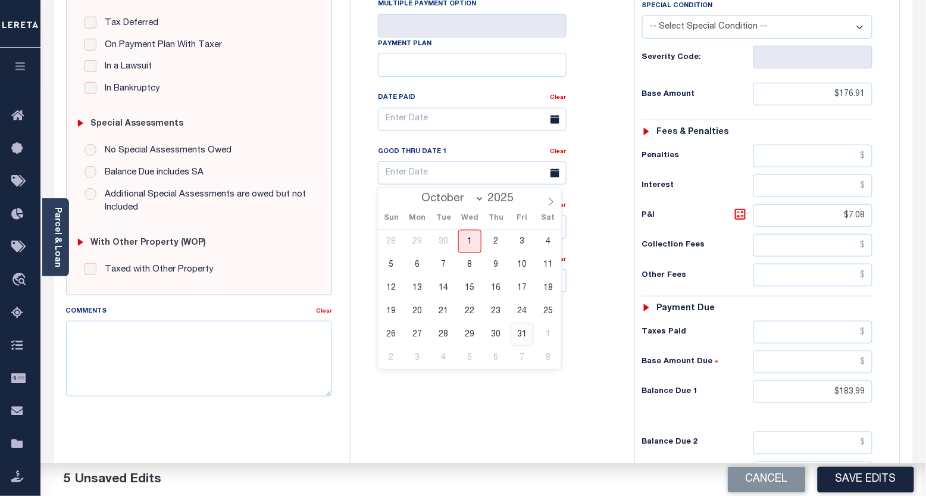
click at [518, 332] on span "31" at bounding box center [522, 334] width 23 height 23
type input "[DATE]"
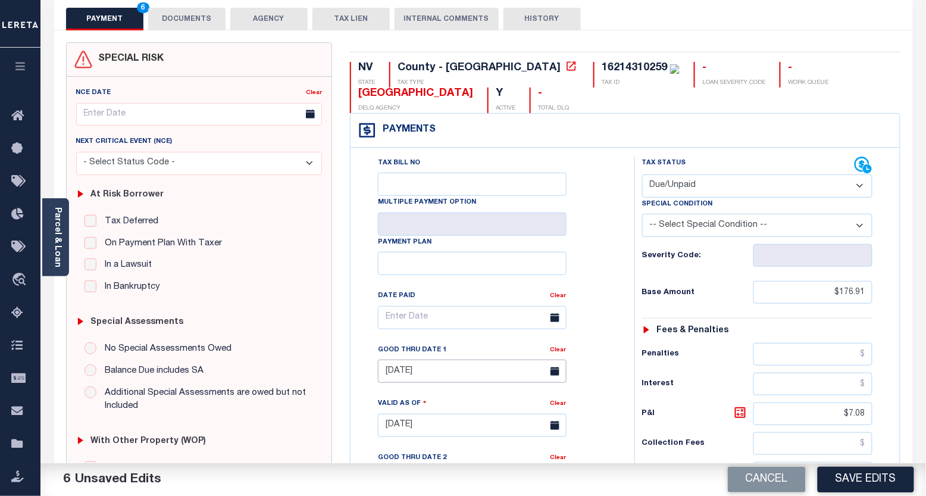
scroll to position [0, 0]
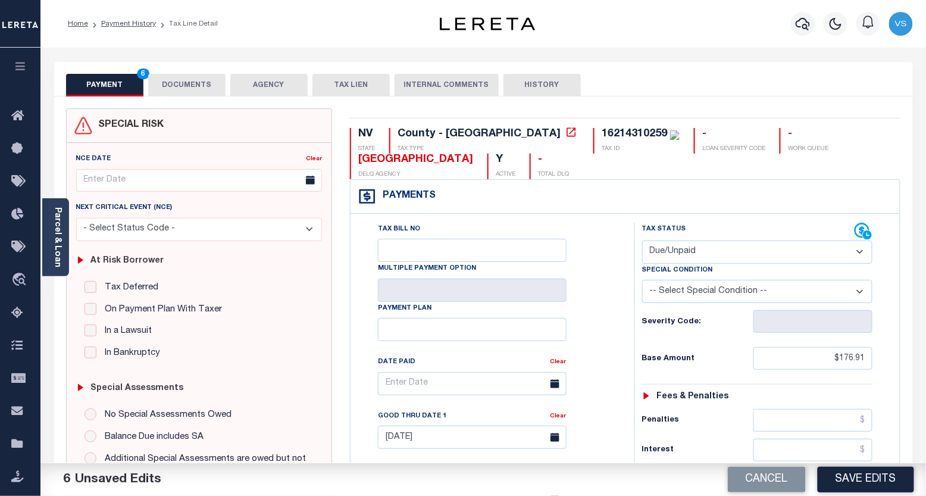
click at [190, 89] on button "DOCUMENTS" at bounding box center [186, 85] width 77 height 23
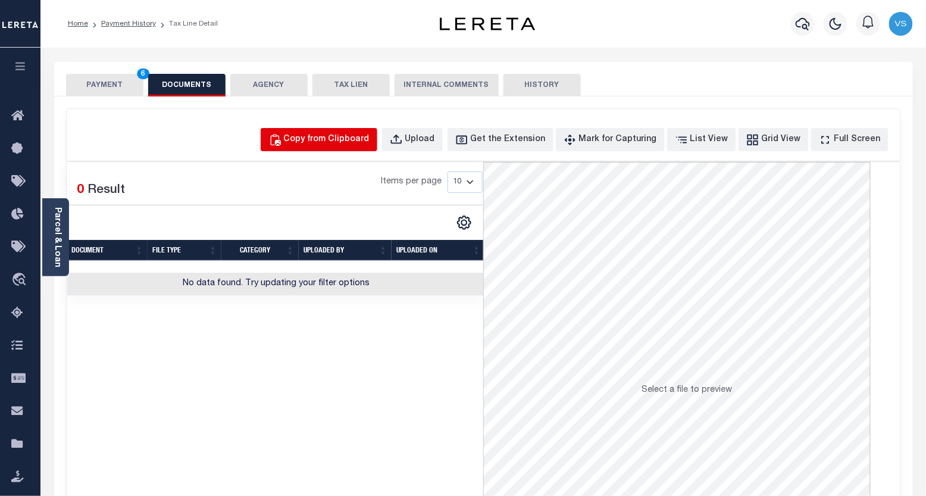
click at [328, 143] on div "Copy from Clipboard" at bounding box center [327, 139] width 86 height 13
select select "POP"
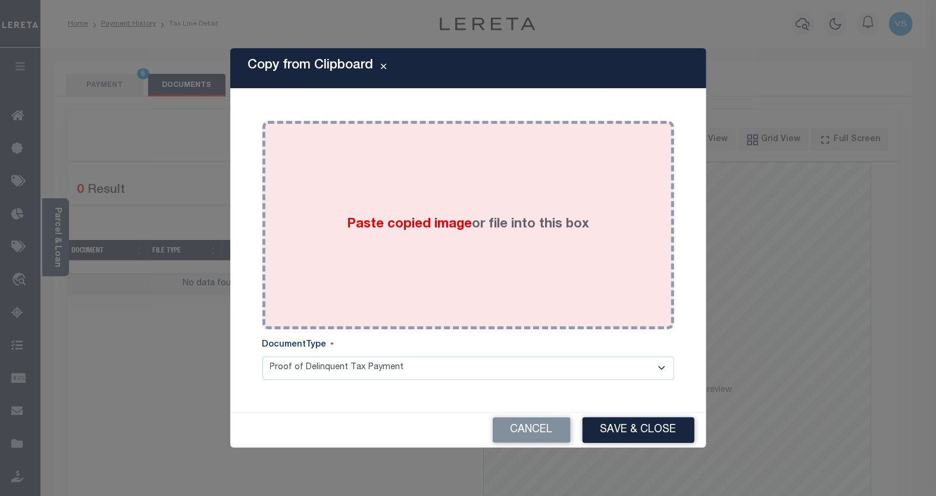
click at [356, 204] on div "Paste copied image or file into this box" at bounding box center [468, 225] width 394 height 190
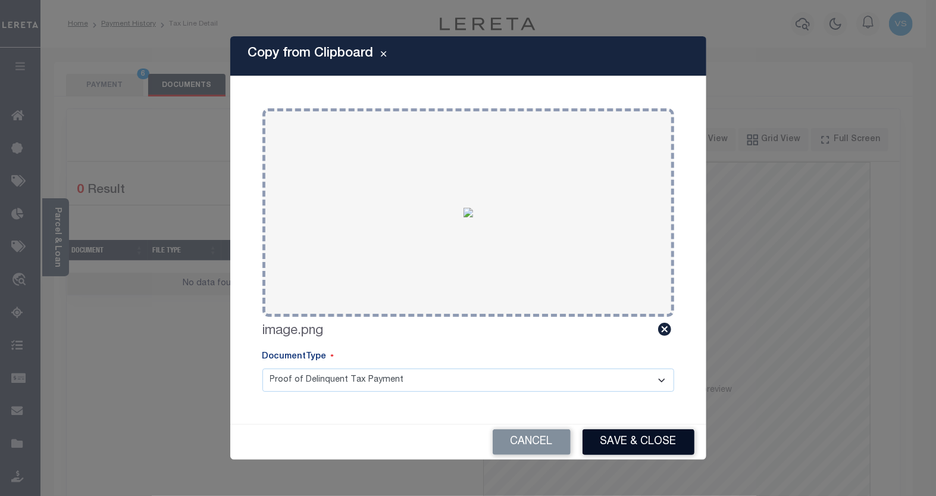
click at [604, 439] on button "Save & Close" at bounding box center [639, 442] width 112 height 26
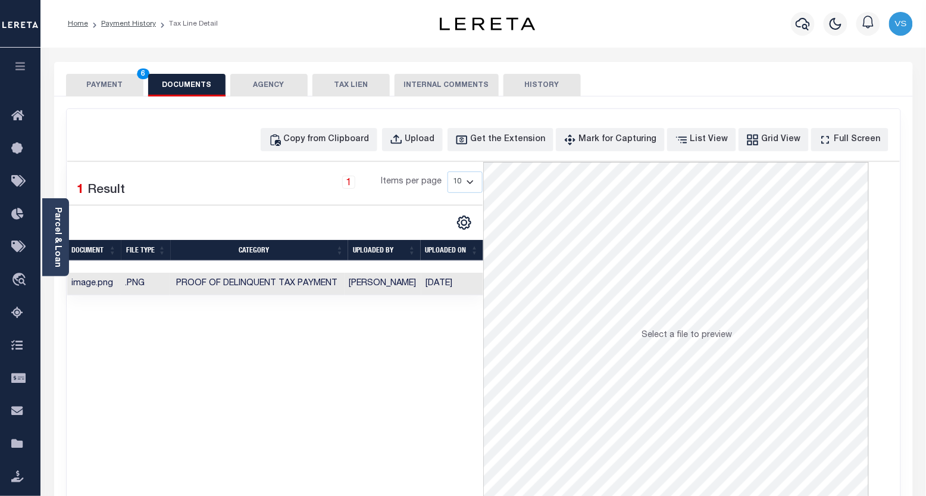
click at [94, 82] on button "PAYMENT 6" at bounding box center [104, 85] width 77 height 23
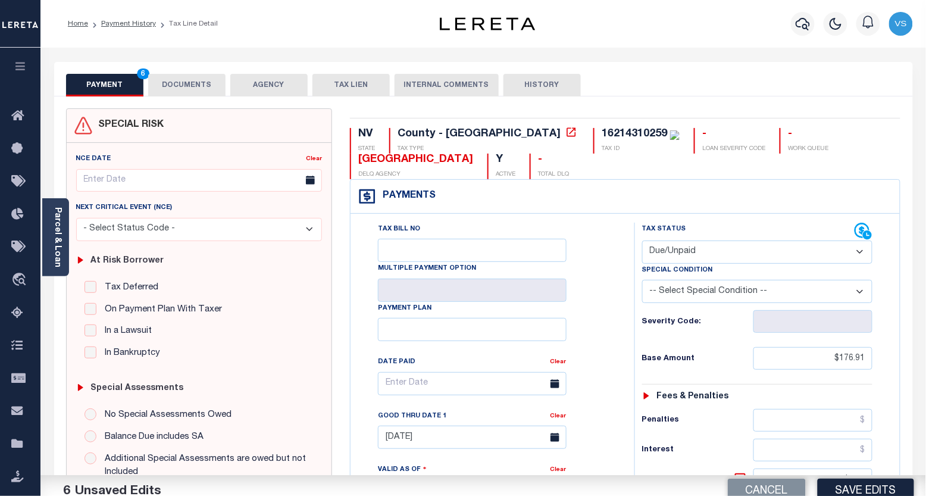
scroll to position [132, 0]
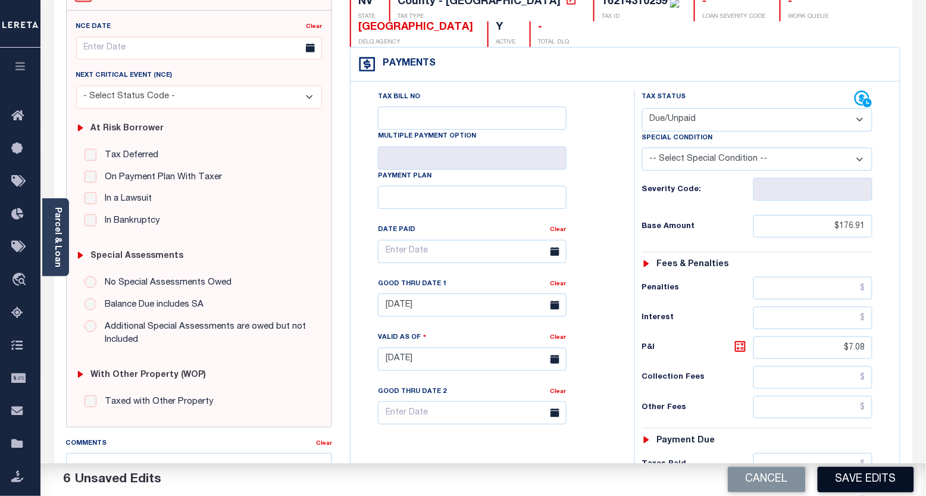
click at [877, 486] on button "Save Edits" at bounding box center [866, 480] width 96 height 26
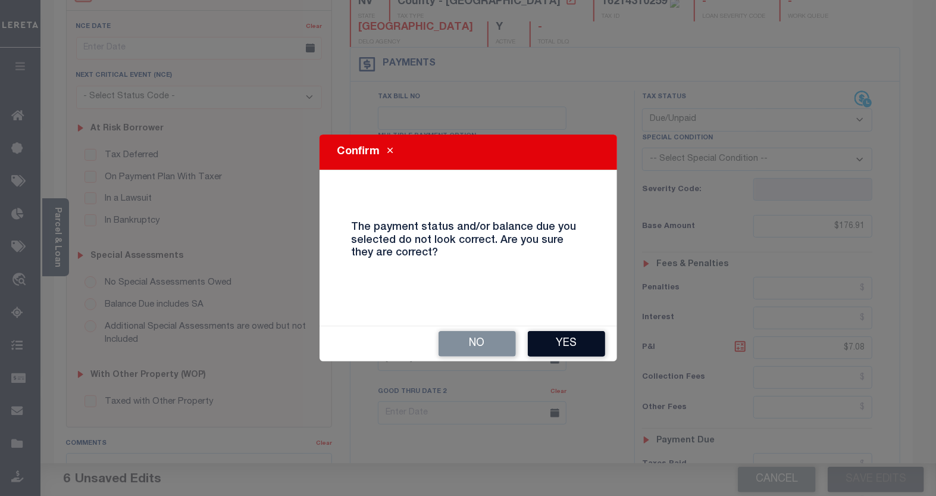
click at [577, 336] on button "Yes" at bounding box center [566, 344] width 77 height 26
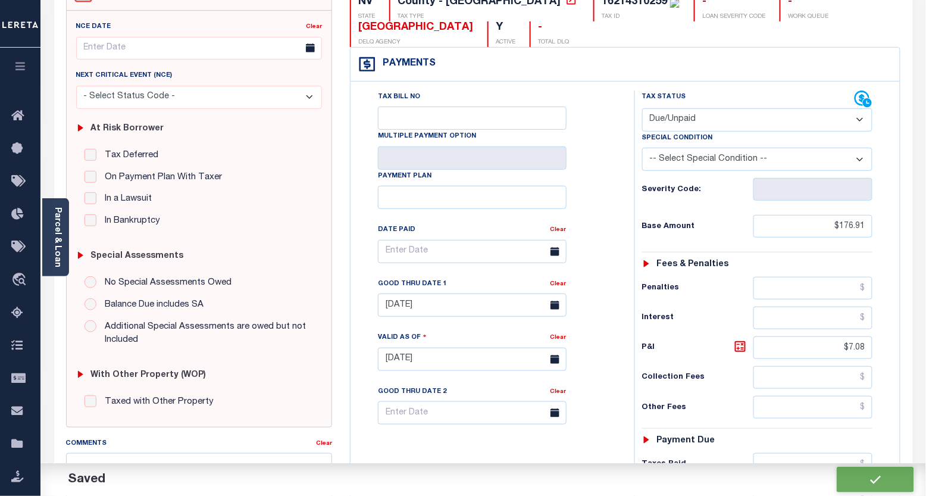
checkbox input "false"
type input "$176.91"
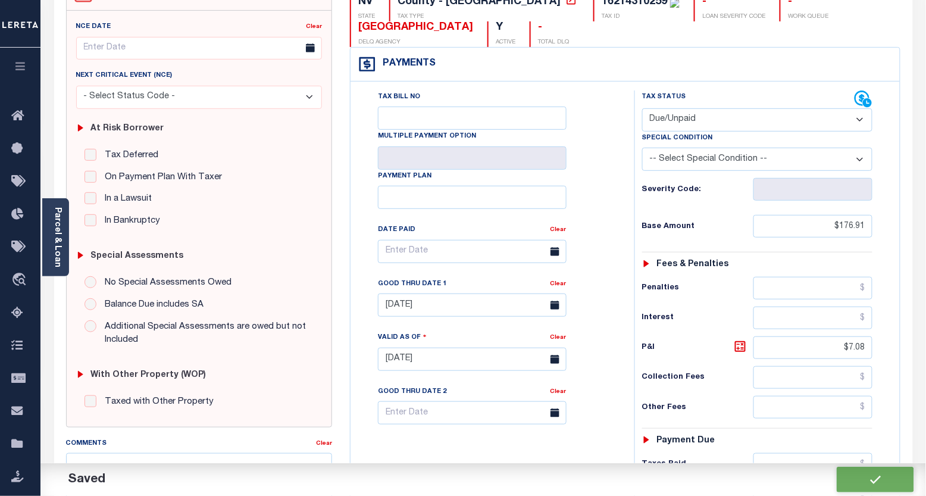
type input "$7.08"
type input "$183.99"
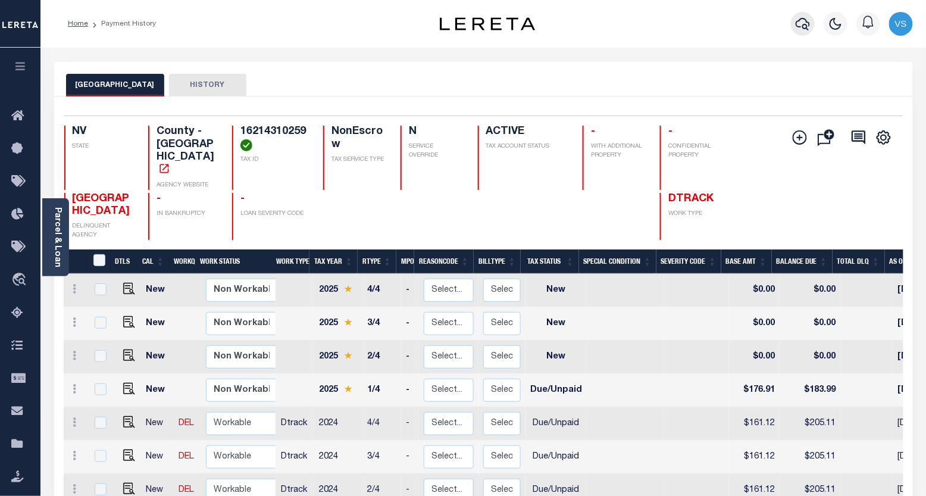
click at [804, 29] on icon "button" at bounding box center [803, 24] width 14 height 13
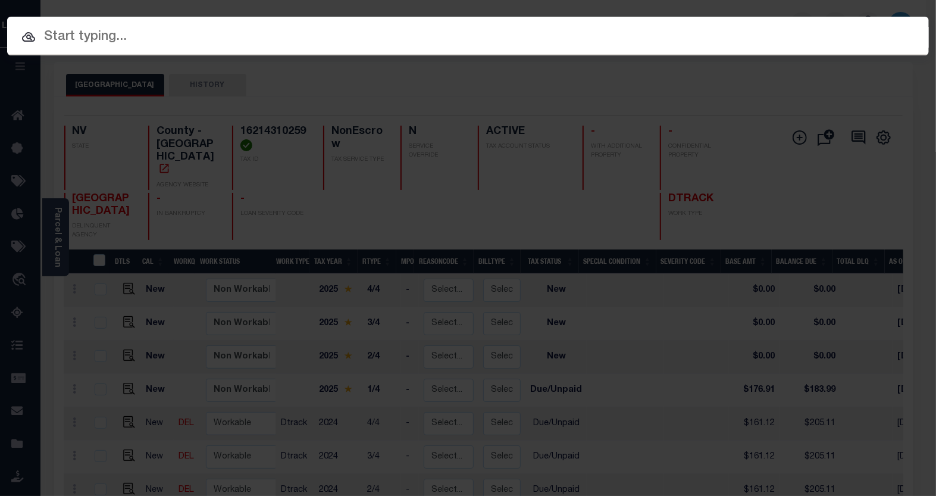
paste input "2022-RE52"
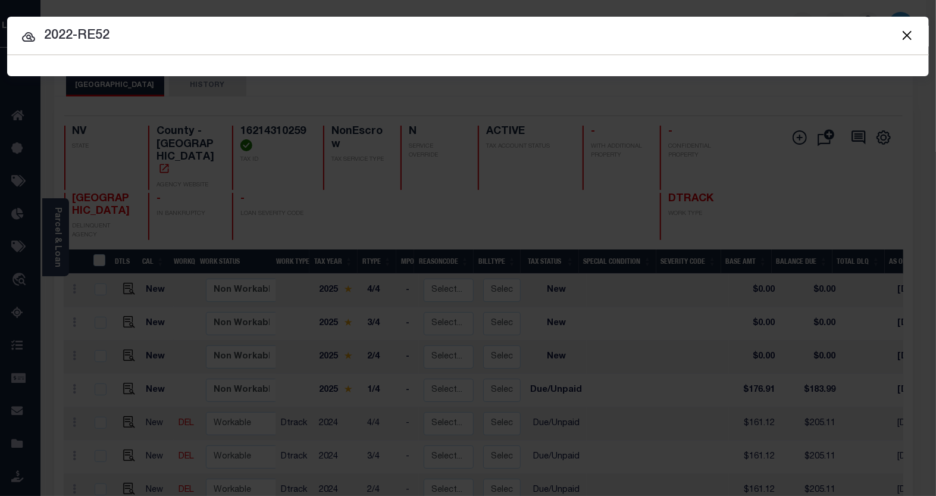
type input "2022-RE52"
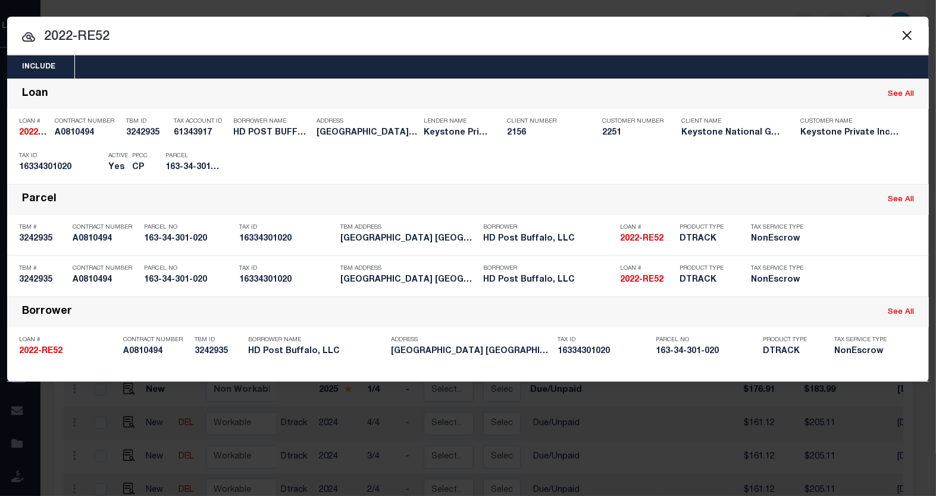
click at [149, 35] on input "2022-RE52" at bounding box center [468, 37] width 922 height 21
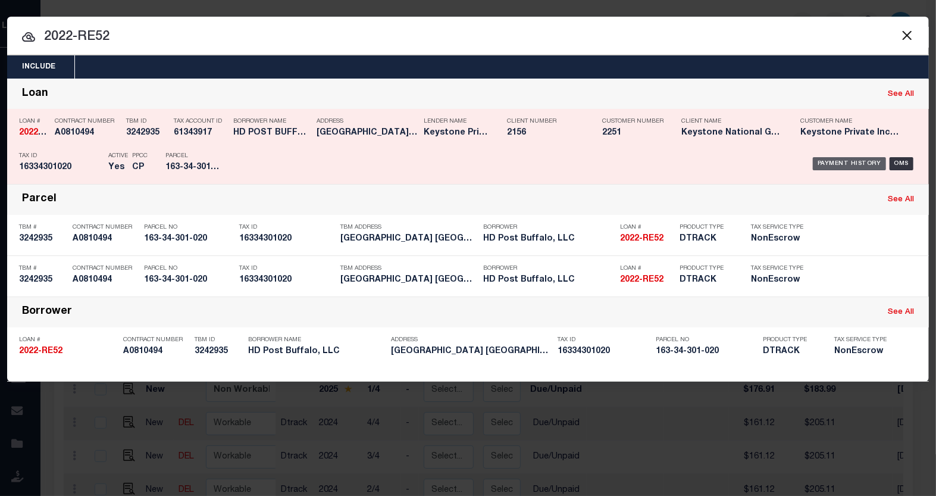
click at [824, 164] on div "Payment History" at bounding box center [849, 163] width 73 height 13
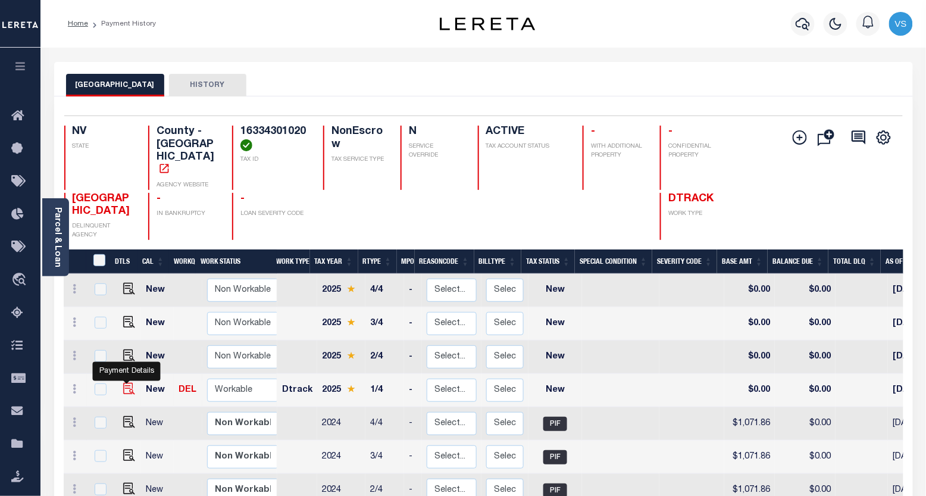
click at [128, 383] on img "" at bounding box center [129, 389] width 12 height 12
checkbox input "true"
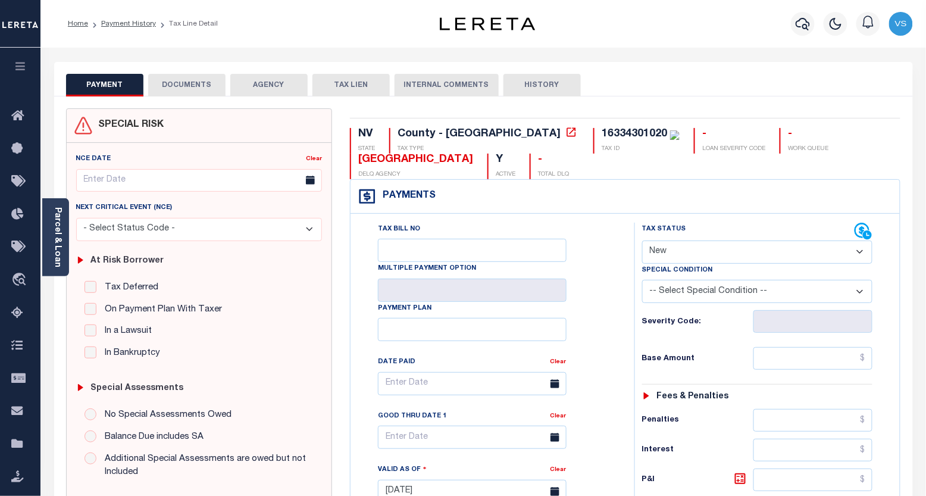
click at [742, 247] on select "- Select Status Code - Open Due/Unpaid Paid Incomplete No Tax Due Internal Refu…" at bounding box center [757, 252] width 231 height 23
select select "PYD"
click at [642, 241] on select "- Select Status Code - Open Due/Unpaid Paid Incomplete No Tax Due Internal Refu…" at bounding box center [757, 252] width 231 height 23
type input "[DATE]"
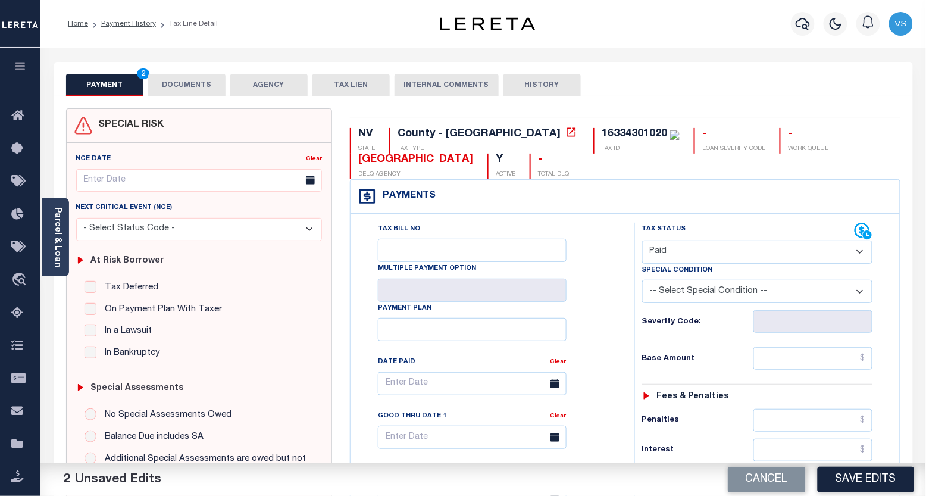
click at [182, 85] on button "DOCUMENTS" at bounding box center [186, 85] width 77 height 23
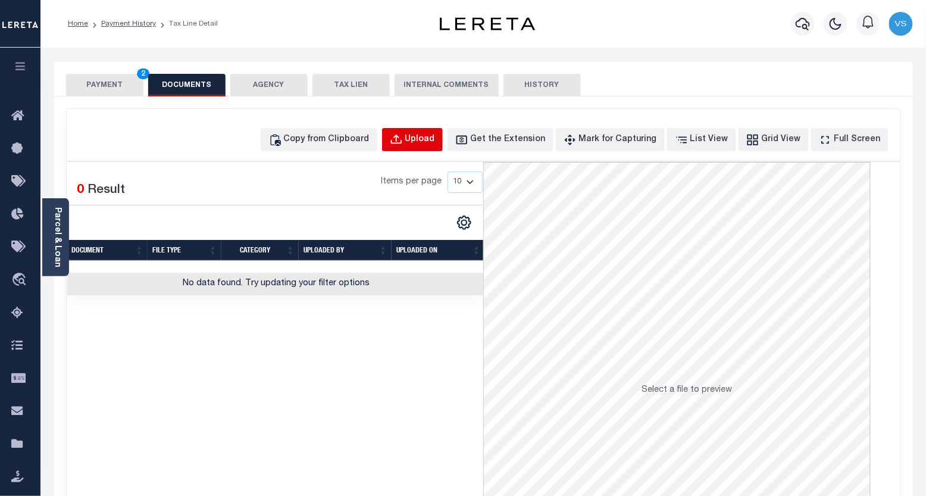
click at [435, 135] on div "Upload" at bounding box center [420, 139] width 30 height 13
select select "POP"
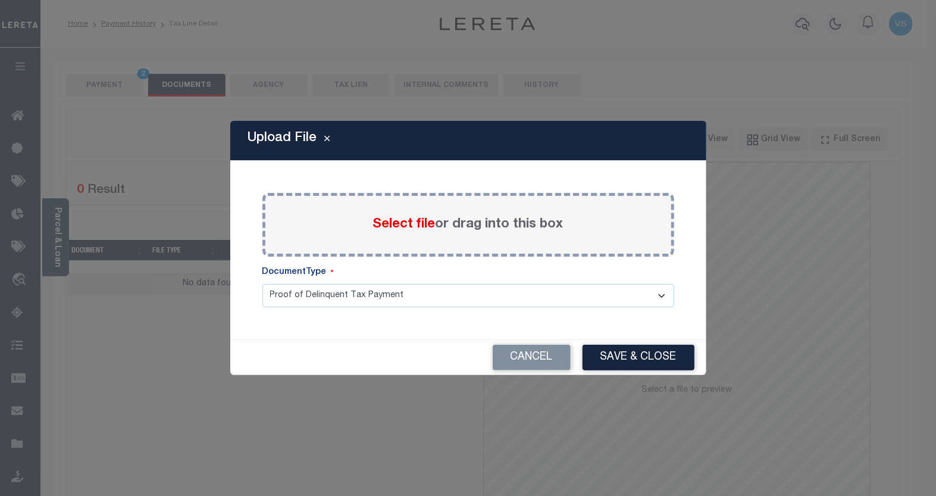
click at [396, 224] on span "Select file" at bounding box center [404, 224] width 63 height 13
click at [0, 0] on input "Select file or drag into this box" at bounding box center [0, 0] width 0 height 0
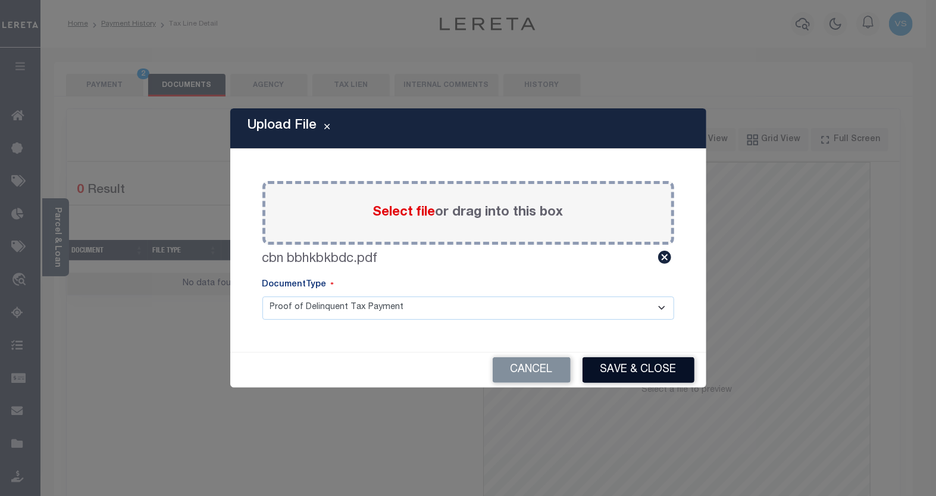
click at [604, 366] on button "Save & Close" at bounding box center [639, 370] width 112 height 26
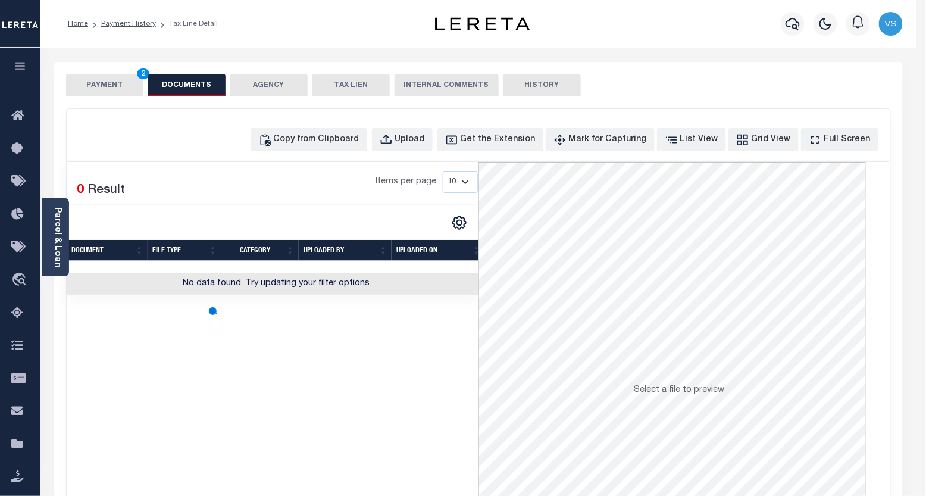
click at [86, 85] on button "PAYMENT 2" at bounding box center [104, 85] width 77 height 23
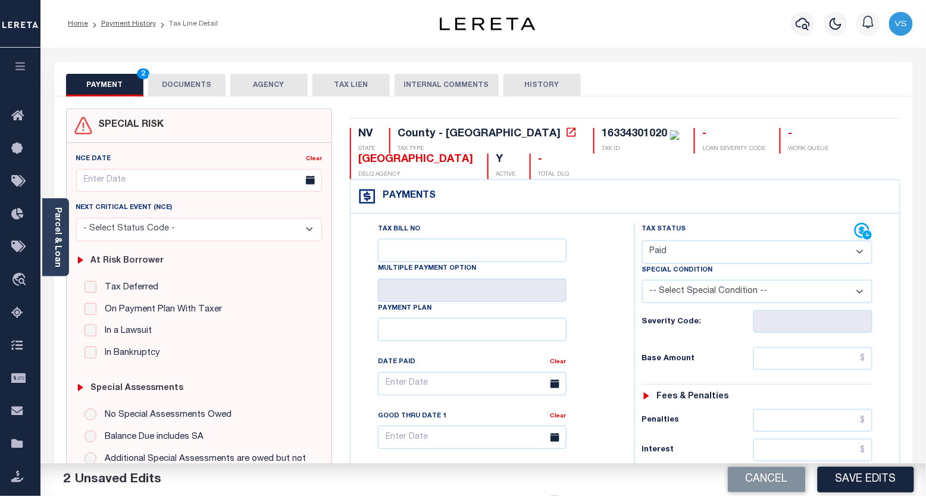
scroll to position [330, 0]
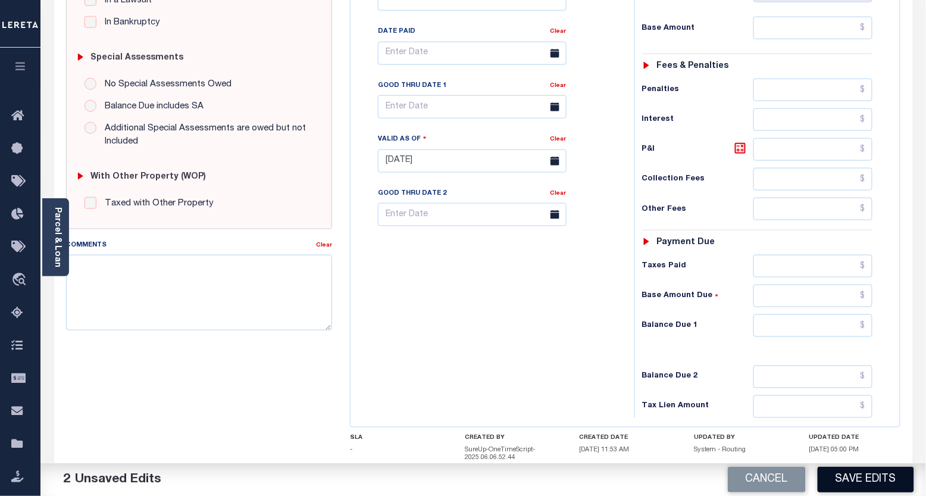
click at [850, 486] on button "Save Edits" at bounding box center [866, 480] width 96 height 26
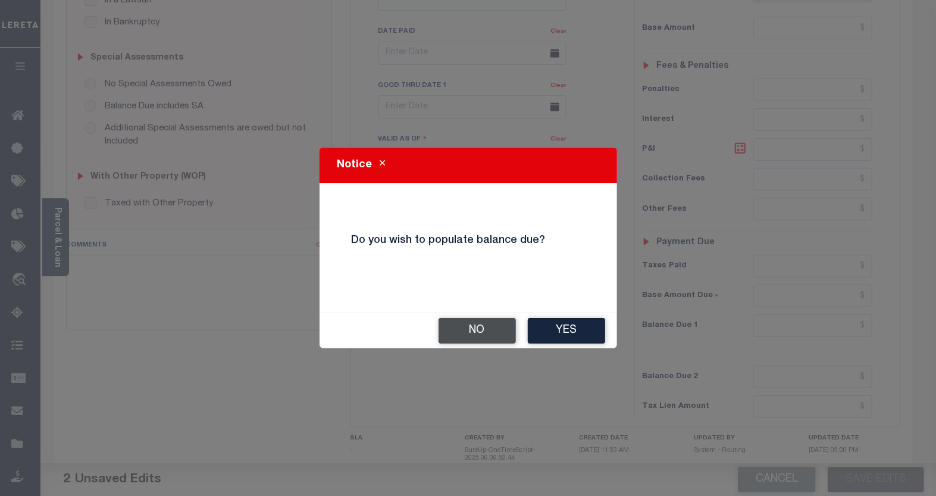
click at [454, 332] on button "No" at bounding box center [477, 331] width 77 height 26
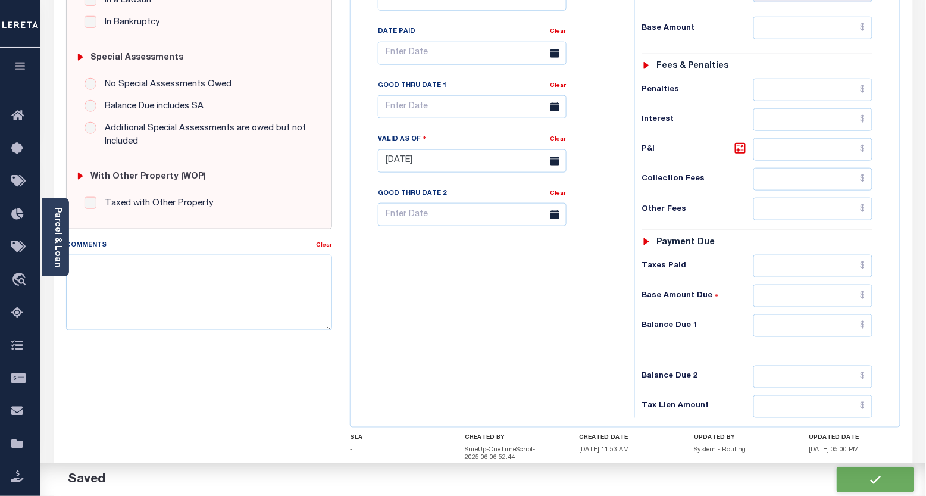
checkbox input "false"
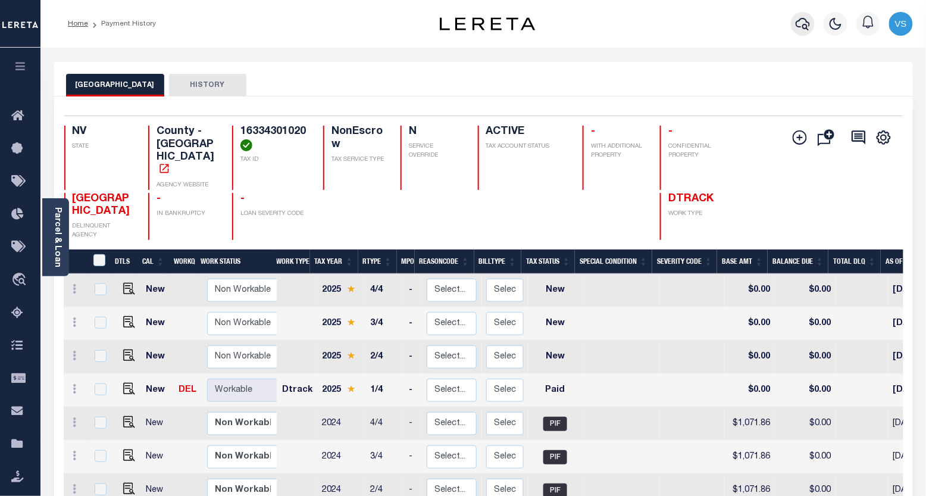
click at [802, 25] on icon "button" at bounding box center [803, 24] width 14 height 14
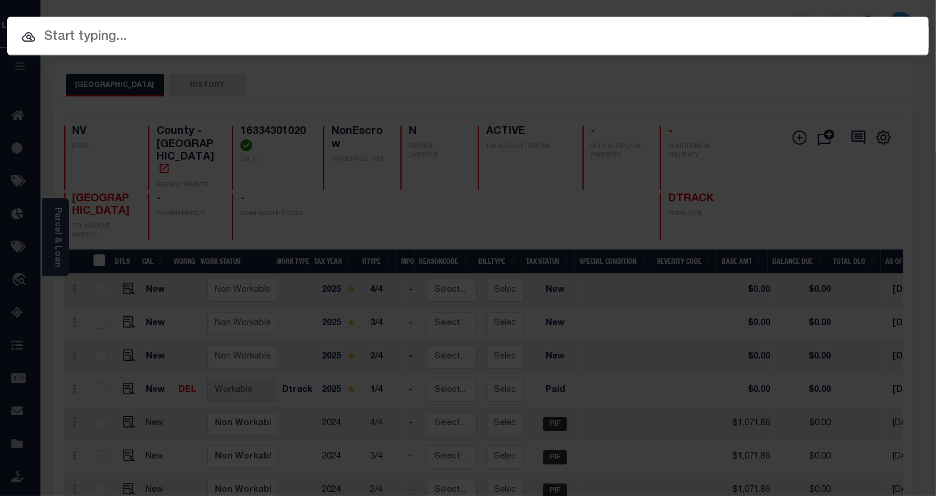
paste input "3396505-100"
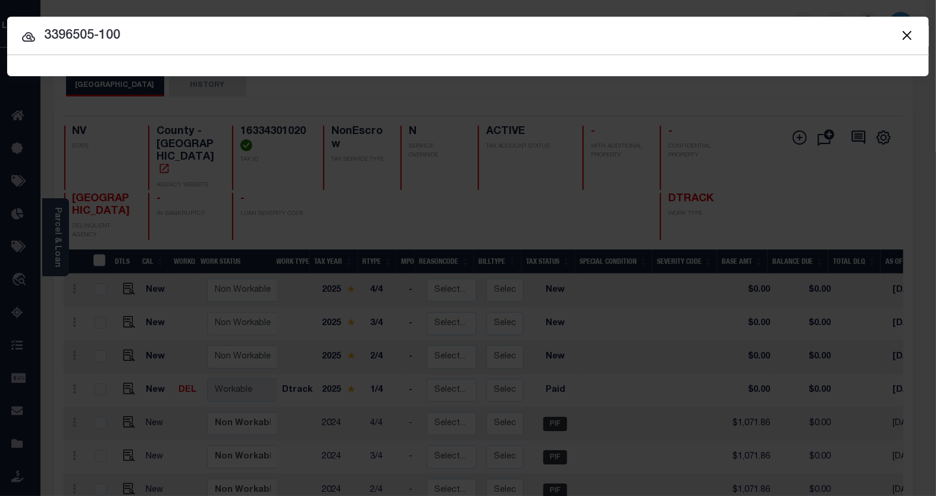
type input "3396505-100"
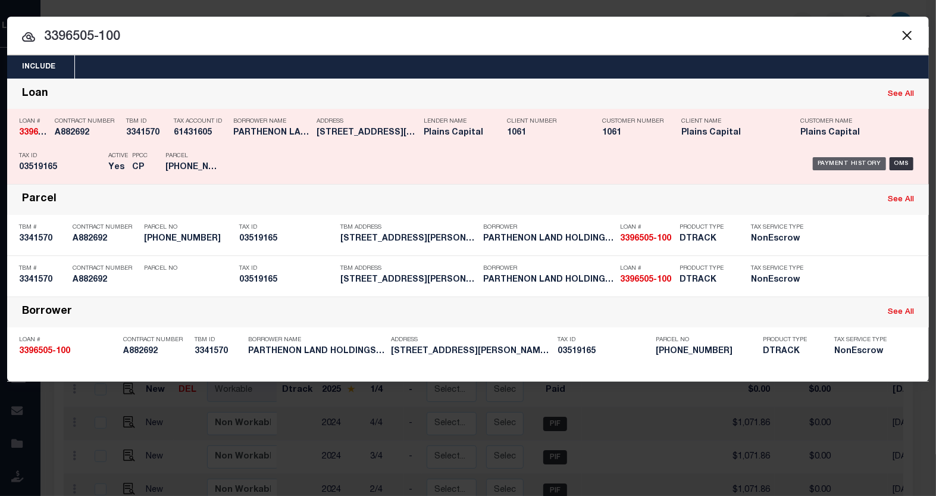
click at [828, 159] on div "Payment History" at bounding box center [849, 163] width 73 height 13
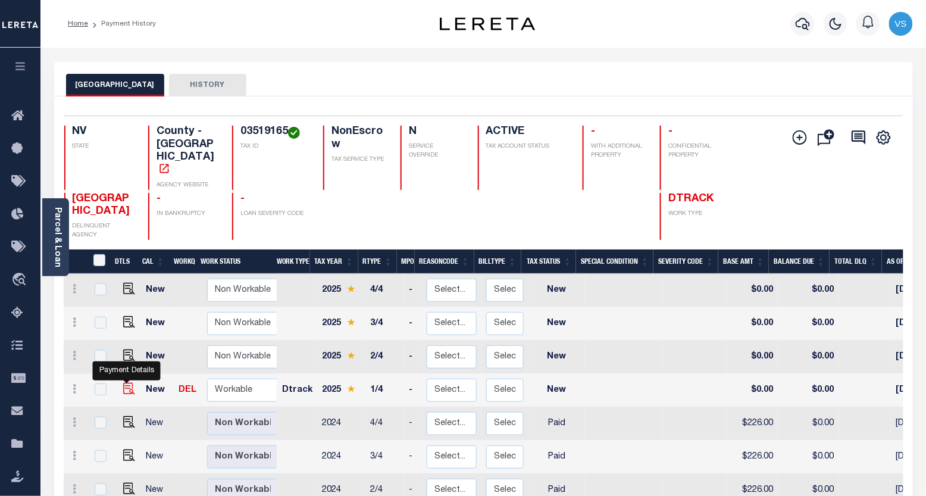
click at [123, 383] on img "" at bounding box center [129, 389] width 12 height 12
checkbox input "true"
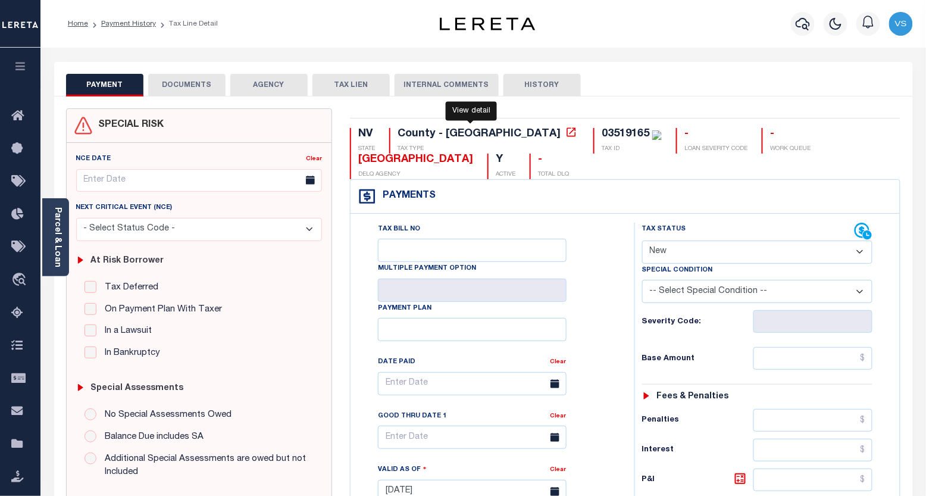
click at [566, 136] on icon at bounding box center [572, 132] width 12 height 12
click at [679, 249] on select "- Select Status Code - Open Due/Unpaid Paid Incomplete No Tax Due Internal Refu…" at bounding box center [757, 252] width 231 height 23
select select "PYD"
click at [642, 241] on select "- Select Status Code - Open Due/Unpaid Paid Incomplete No Tax Due Internal Refu…" at bounding box center [757, 252] width 231 height 23
type input "[DATE]"
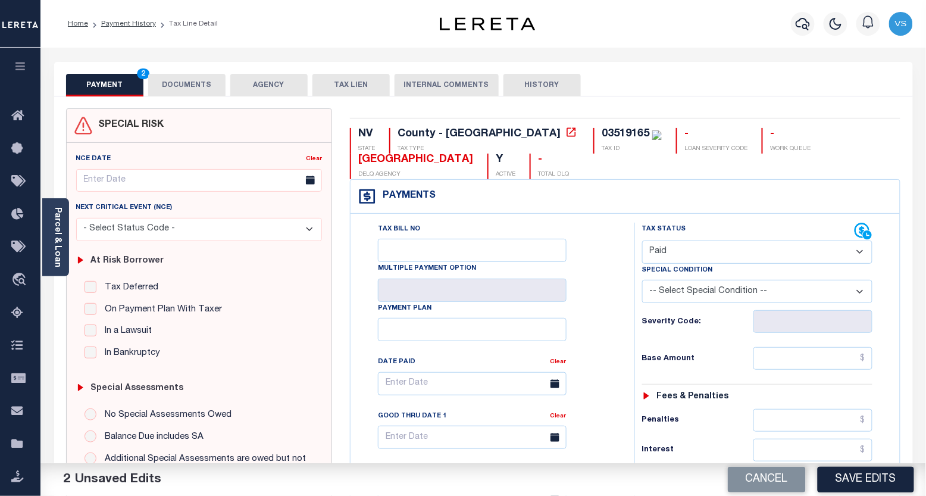
click at [666, 252] on select "- Select Status Code - Open Due/Unpaid Paid Incomplete No Tax Due Internal Refu…" at bounding box center [757, 252] width 231 height 23
select select "DUE"
click at [642, 241] on select "- Select Status Code - Open Due/Unpaid Paid Incomplete No Tax Due Internal Refu…" at bounding box center [757, 252] width 231 height 23
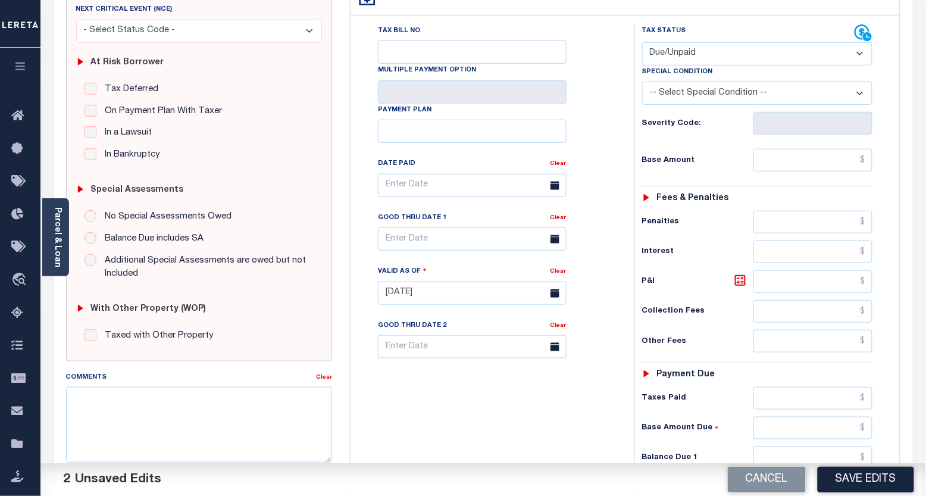
scroll to position [264, 0]
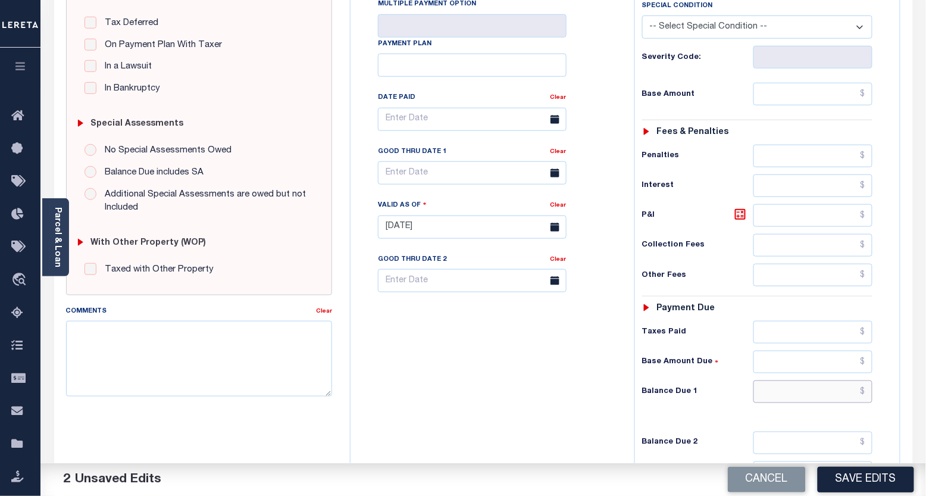
click at [776, 395] on input "text" at bounding box center [814, 391] width 120 height 23
paste input "280.44"
type input "$280.44"
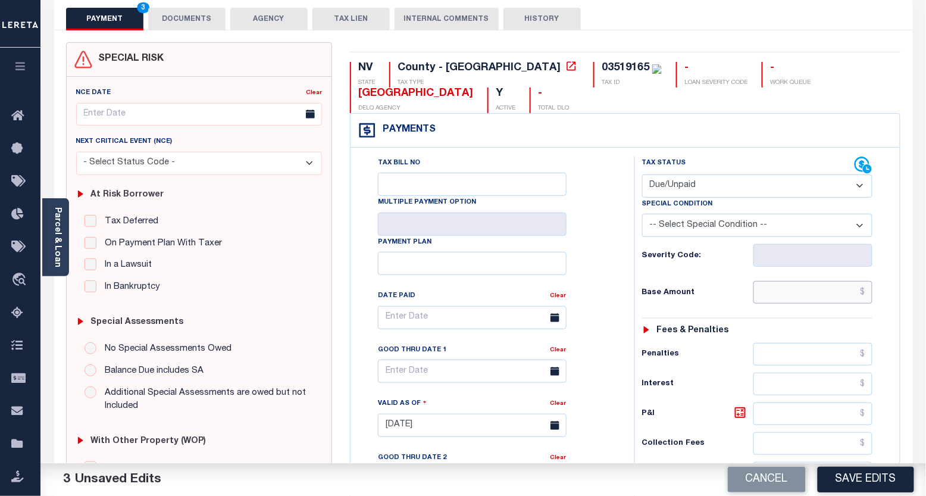
click at [783, 301] on input "text" at bounding box center [814, 292] width 120 height 23
paste input "269.65"
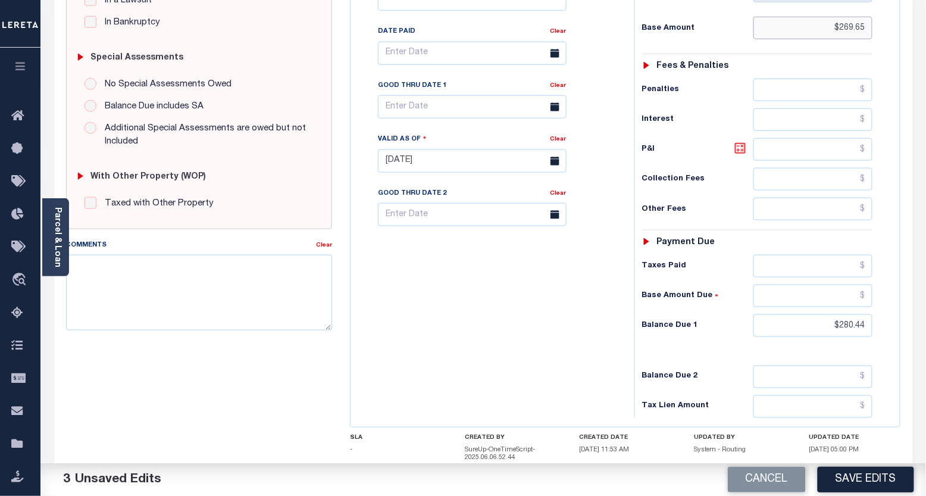
type input "$269.65"
click at [740, 151] on icon at bounding box center [740, 148] width 14 height 14
type input "$10.79"
click at [393, 105] on input "text" at bounding box center [472, 106] width 189 height 23
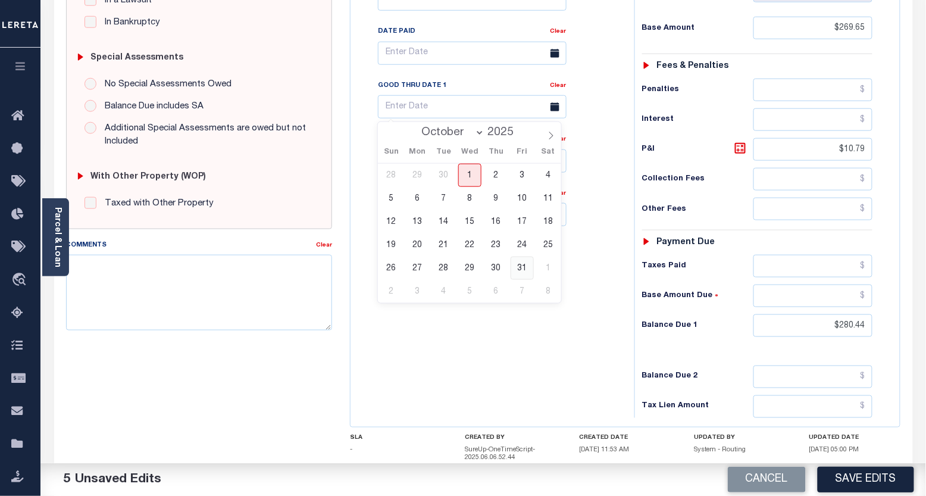
click at [520, 265] on span "31" at bounding box center [522, 268] width 23 height 23
type input "10/31/2025"
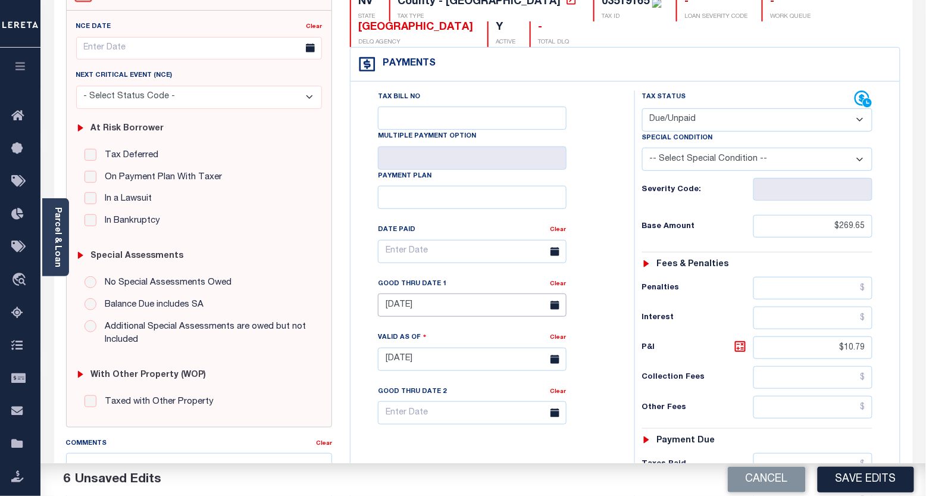
scroll to position [66, 0]
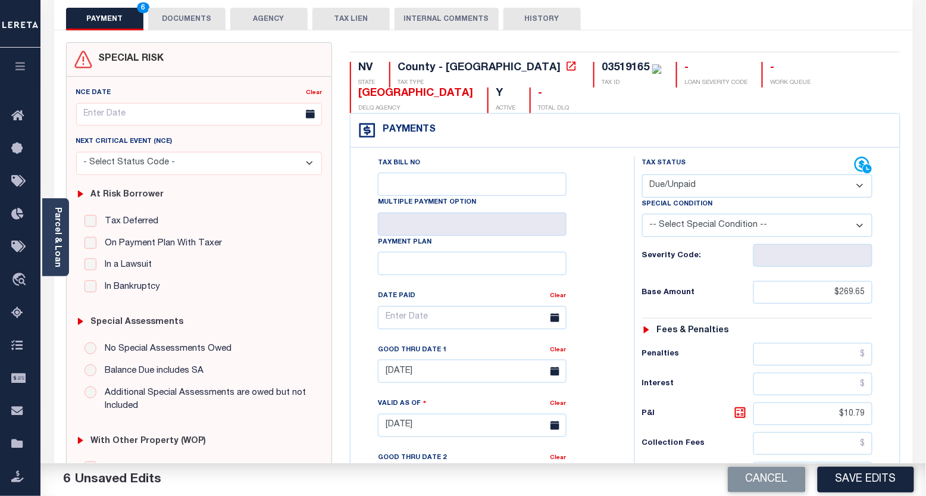
click at [180, 21] on button "DOCUMENTS" at bounding box center [186, 19] width 77 height 23
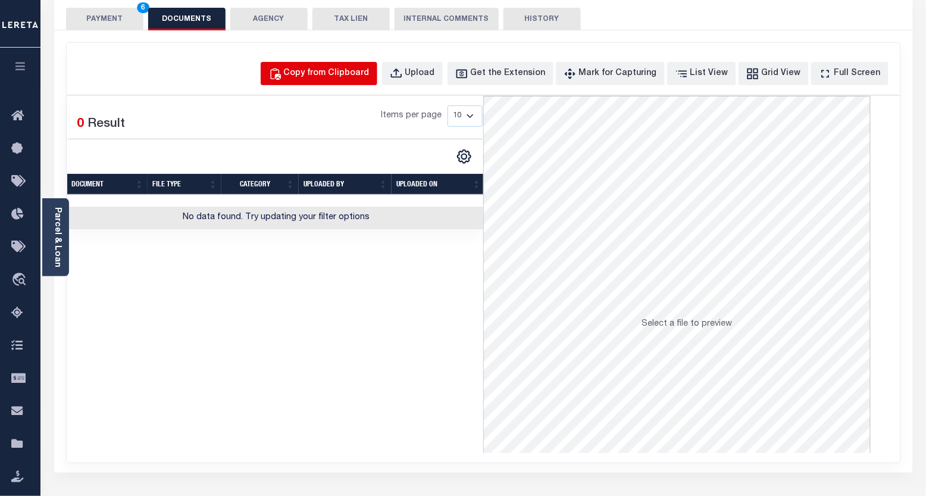
click at [329, 69] on div "Copy from Clipboard" at bounding box center [327, 73] width 86 height 13
select select "POP"
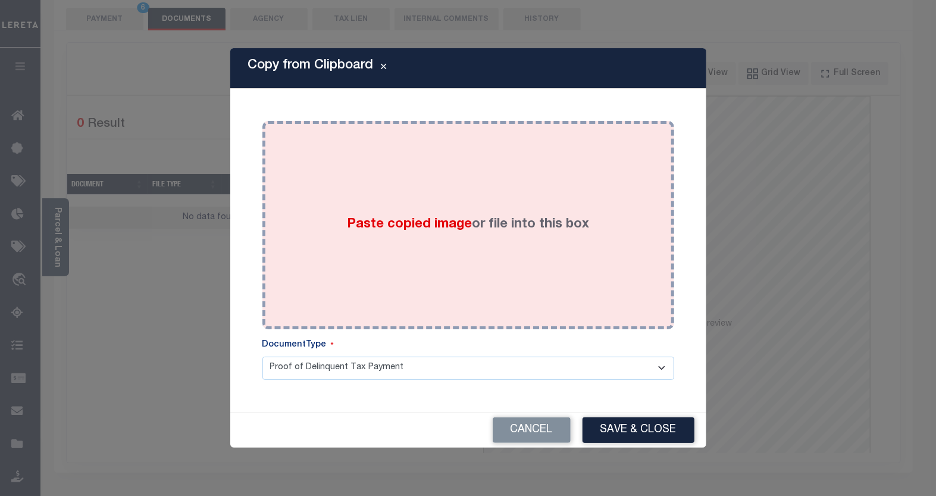
click at [399, 196] on div "Paste copied image or file into this box" at bounding box center [468, 225] width 394 height 190
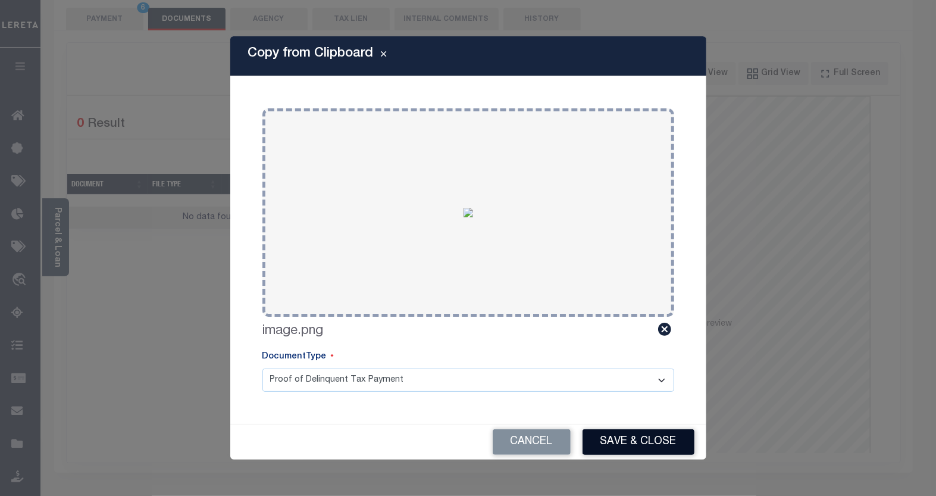
click at [649, 442] on button "Save & Close" at bounding box center [639, 442] width 112 height 26
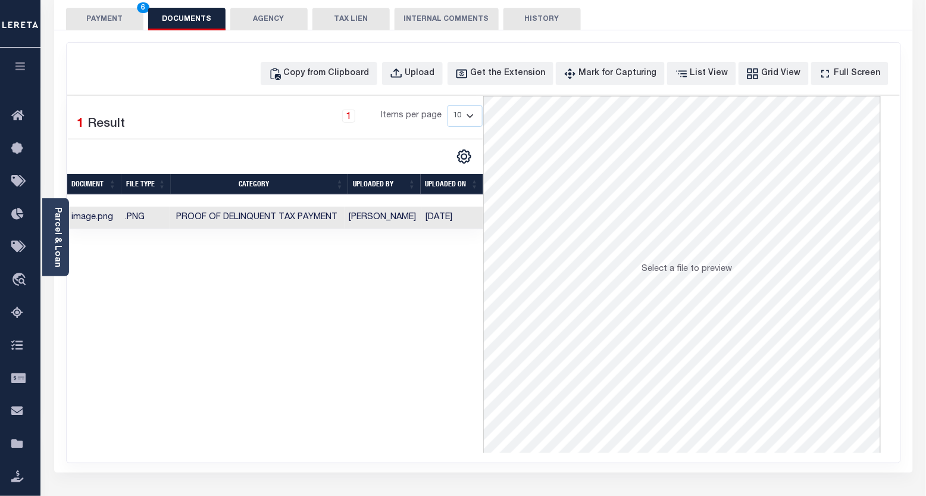
click at [114, 15] on button "PAYMENT 6" at bounding box center [104, 19] width 77 height 23
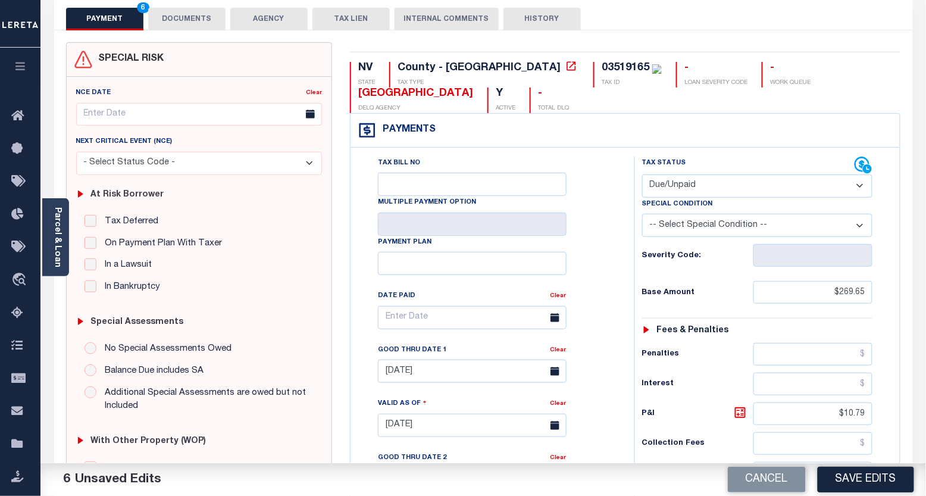
scroll to position [396, 0]
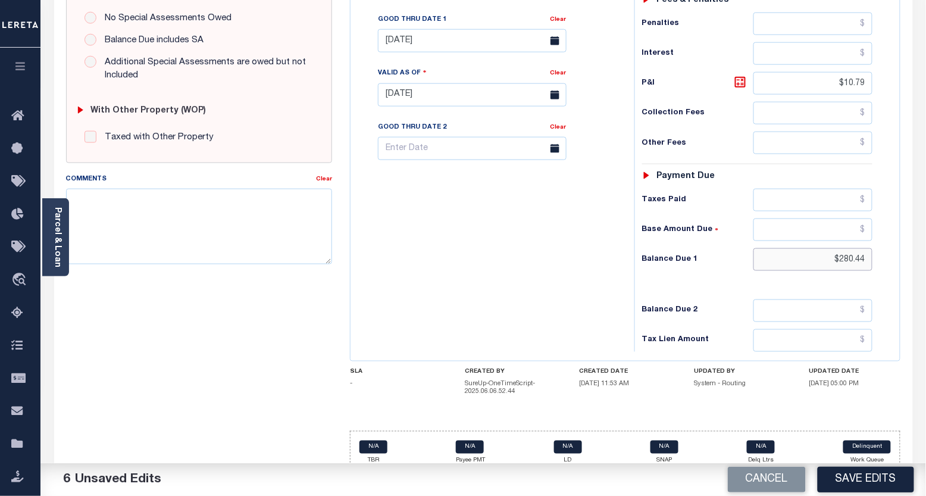
click at [848, 265] on input "$280.44" at bounding box center [814, 259] width 120 height 23
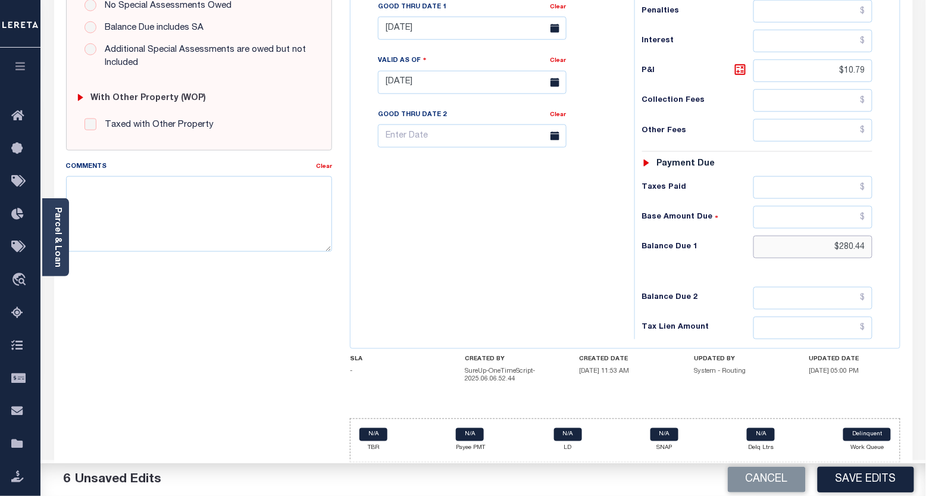
drag, startPoint x: 866, startPoint y: 248, endPoint x: 793, endPoint y: 248, distance: 72.6
click at [793, 248] on input "$280.44" at bounding box center [814, 247] width 120 height 23
paste input "332.5"
type input "$332.54"
click at [741, 73] on icon at bounding box center [740, 69] width 7 height 7
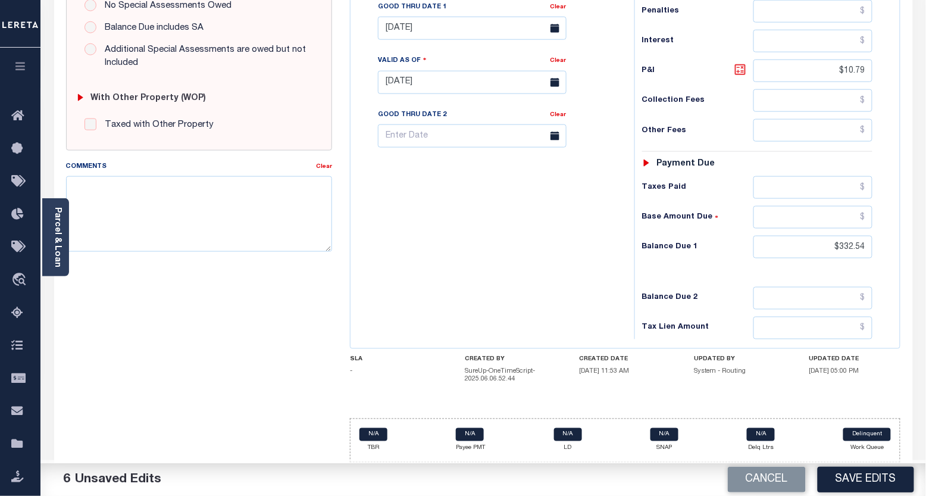
type input "$62.89"
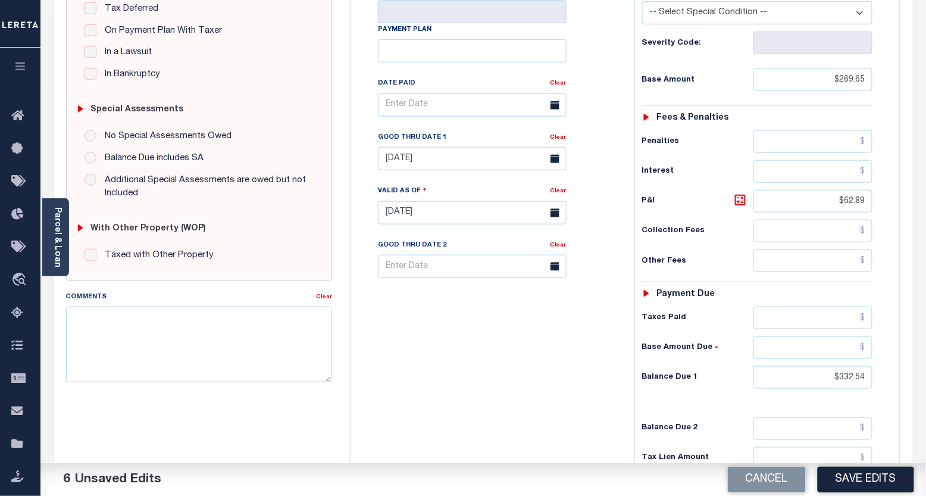
scroll to position [80, 0]
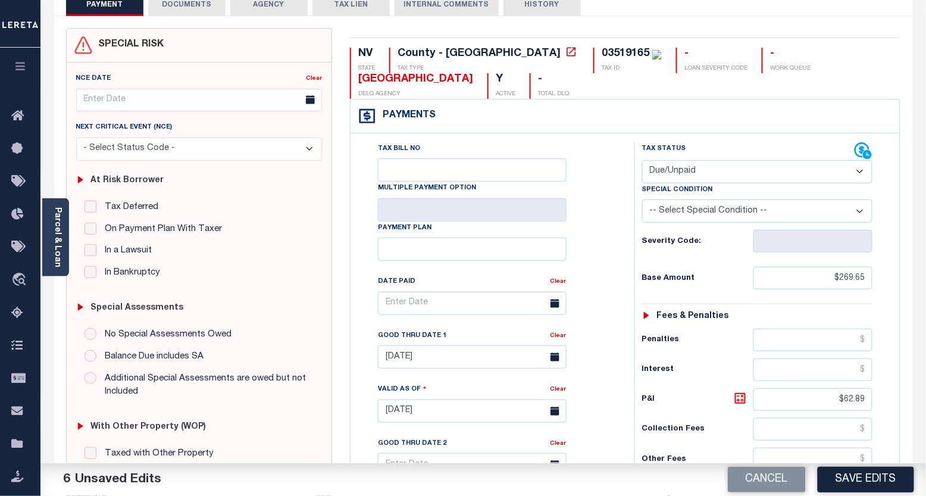
click at [674, 213] on select "-- Select Special Condition -- 3RD PARTY TAX LIEN AGENCY TAX LIEN (A.K.A Inside…" at bounding box center [757, 210] width 231 height 23
select select "19"
click at [642, 200] on select "-- Select Special Condition -- 3RD PARTY TAX LIEN AGENCY TAX LIEN (A.K.A Inside…" at bounding box center [757, 210] width 231 height 23
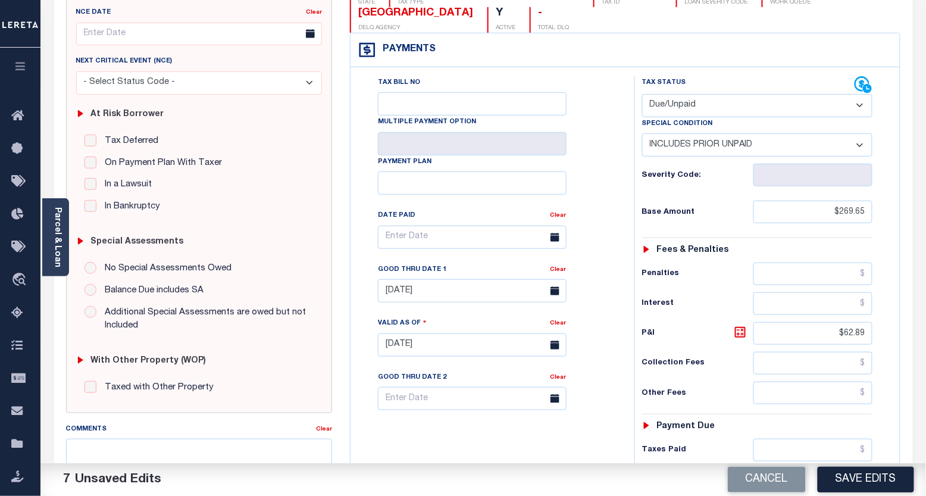
scroll to position [411, 0]
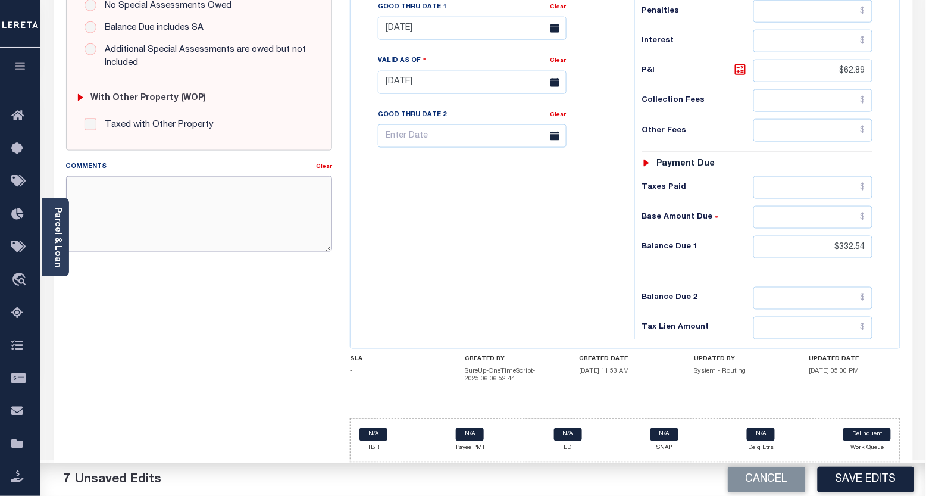
click at [229, 217] on textarea "Comments" at bounding box center [199, 213] width 267 height 75
click at [295, 182] on textarea "Prior Year unpaid taxes in the amount of" at bounding box center [199, 213] width 267 height 75
paste textarea "52.10"
click at [233, 182] on textarea "Prior Year unpaid taxes in the amount of 52.10" at bounding box center [199, 213] width 267 height 75
click at [301, 180] on textarea "Prior Year unpaid taxes in the amount of $52.10" at bounding box center [199, 213] width 267 height 75
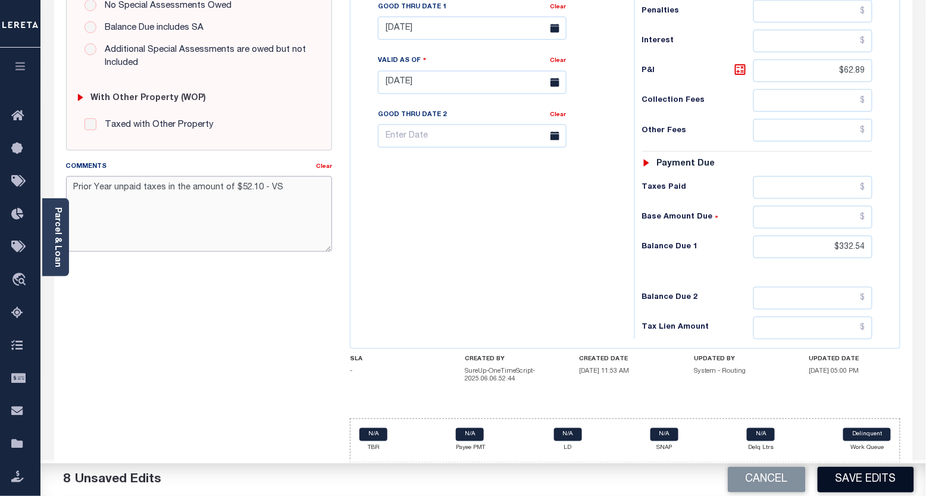
type textarea "Prior Year unpaid taxes in the amount of $52.10 - VS"
click at [842, 477] on button "Save Edits" at bounding box center [866, 480] width 96 height 26
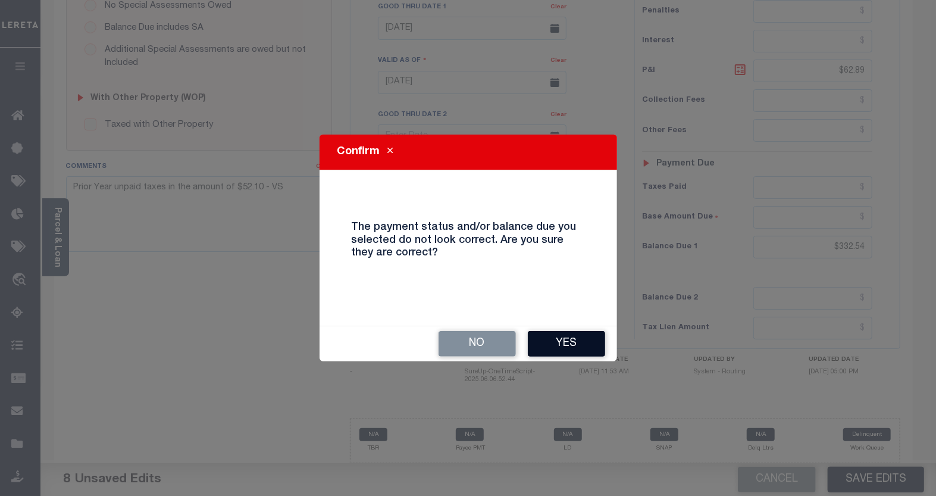
click at [546, 338] on button "Yes" at bounding box center [566, 344] width 77 height 26
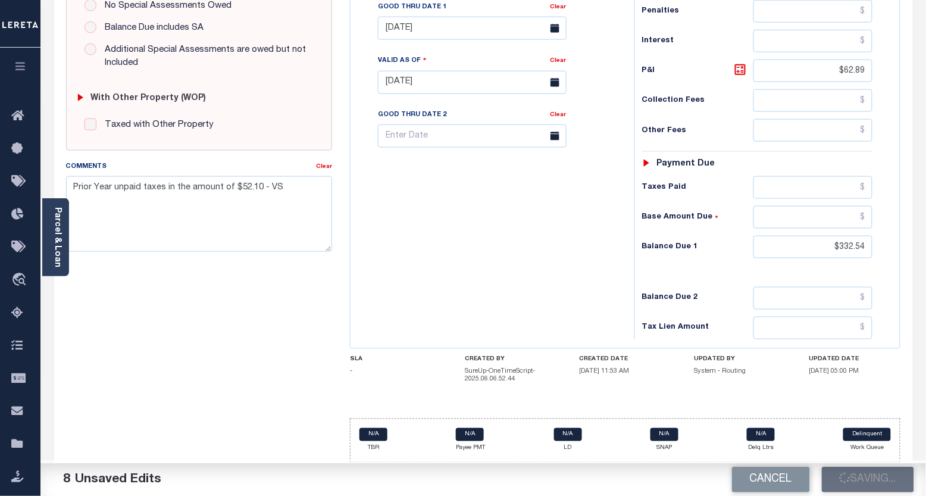
checkbox input "false"
type input "$269.65"
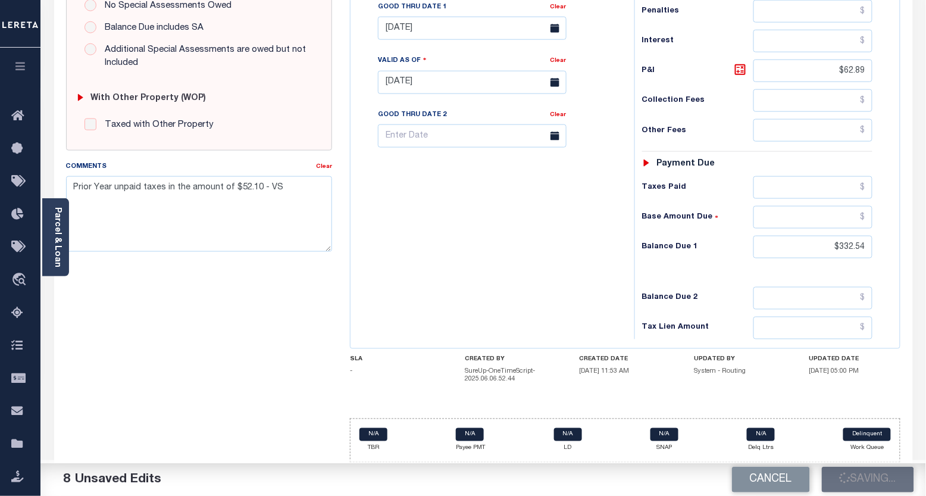
type input "$62.89"
type input "$332.54"
